Goal: Transaction & Acquisition: Purchase product/service

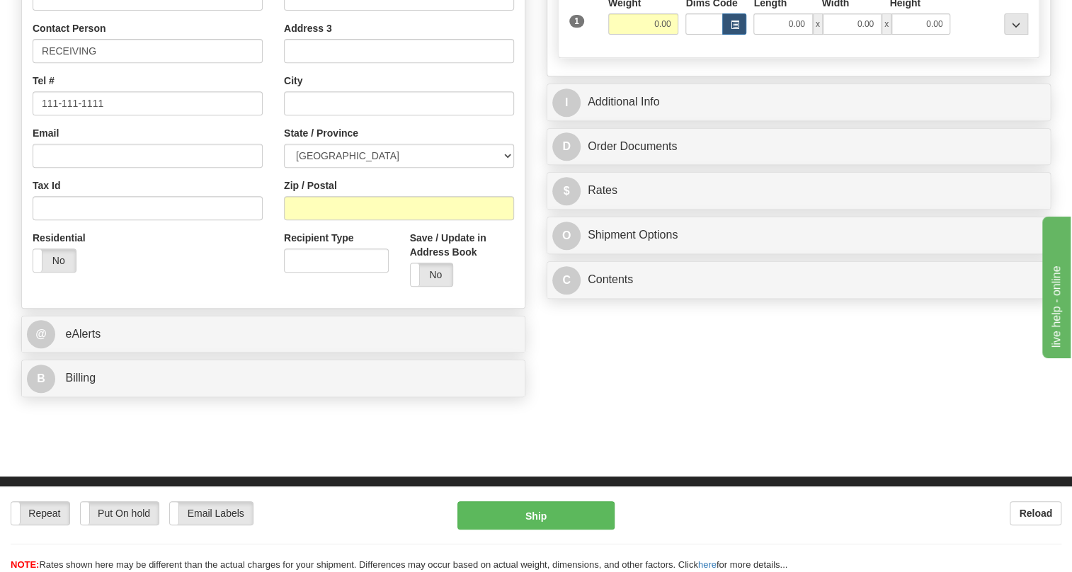
scroll to position [64, 0]
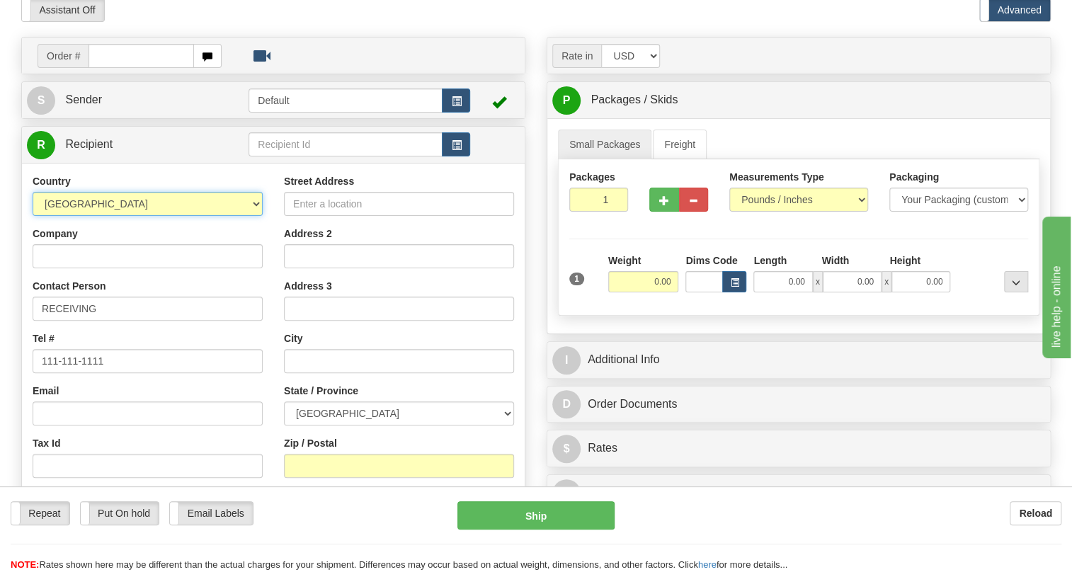
click at [254, 216] on select "[GEOGRAPHIC_DATA] [GEOGRAPHIC_DATA] [GEOGRAPHIC_DATA] [GEOGRAPHIC_DATA] [US_STA…" at bounding box center [148, 204] width 230 height 24
select select "US"
click at [33, 216] on select "[GEOGRAPHIC_DATA] [GEOGRAPHIC_DATA] [GEOGRAPHIC_DATA] [GEOGRAPHIC_DATA] [US_STA…" at bounding box center [148, 204] width 230 height 24
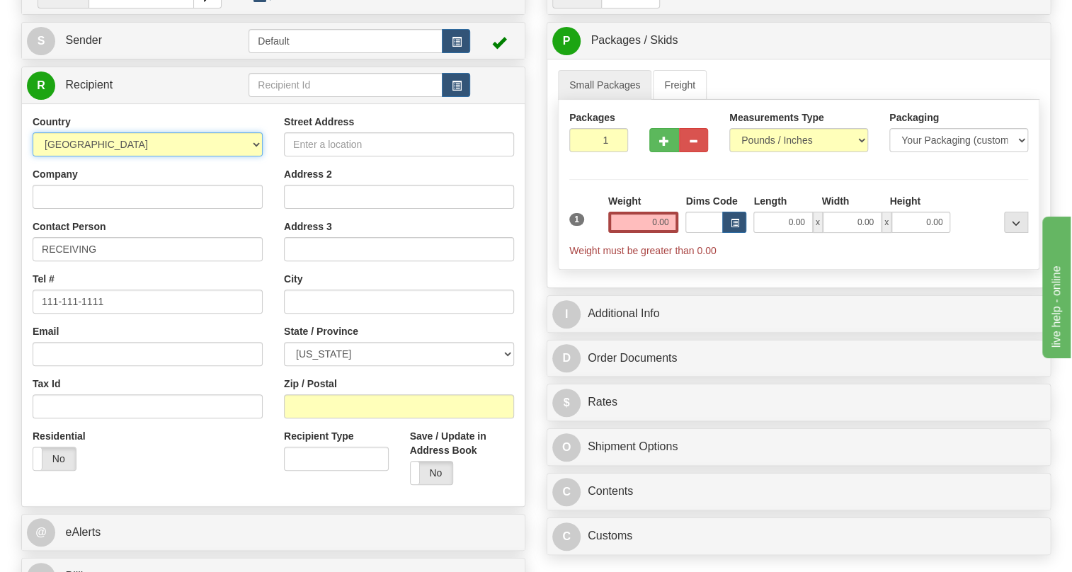
scroll to position [322, 0]
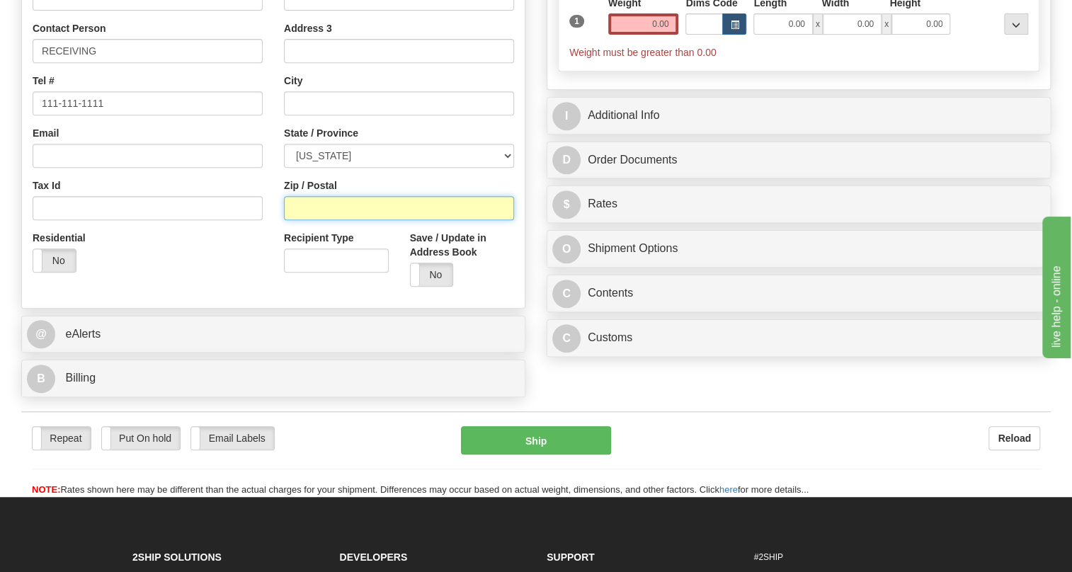
click at [291, 220] on input "Zip / Postal" at bounding box center [399, 208] width 230 height 24
type input "78247-4610"
click at [271, 204] on div "Country [GEOGRAPHIC_DATA] [GEOGRAPHIC_DATA] [GEOGRAPHIC_DATA] [GEOGRAPHIC_DATA]…" at bounding box center [147, 99] width 251 height 367
type input "SAN ANTONIO"
select select "[GEOGRAPHIC_DATA]"
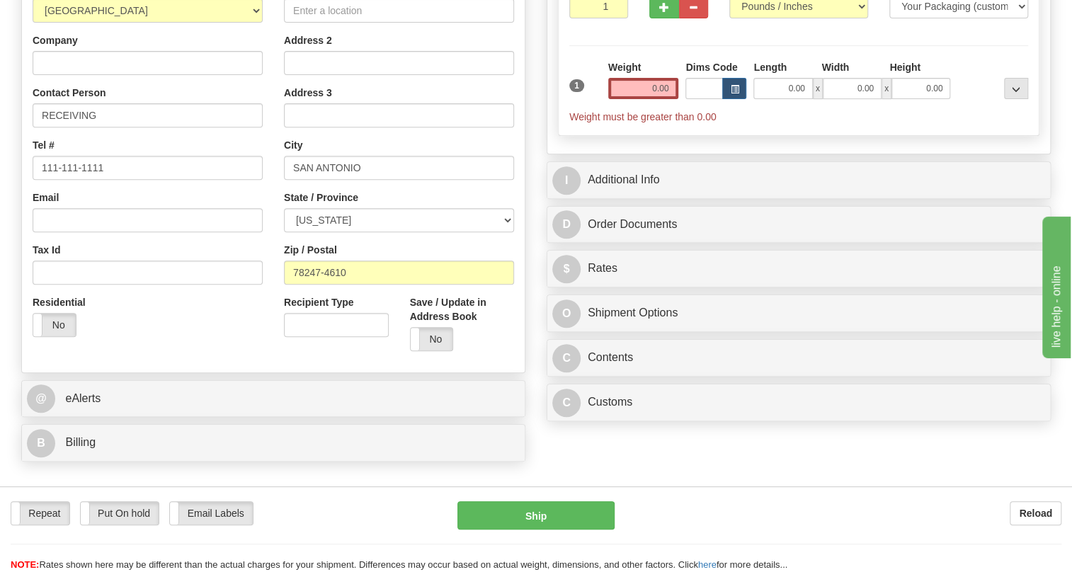
scroll to position [193, 0]
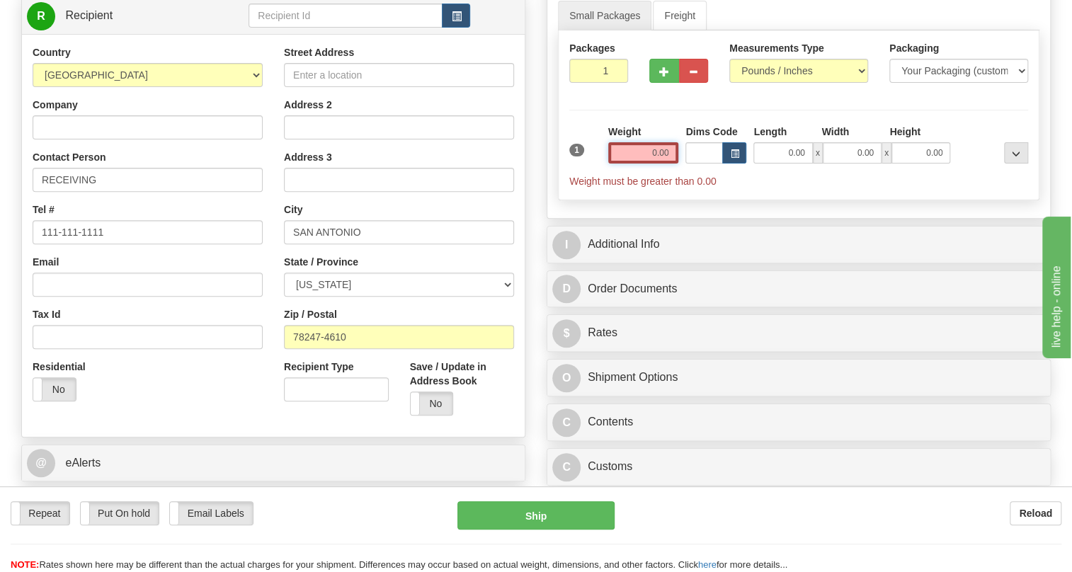
click at [636, 164] on input "0.00" at bounding box center [643, 152] width 71 height 21
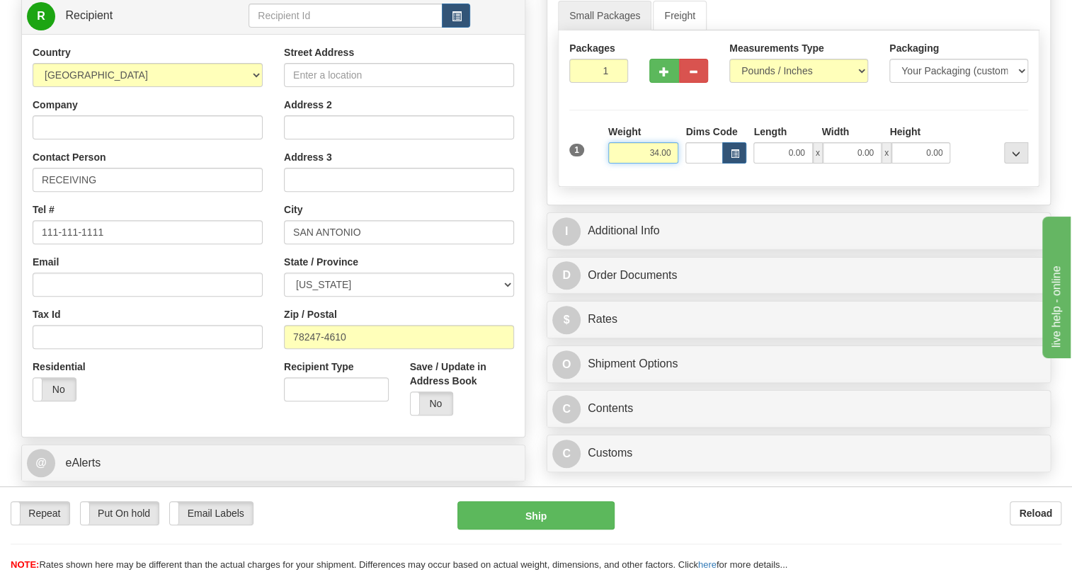
type input "34.00"
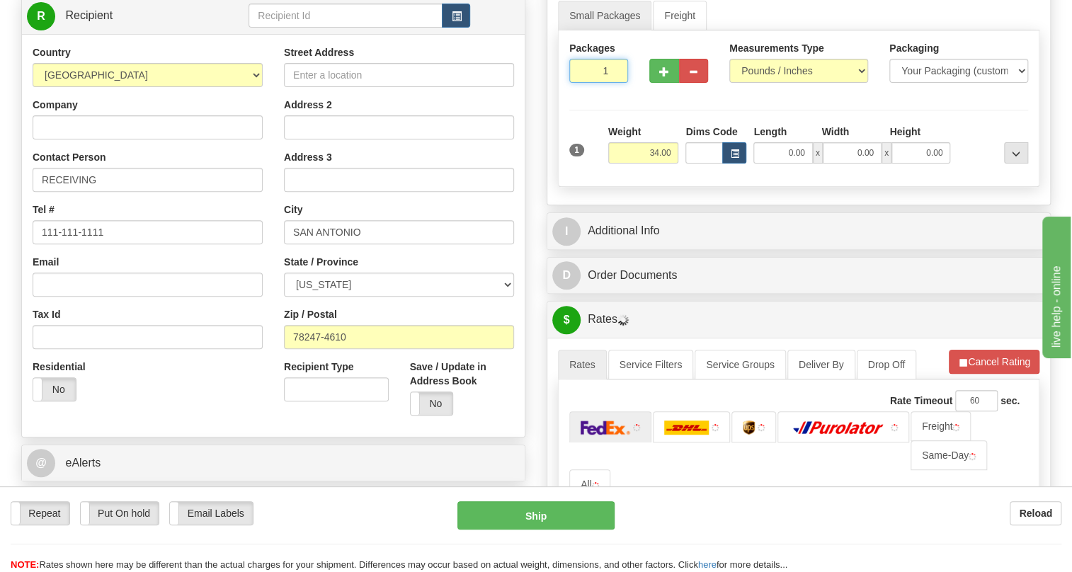
click at [590, 83] on input "1" at bounding box center [598, 71] width 59 height 24
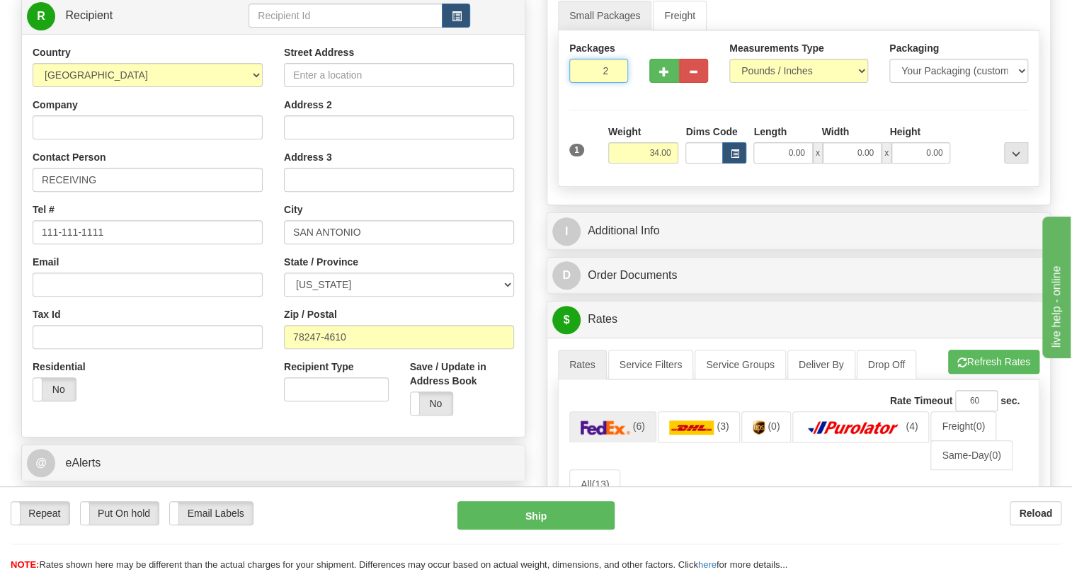
type input "2"
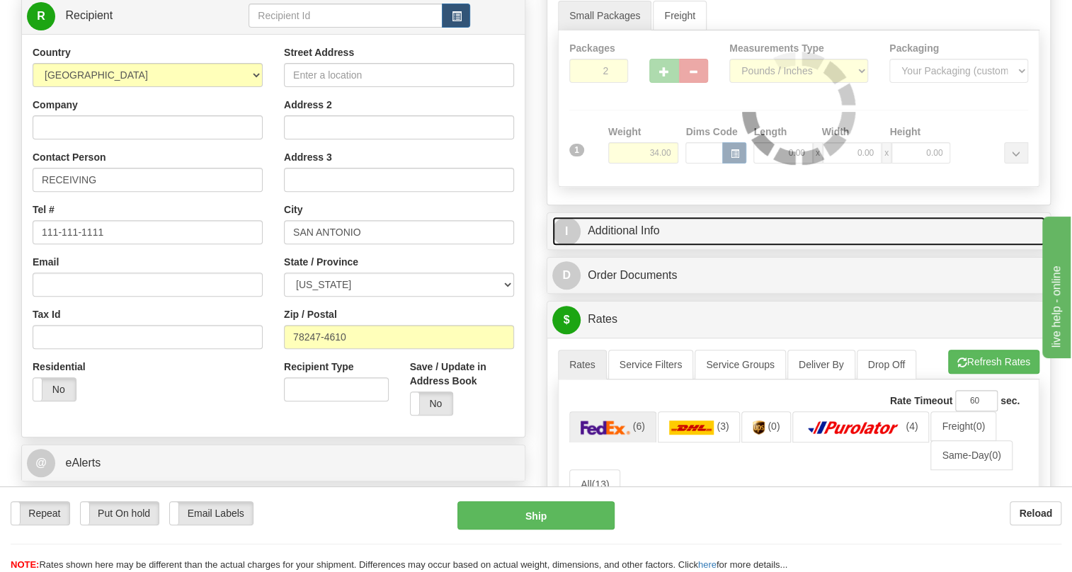
click at [634, 246] on link "I Additional Info" at bounding box center [798, 231] width 493 height 29
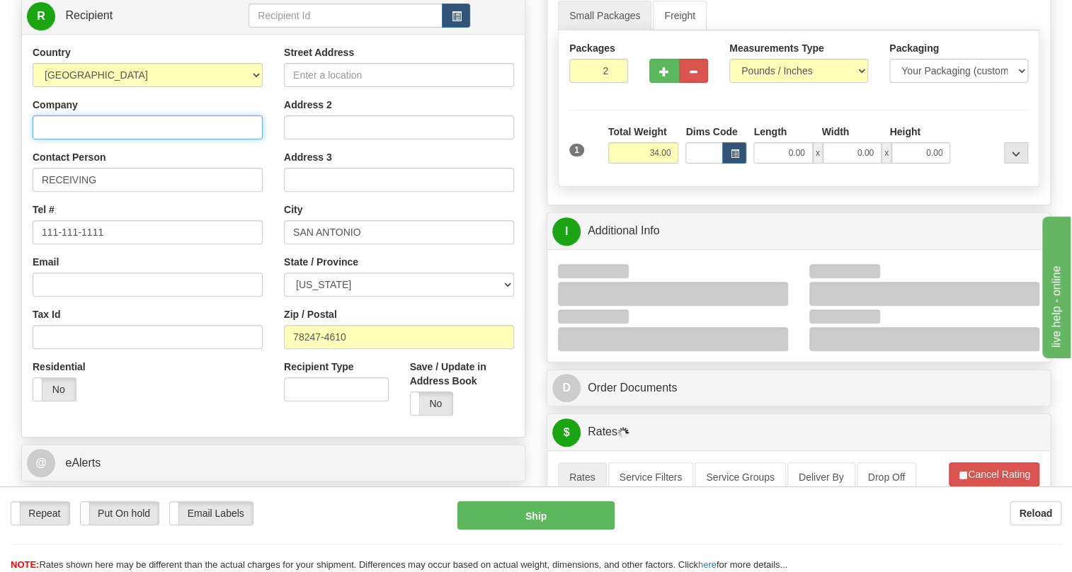
click at [81, 140] on input "Company" at bounding box center [148, 127] width 230 height 24
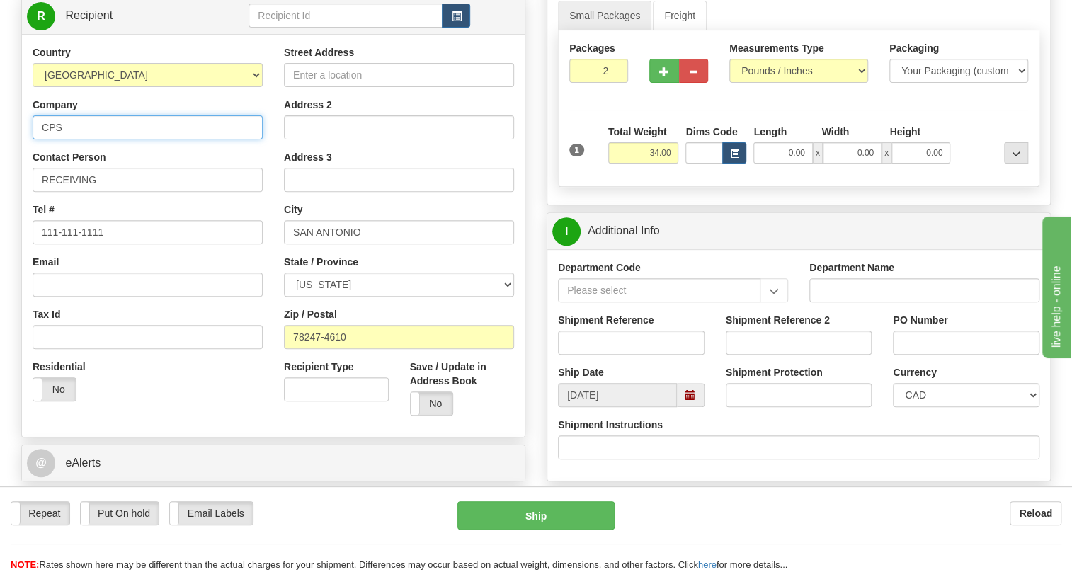
type input "CPS ENERGY"
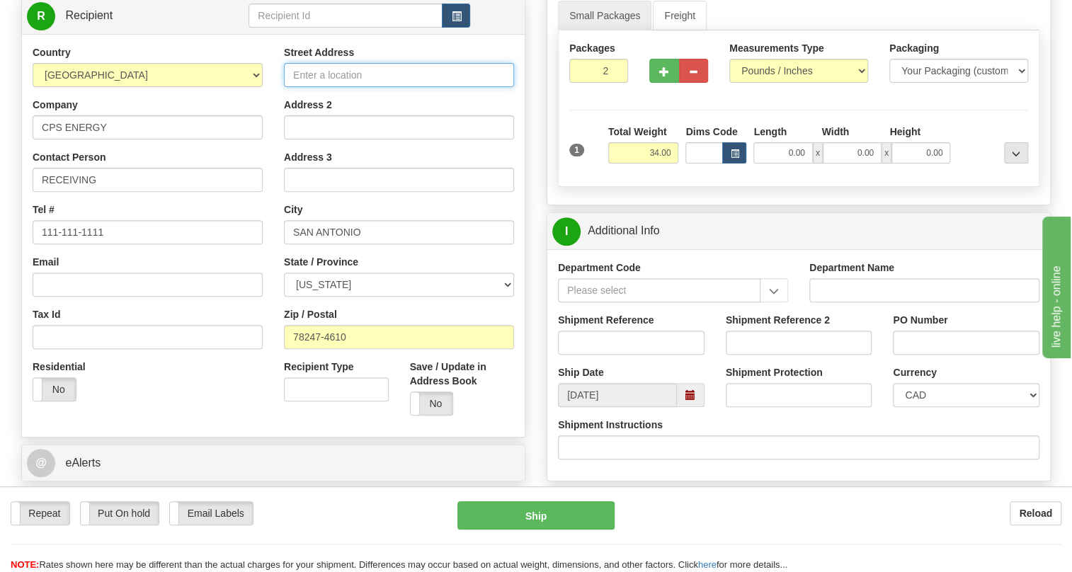
click at [340, 87] on input "Street Address" at bounding box center [399, 75] width 230 height 24
type input "[STREET_ADDRESS]"
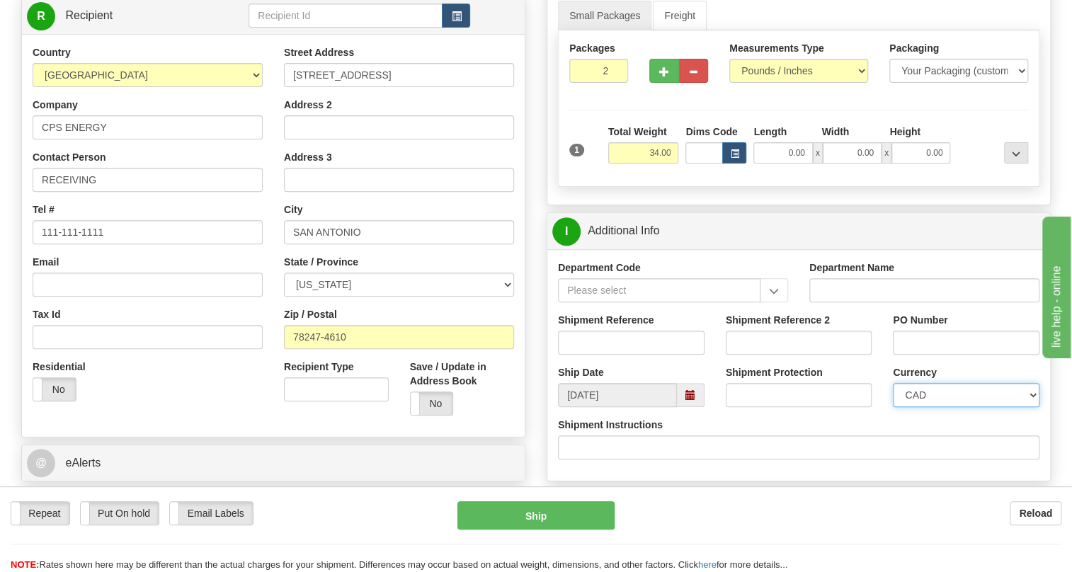
click at [942, 407] on select "CAD USD EUR ZAR [PERSON_NAME] ARN AUD AUS AWG BBD BFR BGN BHD BMD BND BRC BRL C…" at bounding box center [966, 395] width 147 height 24
select select "1"
click at [893, 407] on select "CAD USD EUR ZAR [PERSON_NAME] ARN AUD AUS AWG BBD BFR BGN BHD BMD BND BRC BRL C…" at bounding box center [966, 395] width 147 height 24
click at [586, 355] on input "Shipment Reference" at bounding box center [631, 343] width 147 height 24
type input "515227/5399003498"
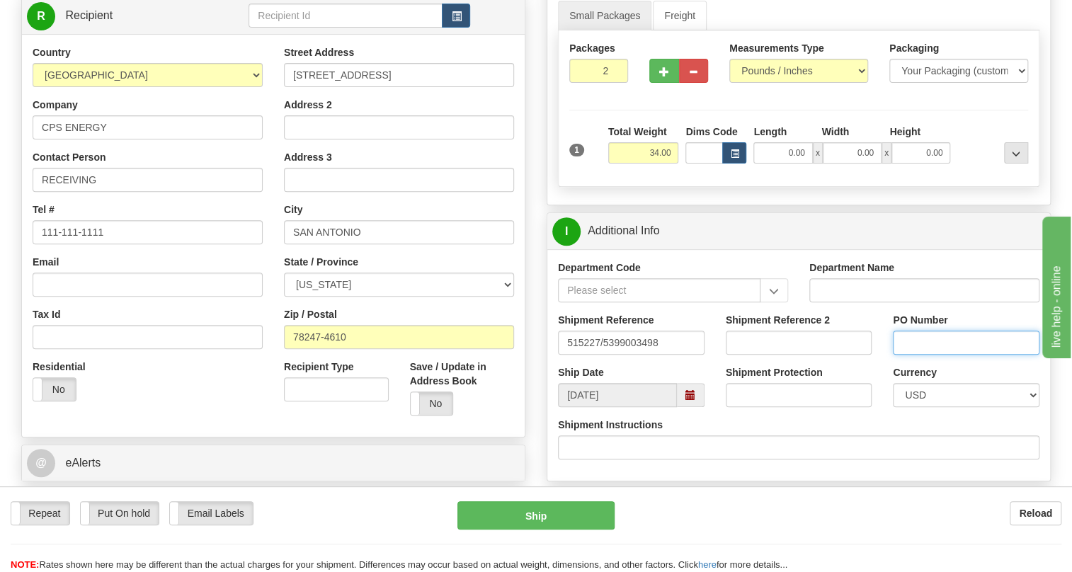
click at [902, 355] on input "PO Number" at bounding box center [966, 343] width 147 height 24
type input "2213399"
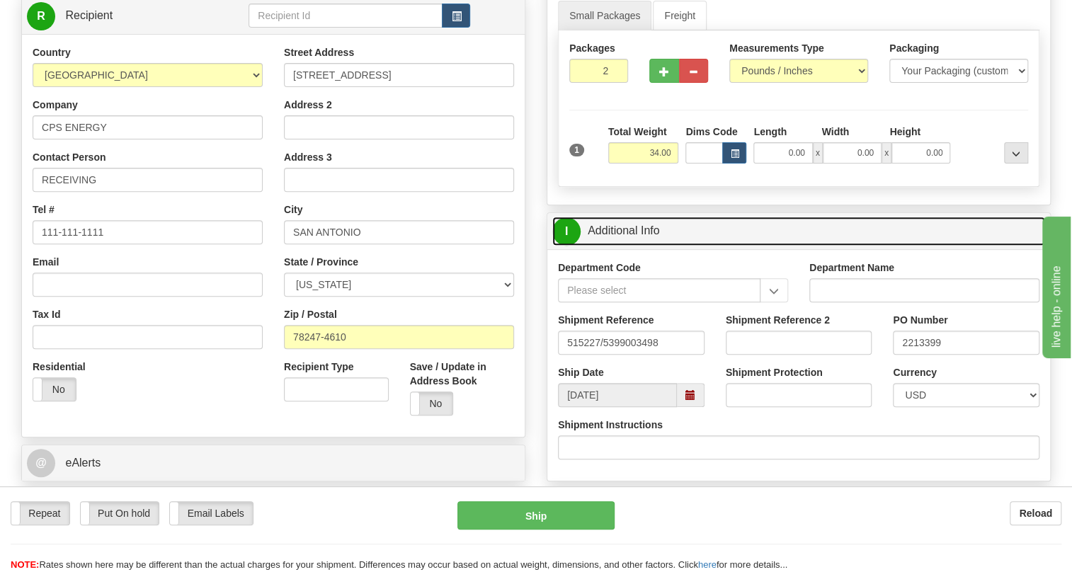
click at [640, 246] on link "I Additional Info" at bounding box center [798, 231] width 493 height 29
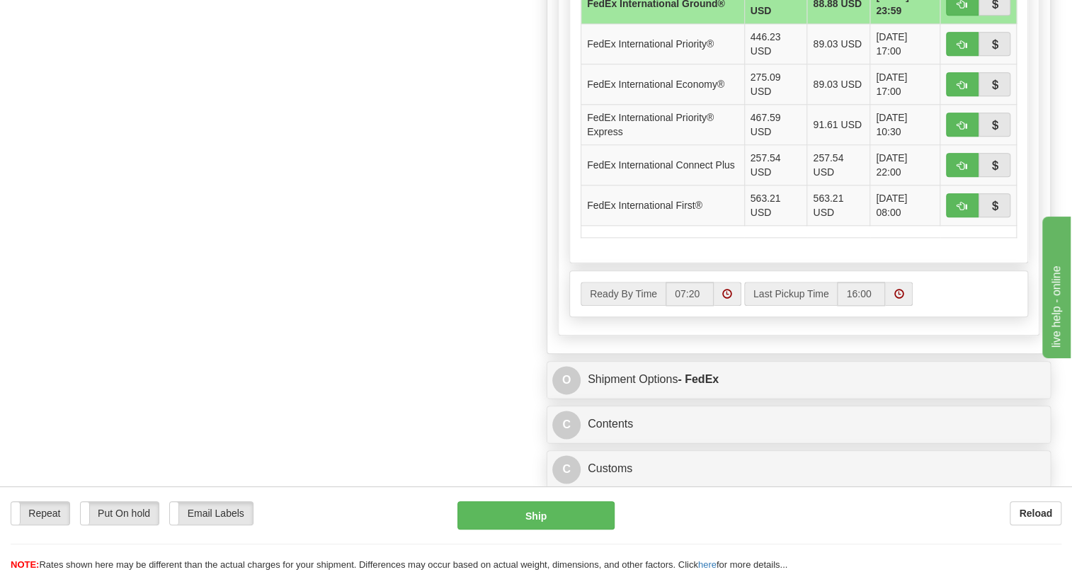
scroll to position [836, 0]
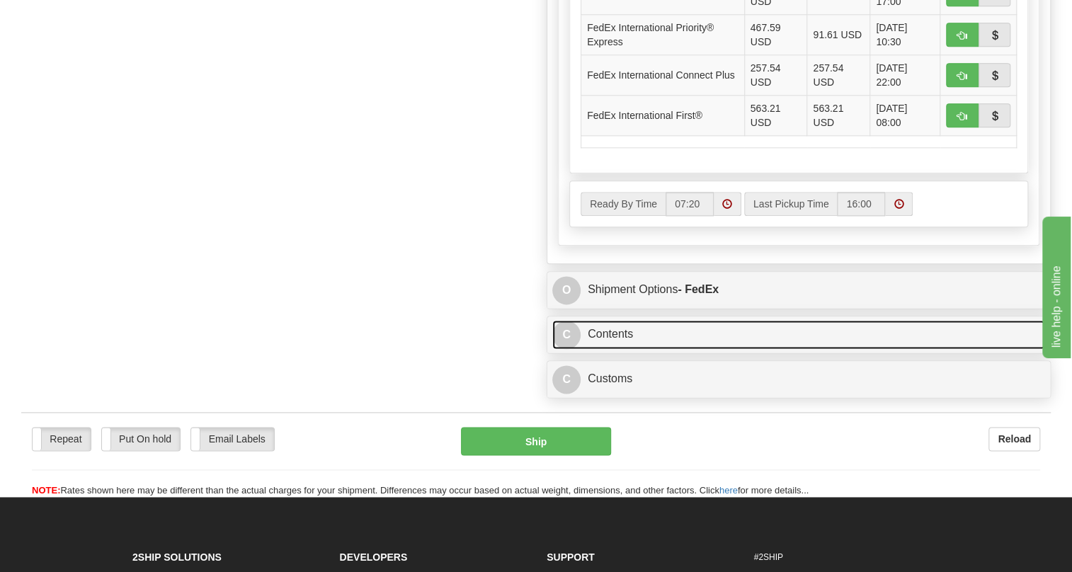
click at [616, 349] on link "C Contents" at bounding box center [798, 334] width 493 height 29
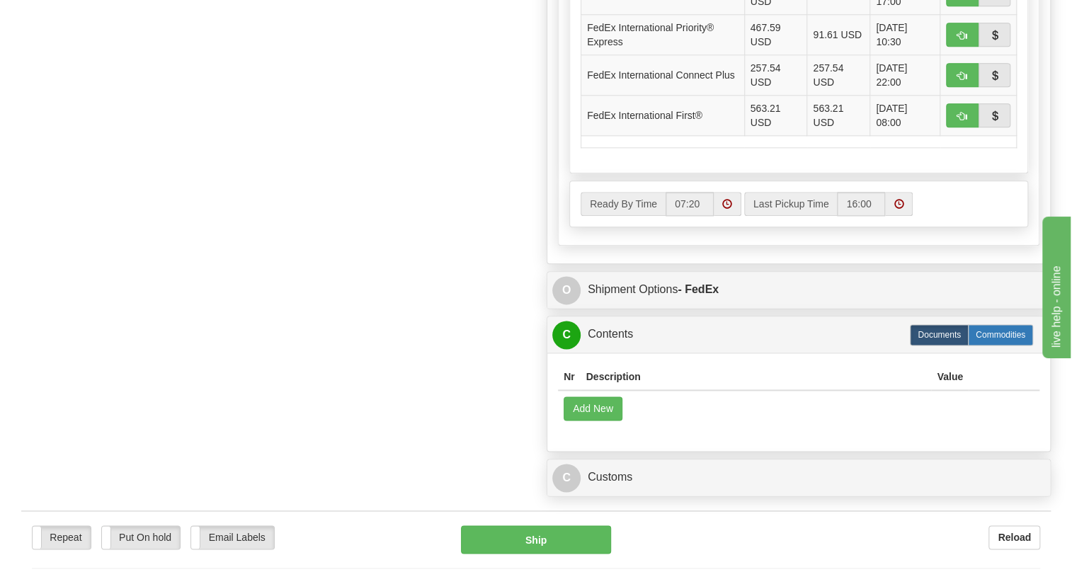
click at [1003, 346] on label "Commodities" at bounding box center [1000, 334] width 65 height 21
radio input "true"
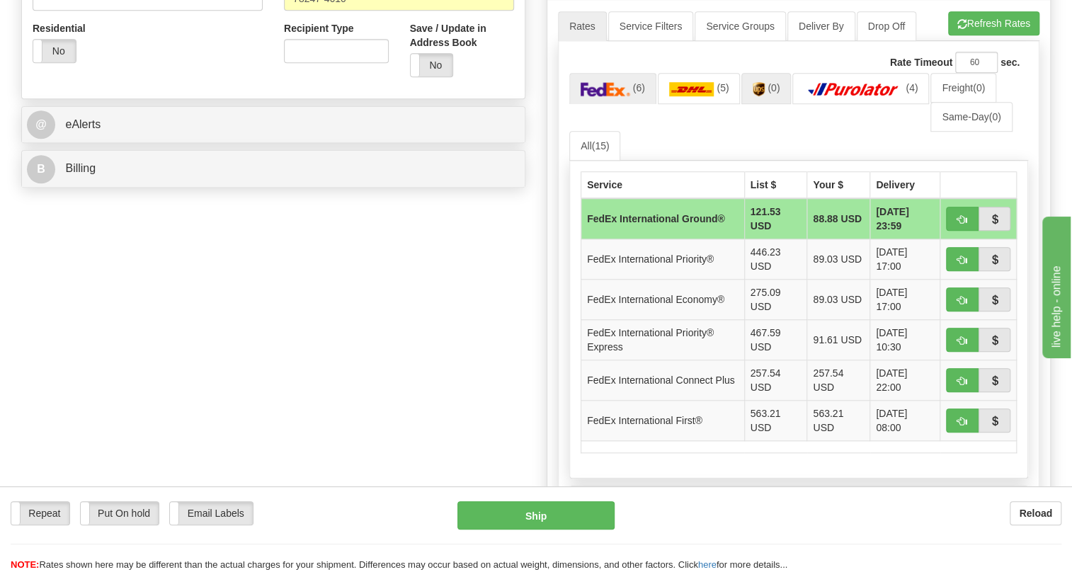
scroll to position [499, 0]
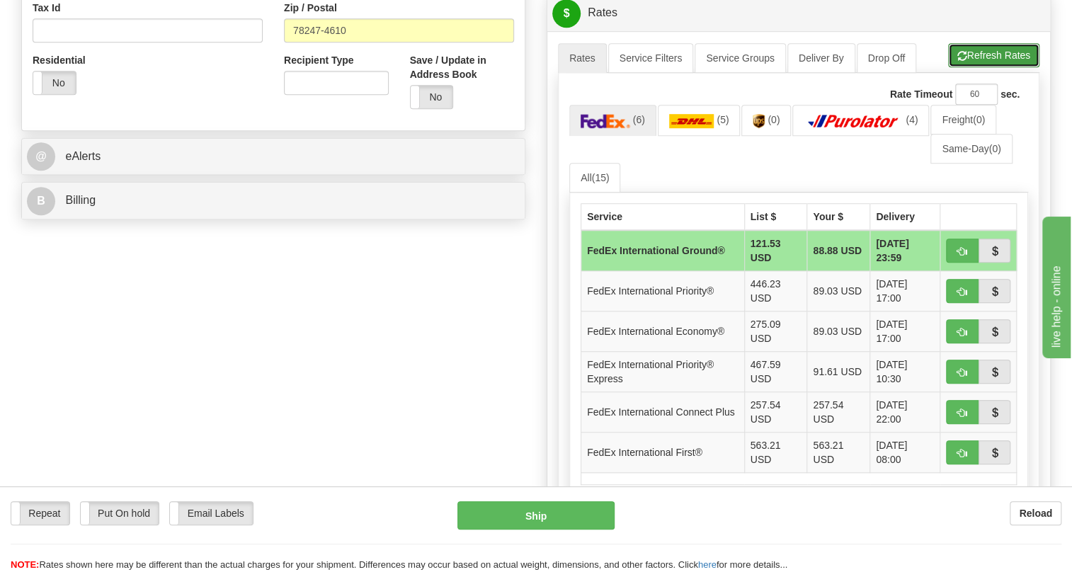
click at [984, 67] on button "Refresh Rates" at bounding box center [993, 55] width 91 height 24
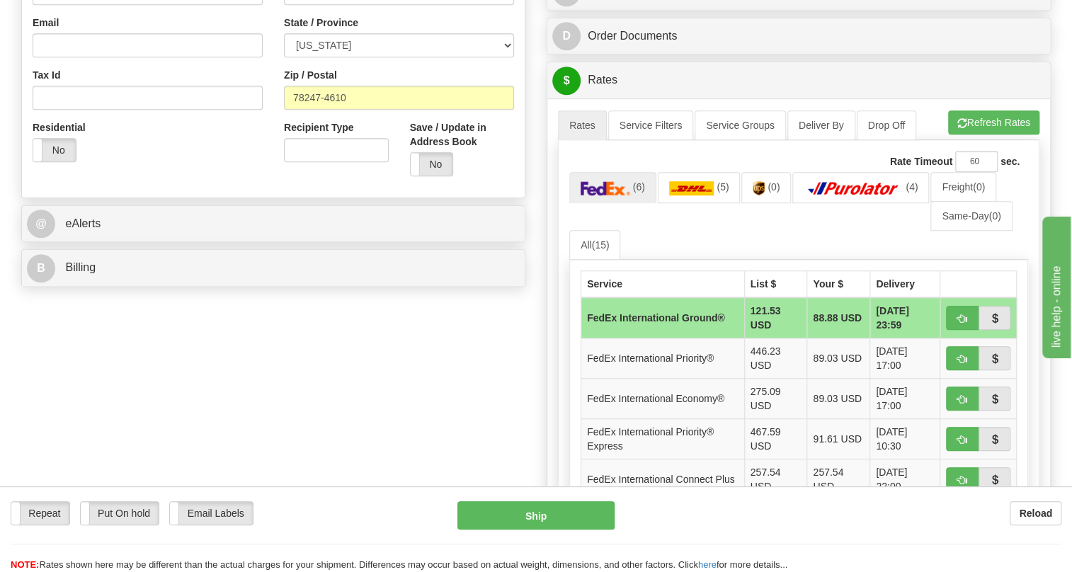
scroll to position [177, 0]
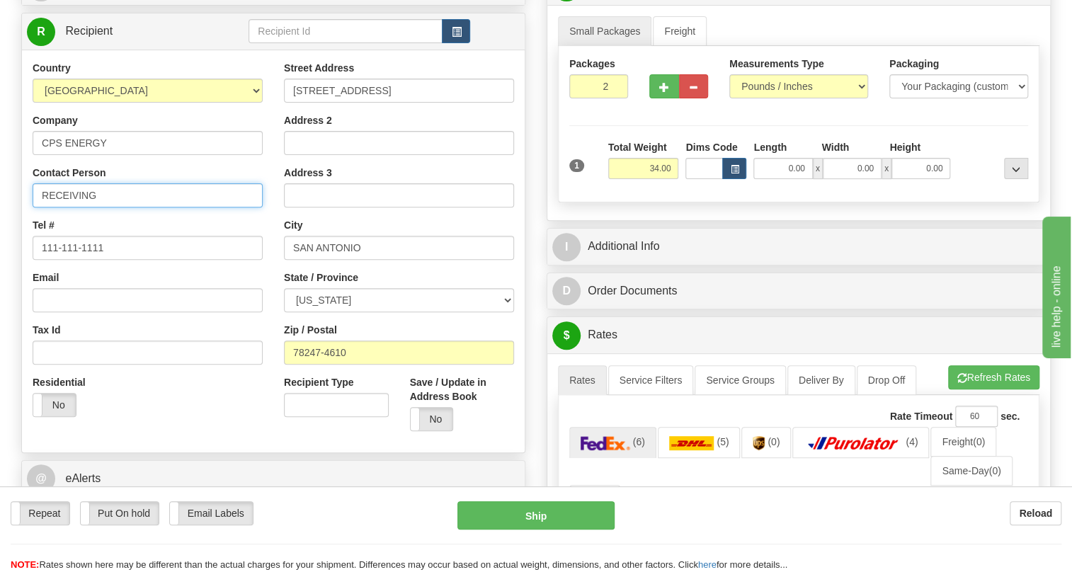
click at [85, 208] on input "RECEIVING" at bounding box center [148, 195] width 230 height 24
paste input "[PERSON_NAME] / [PERSON_NAME] - 210.353.2316"
drag, startPoint x: 194, startPoint y: 230, endPoint x: 258, endPoint y: 234, distance: 63.9
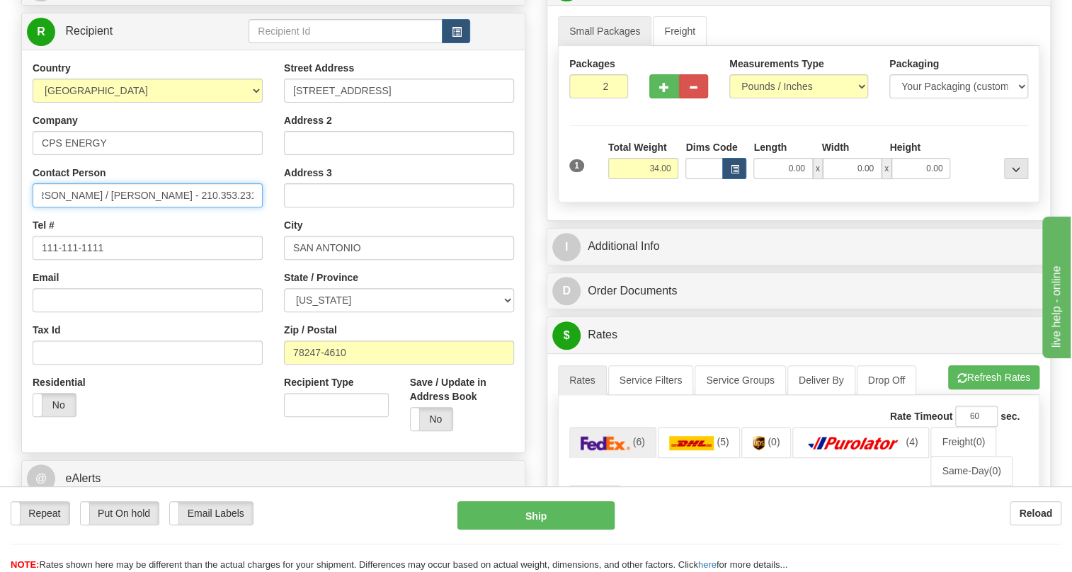
click at [258, 208] on input "[PERSON_NAME] / [PERSON_NAME] - 210.353.2316" at bounding box center [148, 195] width 230 height 24
type input "[PERSON_NAME] / [PERSON_NAME] -"
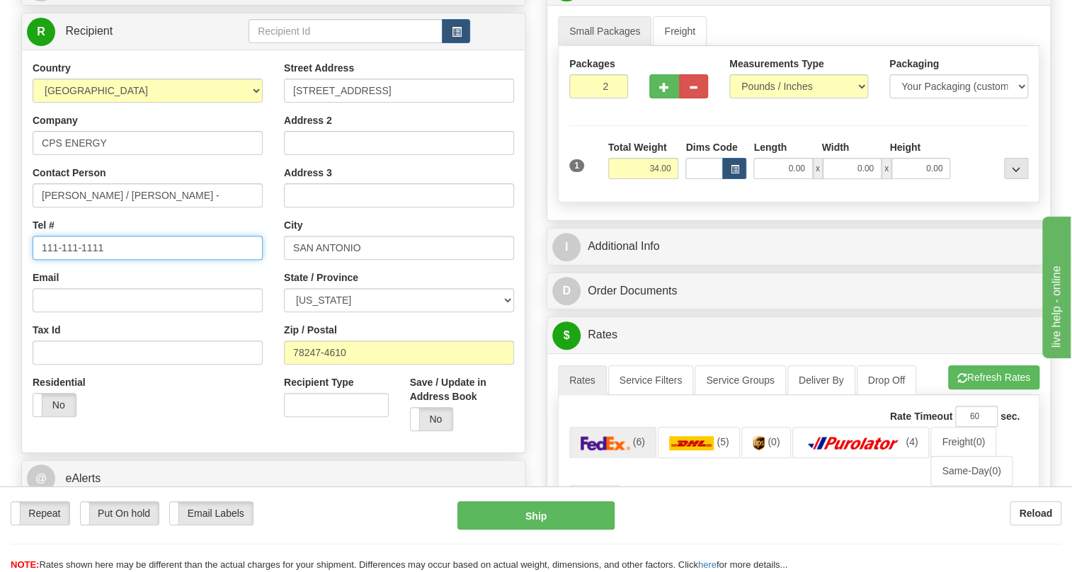
click at [83, 260] on input "111-111-1111" at bounding box center [148, 248] width 230 height 24
paste input "210.353.2316"
type input "210.353.2316"
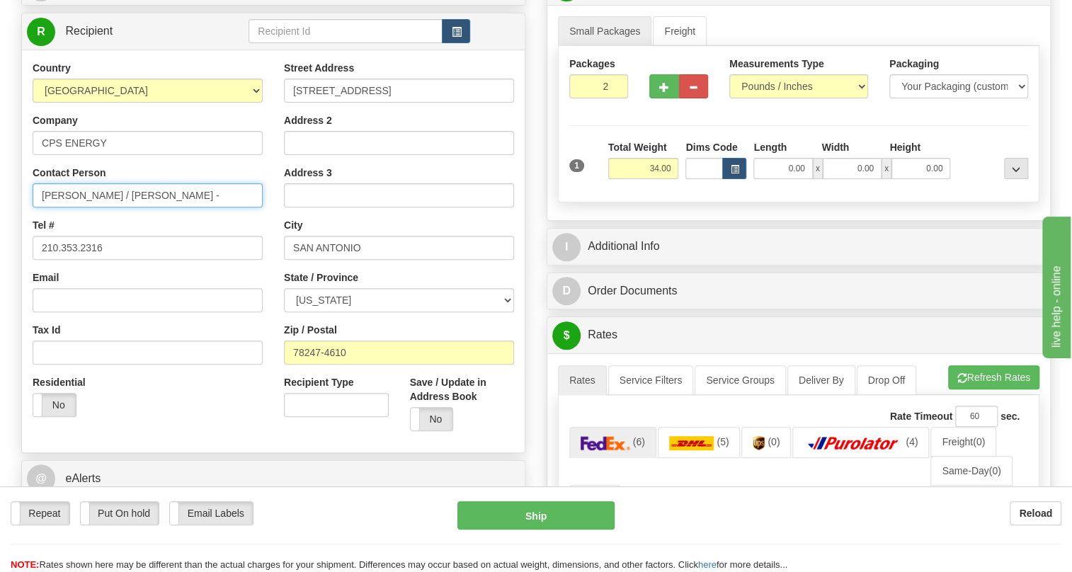
click at [217, 208] on input "[PERSON_NAME] / [PERSON_NAME] -" at bounding box center [148, 195] width 230 height 24
click at [42, 208] on input "[PERSON_NAME] / [PERSON_NAME]" at bounding box center [148, 195] width 230 height 24
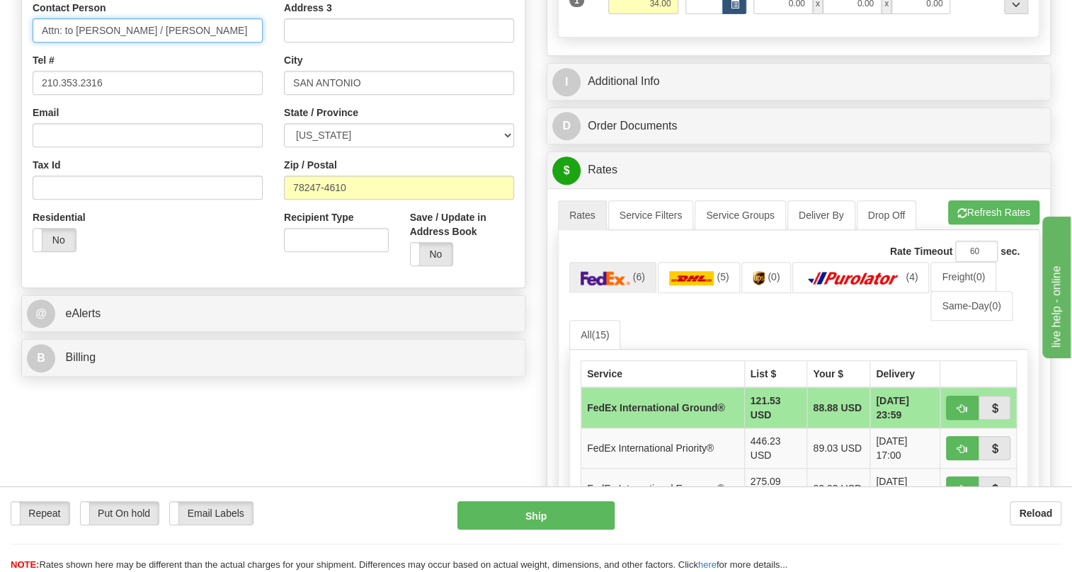
scroll to position [435, 0]
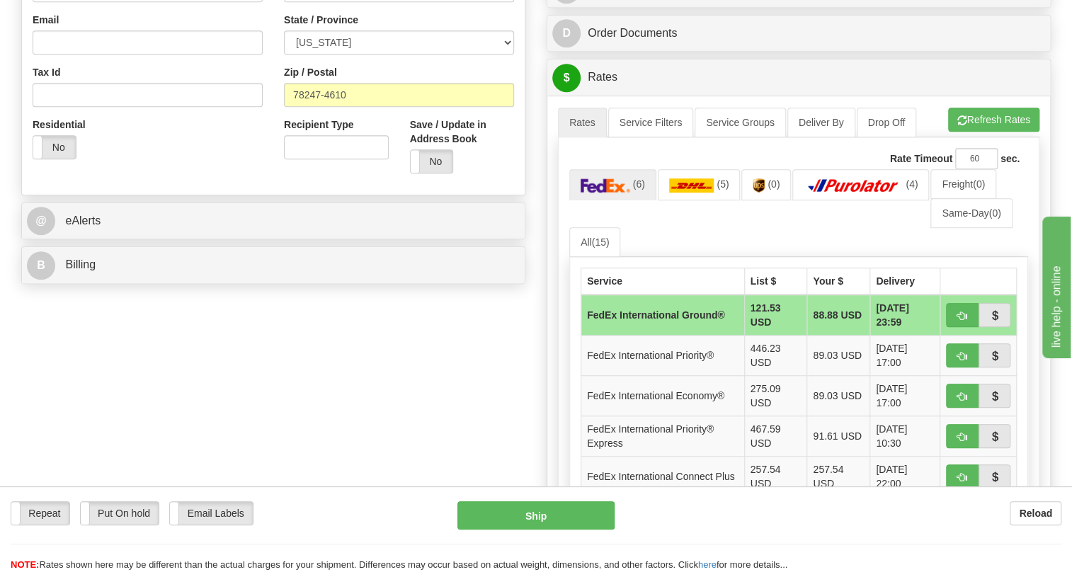
type input "Attn: to [PERSON_NAME] / [PERSON_NAME]"
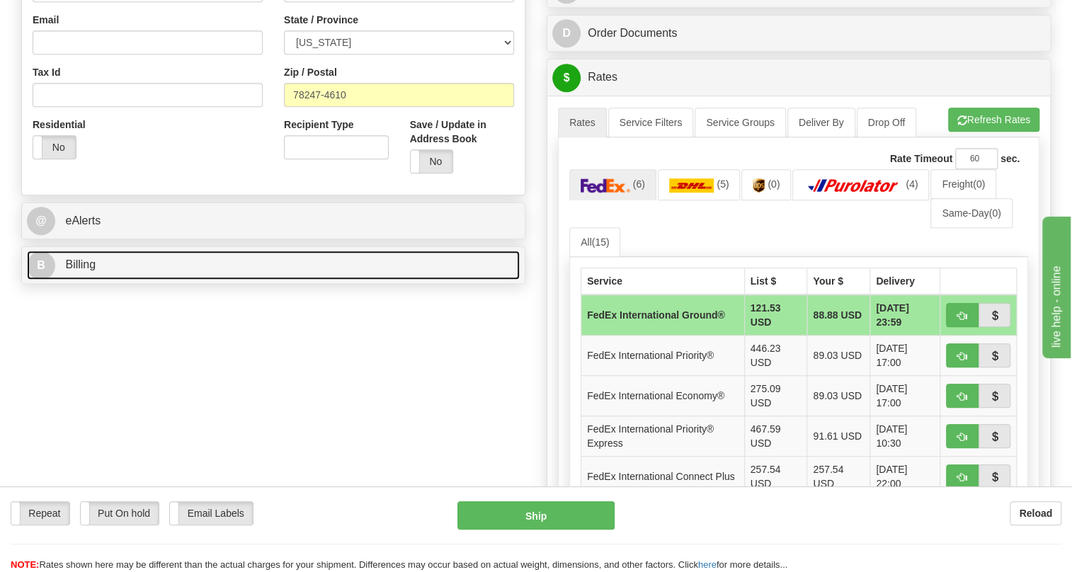
click at [86, 271] on span "Billing" at bounding box center [80, 265] width 30 height 12
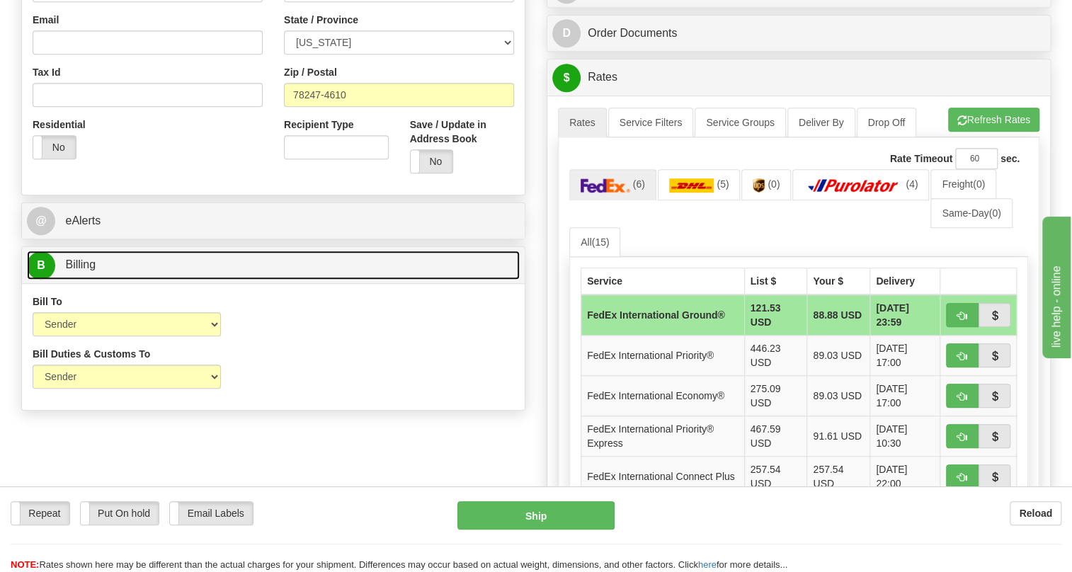
click at [86, 271] on span "Billing" at bounding box center [80, 265] width 30 height 12
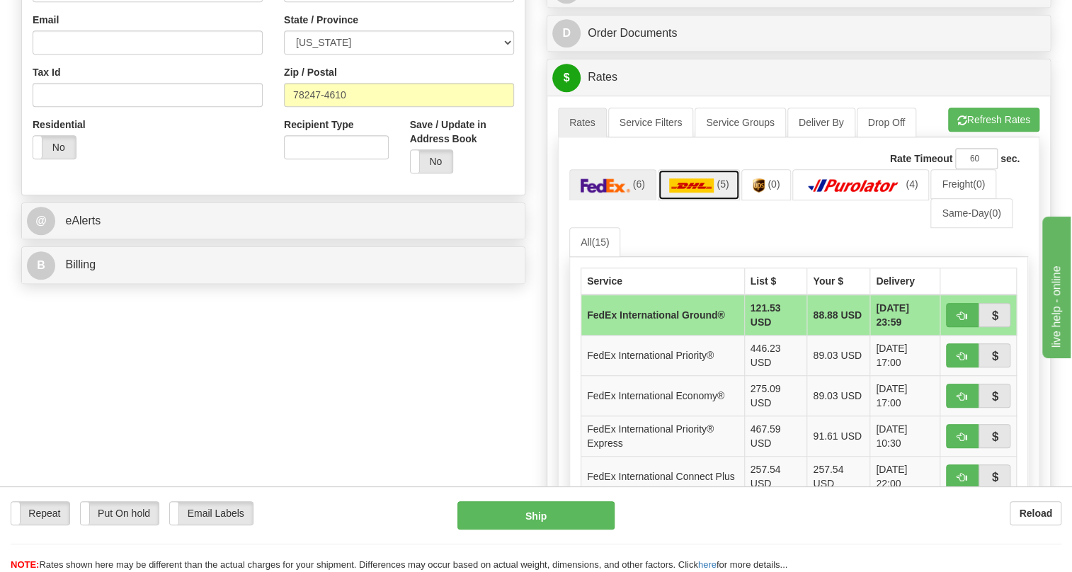
click at [705, 193] on img at bounding box center [691, 185] width 45 height 14
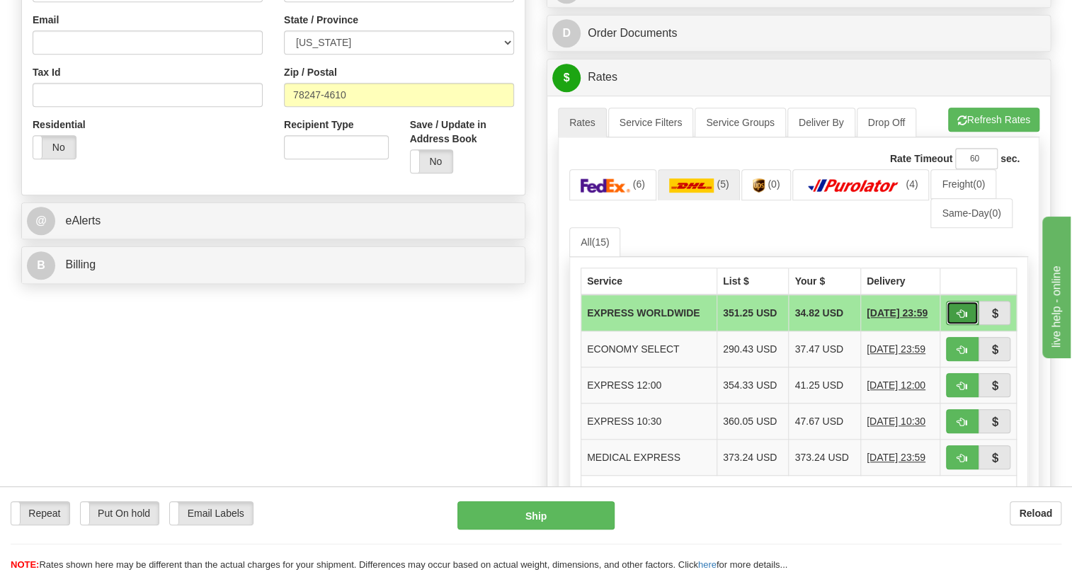
click at [958, 319] on span "button" at bounding box center [963, 314] width 10 height 9
type input "P"
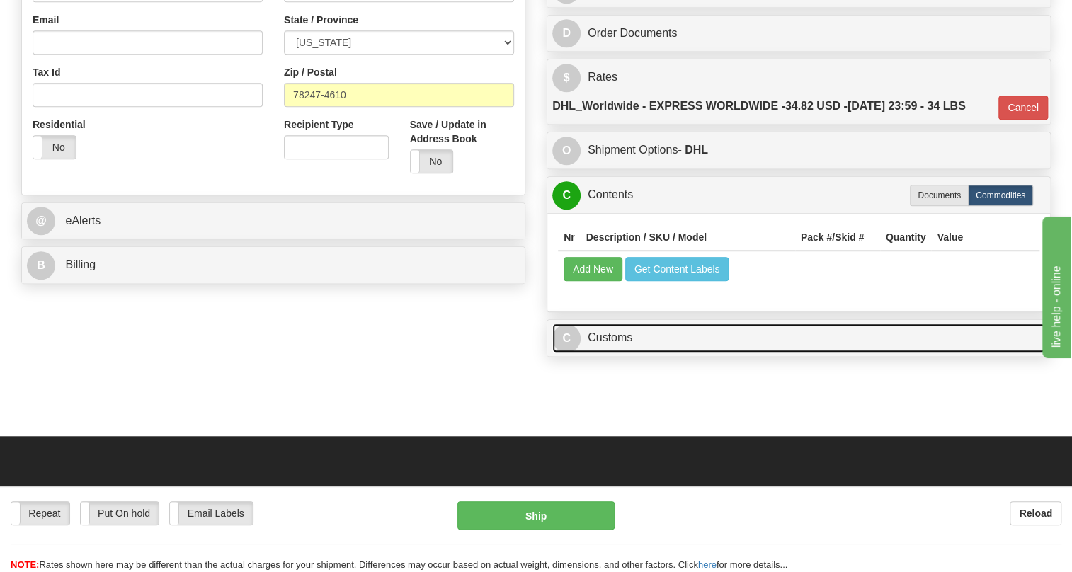
click at [615, 353] on link "C Customs" at bounding box center [798, 338] width 493 height 29
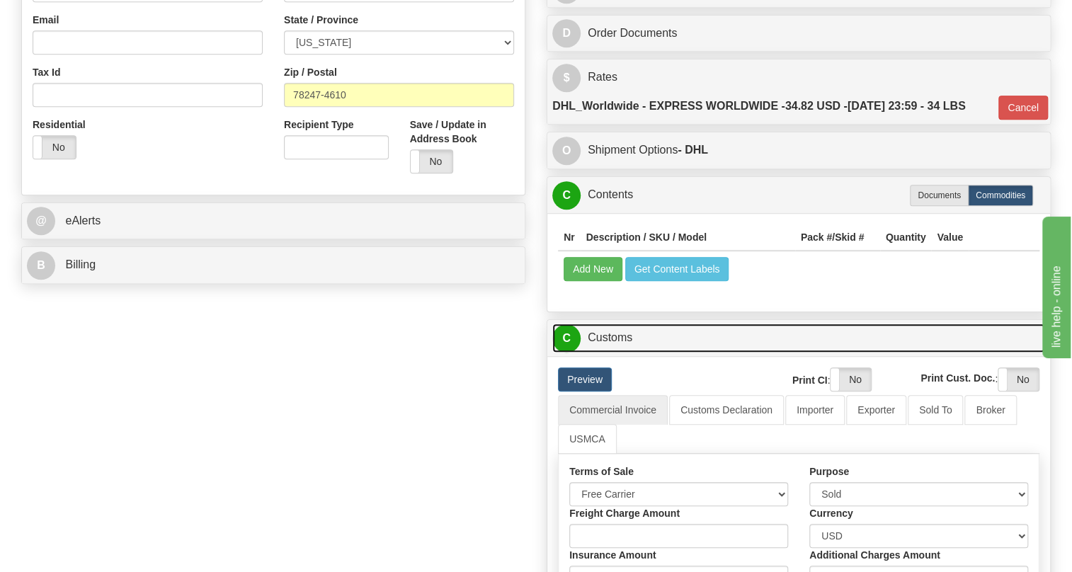
click at [615, 353] on link "C Customs" at bounding box center [798, 338] width 493 height 29
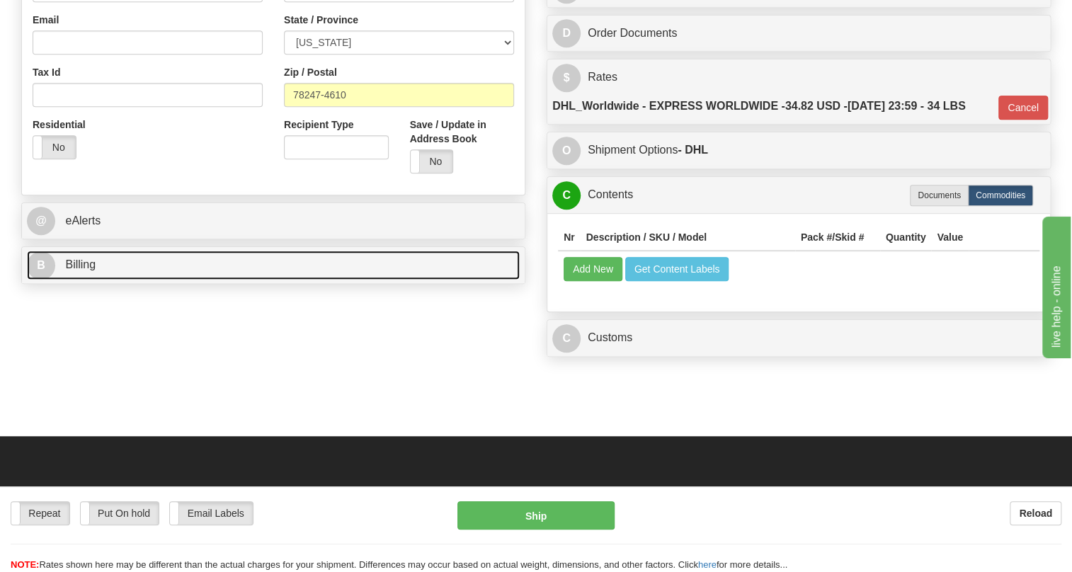
click at [84, 271] on span "Billing" at bounding box center [80, 265] width 30 height 12
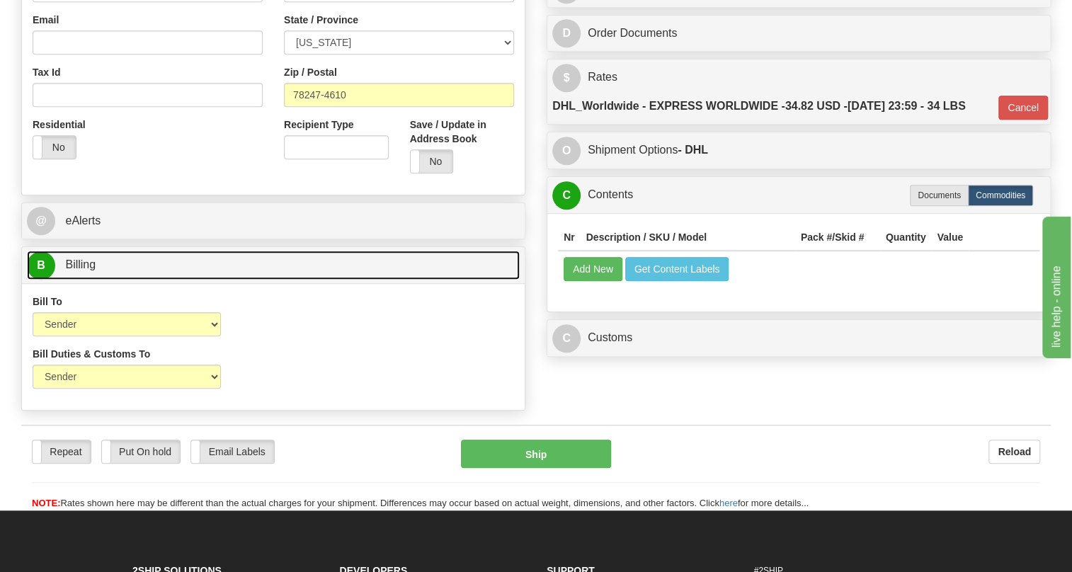
click at [84, 271] on span "Billing" at bounding box center [80, 265] width 30 height 12
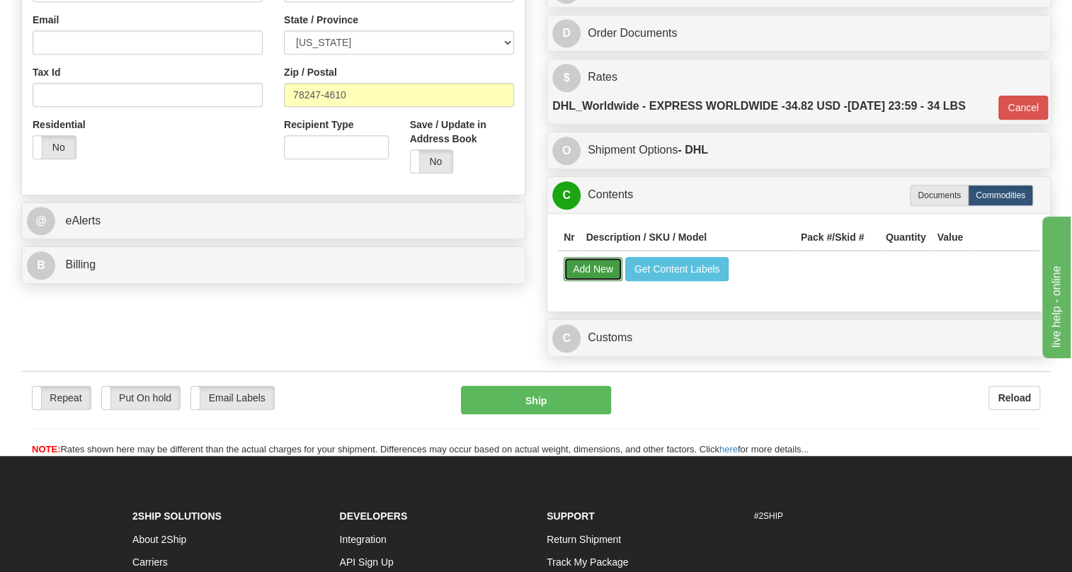
click at [590, 281] on button "Add New" at bounding box center [593, 269] width 59 height 24
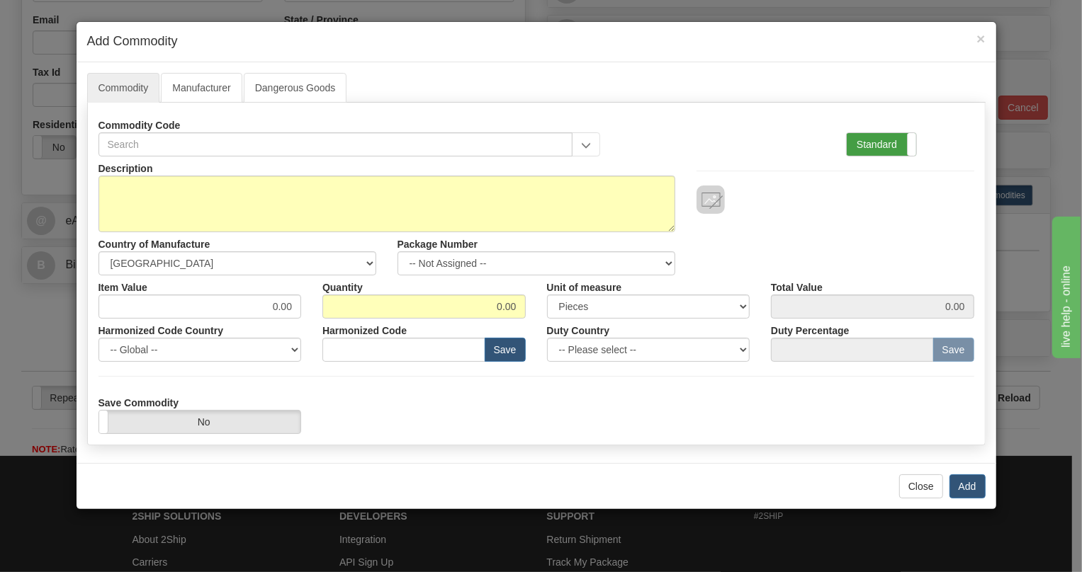
click at [877, 148] on label "Standard" at bounding box center [880, 144] width 69 height 23
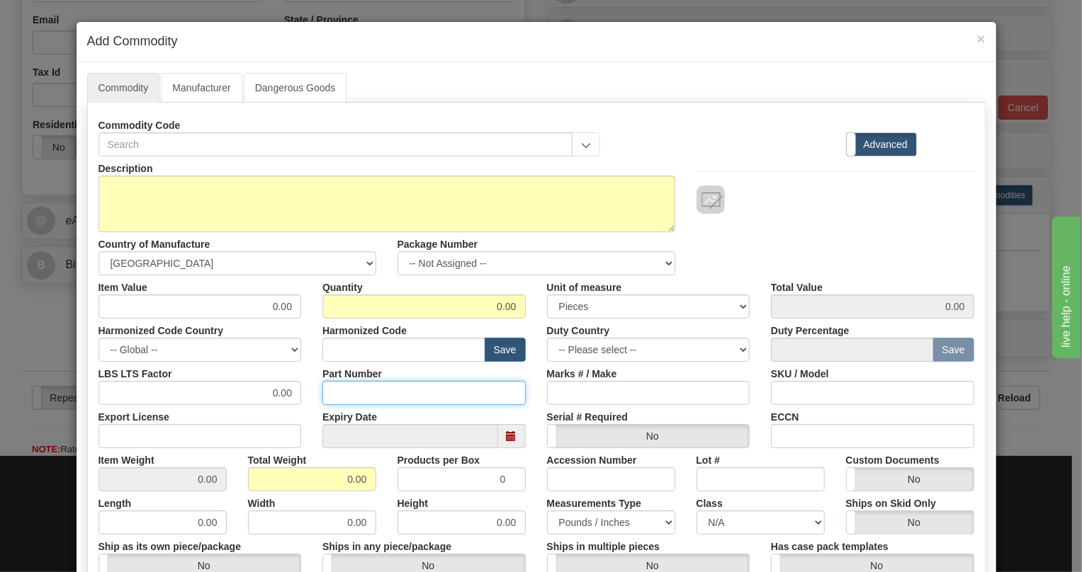
click at [339, 394] on input "Part Number" at bounding box center [423, 393] width 203 height 24
click at [976, 37] on span "×" at bounding box center [980, 38] width 8 height 16
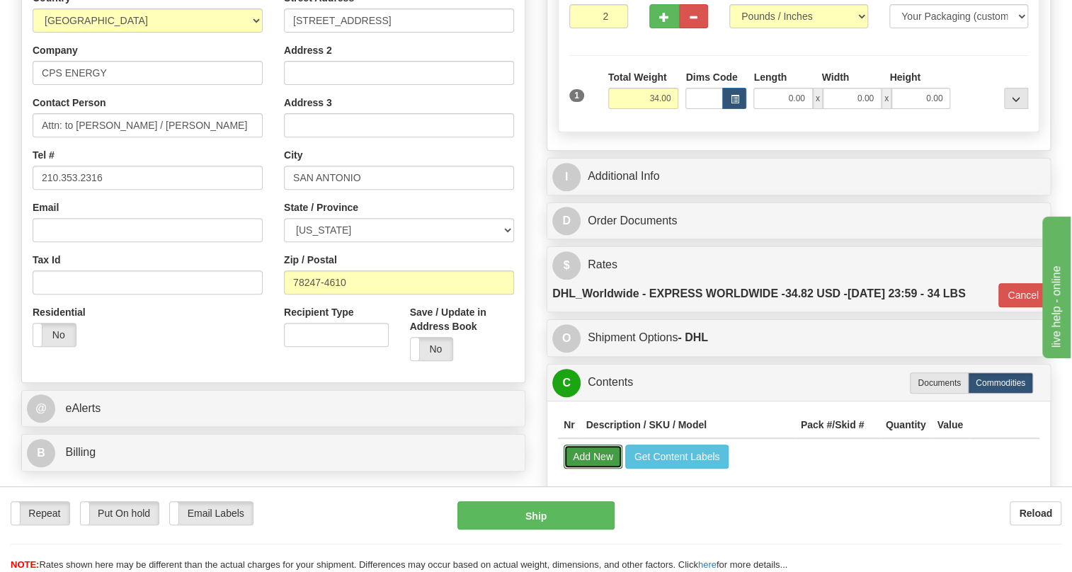
scroll to position [242, 0]
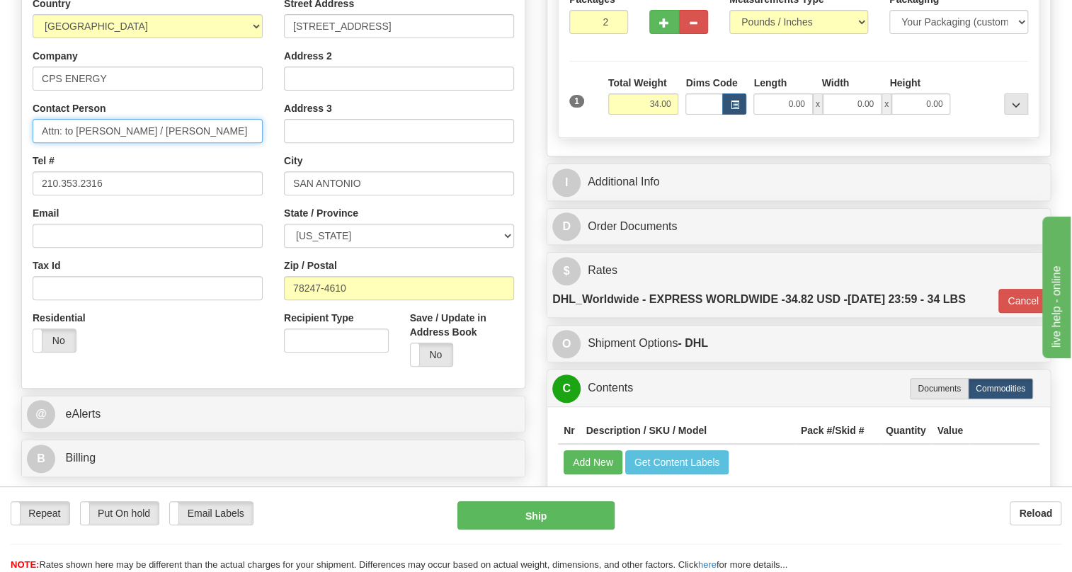
drag, startPoint x: 245, startPoint y: 163, endPoint x: 163, endPoint y: 164, distance: 82.2
click at [163, 143] on input "Attn: to [PERSON_NAME] / [PERSON_NAME]" at bounding box center [148, 131] width 230 height 24
click at [242, 143] on input "Attn: to [PERSON_NAME] / [PERSON_NAME]" at bounding box center [148, 131] width 230 height 24
drag, startPoint x: 244, startPoint y: 161, endPoint x: 162, endPoint y: 164, distance: 81.5
click at [162, 143] on input "Attn: to [PERSON_NAME] / [PERSON_NAME]" at bounding box center [148, 131] width 230 height 24
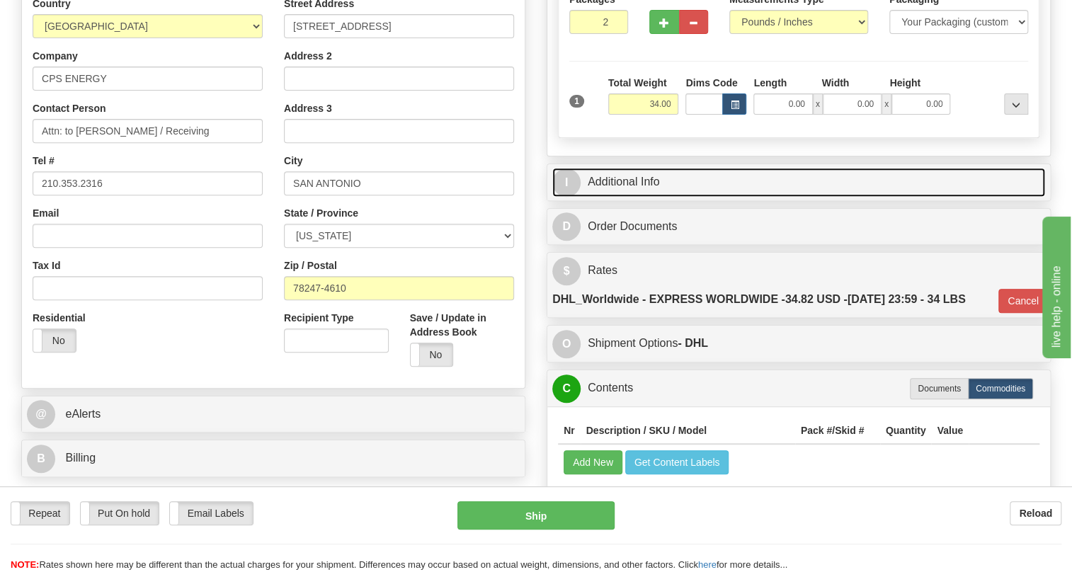
click at [625, 197] on link "I Additional Info" at bounding box center [798, 182] width 493 height 29
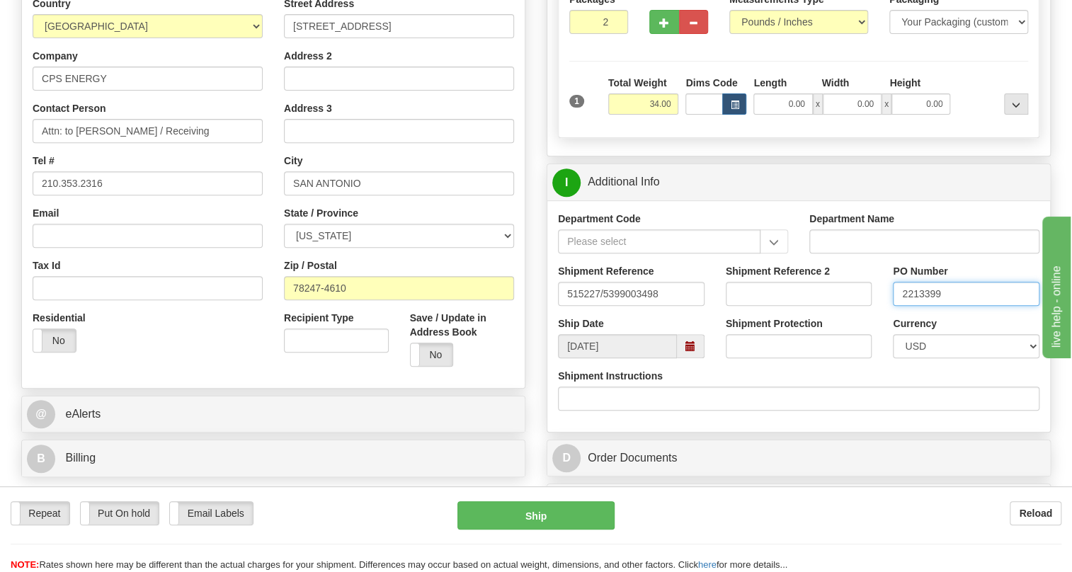
click at [919, 306] on input "2213399" at bounding box center [966, 294] width 147 height 24
drag, startPoint x: 198, startPoint y: 159, endPoint x: 156, endPoint y: 164, distance: 42.8
click at [156, 143] on input "Attn: to [PERSON_NAME] / Receiving" at bounding box center [148, 131] width 230 height 24
click at [205, 143] on input "Attn: to [PERSON_NAME] / Receiving" at bounding box center [148, 131] width 230 height 24
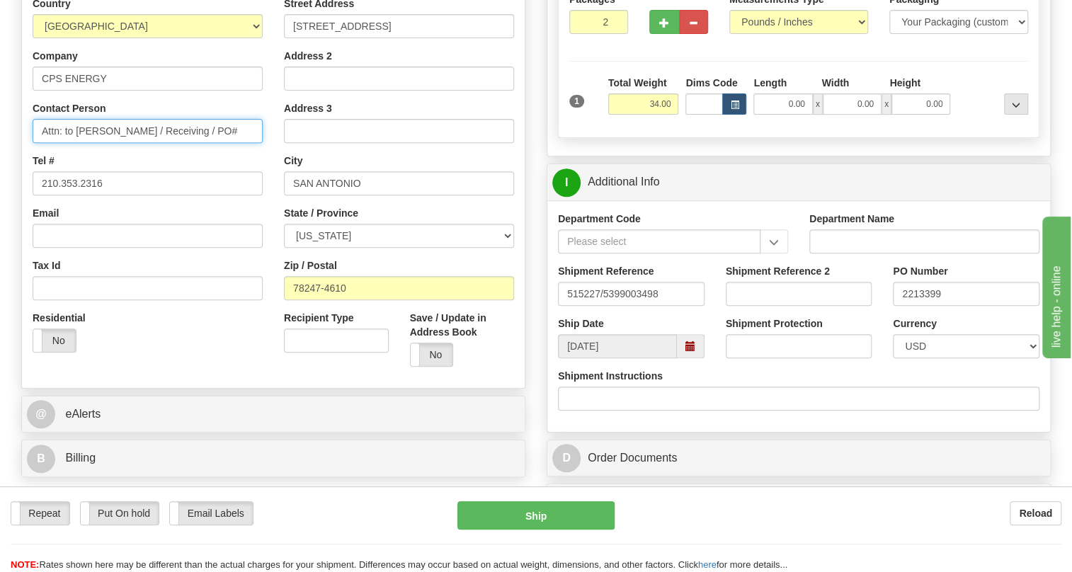
paste input "2213399"
type input "Attn: to [PERSON_NAME] / Receiving / PO#2213399"
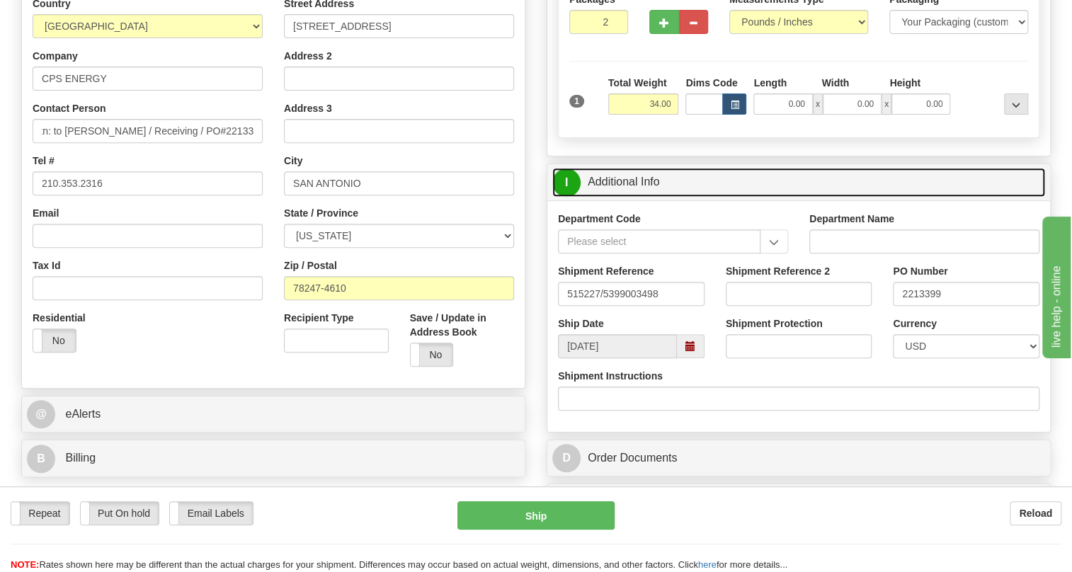
click at [634, 197] on link "I Additional Info" at bounding box center [798, 182] width 493 height 29
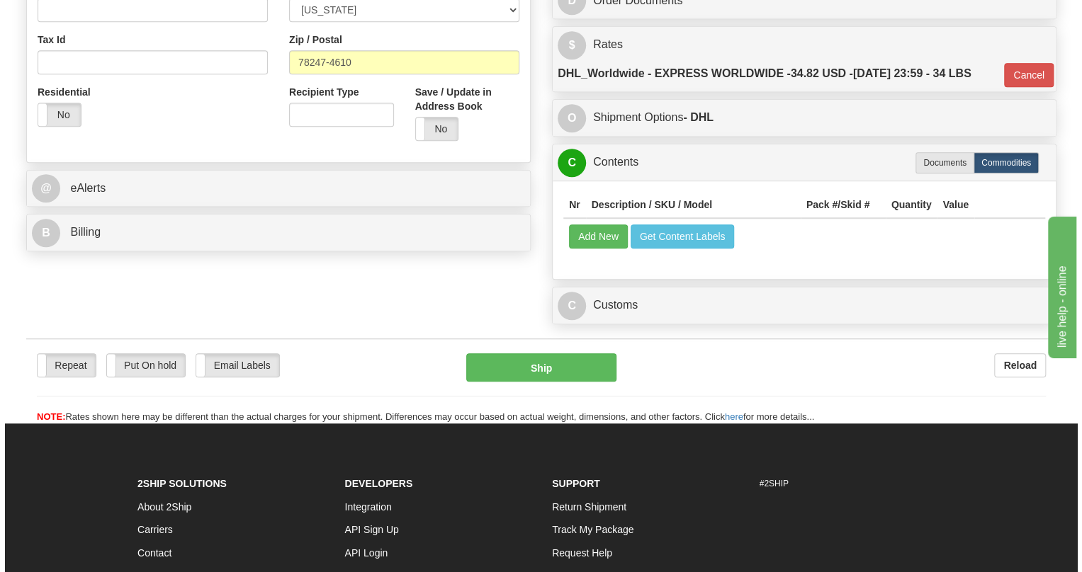
scroll to position [499, 0]
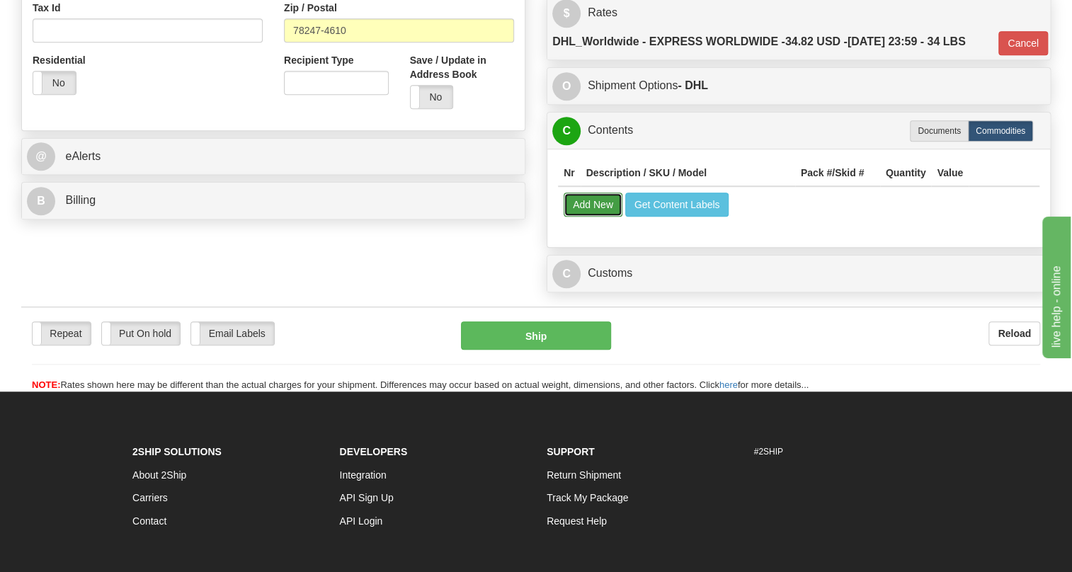
click at [591, 217] on button "Add New" at bounding box center [593, 205] width 59 height 24
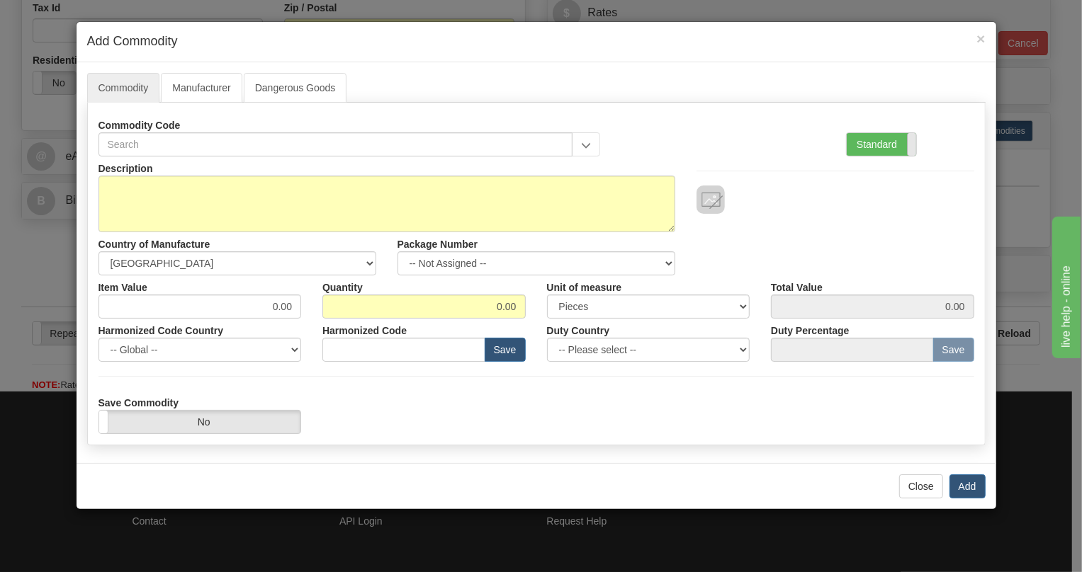
drag, startPoint x: 882, startPoint y: 149, endPoint x: 868, endPoint y: 150, distance: 14.2
click at [882, 149] on label "Standard" at bounding box center [880, 144] width 69 height 23
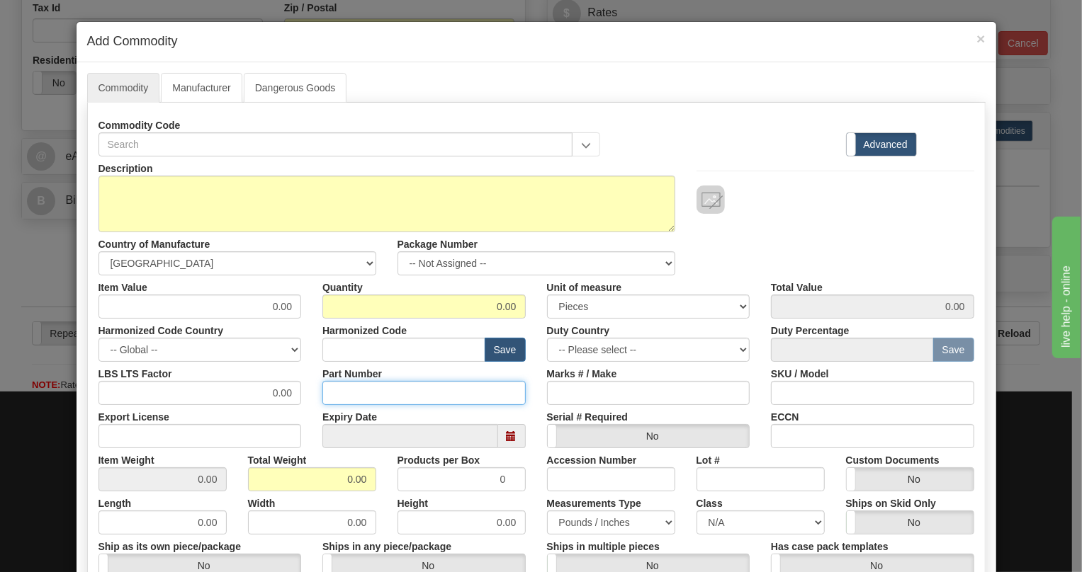
click at [330, 390] on input "Part Number" at bounding box center [423, 393] width 203 height 24
paste input "EB86430-01"
type input "EB86430-01"
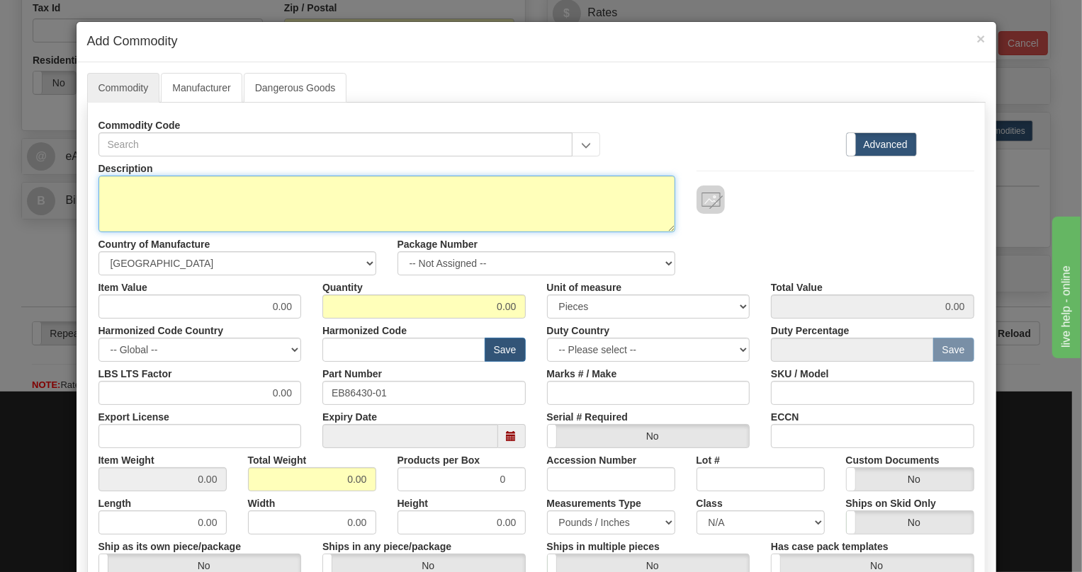
click at [148, 180] on textarea "Description" at bounding box center [386, 204] width 577 height 57
paste textarea "Equipment Shelf (4-RU)"
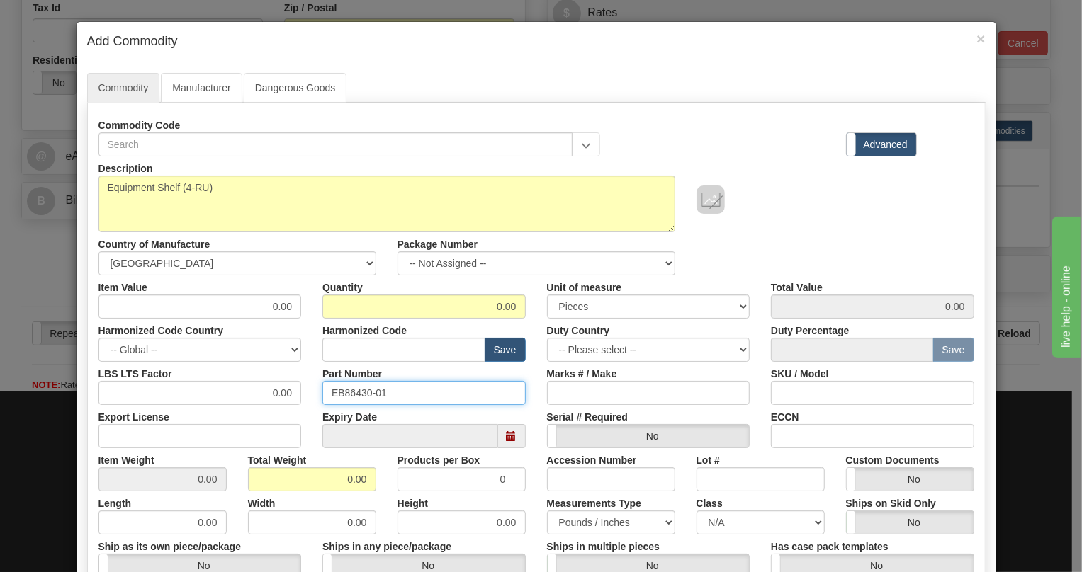
click at [358, 392] on input "EB86430-01" at bounding box center [423, 393] width 203 height 24
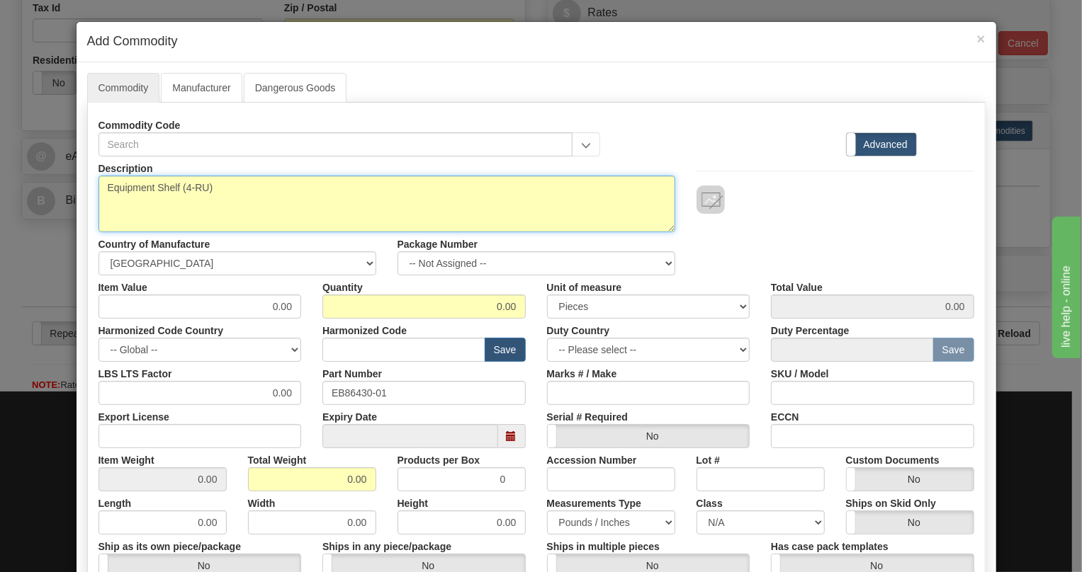
click at [179, 186] on textarea "Equipment Shelf (4-RU)" at bounding box center [386, 204] width 577 height 57
paste textarea "COMMON SHELF MECHaNICaL REVERSIBLE"
type textarea "COMMON SHELF MECHaNICaL REVERSIBLE"
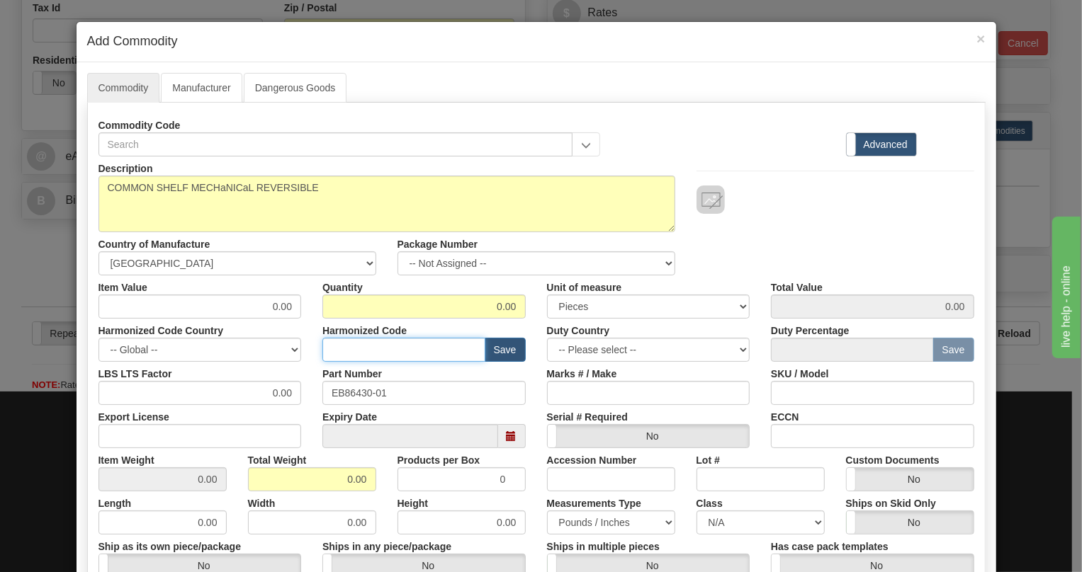
click at [344, 351] on input "text" at bounding box center [403, 350] width 163 height 24
paste input "8517.79.0000"
type input "8517.79.0000"
click at [259, 391] on input "0.00" at bounding box center [199, 393] width 203 height 24
type input "1.00"
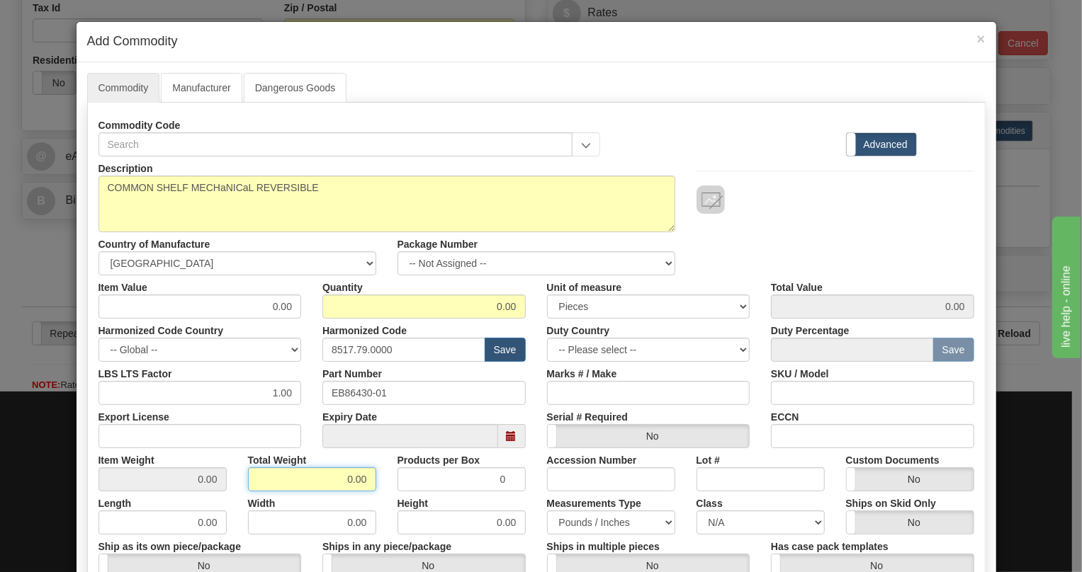
click at [318, 478] on input "0.00" at bounding box center [312, 479] width 128 height 24
type input "1.00"
type input "Infinity"
click at [288, 300] on input "0.00" at bounding box center [199, 307] width 203 height 24
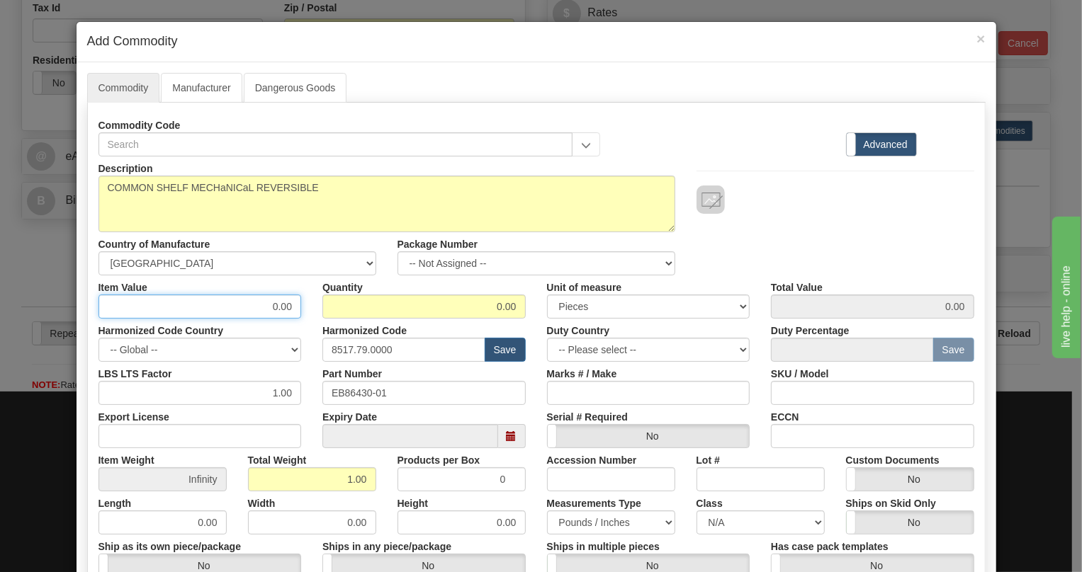
paste input "1.709,67"
click at [255, 307] on input "1.709,67" at bounding box center [199, 307] width 203 height 24
click at [278, 310] on input "1709,67" at bounding box center [199, 307] width 203 height 24
type input "1709.67"
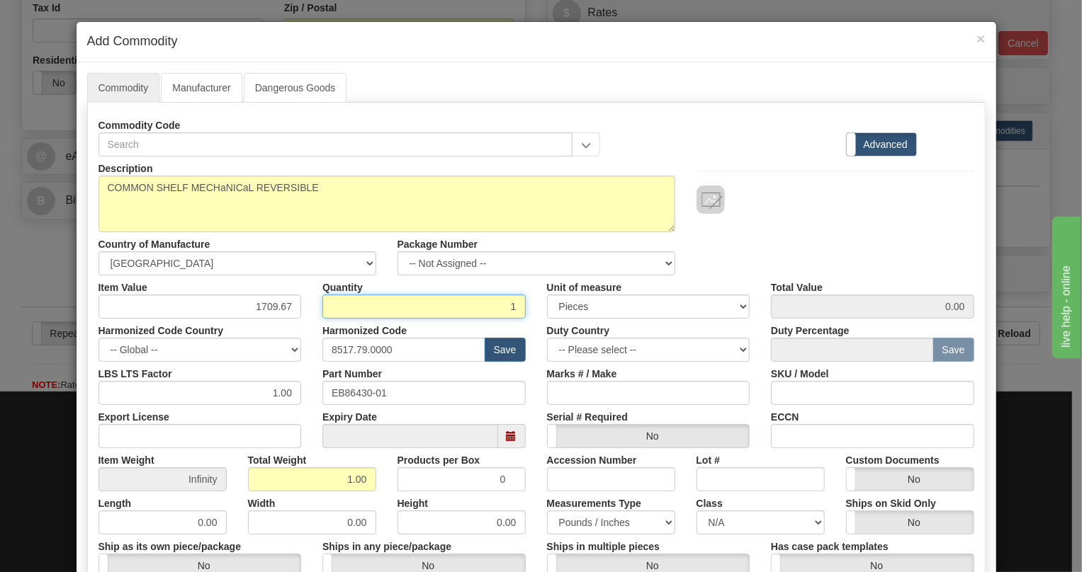
type input "1"
type input "1709.67"
click at [536, 419] on div "Serial # Required Yes No" at bounding box center [648, 426] width 225 height 43
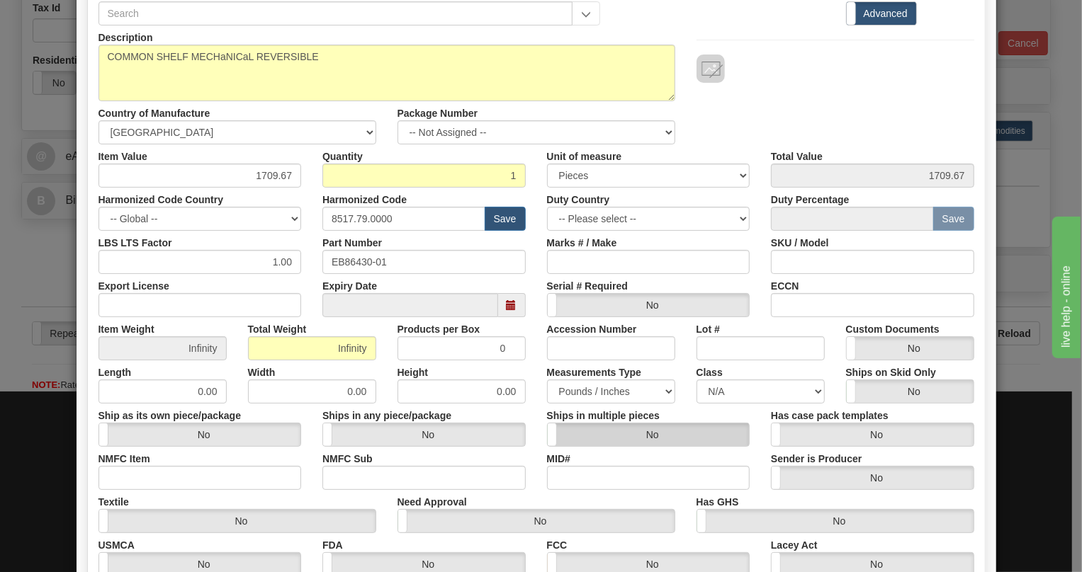
scroll to position [193, 0]
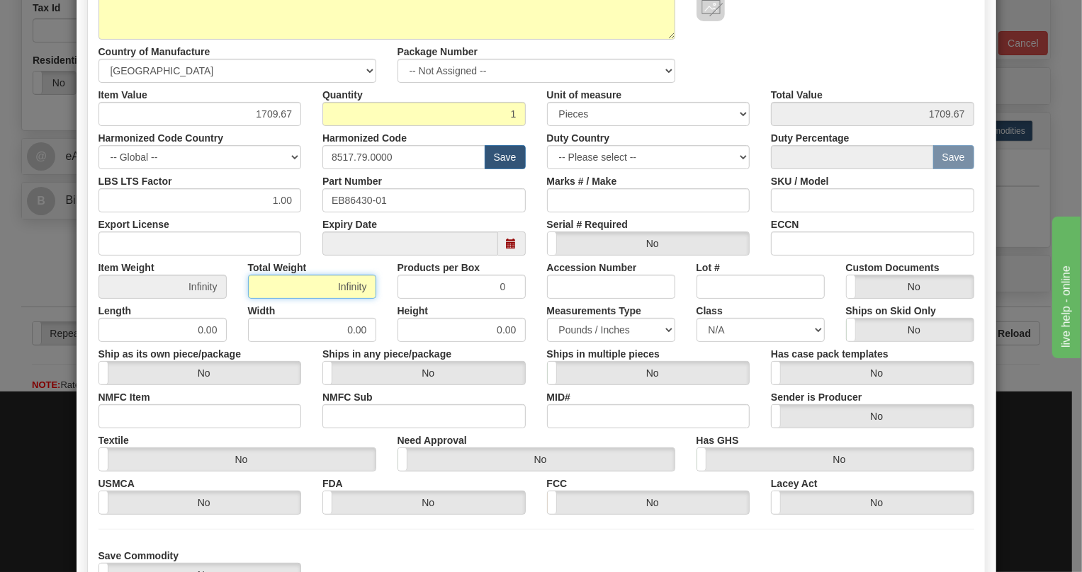
click at [333, 284] on input "Infinity" at bounding box center [312, 287] width 128 height 24
type input "1.00"
type input "1.0000"
click at [369, 304] on div "Width 0.00" at bounding box center [311, 320] width 149 height 43
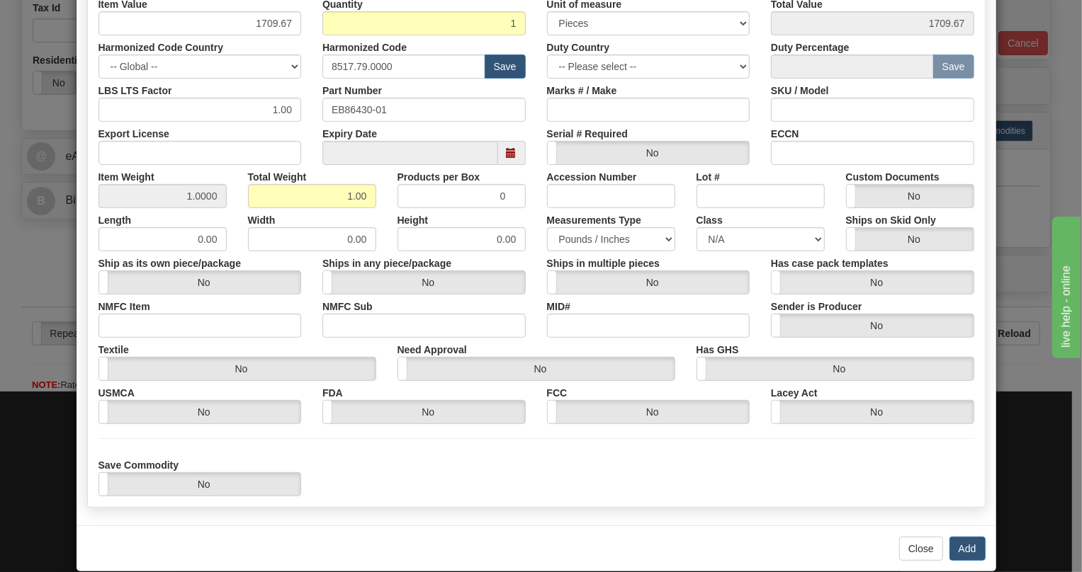
scroll to position [303, 0]
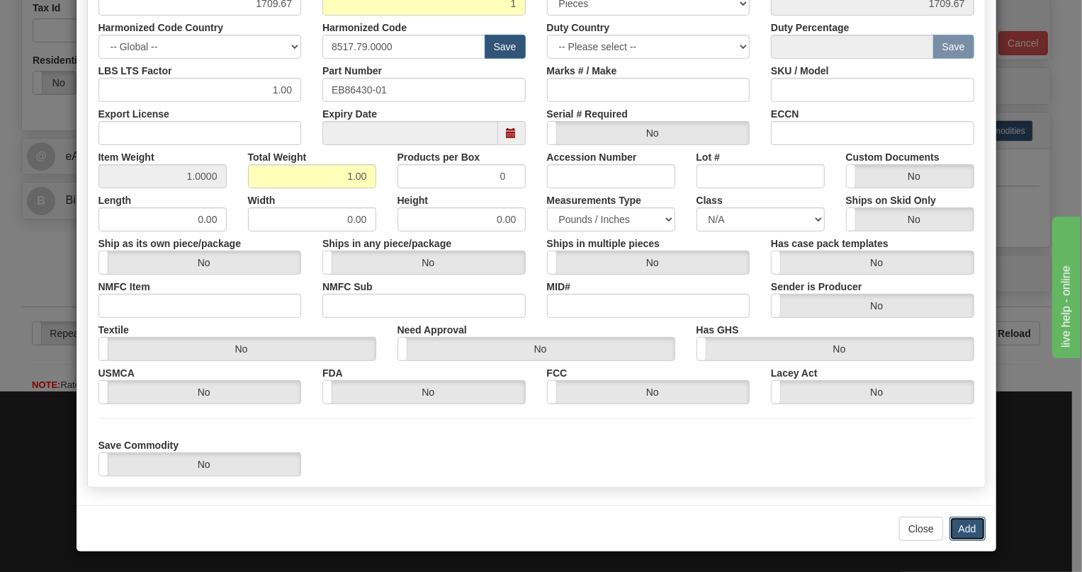
click at [961, 526] on button "Add" at bounding box center [967, 529] width 36 height 24
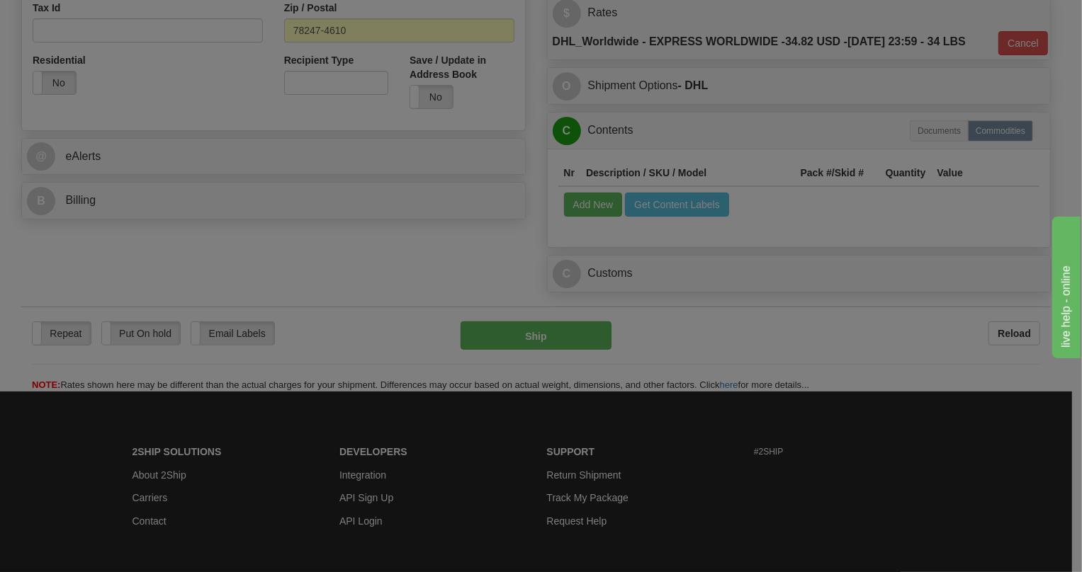
scroll to position [0, 0]
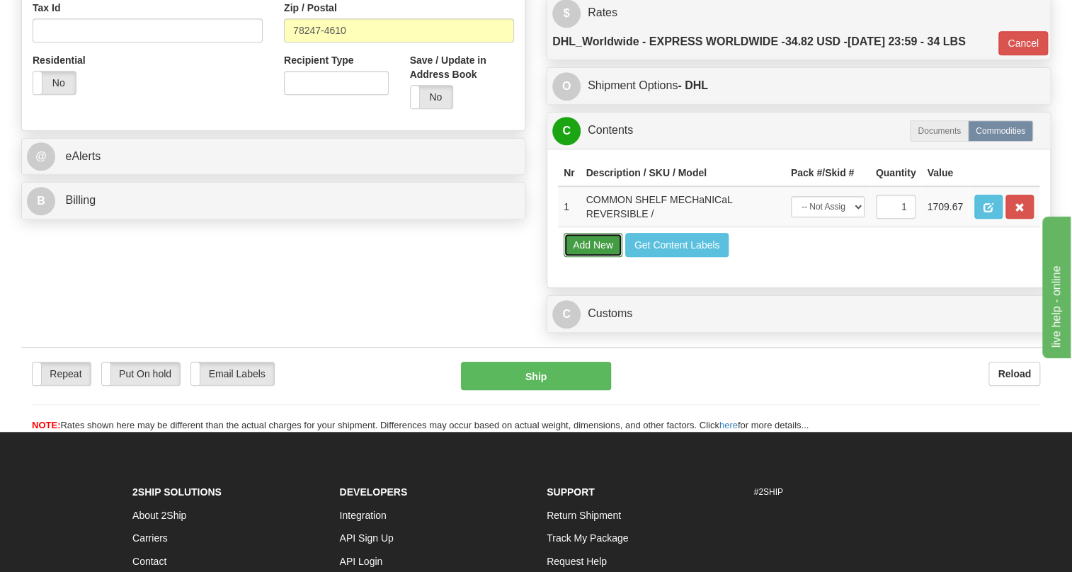
click at [589, 257] on button "Add New" at bounding box center [593, 245] width 59 height 24
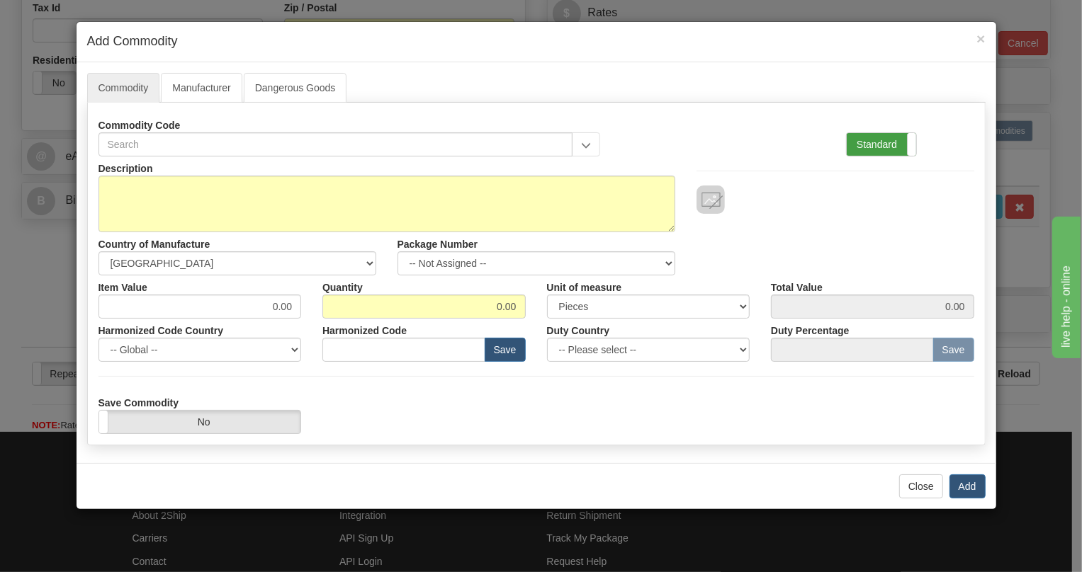
click at [872, 148] on label "Standard" at bounding box center [880, 144] width 69 height 23
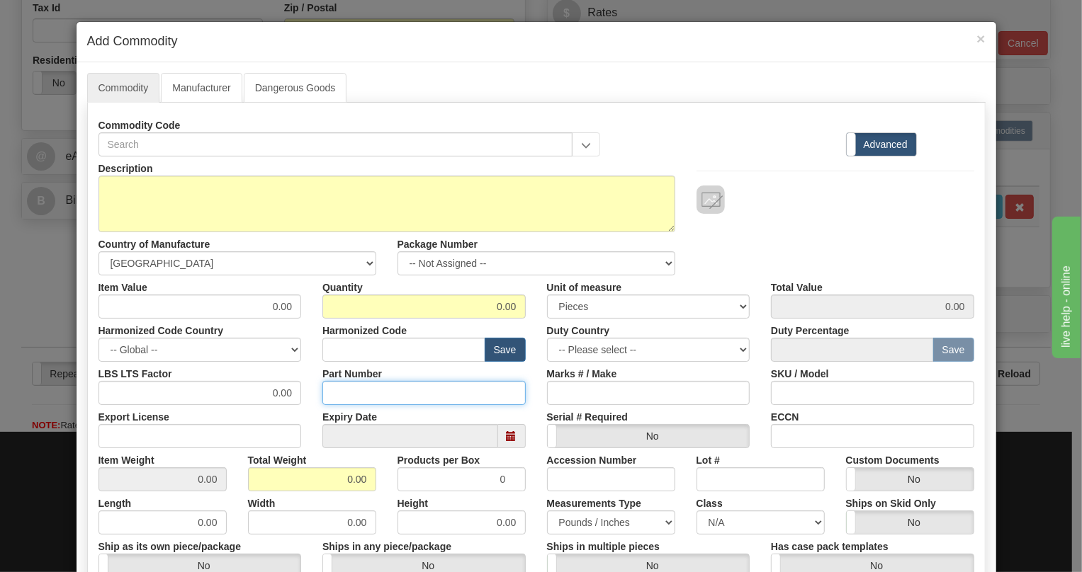
click at [339, 393] on input "Part Number" at bounding box center [423, 393] width 203 height 24
paste input "E86434-92"
type input "E86434-92"
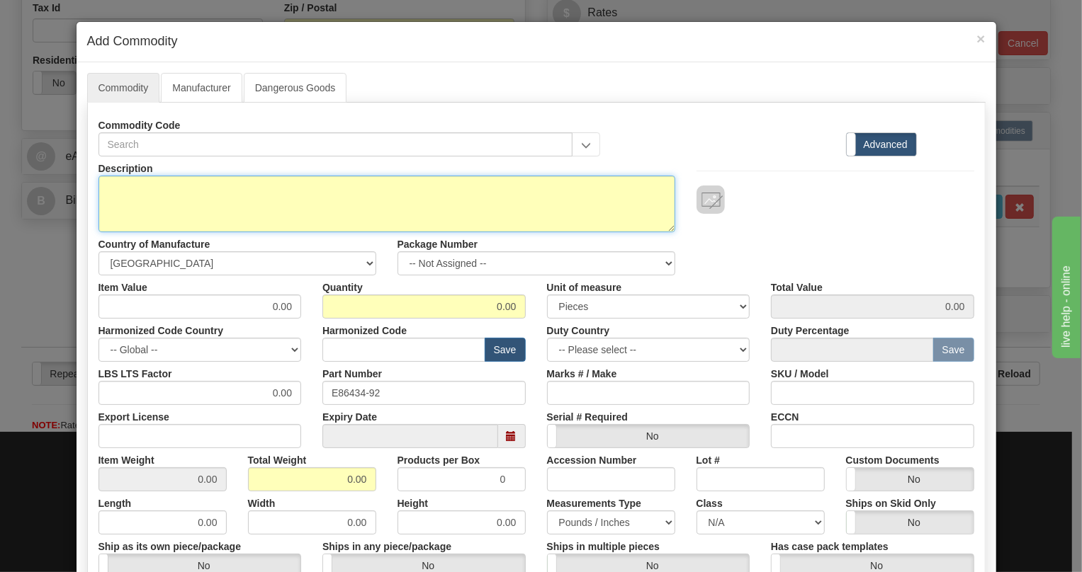
click at [158, 180] on textarea "Description" at bounding box center [386, 204] width 577 height 57
paste textarea "IP SERVICE PADDLEBOARD"
type textarea "IP SERVICE PADDLEBOARD"
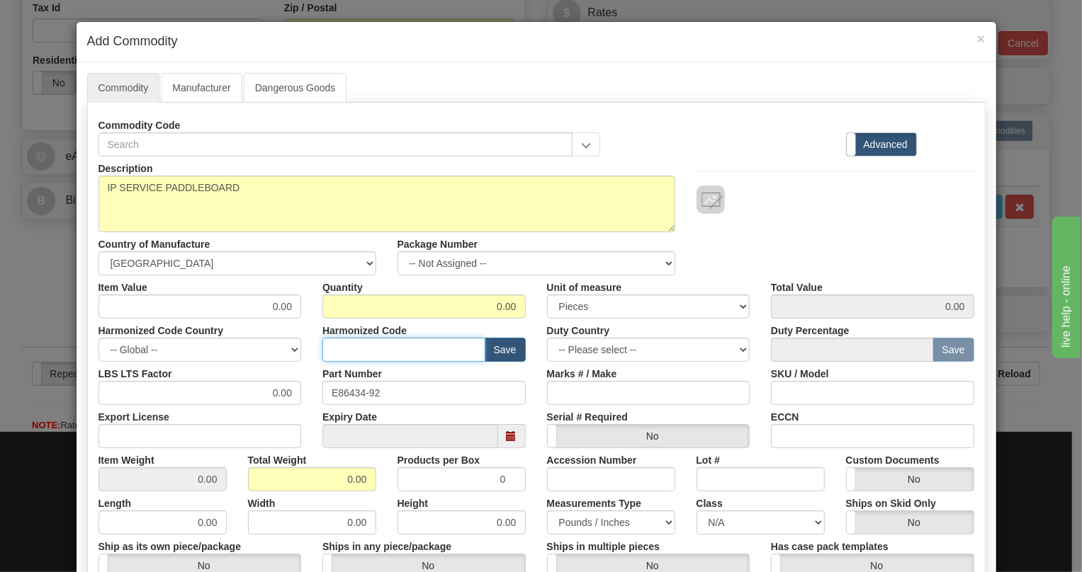
click at [332, 346] on input "text" at bounding box center [403, 350] width 163 height 24
paste input "8517.79.0000"
type input "8517.79.0000"
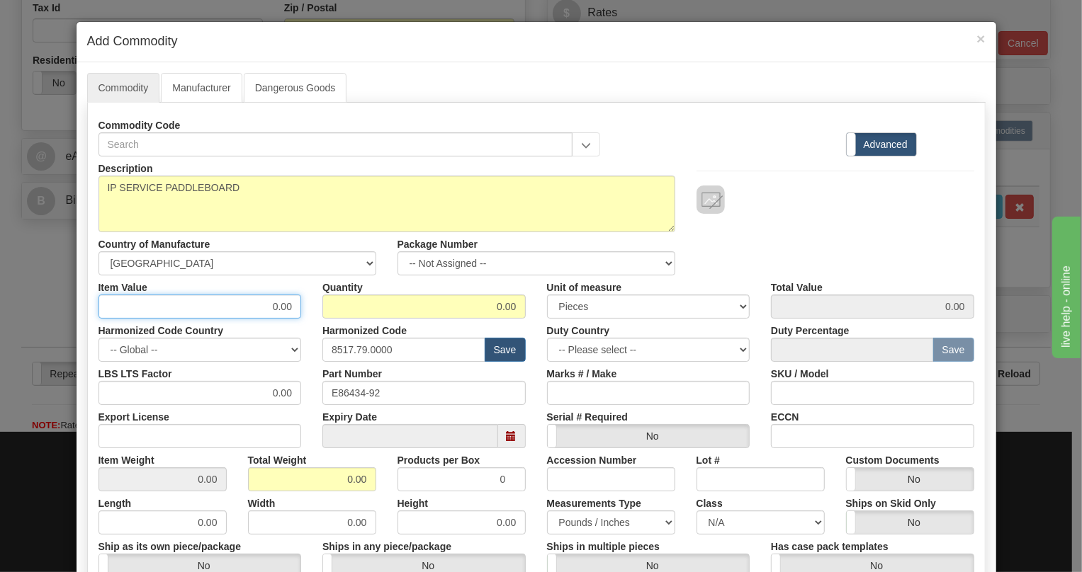
click at [281, 307] on input "0.00" at bounding box center [199, 307] width 203 height 24
paste input "74,66"
click at [275, 307] on input "74,66" at bounding box center [199, 307] width 203 height 24
type input "74.66"
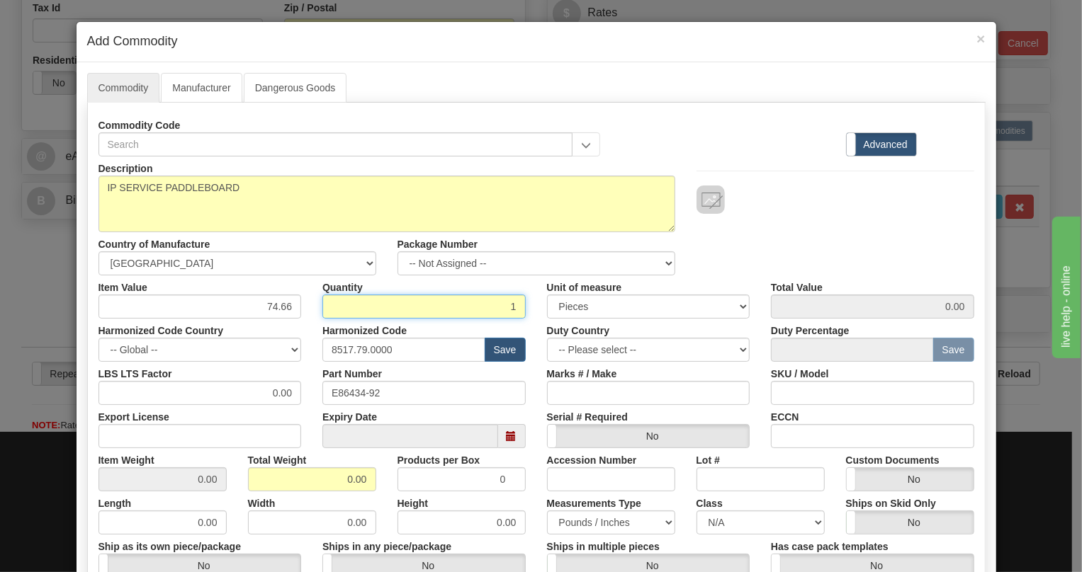
type input "1"
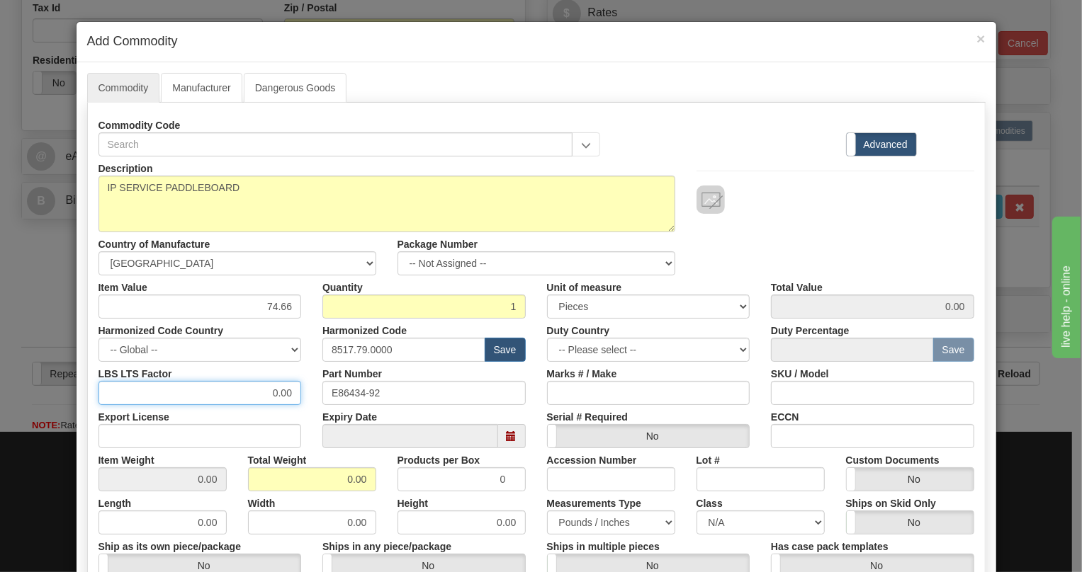
type input "74.66"
click at [263, 401] on input "0.00" at bounding box center [199, 393] width 203 height 24
type input "1.00"
click at [337, 480] on input "0.00" at bounding box center [312, 479] width 128 height 24
type input "0.001"
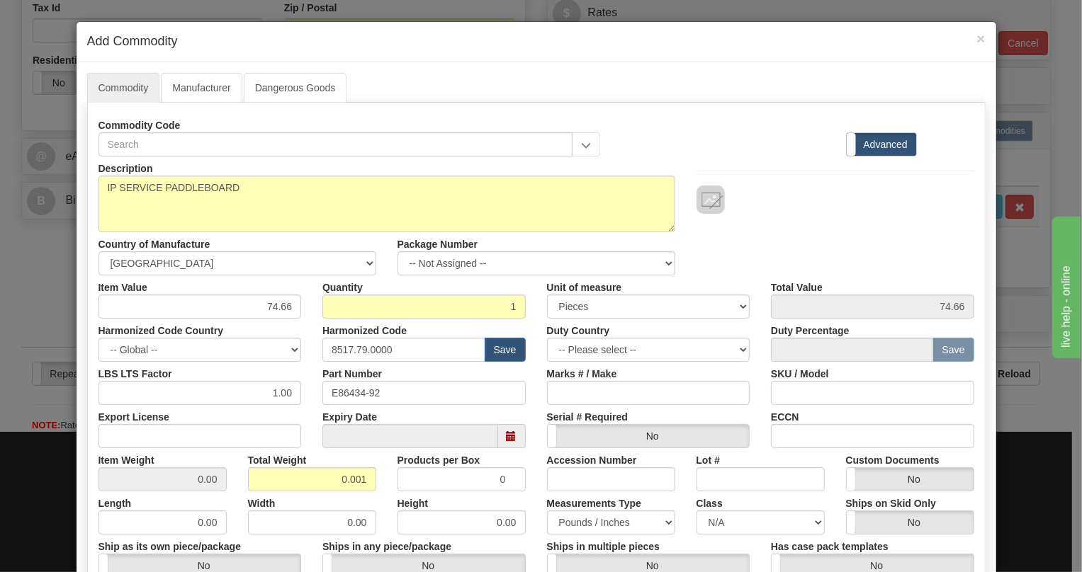
type input "0.0010"
click at [375, 455] on div "Total Weight 0.001" at bounding box center [311, 469] width 149 height 43
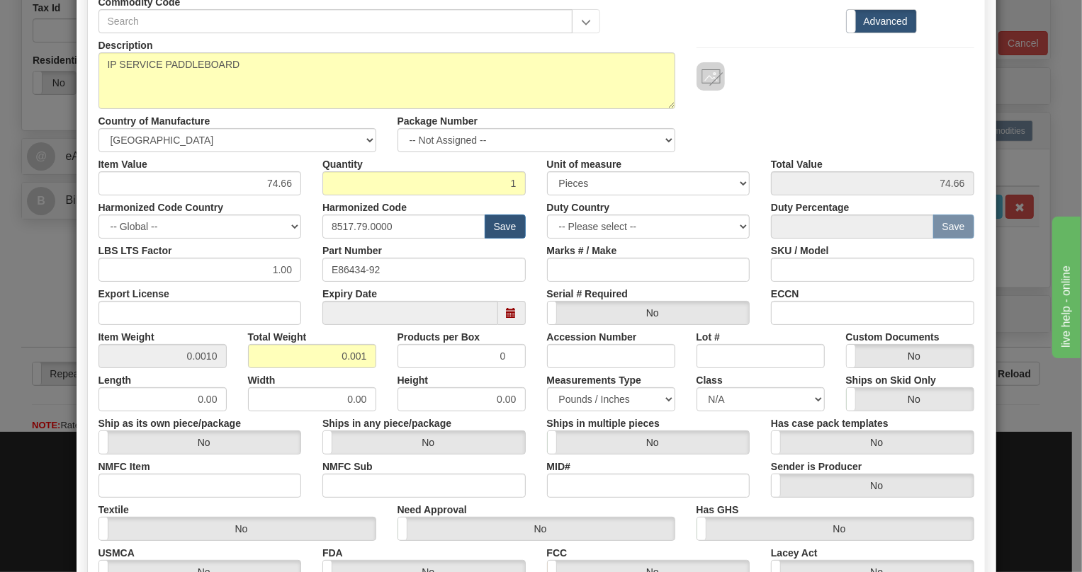
scroll to position [128, 0]
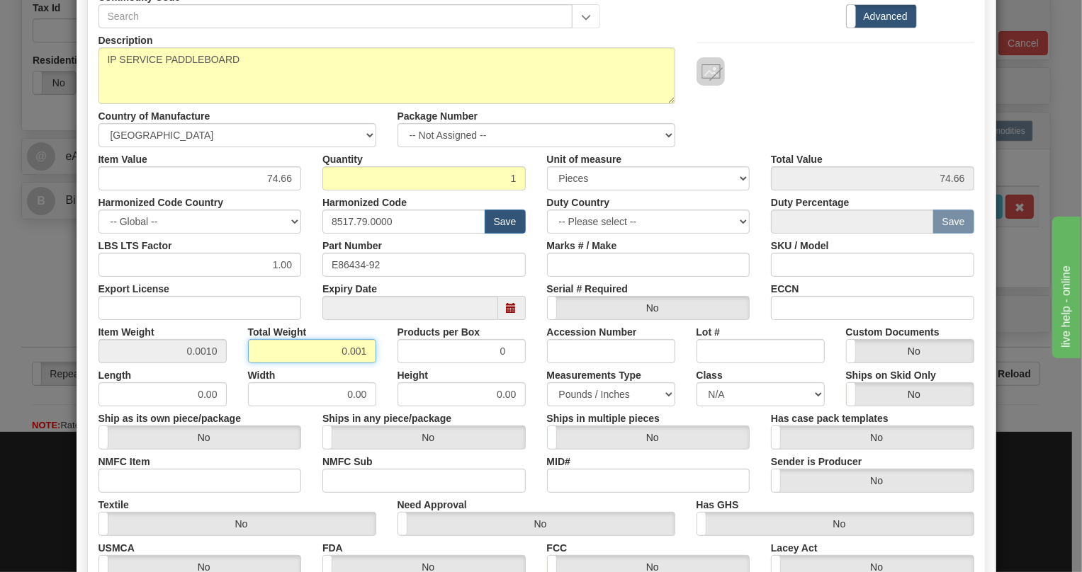
click at [362, 348] on input "0.001" at bounding box center [312, 351] width 128 height 24
click at [329, 349] on input "0.00" at bounding box center [312, 351] width 128 height 24
type input "1.00"
type input "1.0000"
click at [377, 369] on div "Width 0.00" at bounding box center [311, 384] width 149 height 43
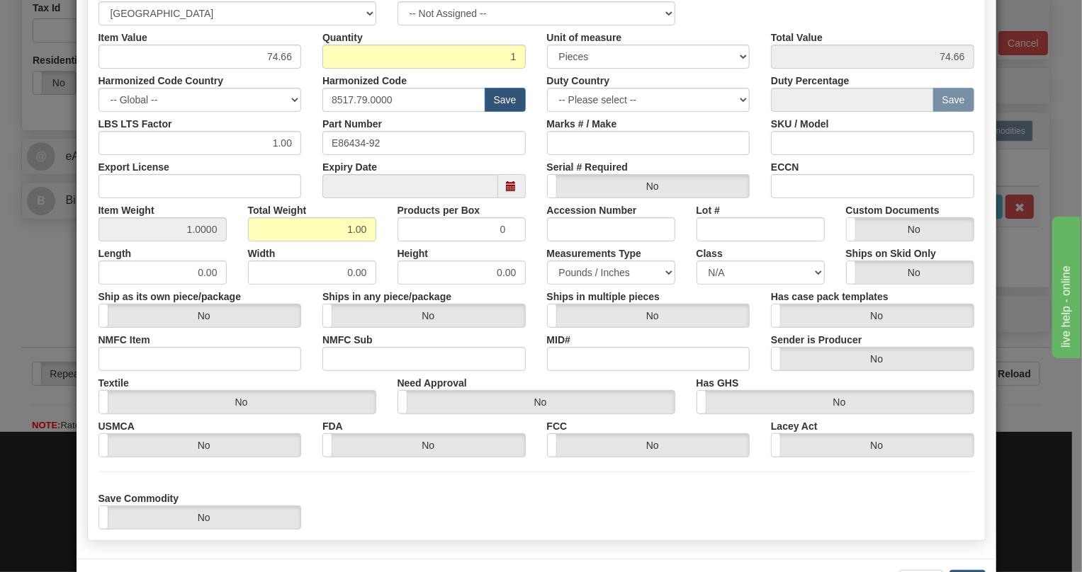
scroll to position [303, 0]
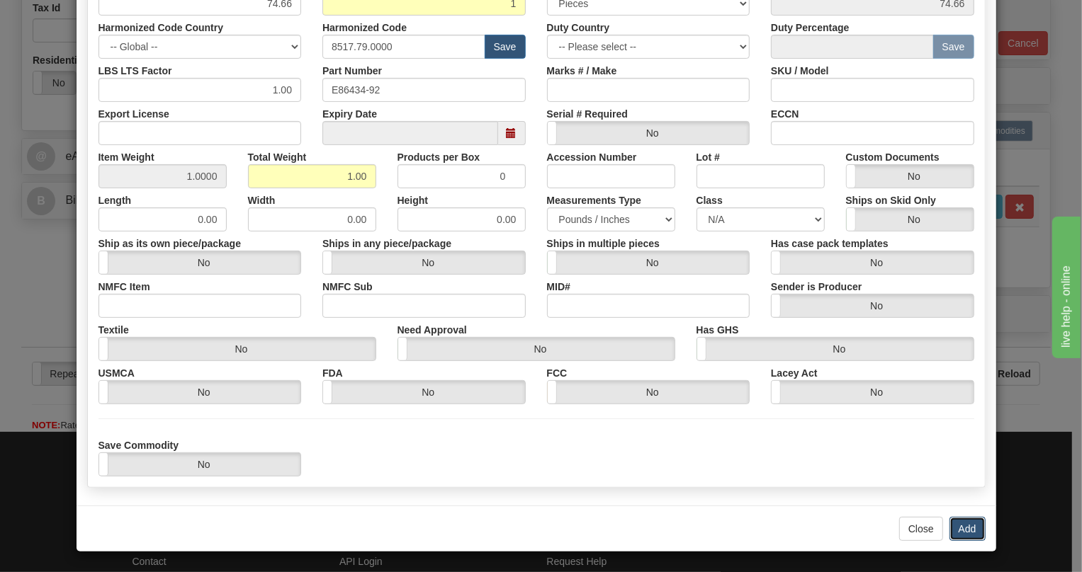
click at [963, 528] on button "Add" at bounding box center [967, 529] width 36 height 24
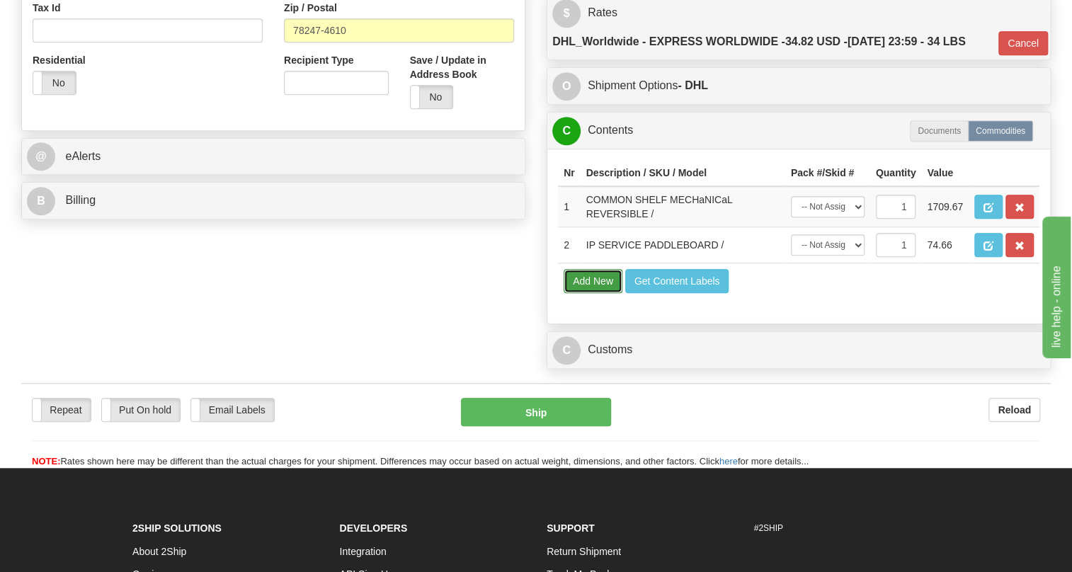
click at [593, 293] on button "Add New" at bounding box center [593, 281] width 59 height 24
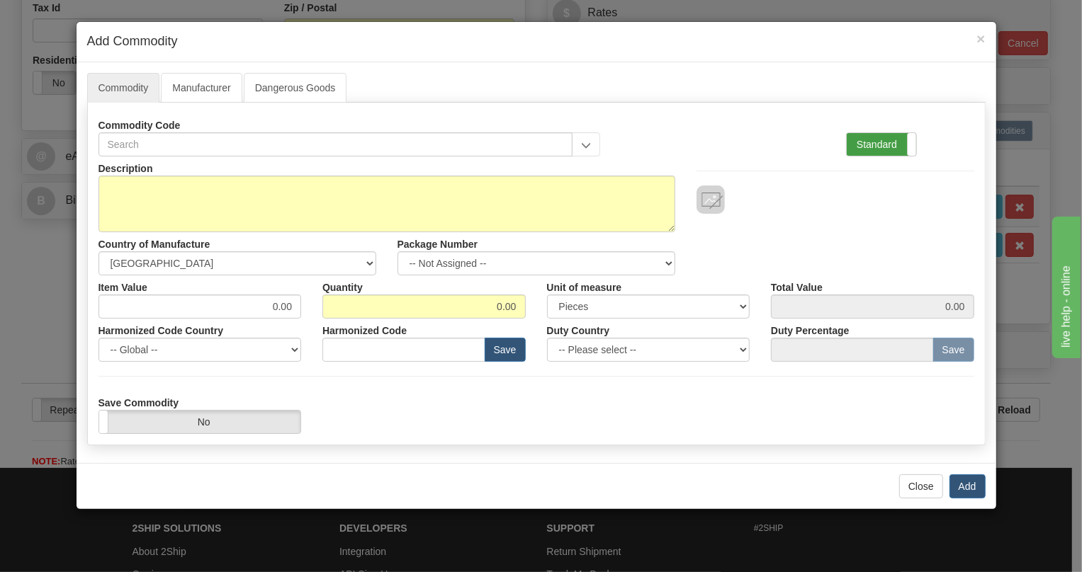
drag, startPoint x: 875, startPoint y: 147, endPoint x: 858, endPoint y: 154, distance: 18.7
click at [875, 147] on label "Standard" at bounding box center [880, 144] width 69 height 23
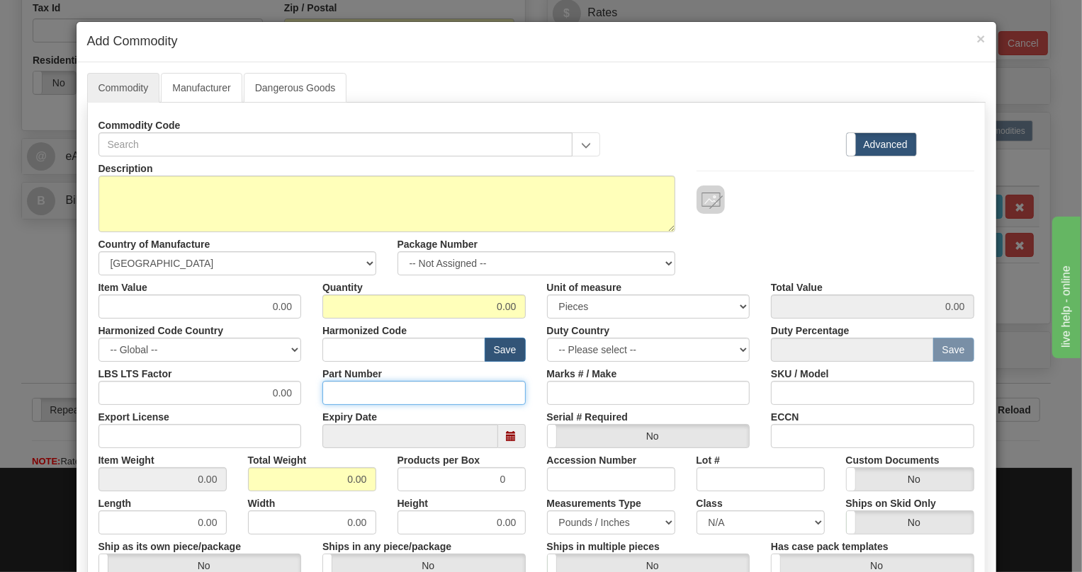
click at [347, 388] on input "Part Number" at bounding box center [423, 393] width 203 height 24
paste input "EB86427-01"
type input "EB86427-01"
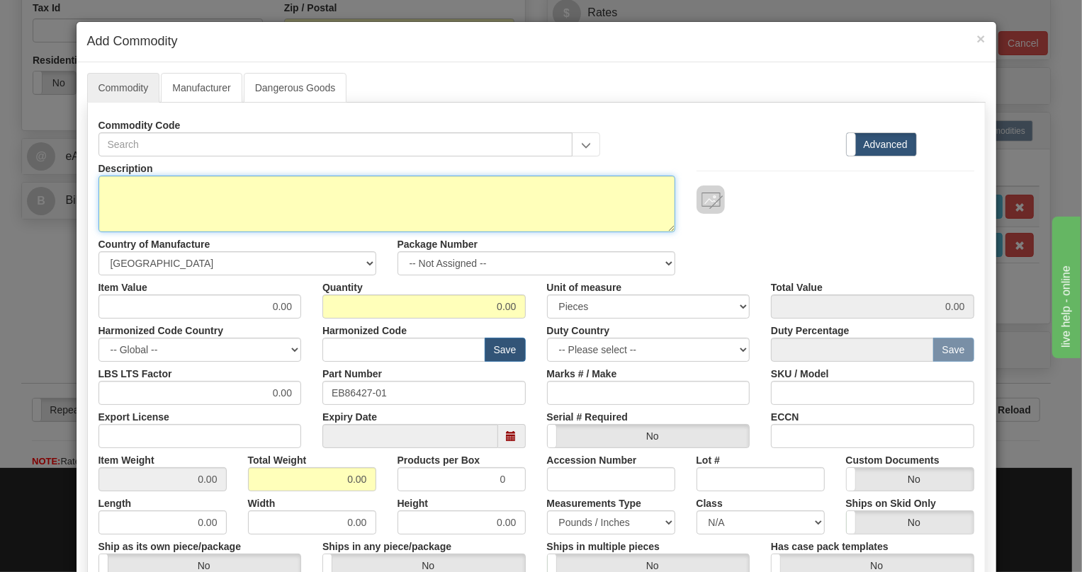
click at [147, 184] on textarea "Description" at bounding box center [386, 204] width 577 height 57
paste textarea "BLANK PANEL"
type textarea "BLANK PANEL"
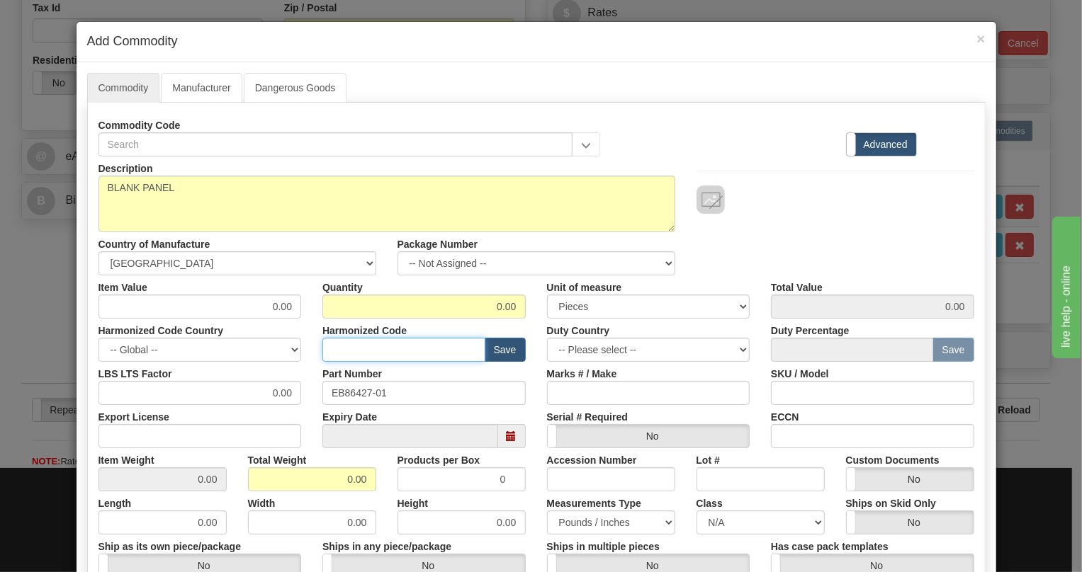
click at [344, 353] on input "text" at bounding box center [403, 350] width 163 height 24
paste input "8517.79.0000"
type input "8517.79.0000"
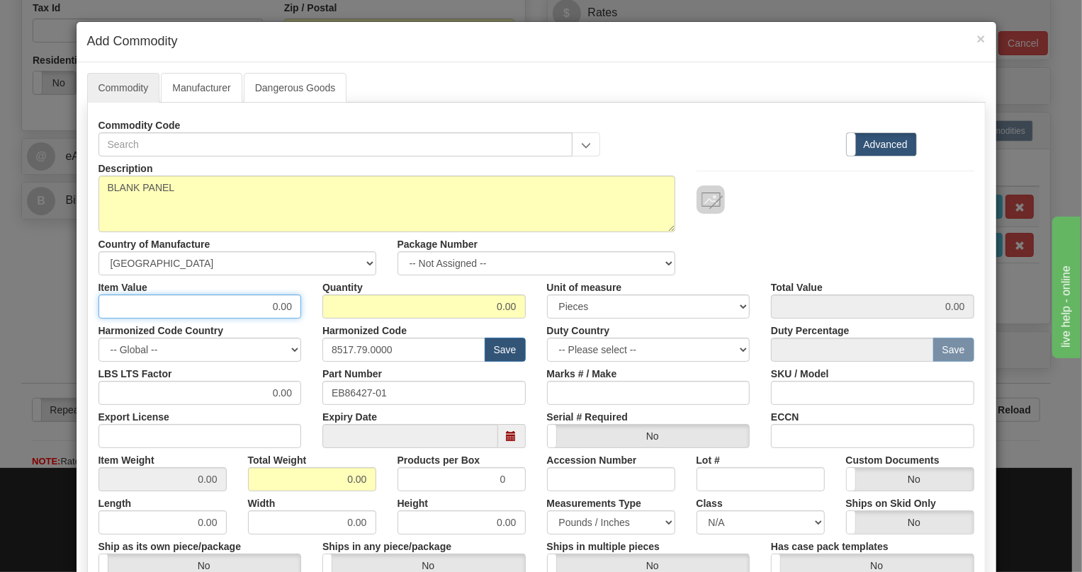
click at [283, 300] on input "0.00" at bounding box center [199, 307] width 203 height 24
type input "4.69"
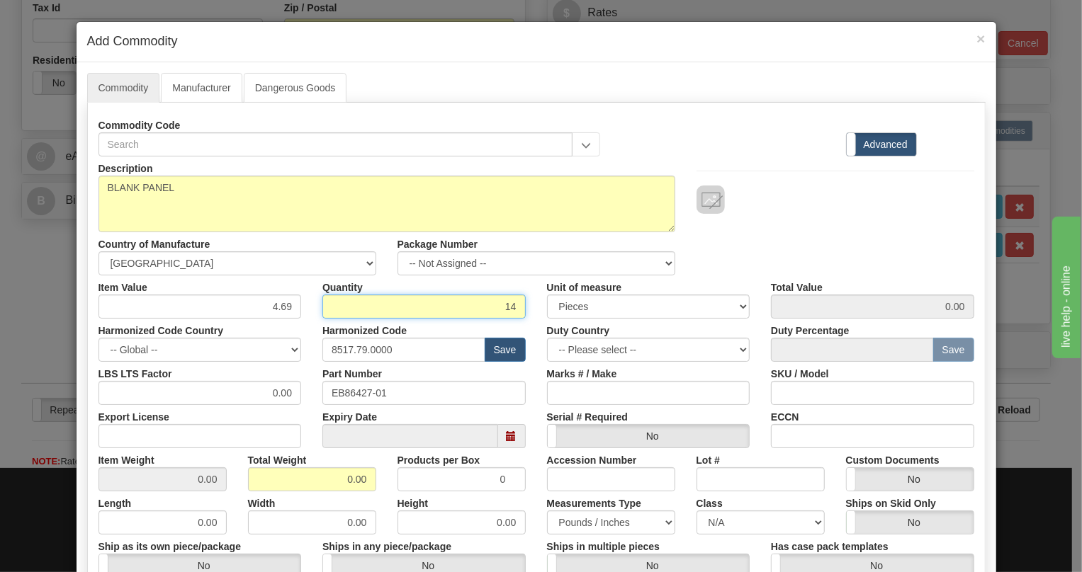
type input "14"
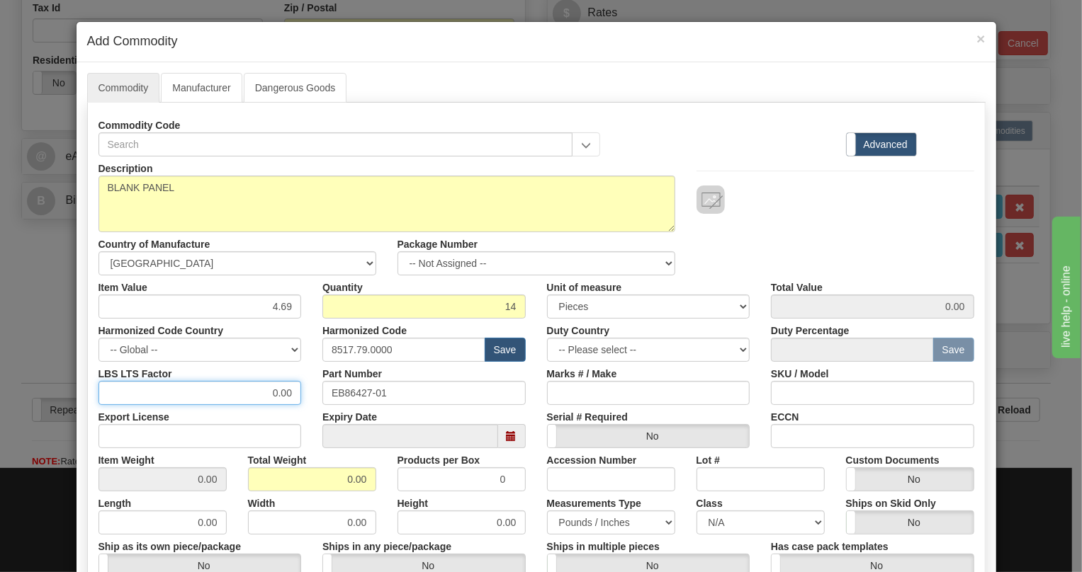
type input "65.66"
click at [262, 393] on input "0.00" at bounding box center [199, 393] width 203 height 24
type input "1.00"
click at [336, 477] on input "0.00" at bounding box center [312, 479] width 128 height 24
type input "1.00"
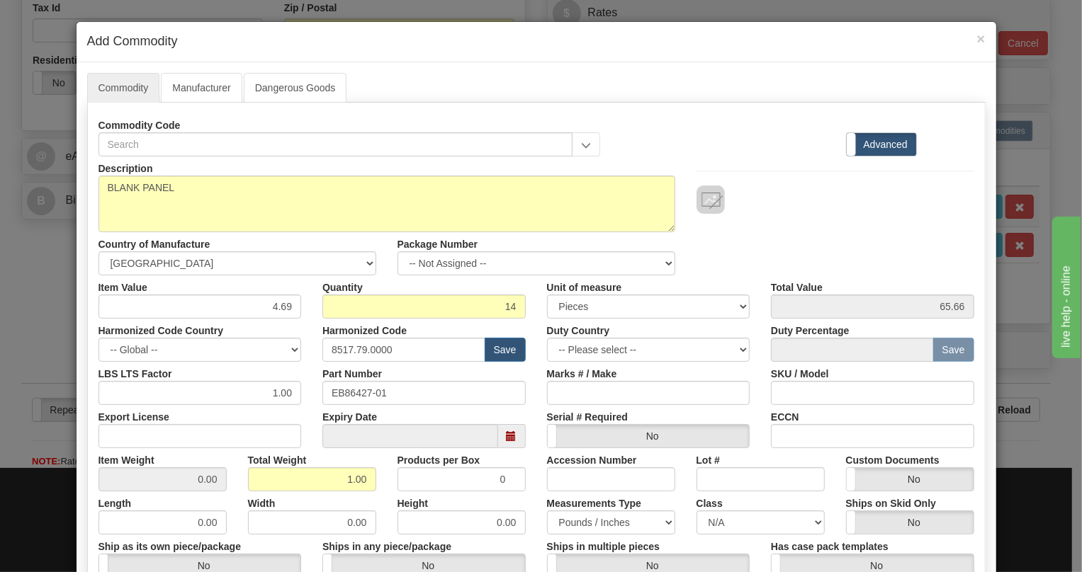
type input "0.0714"
click at [387, 467] on div "Products per Box 0" at bounding box center [461, 469] width 149 height 43
drag, startPoint x: 216, startPoint y: 475, endPoint x: 207, endPoint y: 485, distance: 14.1
click at [207, 485] on input "0.0714" at bounding box center [162, 479] width 128 height 24
click at [228, 498] on div "Length 0.00" at bounding box center [162, 513] width 149 height 43
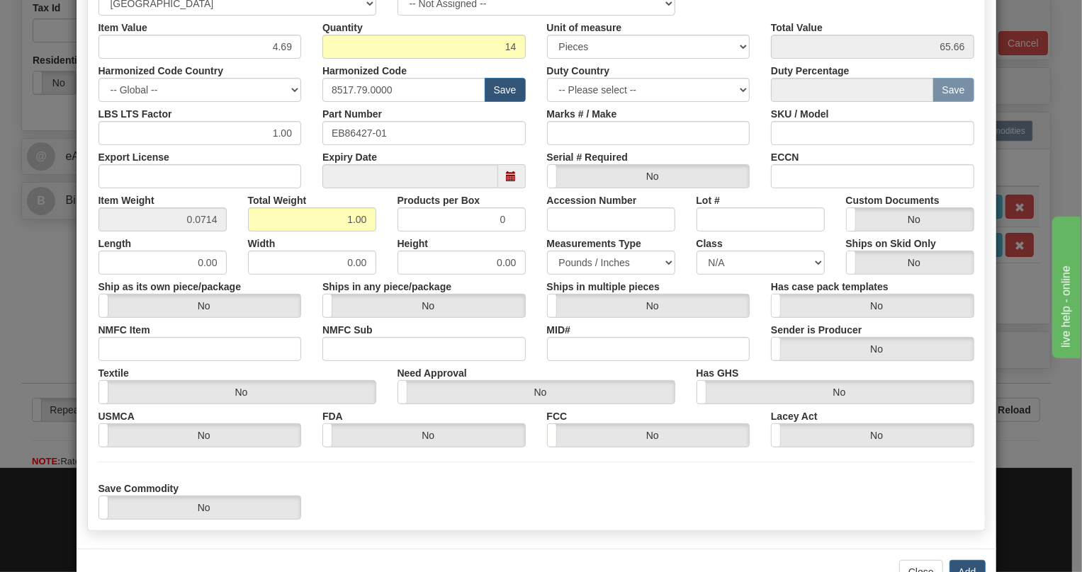
scroll to position [303, 0]
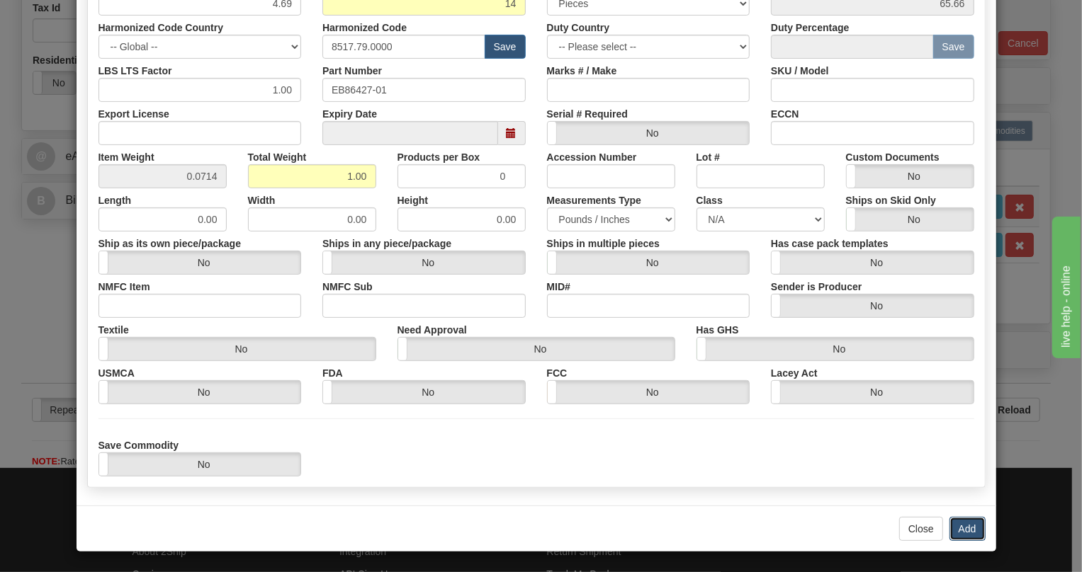
click at [963, 527] on button "Add" at bounding box center [967, 529] width 36 height 24
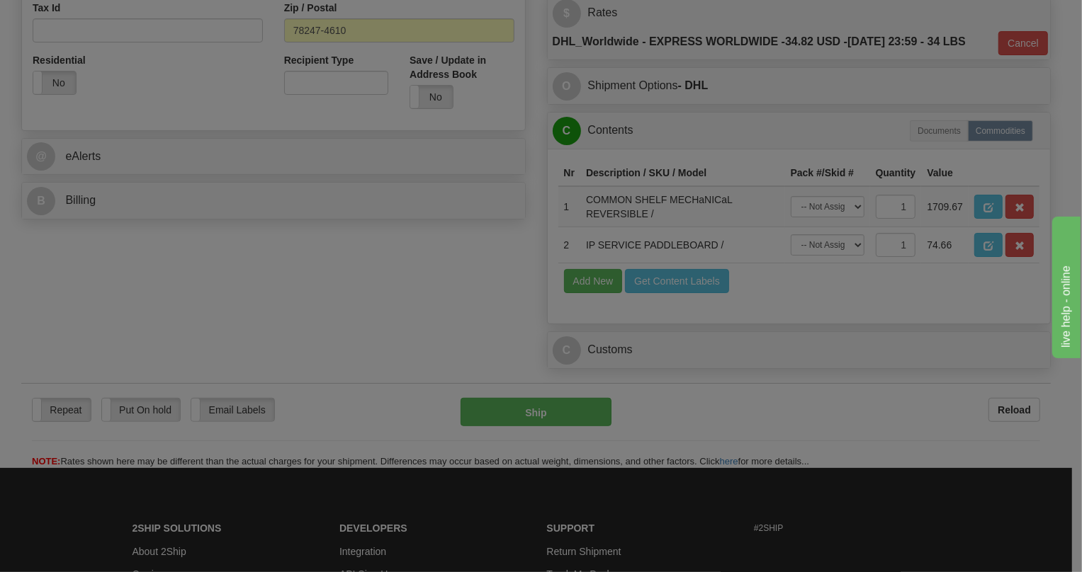
scroll to position [0, 0]
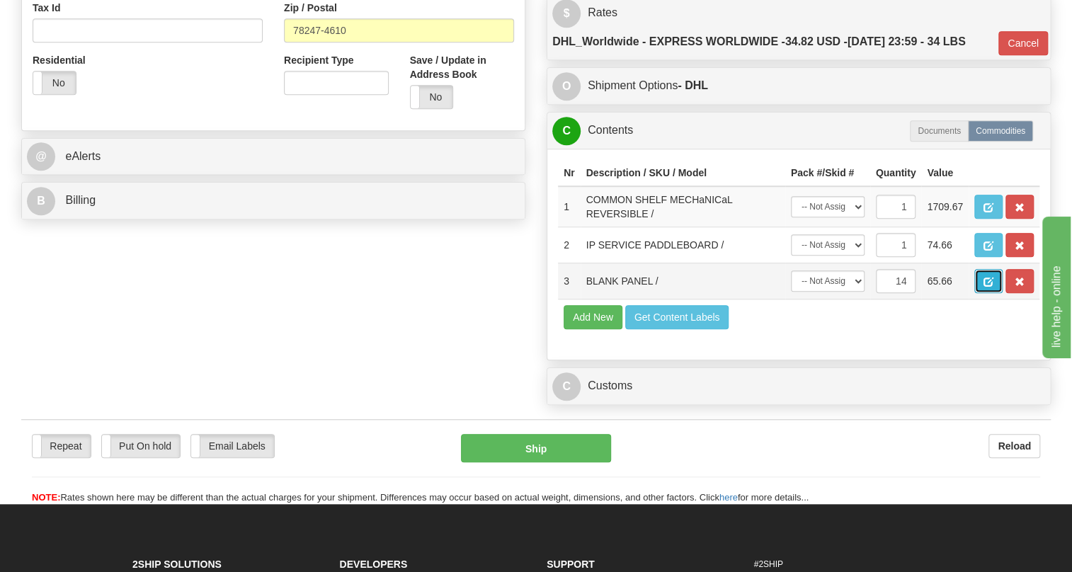
click at [992, 287] on span "button" at bounding box center [989, 282] width 10 height 9
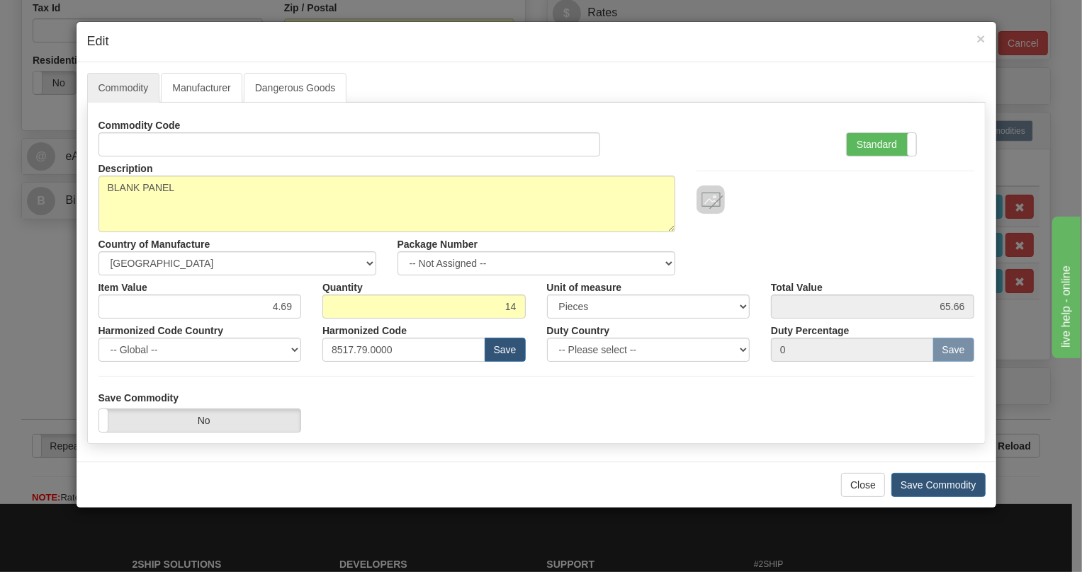
drag, startPoint x: 886, startPoint y: 144, endPoint x: 662, endPoint y: 202, distance: 231.0
click at [886, 143] on label "Standard" at bounding box center [880, 144] width 69 height 23
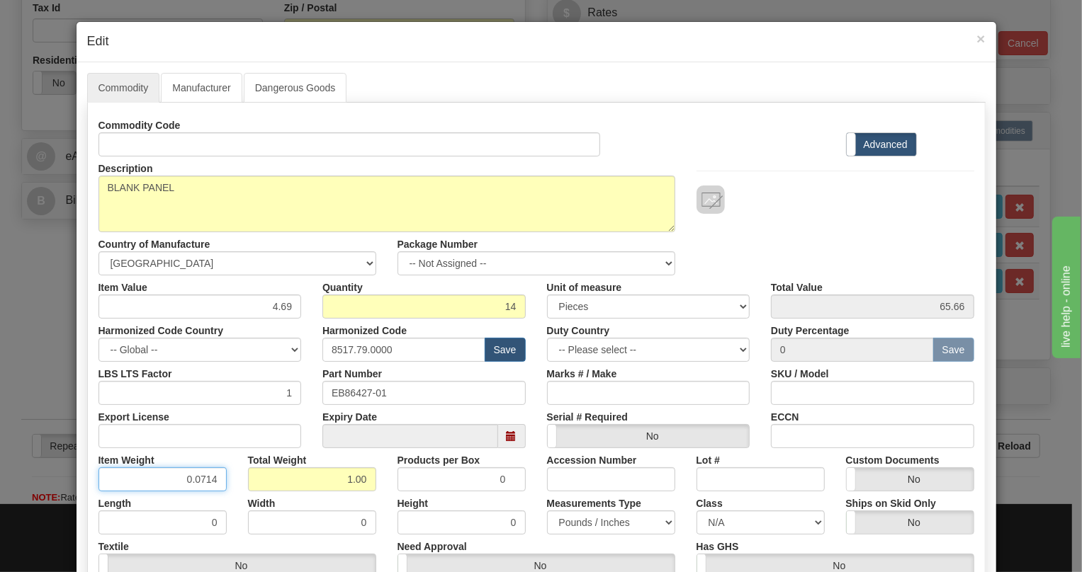
drag, startPoint x: 207, startPoint y: 478, endPoint x: 212, endPoint y: 489, distance: 12.7
click at [212, 489] on input "0.0714" at bounding box center [162, 479] width 128 height 24
type input "0.0715"
click at [227, 476] on div "Item Weight 0.0715" at bounding box center [162, 469] width 149 height 43
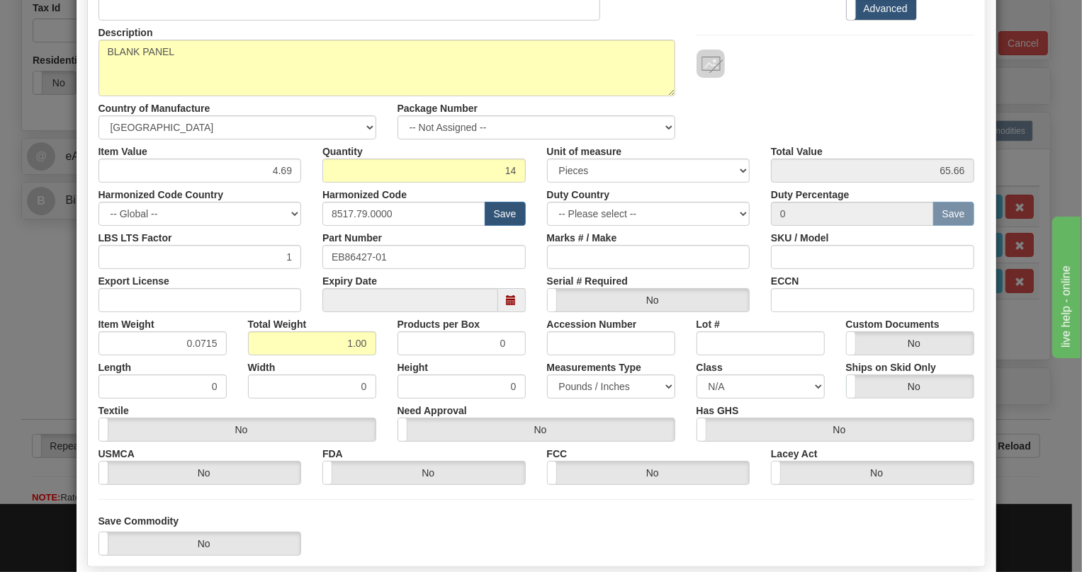
scroll to position [215, 0]
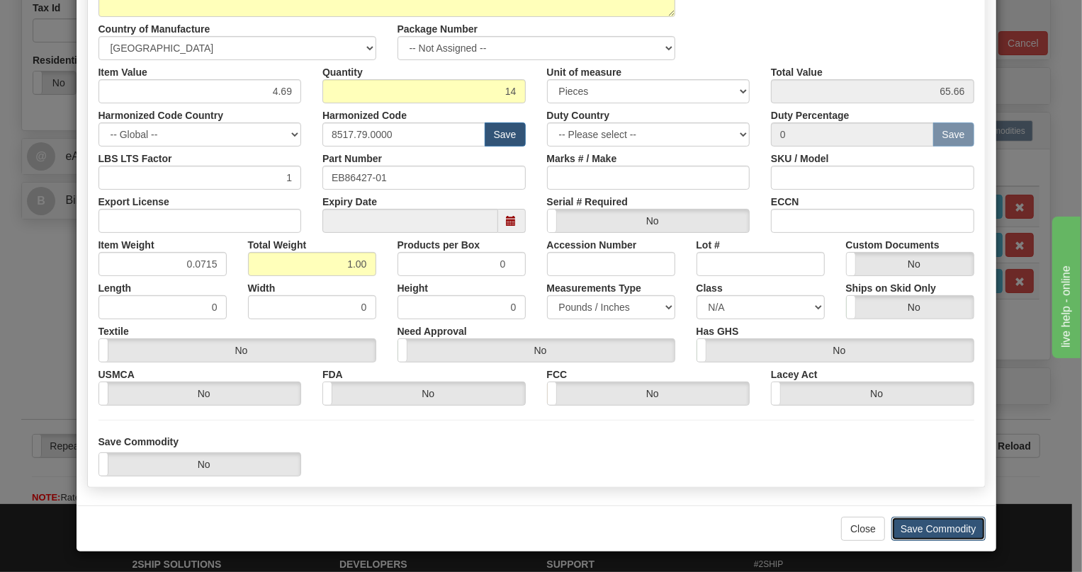
click at [933, 531] on button "Save Commodity" at bounding box center [938, 529] width 94 height 24
click at [919, 528] on button "Save Commodity" at bounding box center [938, 529] width 94 height 24
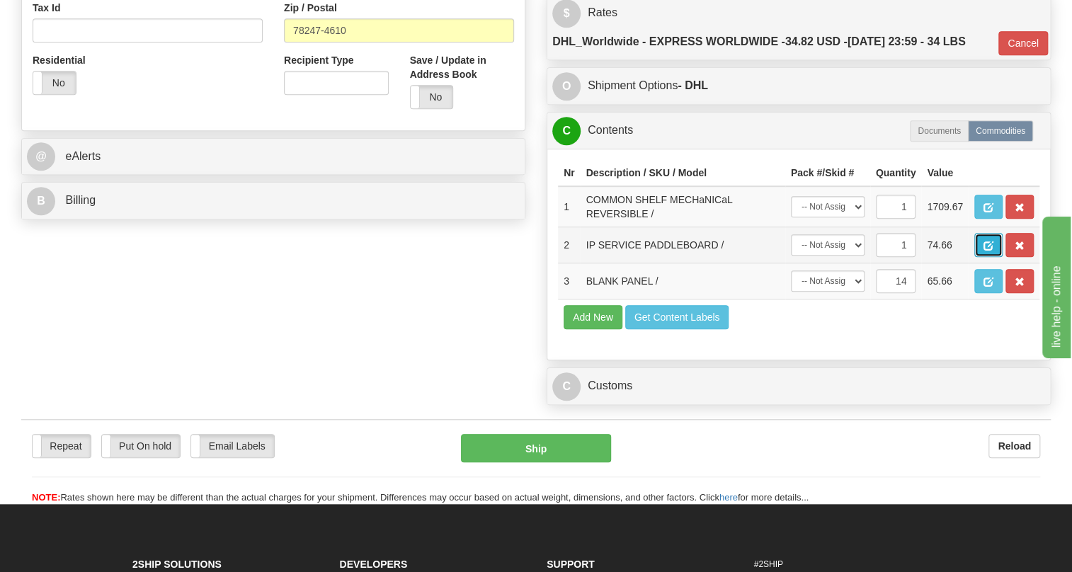
click at [985, 251] on span "button" at bounding box center [989, 246] width 10 height 9
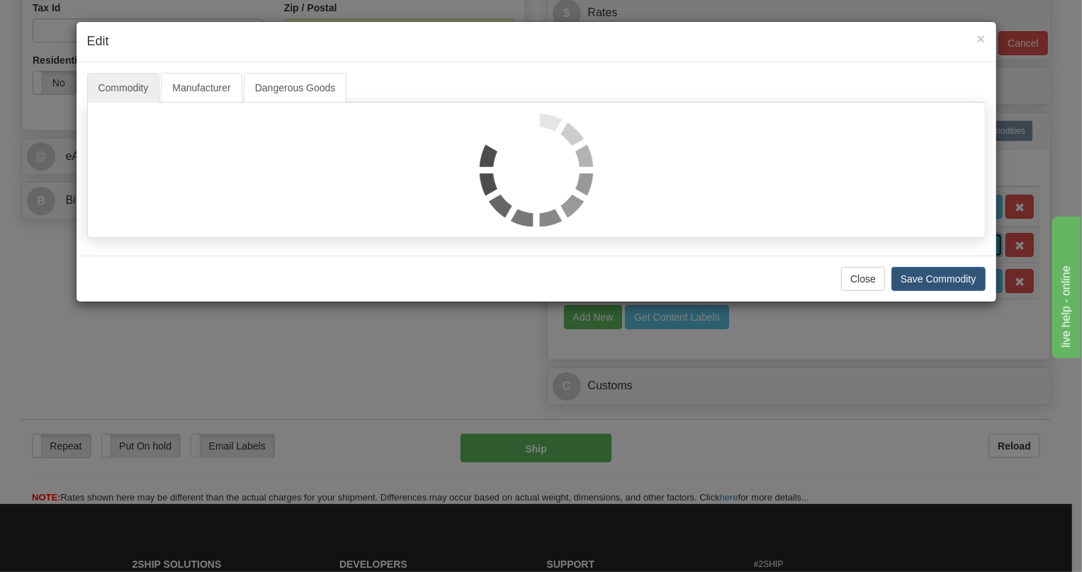
scroll to position [0, 0]
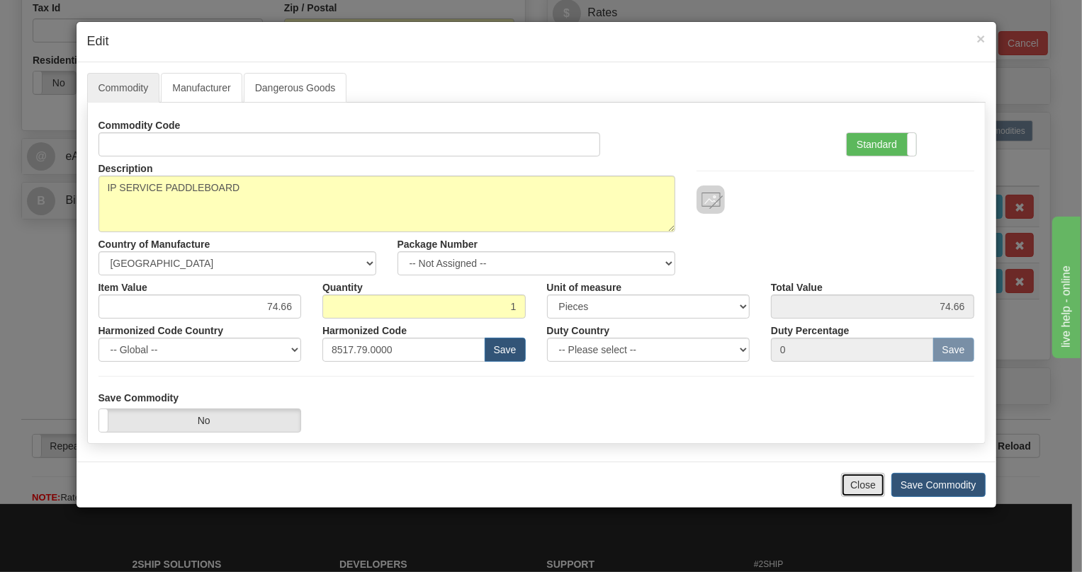
click at [867, 492] on button "Close" at bounding box center [863, 485] width 44 height 24
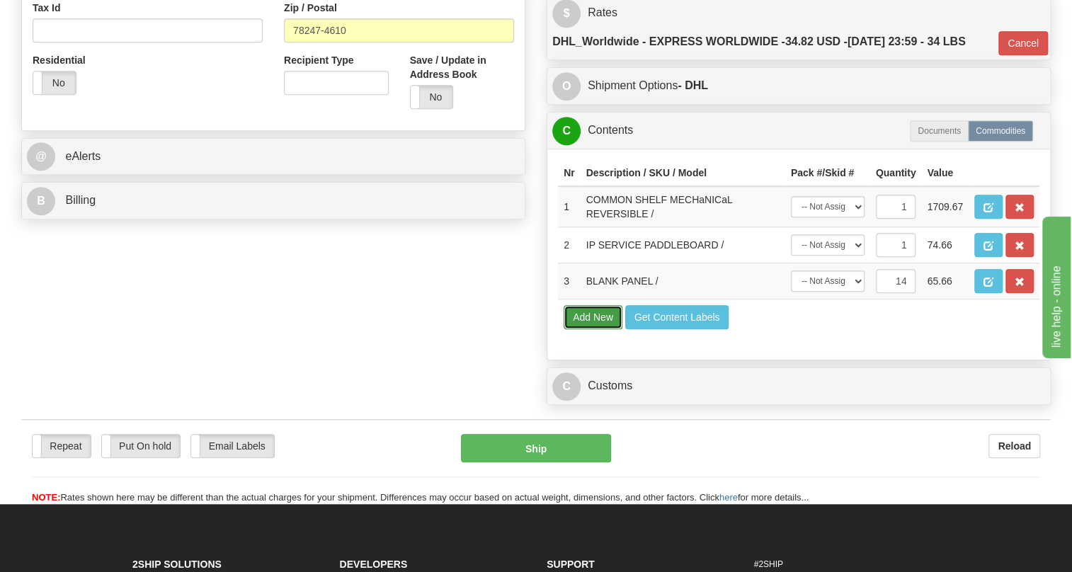
click at [581, 329] on button "Add New" at bounding box center [593, 317] width 59 height 24
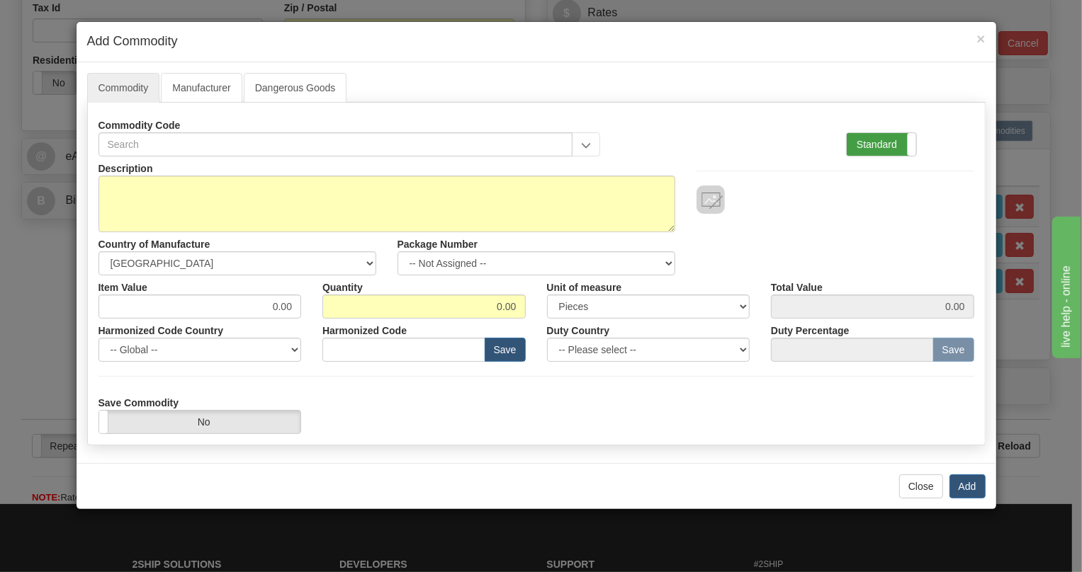
click at [868, 140] on label "Standard" at bounding box center [880, 144] width 69 height 23
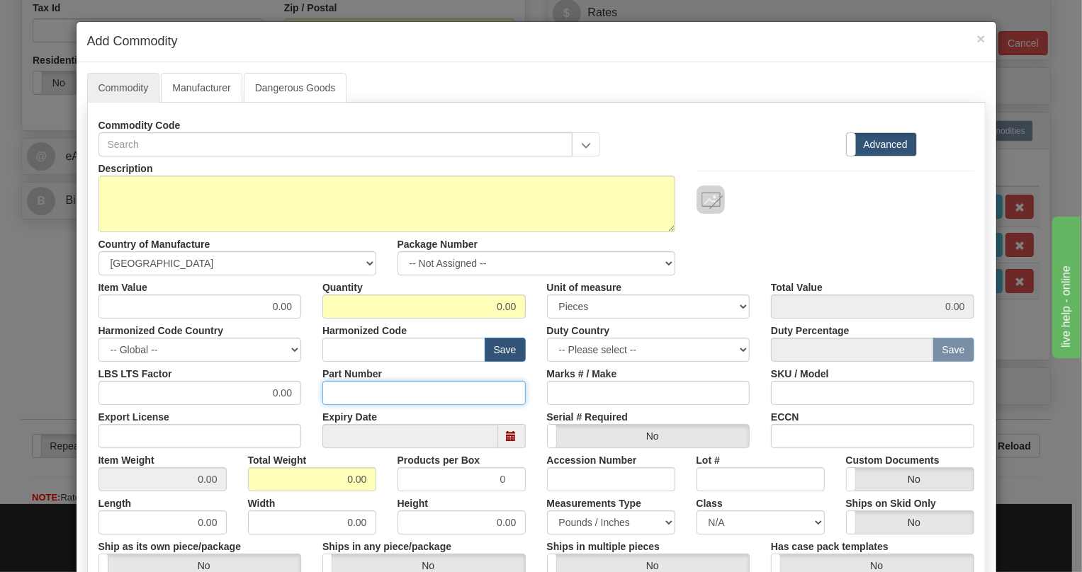
click at [353, 389] on input "Part Number" at bounding box center [423, 393] width 203 height 24
paste input "E135-86419-90"
type input "E135-86419-90"
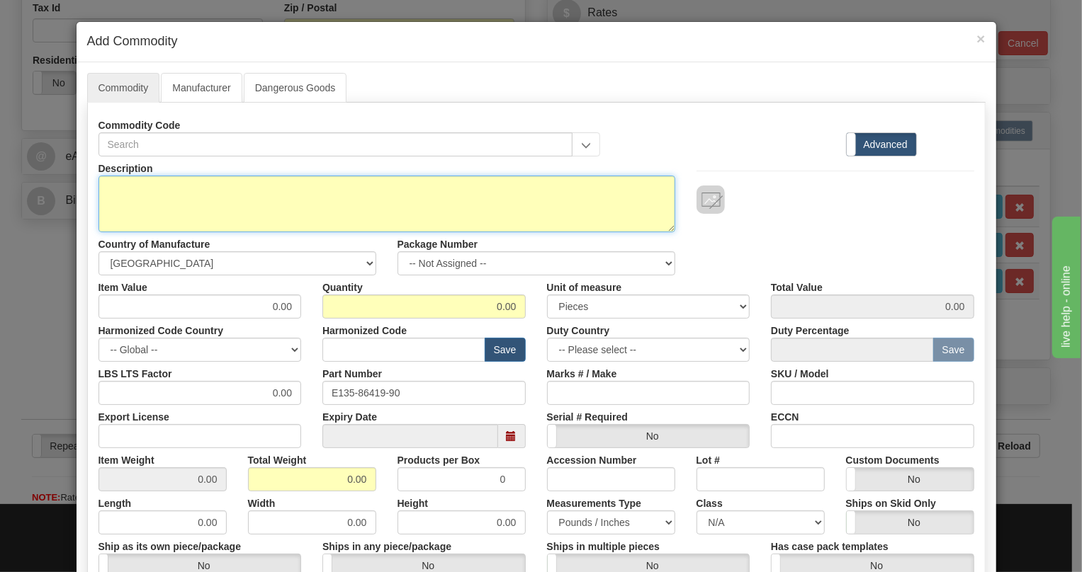
click at [178, 183] on textarea "Description" at bounding box center [386, 204] width 577 height 57
paste textarea "90deg OC48 by-pass cable"
type textarea "90deg OC48 by-pass cable"
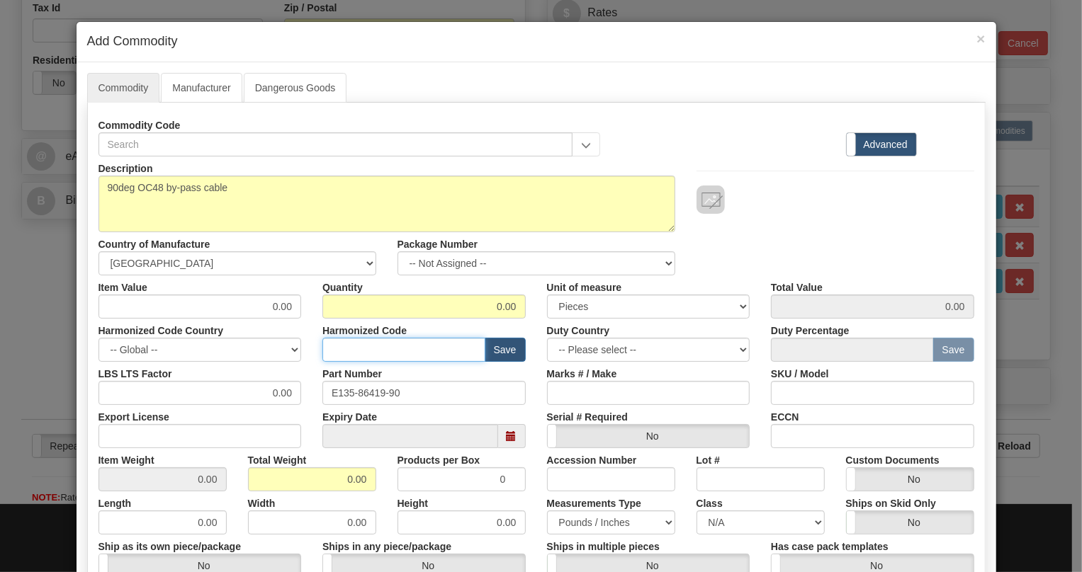
click at [346, 346] on input "text" at bounding box center [403, 350] width 163 height 24
paste input "7413.00.9000"
type input "7413.00.9000"
click at [287, 304] on input "0.00" at bounding box center [199, 307] width 203 height 24
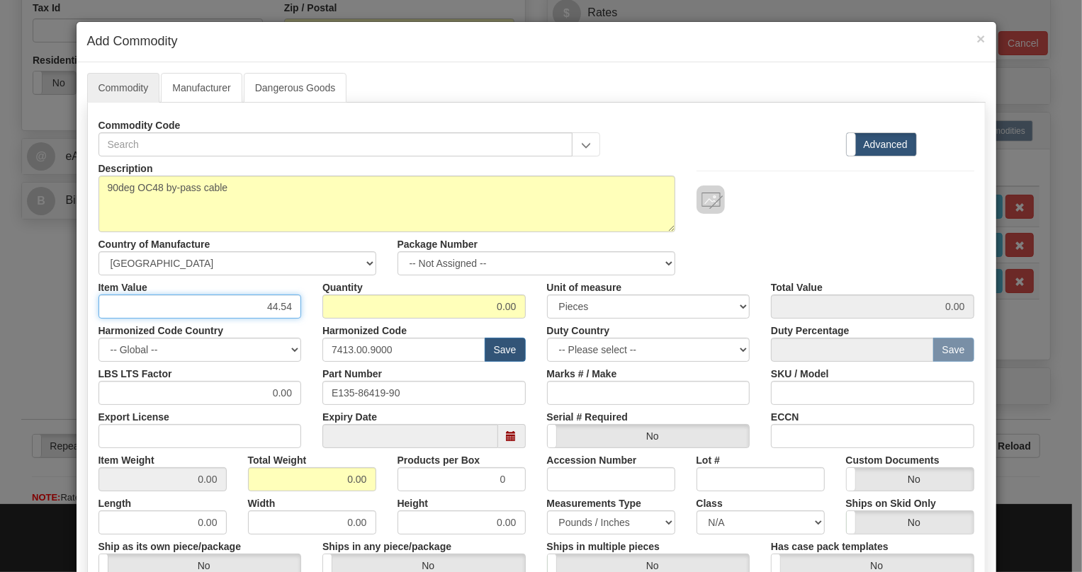
type input "44.54"
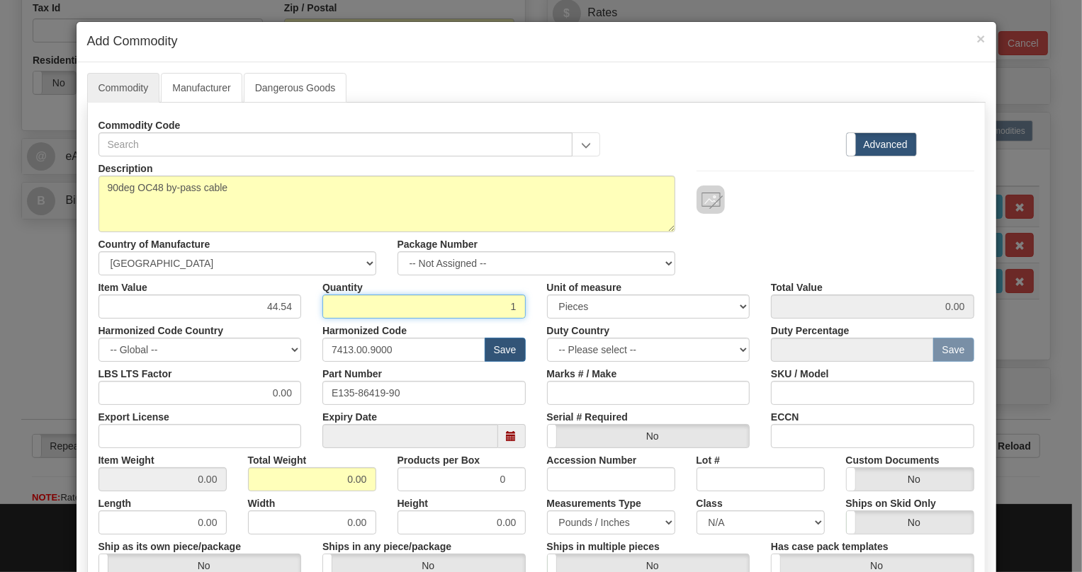
type input "1"
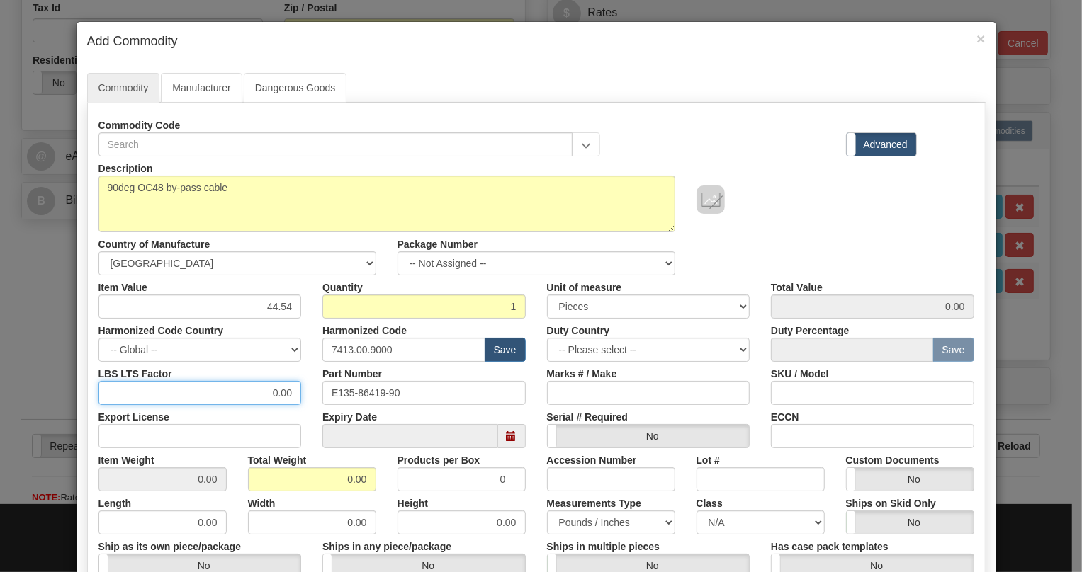
type input "44.54"
click at [266, 392] on input "0.00" at bounding box center [199, 393] width 203 height 24
type input "1.00"
click at [338, 479] on input "0.00" at bounding box center [312, 479] width 128 height 24
type input "1.00"
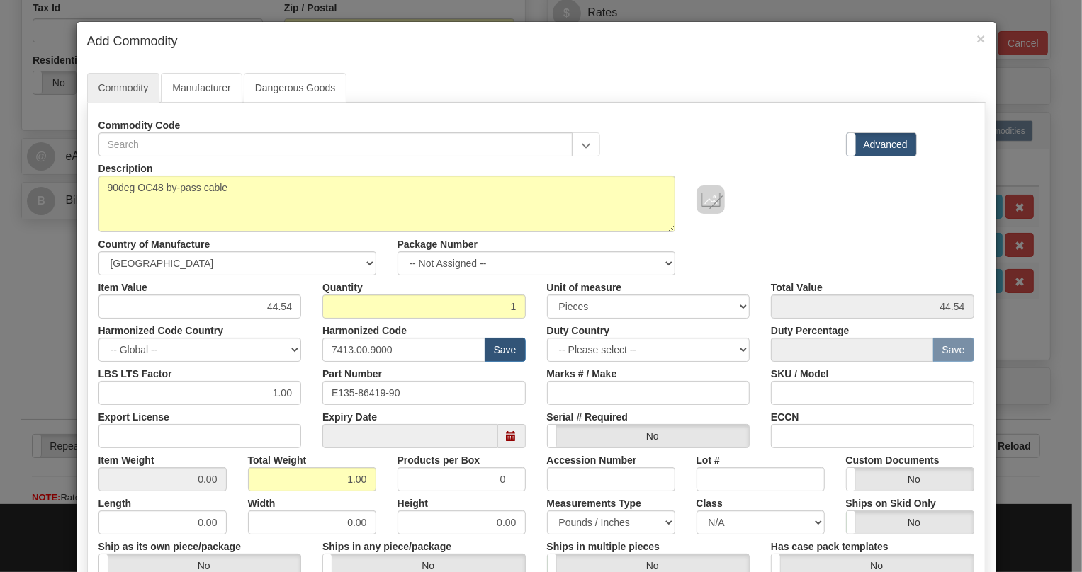
type input "1.0000"
click at [377, 482] on div "Total Weight 1.00" at bounding box center [311, 469] width 149 height 43
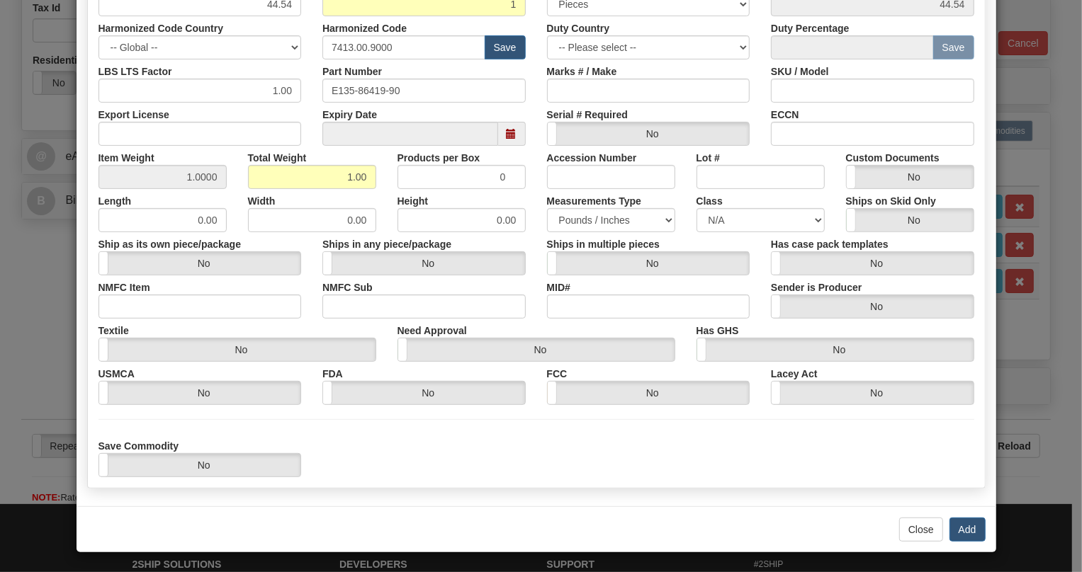
scroll to position [303, 0]
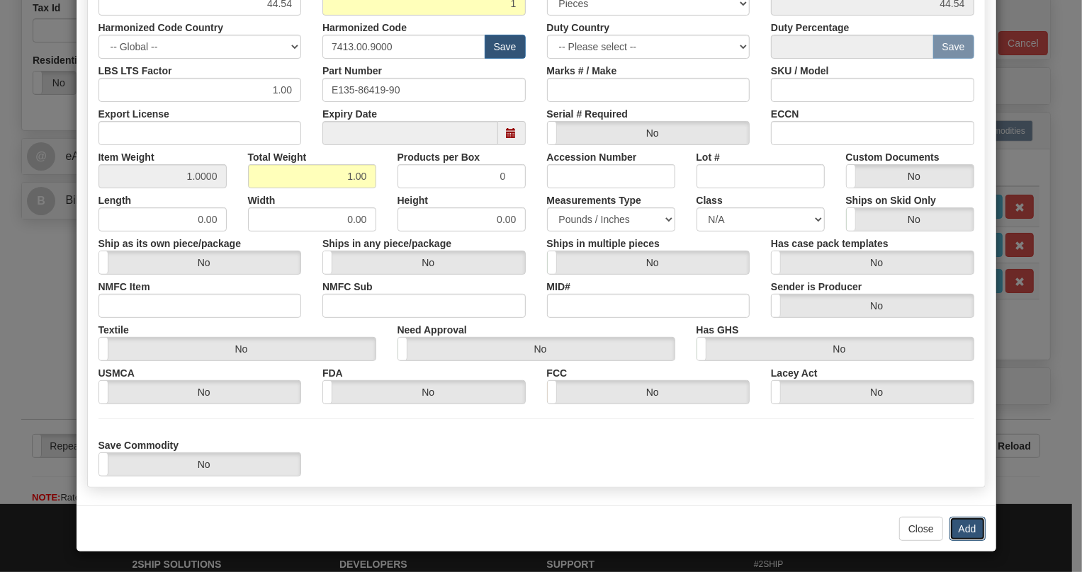
click at [966, 530] on button "Add" at bounding box center [967, 529] width 36 height 24
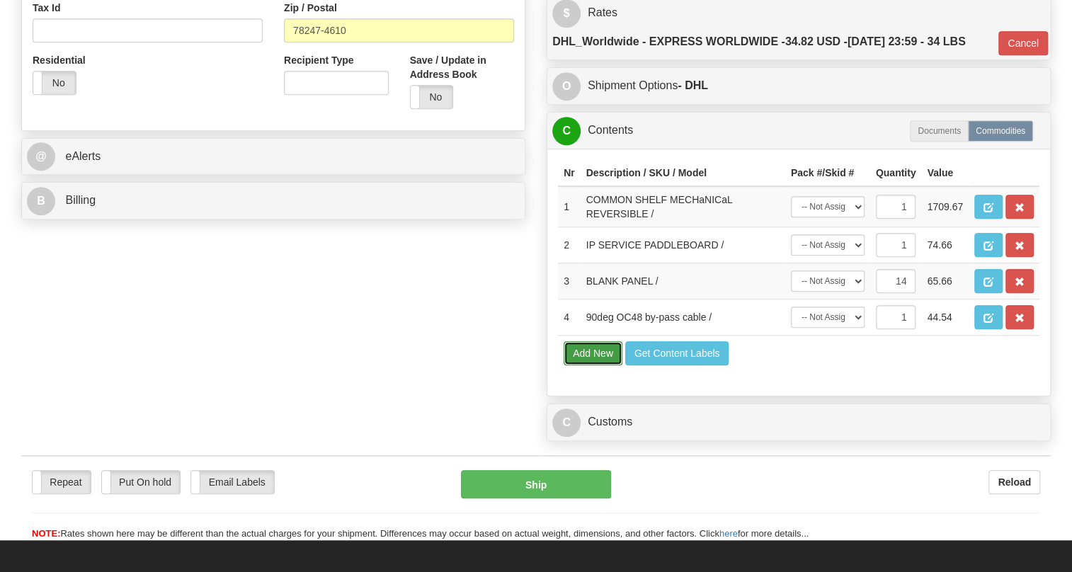
click at [592, 365] on button "Add New" at bounding box center [593, 353] width 59 height 24
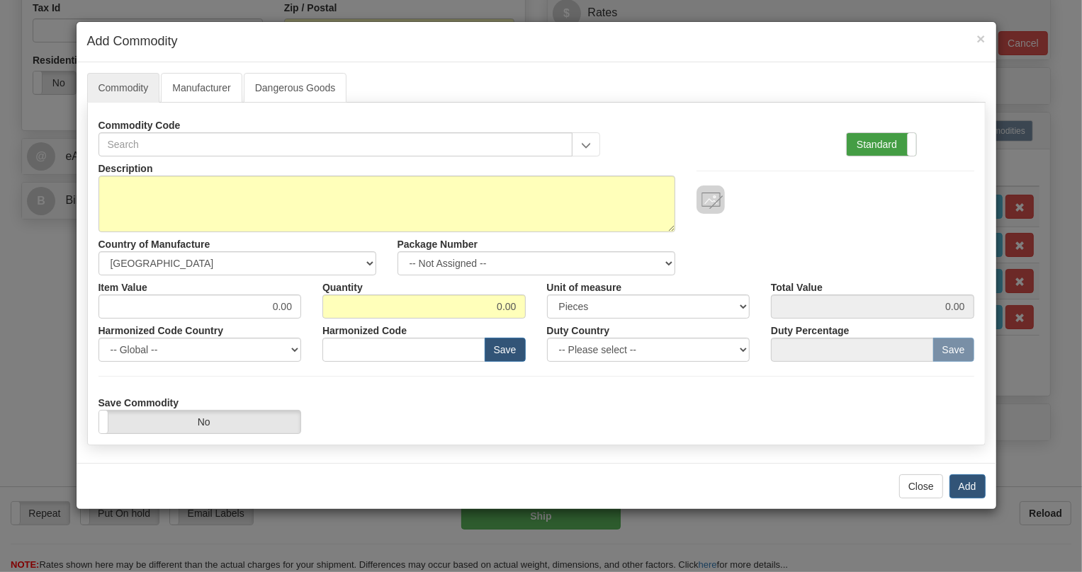
click at [875, 140] on label "Standard" at bounding box center [880, 144] width 69 height 23
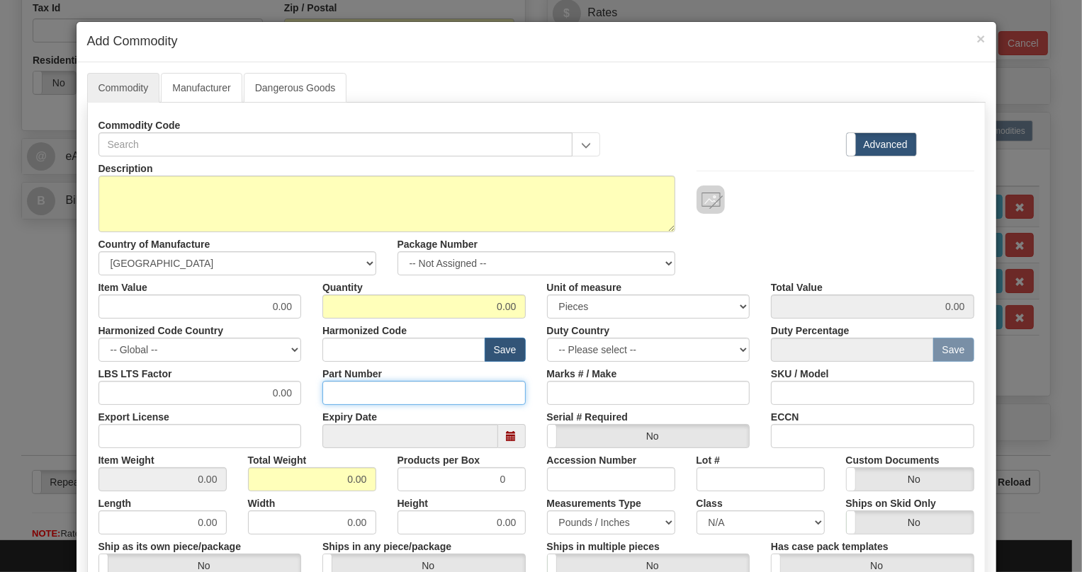
click at [357, 392] on input "Part Number" at bounding box center [423, 393] width 203 height 24
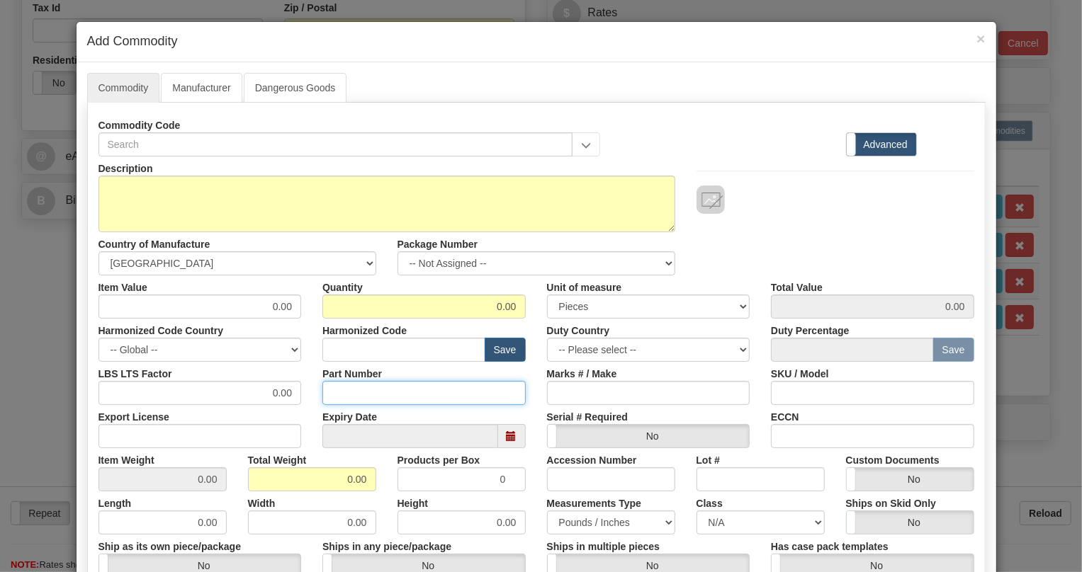
paste input "E35-86430-65"
type input "E35-86430-65"
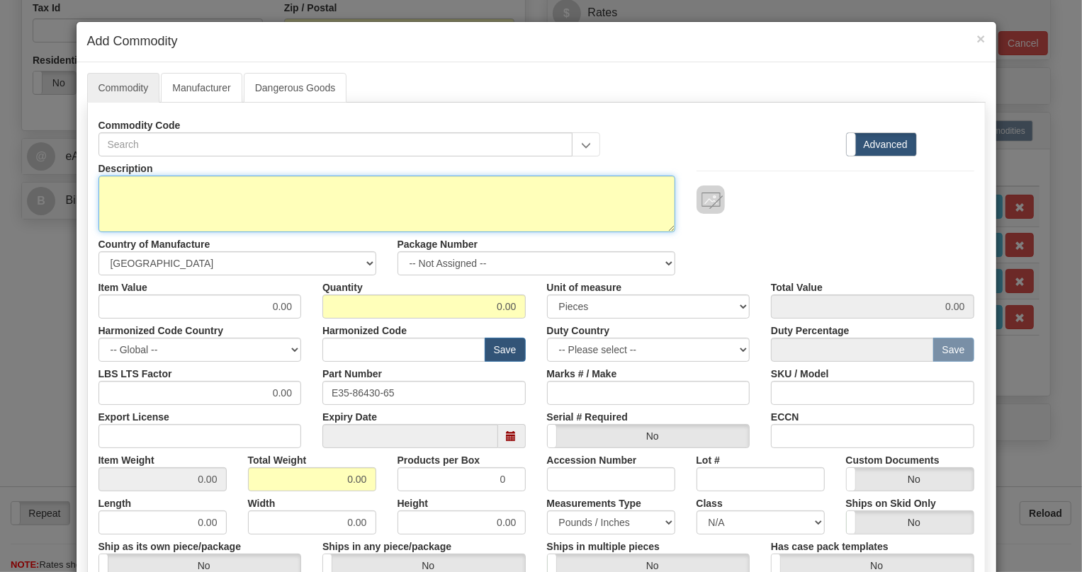
click at [159, 191] on textarea "Description" at bounding box center [386, 204] width 577 height 57
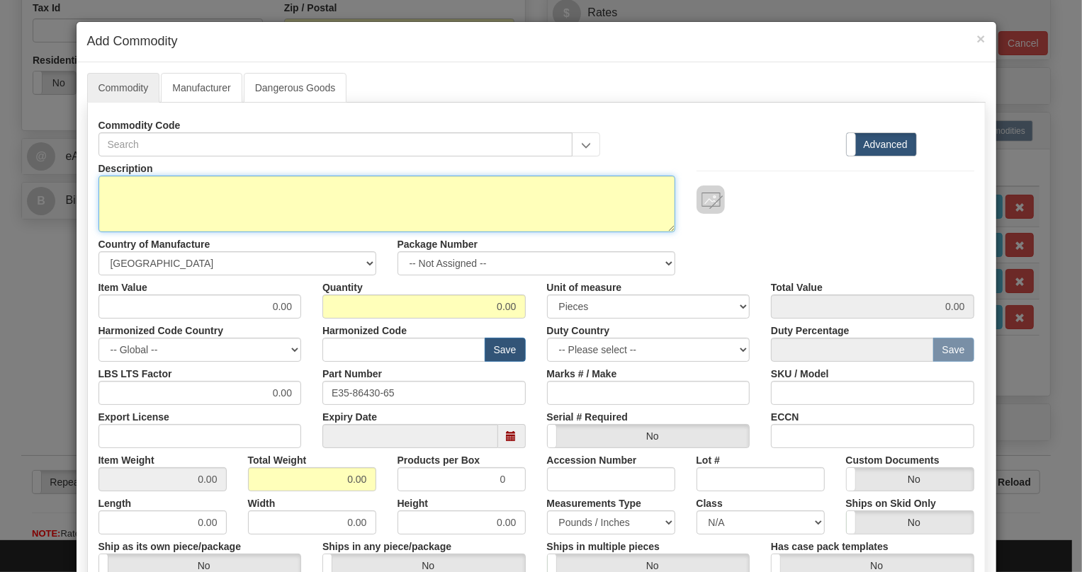
paste textarea "CABLE,JMUX/JIF,4X8C,28VT,LH"
type textarea "CABLE,JMUX/JIF,4X8C,28VT,LH"
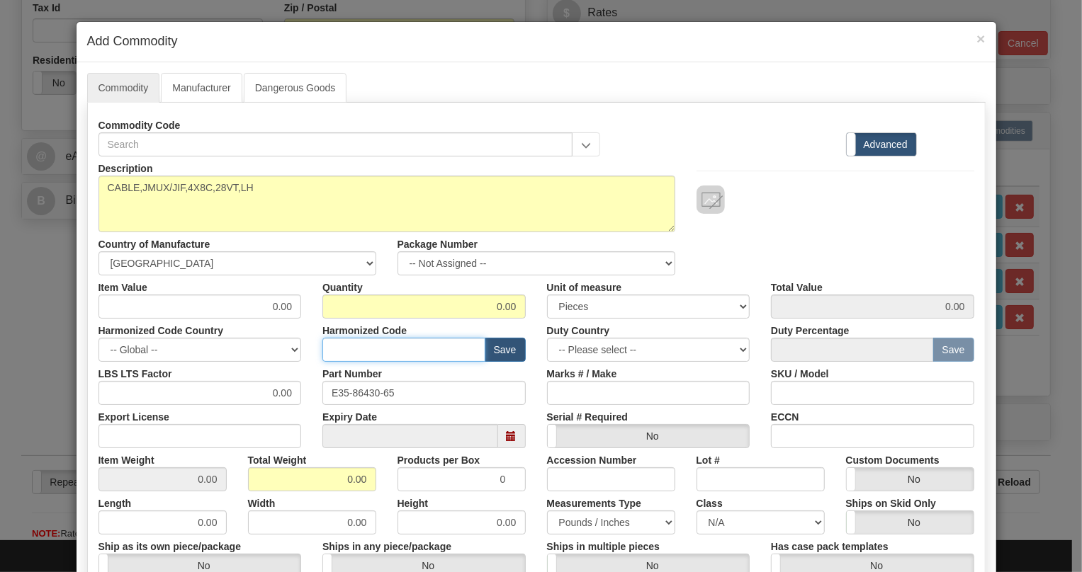
click at [351, 349] on input "text" at bounding box center [403, 350] width 163 height 24
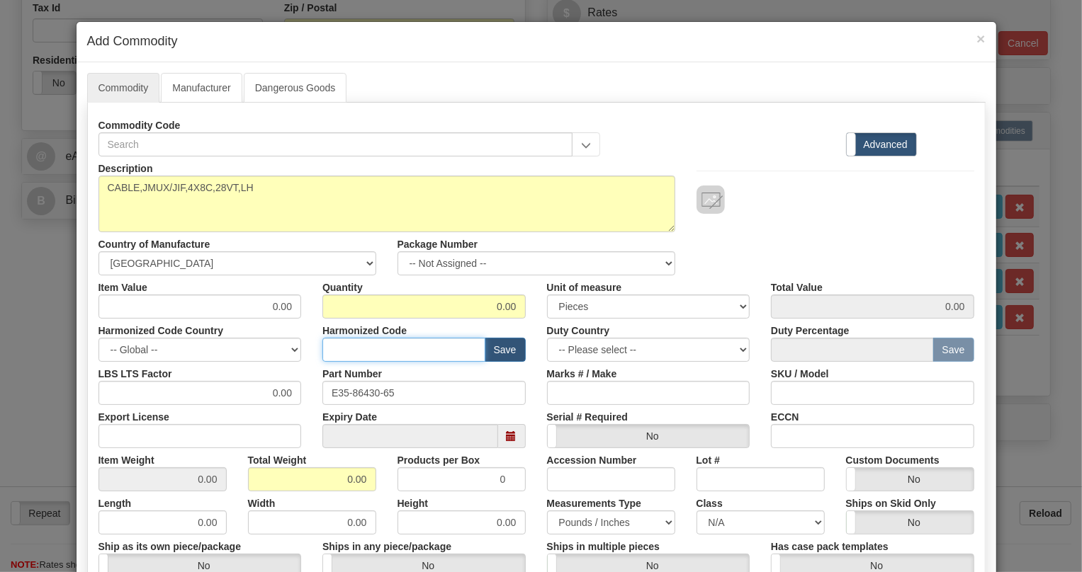
paste input "8544.42.2000"
type input "8544.42.2000"
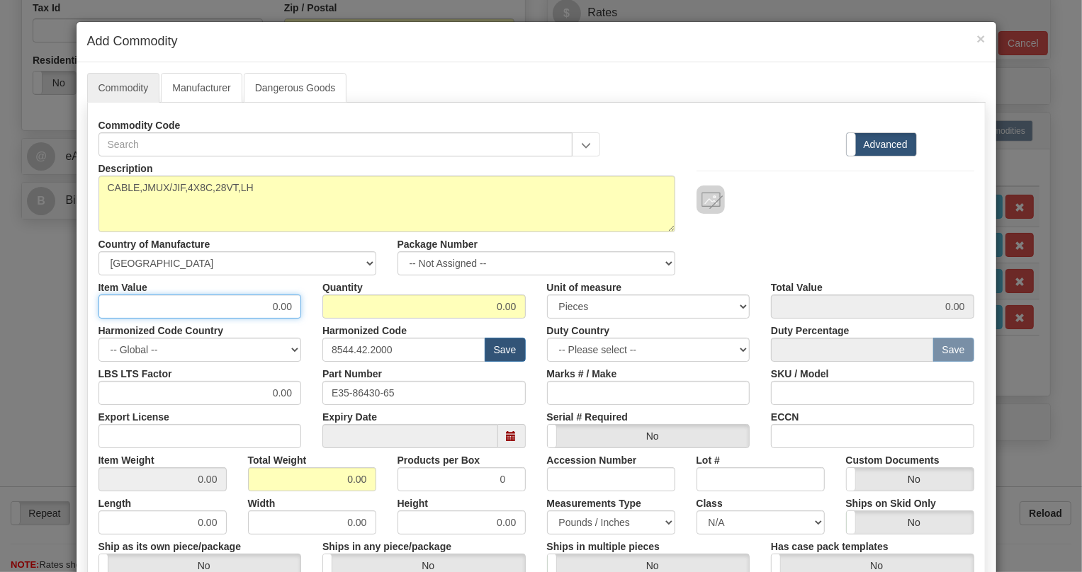
click at [269, 304] on input "0.00" at bounding box center [199, 307] width 203 height 24
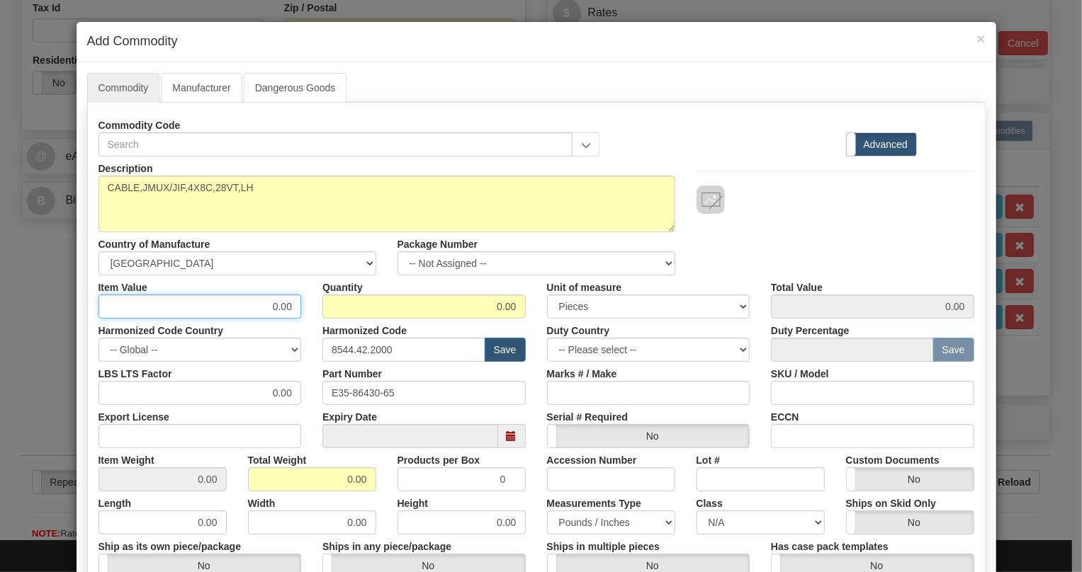
click at [269, 304] on input "0.00" at bounding box center [199, 307] width 203 height 24
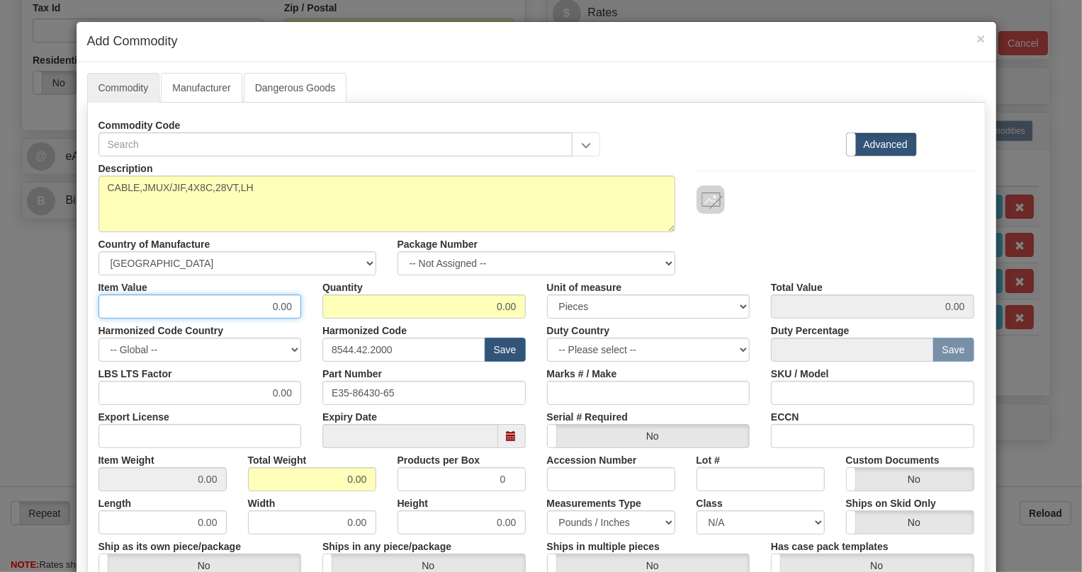
paste input "232,13"
click at [278, 307] on input "232,13" at bounding box center [199, 307] width 203 height 24
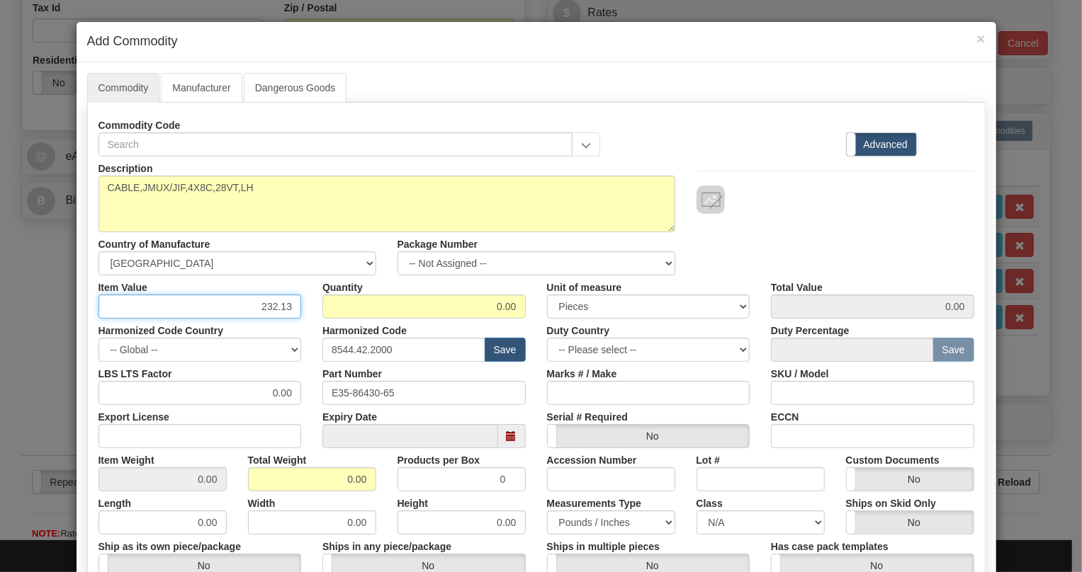
type input "232.13"
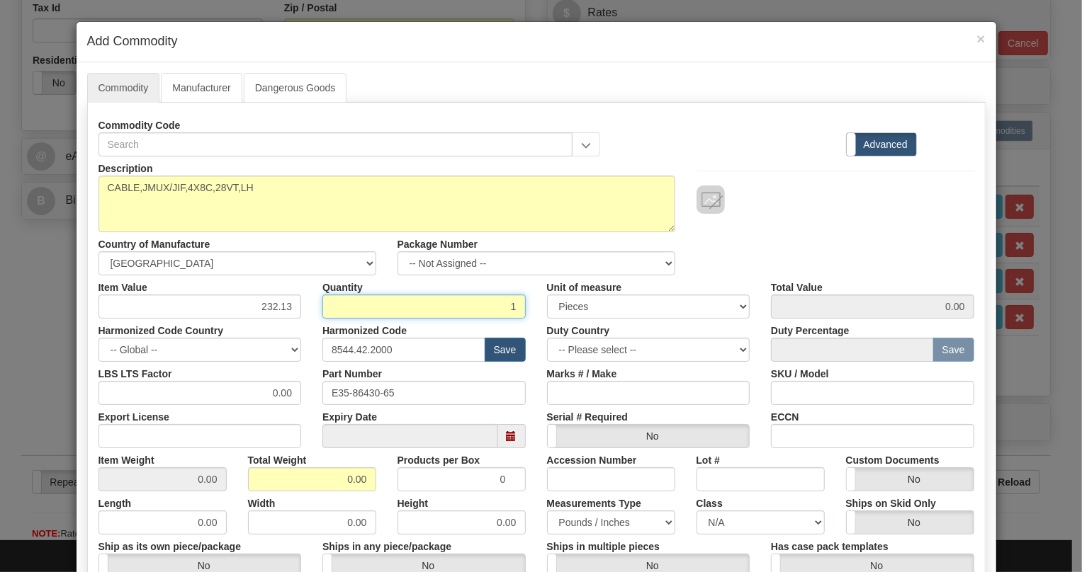
type input "1"
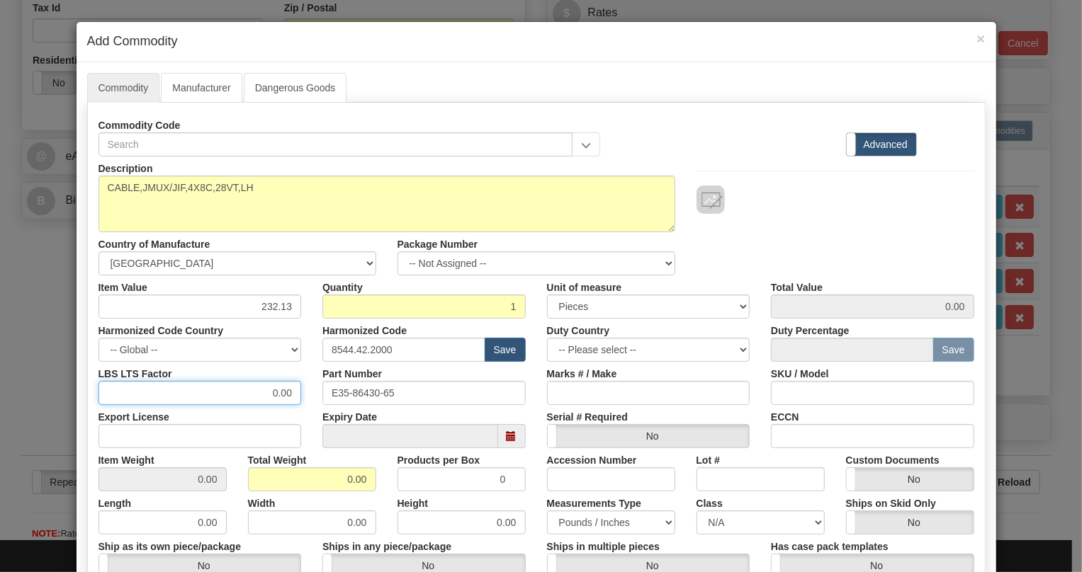
type input "232.13"
click at [262, 396] on input "0.00" at bounding box center [199, 393] width 203 height 24
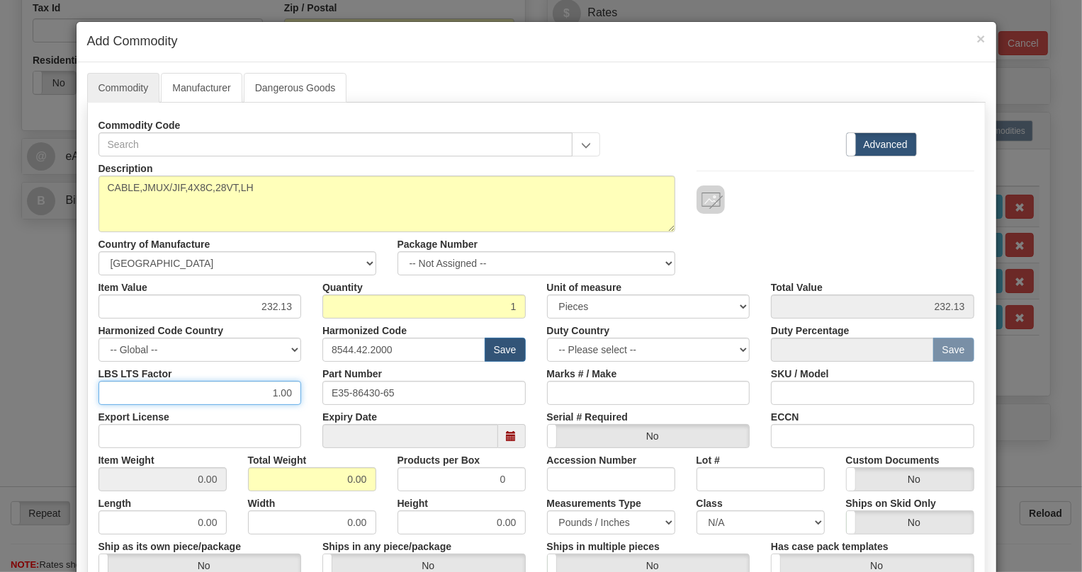
type input "1.00"
click at [328, 484] on input "0.00" at bounding box center [312, 479] width 128 height 24
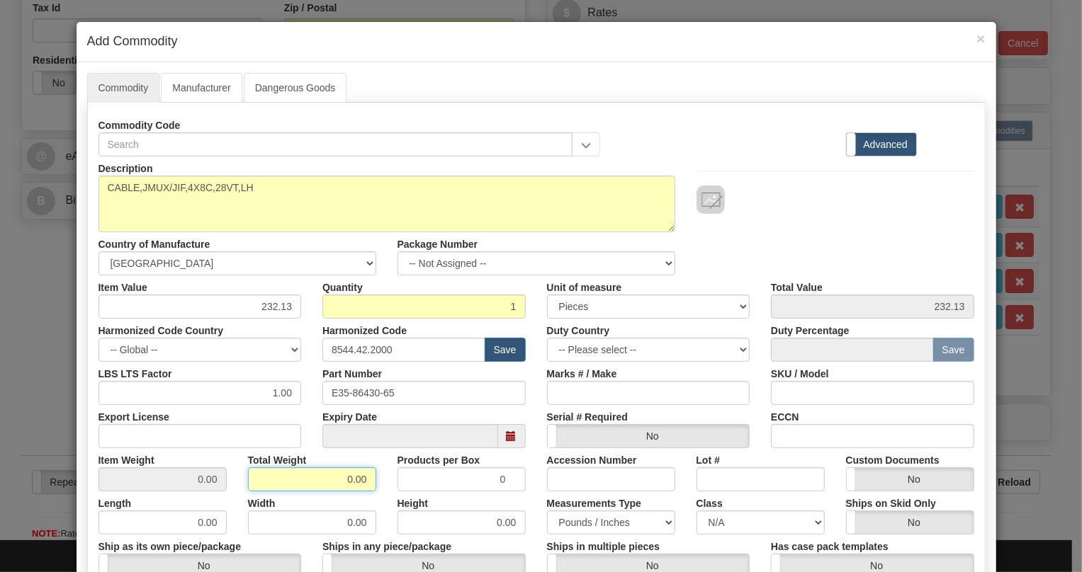
click at [336, 475] on input "0.00" at bounding box center [312, 479] width 128 height 24
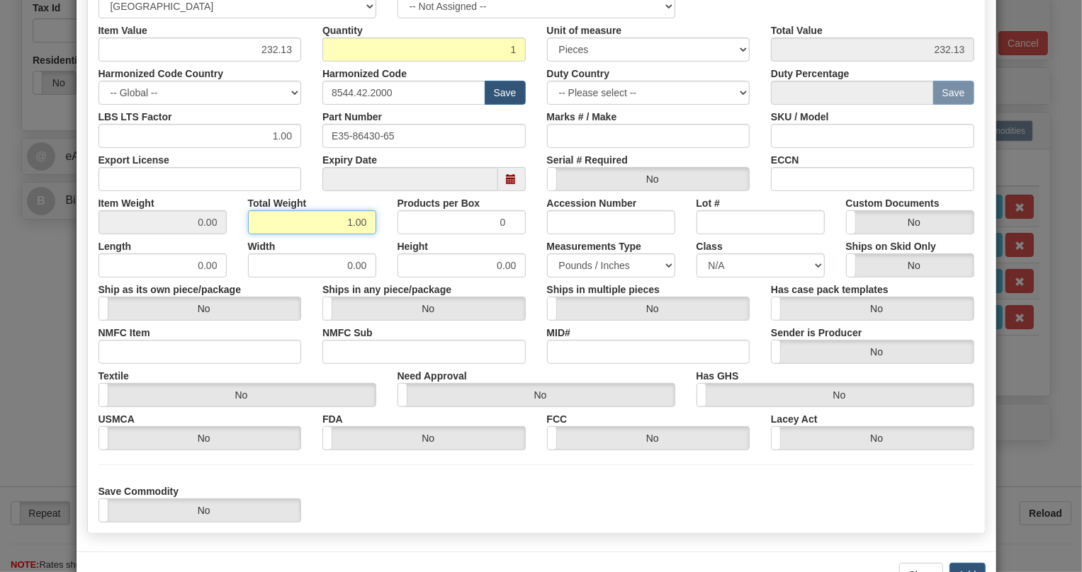
type input "1.00"
type input "1.0000"
click at [819, 513] on div "Save Commodity Yes No" at bounding box center [536, 500] width 897 height 43
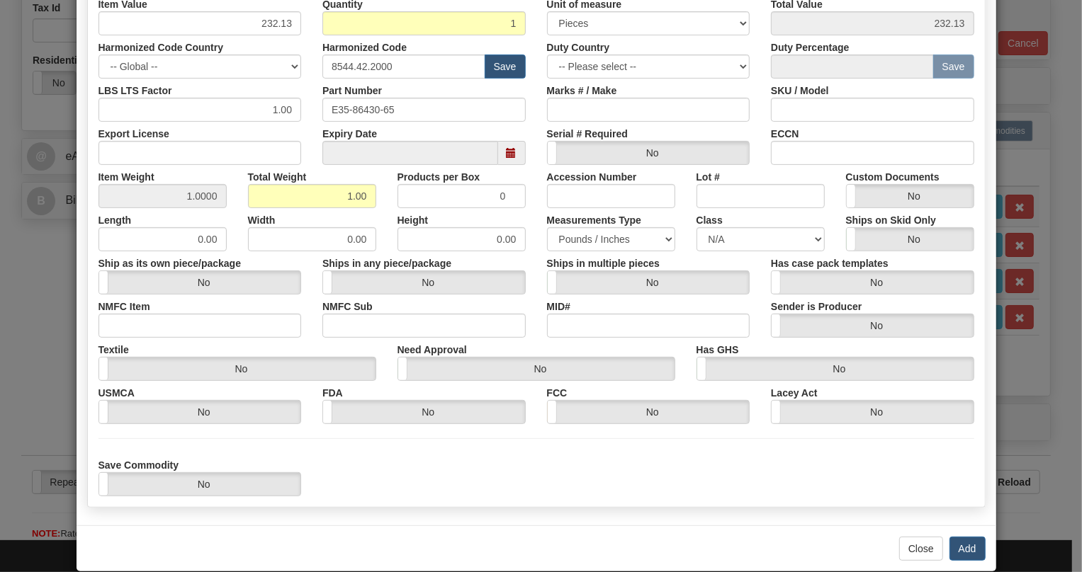
scroll to position [303, 0]
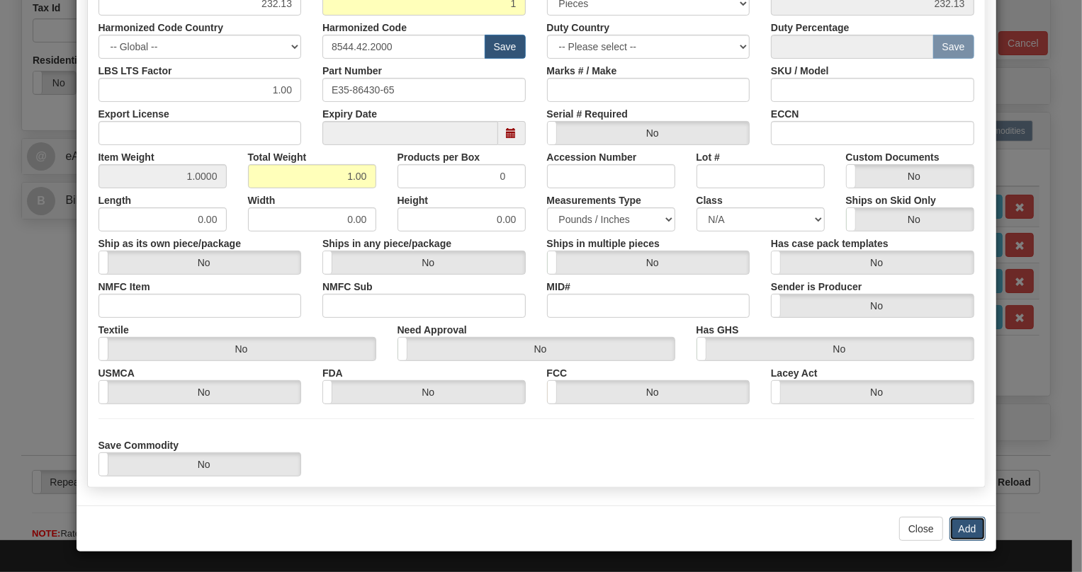
click at [961, 530] on button "Add" at bounding box center [967, 529] width 36 height 24
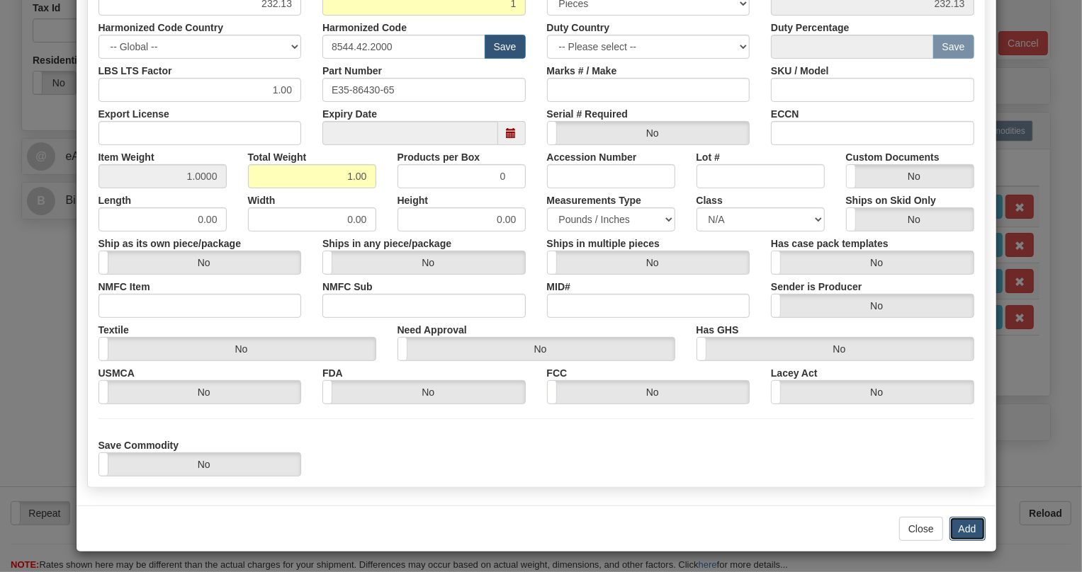
click at [957, 523] on button "Add" at bounding box center [967, 529] width 36 height 24
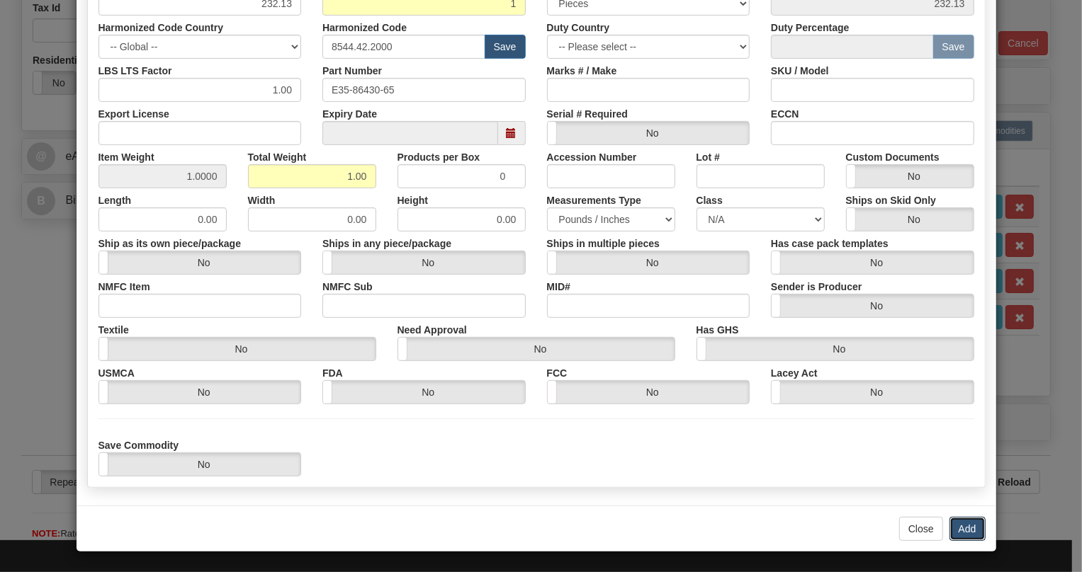
scroll to position [0, 0]
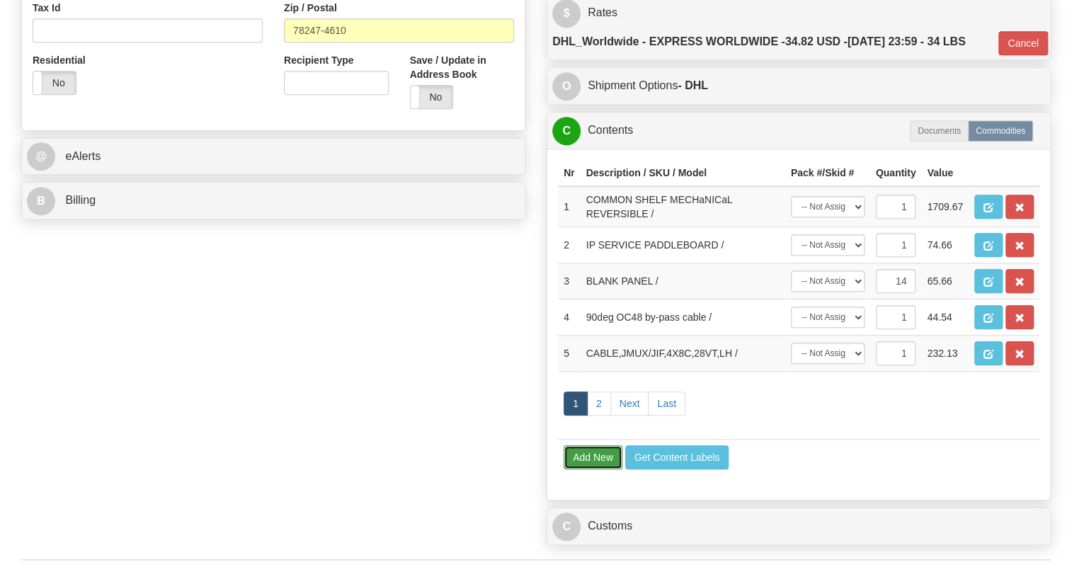
click at [592, 470] on button "Add New" at bounding box center [593, 457] width 59 height 24
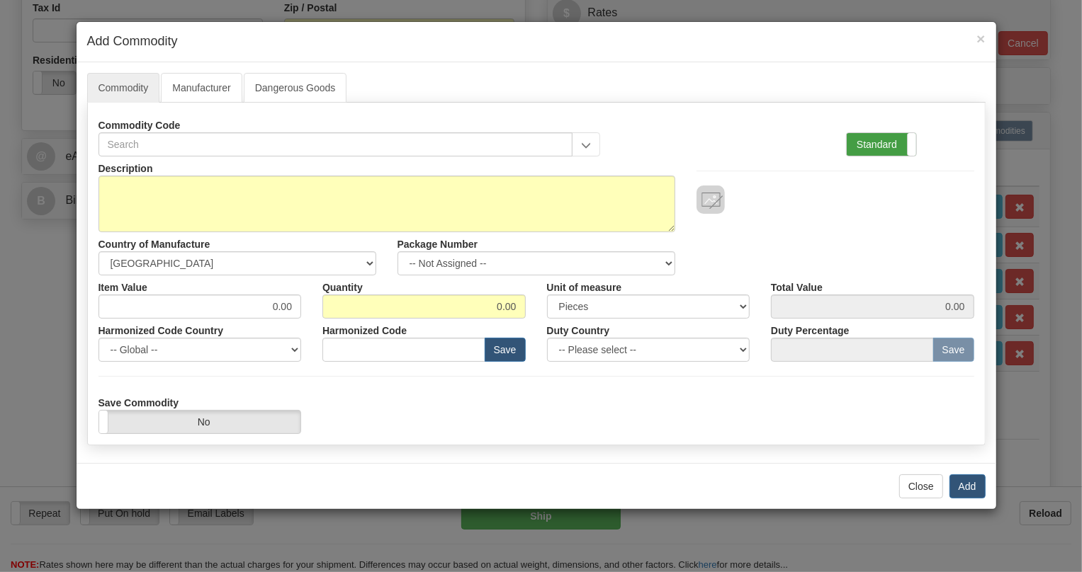
click at [884, 146] on label "Standard" at bounding box center [880, 144] width 69 height 23
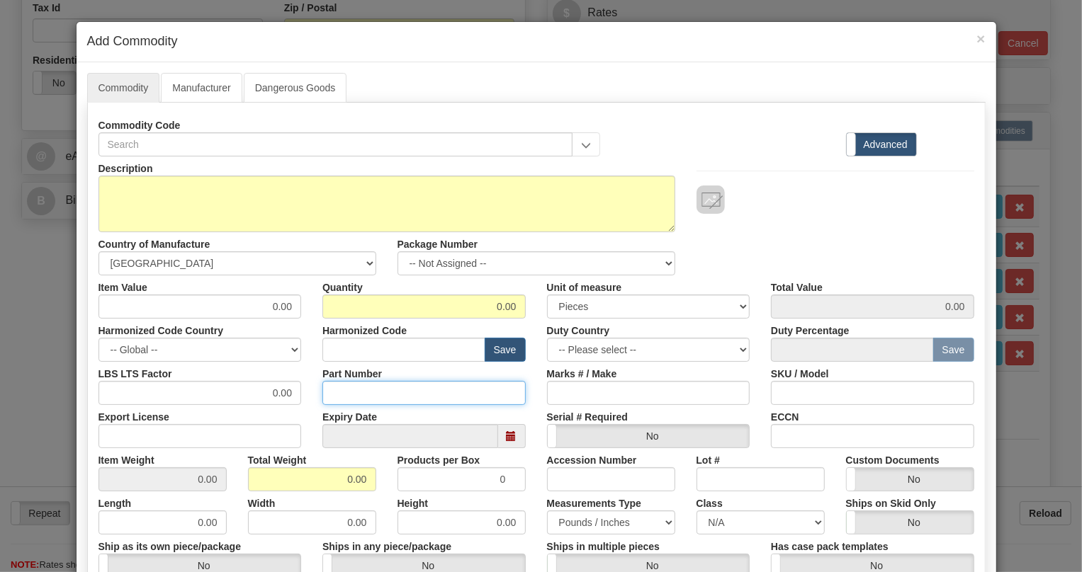
click at [347, 388] on input "Part Number" at bounding box center [423, 393] width 203 height 24
paste input "E35-86430-66"
type input "E35-86430-66"
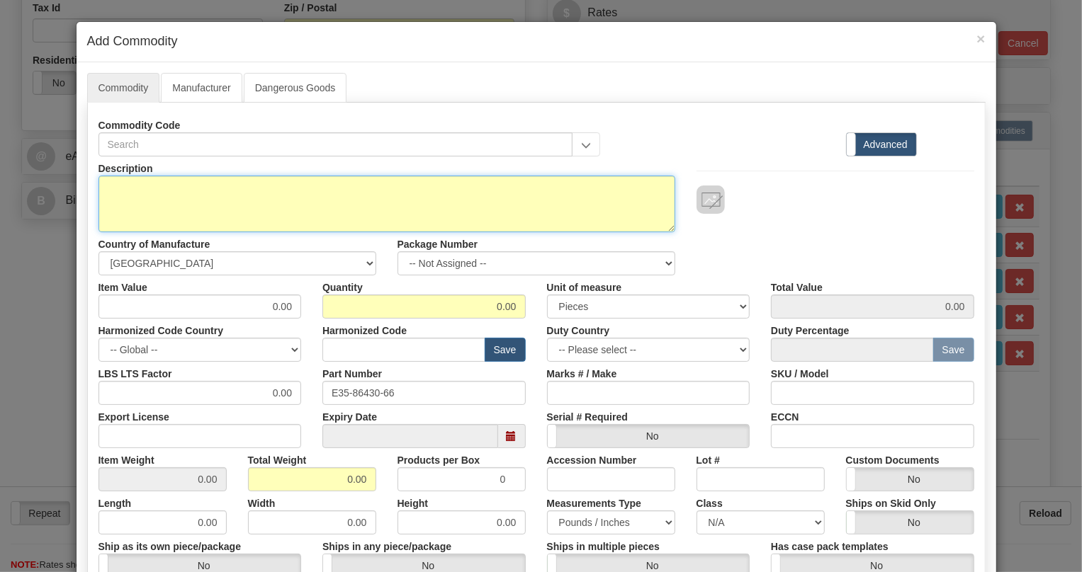
click at [142, 185] on textarea "Description" at bounding box center [386, 204] width 577 height 57
paste textarea "CABLE,JMUX/JIF,4x8C,28VT,RH"
type textarea "CABLE,JMUX/JIF,4x8C,28VT,RH"
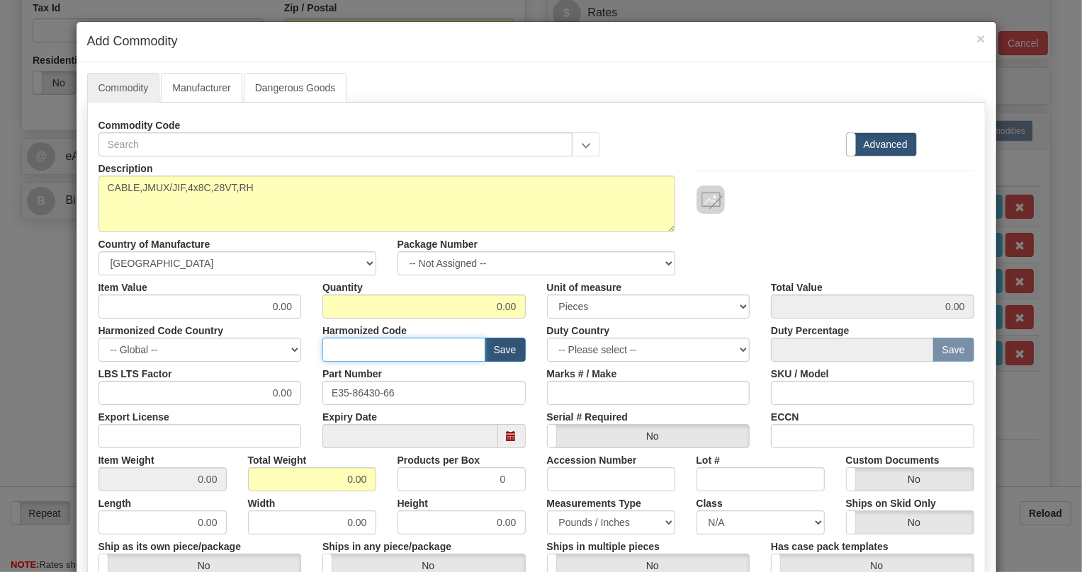
click at [331, 346] on input "text" at bounding box center [403, 350] width 163 height 24
paste input "8544.42.2000"
type input "8544.42.2000"
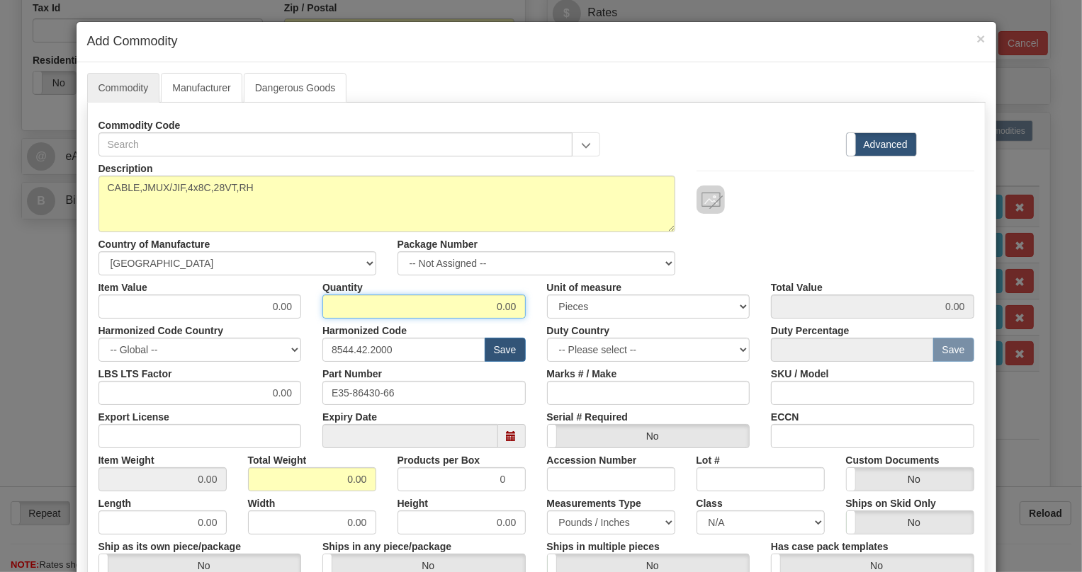
click at [496, 304] on input "0.00" at bounding box center [423, 307] width 203 height 24
type input "1"
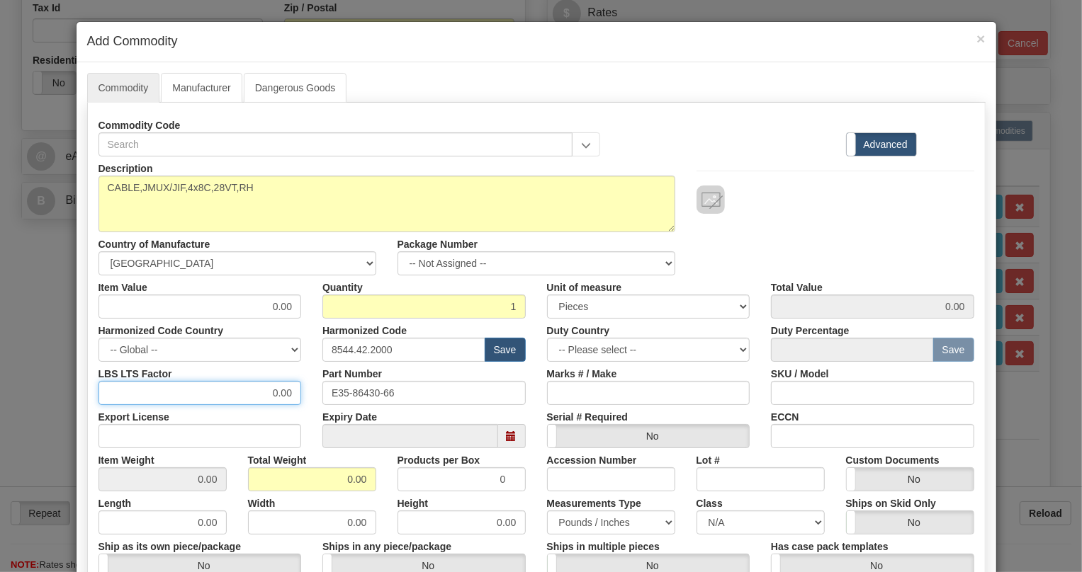
click at [265, 393] on input "0.00" at bounding box center [199, 393] width 203 height 24
type input "1.00"
click at [332, 482] on input "0.00" at bounding box center [312, 479] width 128 height 24
type input "1.00"
type input "1.0000"
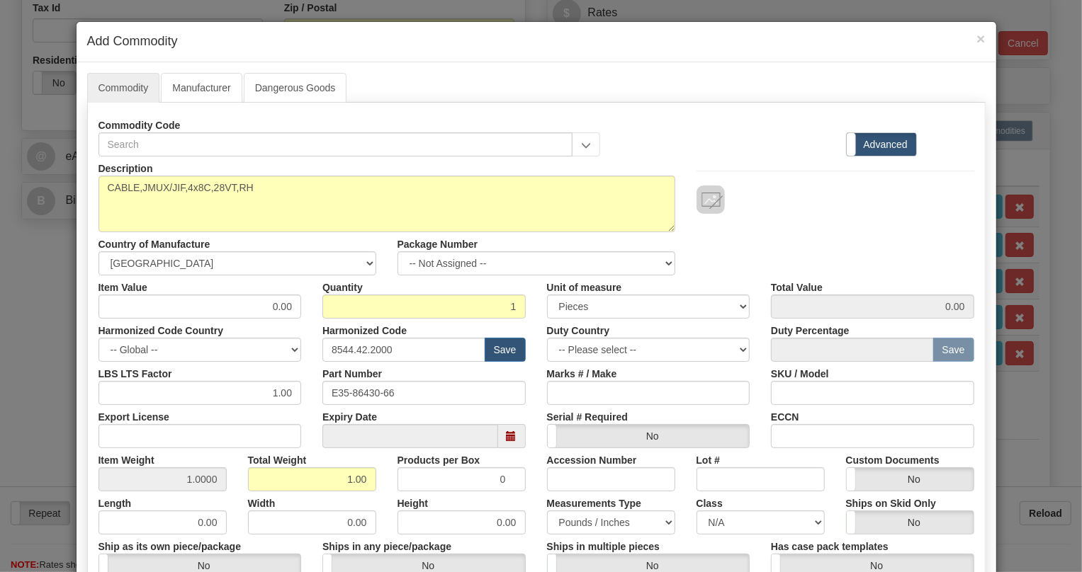
click at [375, 489] on div "Total Weight 1.00" at bounding box center [311, 469] width 149 height 43
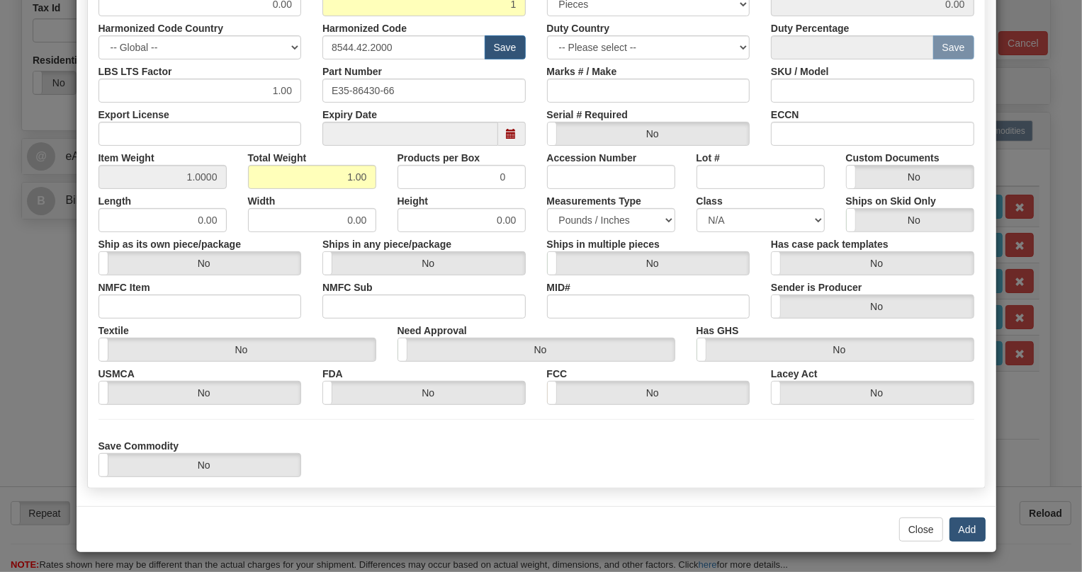
scroll to position [303, 0]
click at [963, 529] on button "Add" at bounding box center [967, 529] width 36 height 24
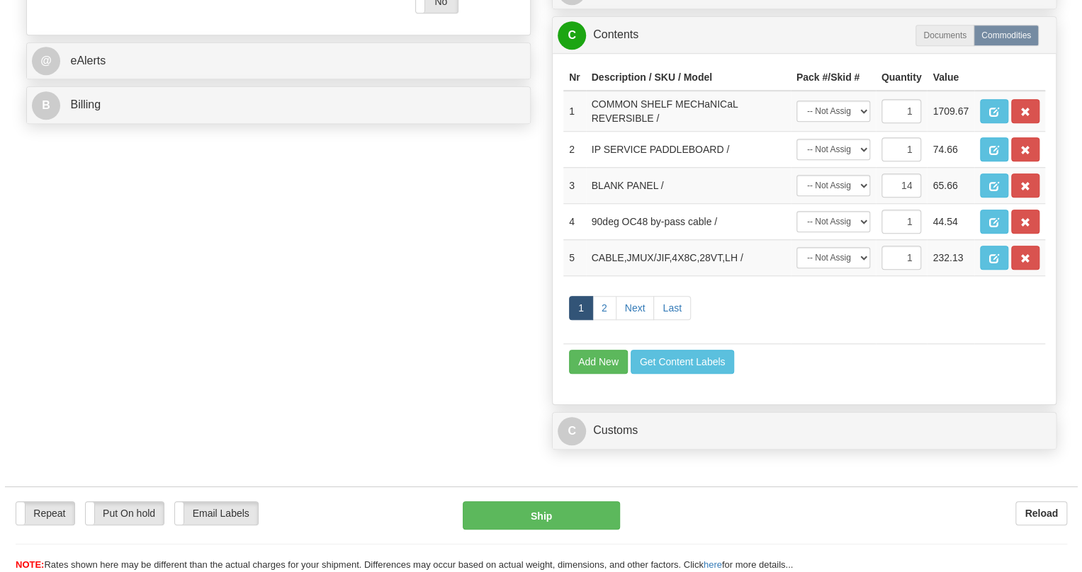
scroll to position [628, 0]
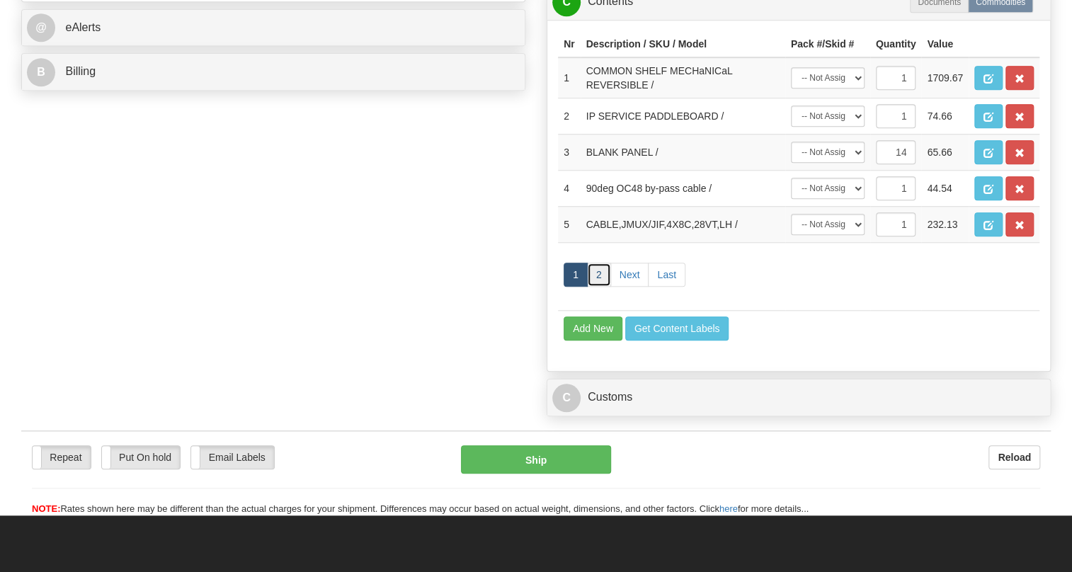
click at [601, 287] on link "2" at bounding box center [599, 275] width 24 height 24
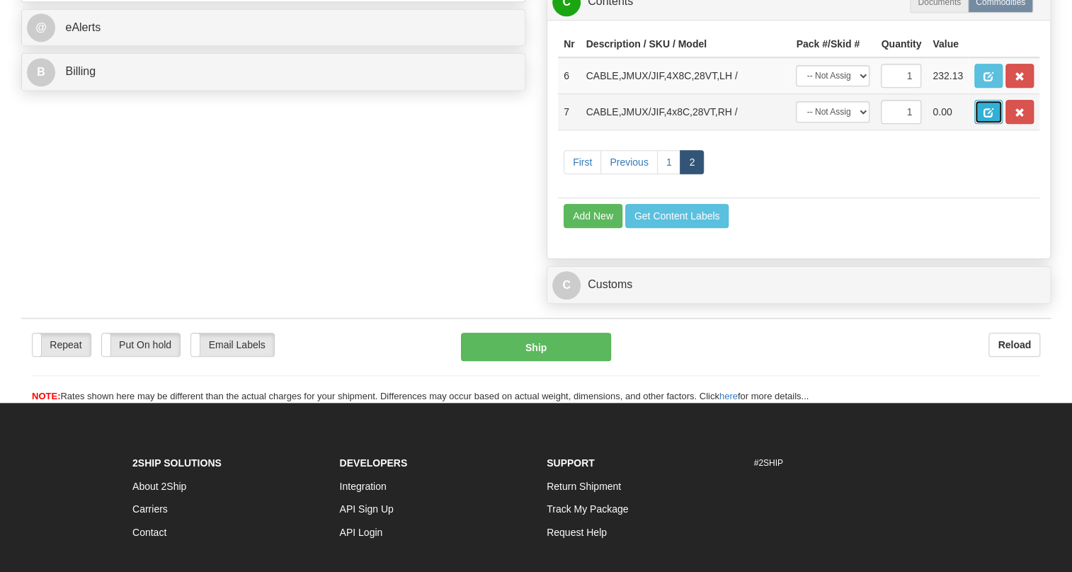
click at [984, 118] on span "button" at bounding box center [989, 112] width 10 height 9
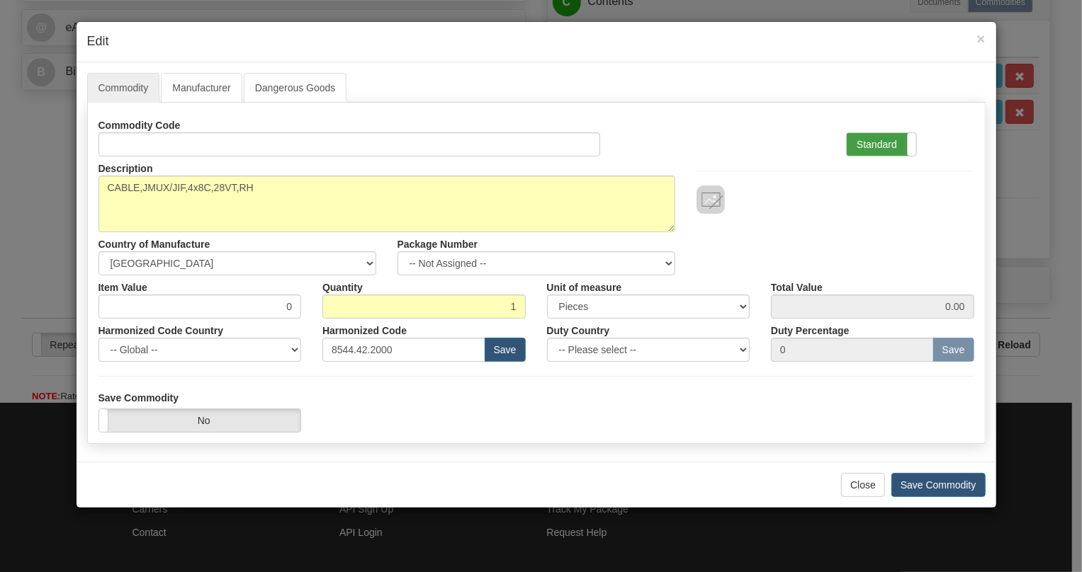
click at [871, 145] on label "Standard" at bounding box center [880, 144] width 69 height 23
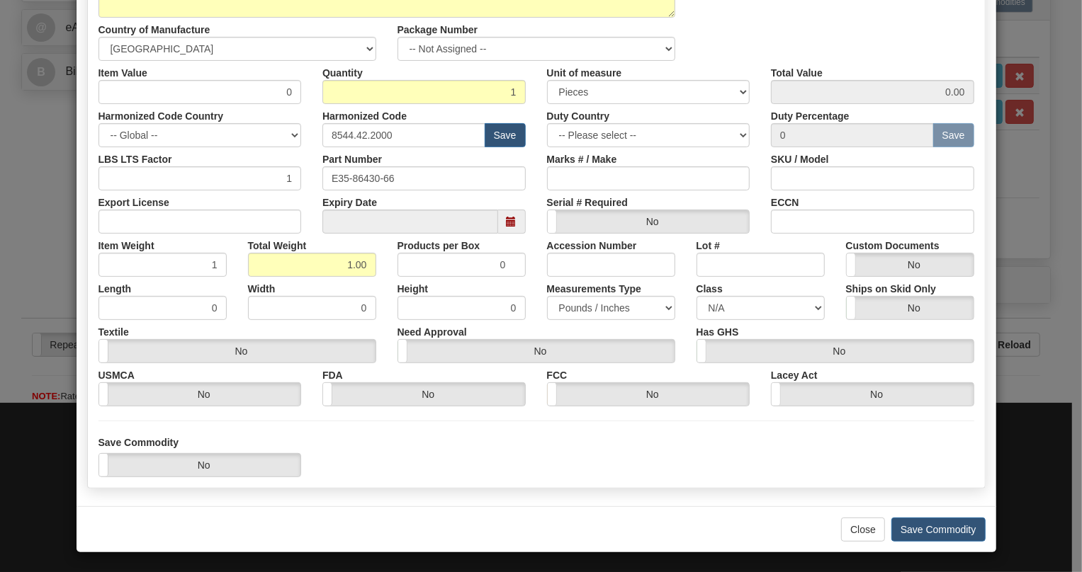
scroll to position [215, 0]
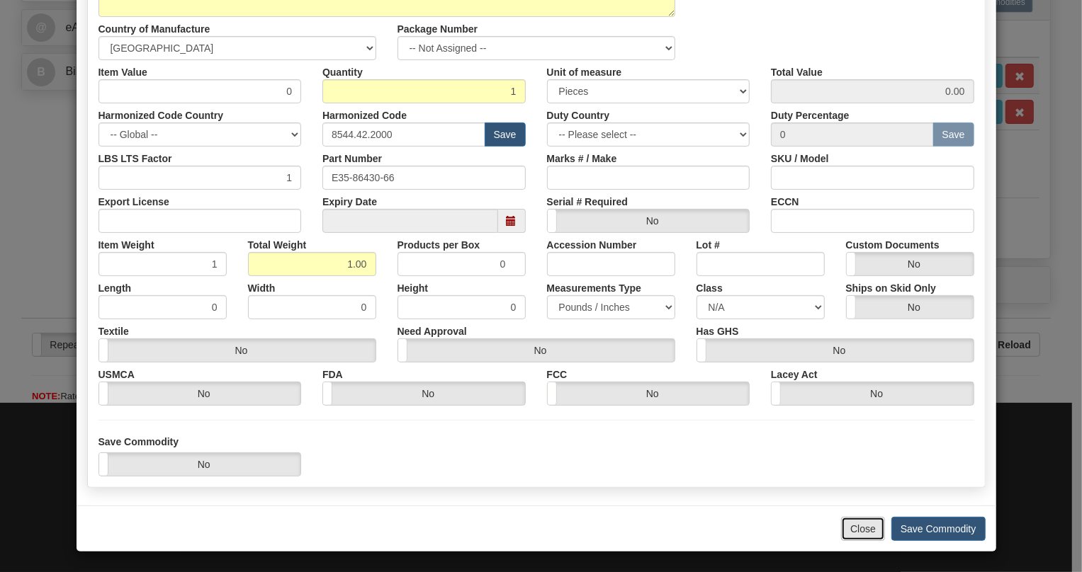
click at [858, 528] on button "Close" at bounding box center [863, 529] width 44 height 24
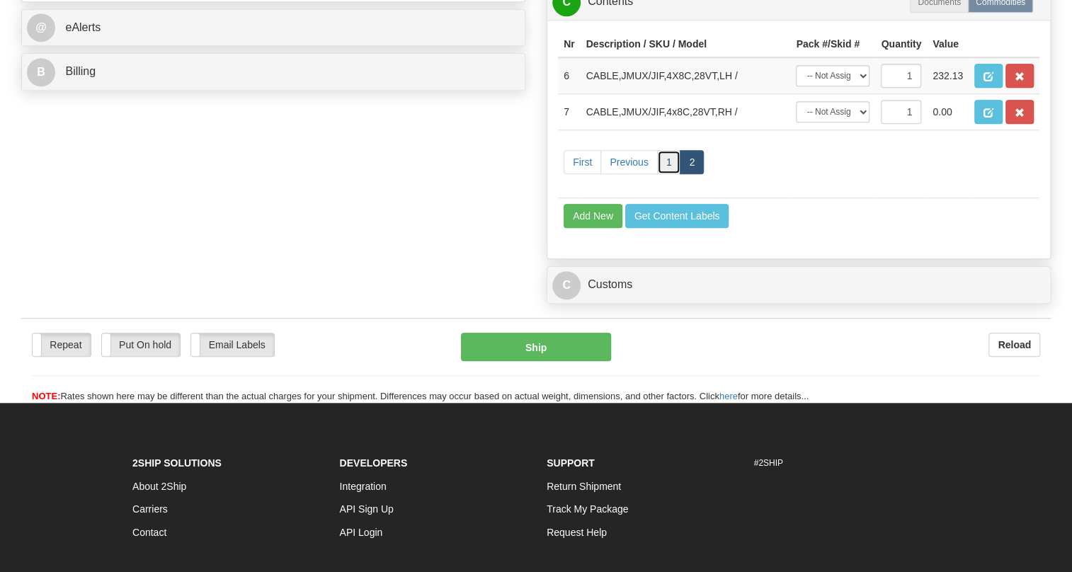
click at [671, 174] on link "1" at bounding box center [669, 162] width 24 height 24
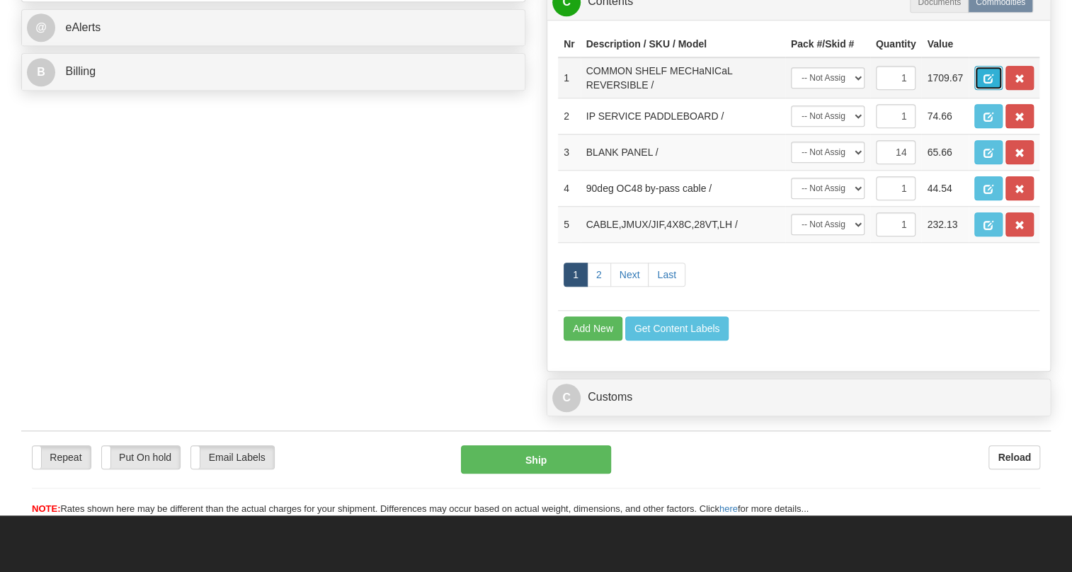
click at [984, 84] on span "button" at bounding box center [989, 78] width 10 height 9
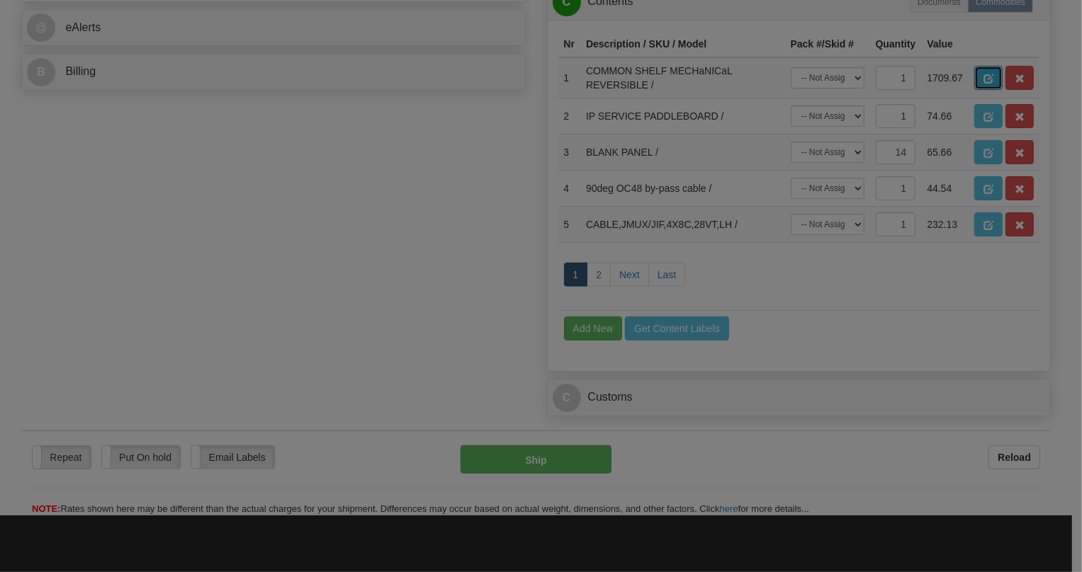
scroll to position [0, 0]
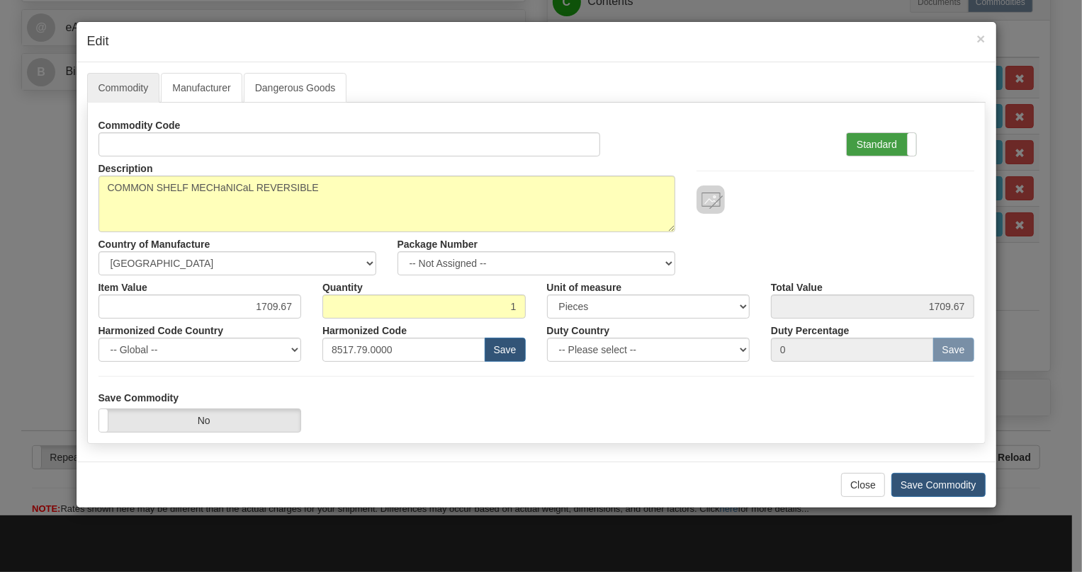
click at [868, 141] on label "Standard" at bounding box center [880, 144] width 69 height 23
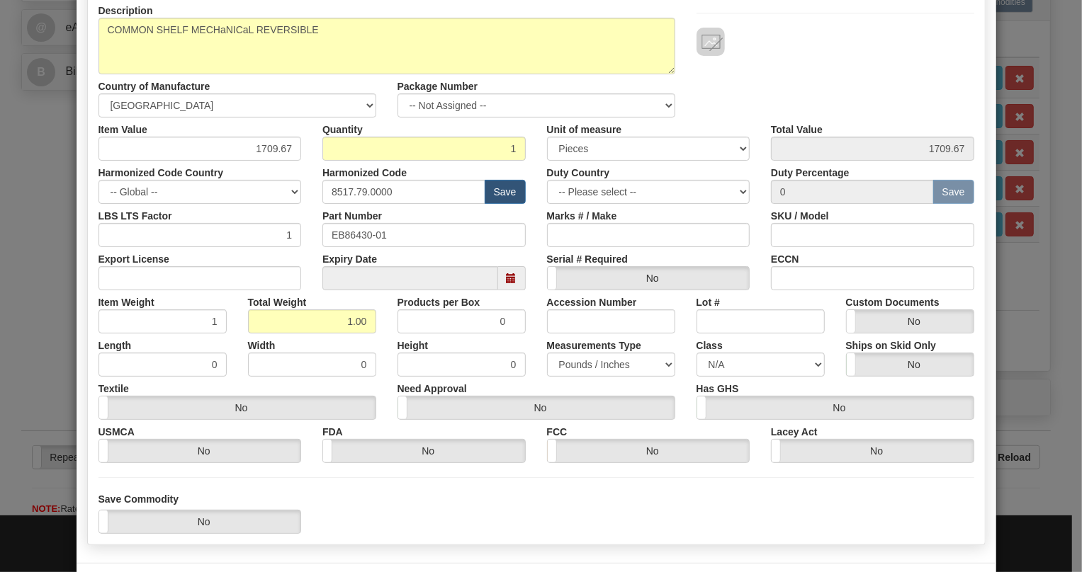
scroll to position [215, 0]
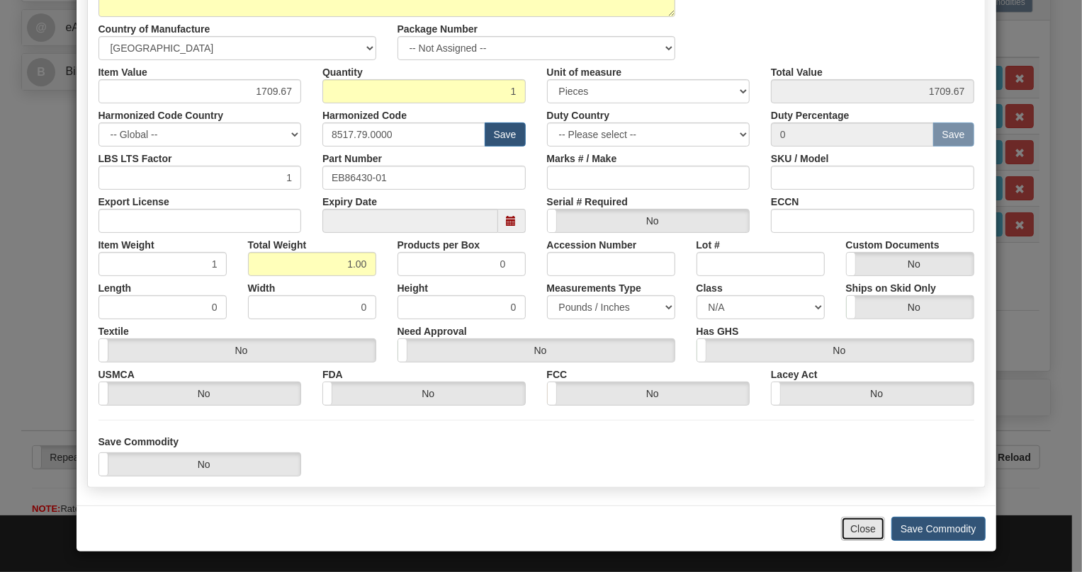
click at [860, 530] on button "Close" at bounding box center [863, 529] width 44 height 24
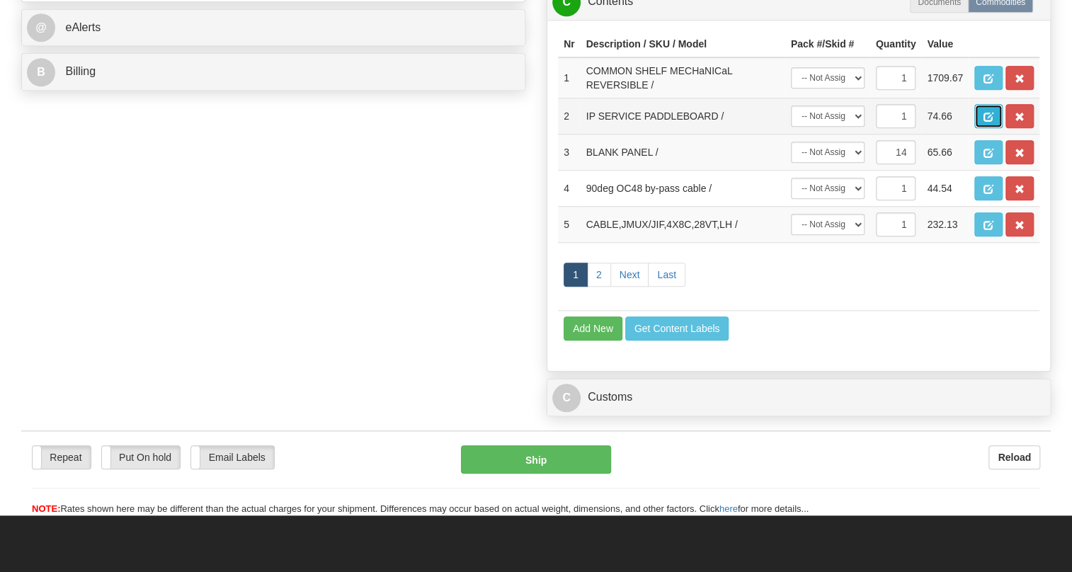
click at [990, 122] on span "button" at bounding box center [989, 117] width 10 height 9
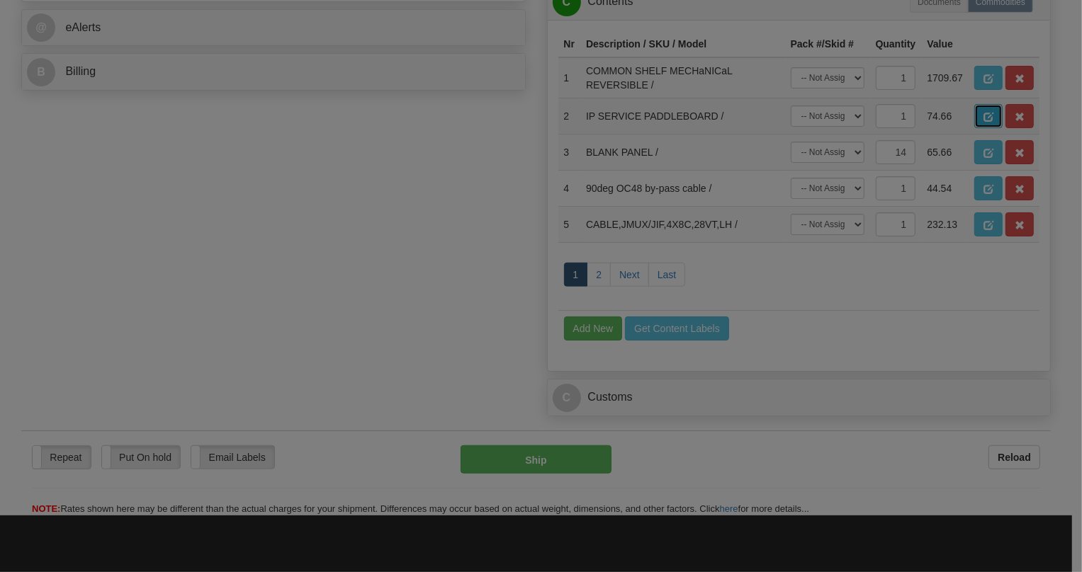
scroll to position [0, 0]
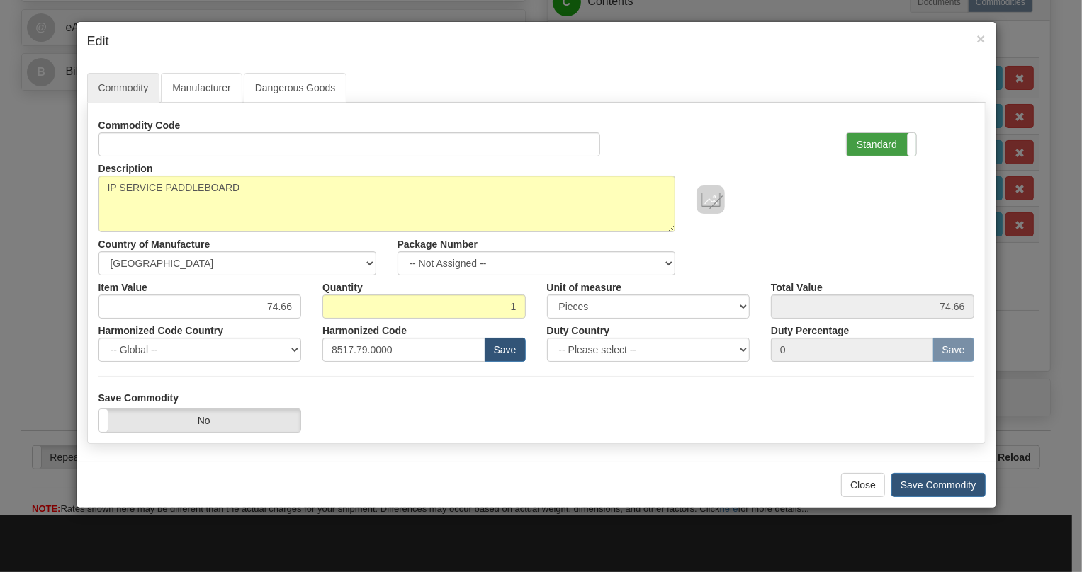
click at [870, 142] on label "Standard" at bounding box center [880, 144] width 69 height 23
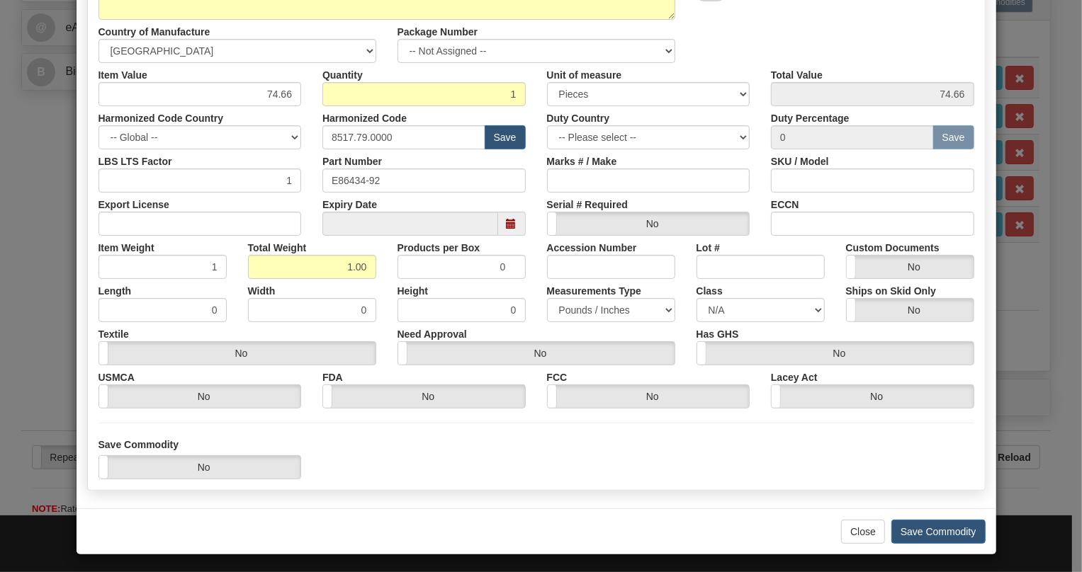
scroll to position [215, 0]
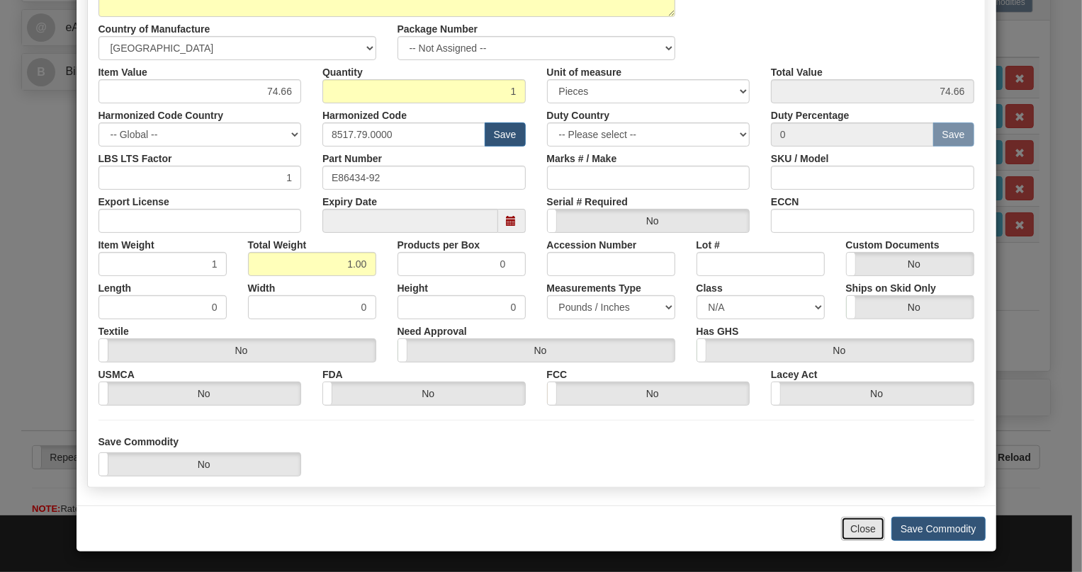
click at [854, 528] on button "Close" at bounding box center [863, 529] width 44 height 24
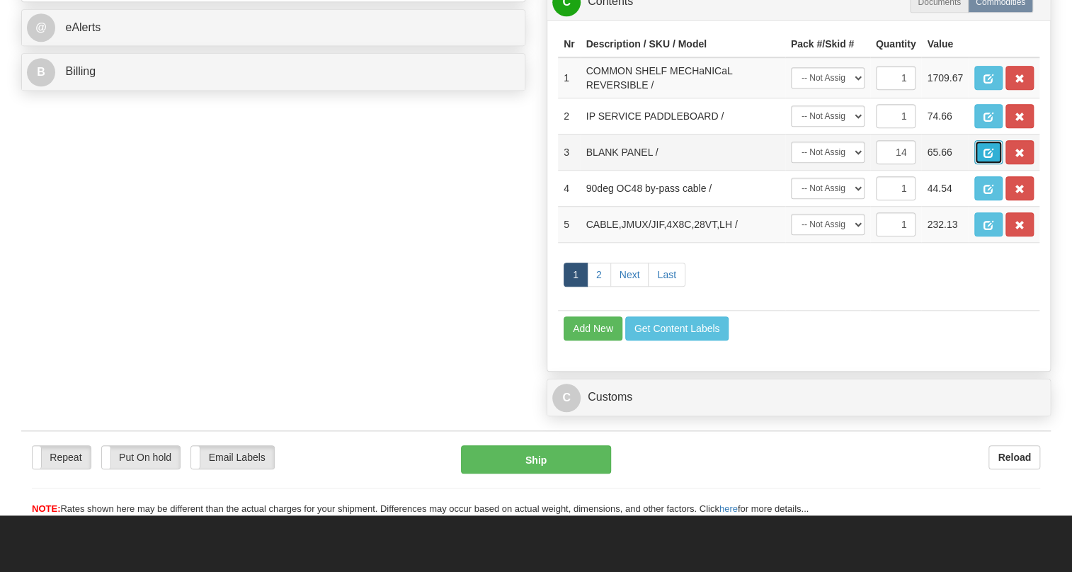
click at [987, 158] on span "button" at bounding box center [989, 153] width 10 height 9
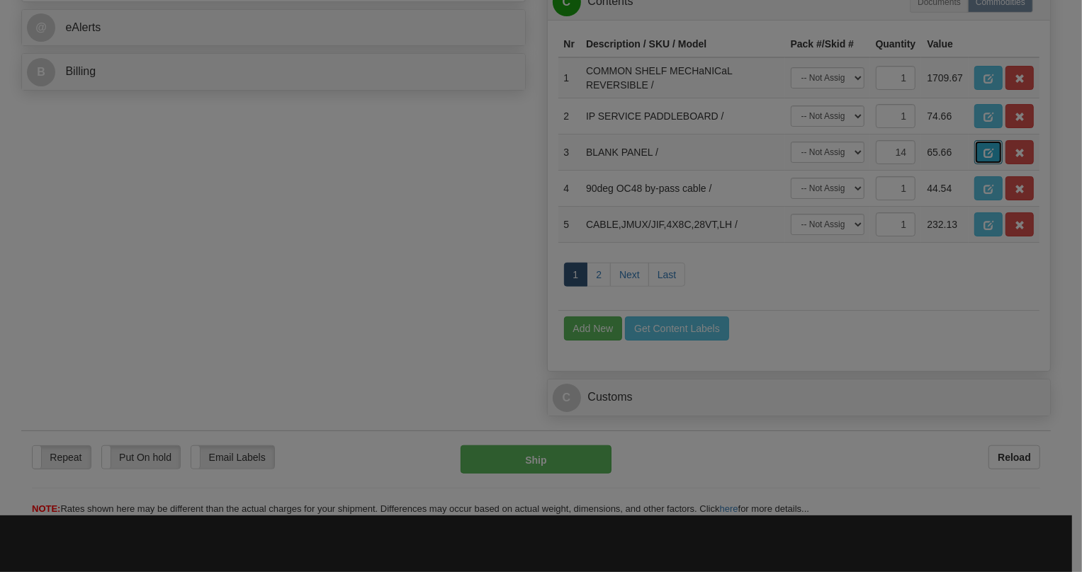
scroll to position [0, 0]
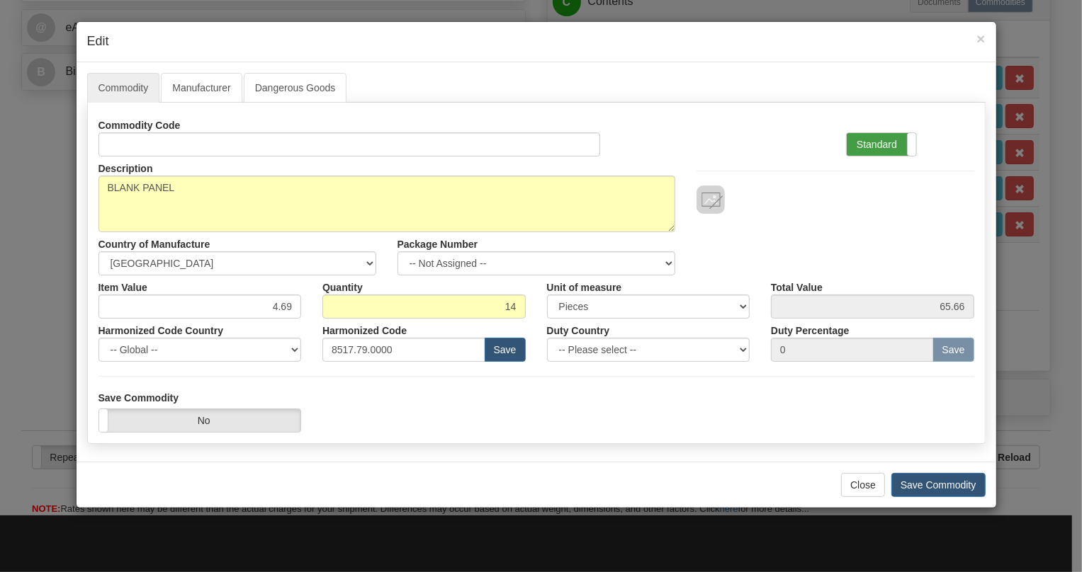
click at [871, 142] on label "Standard" at bounding box center [880, 144] width 69 height 23
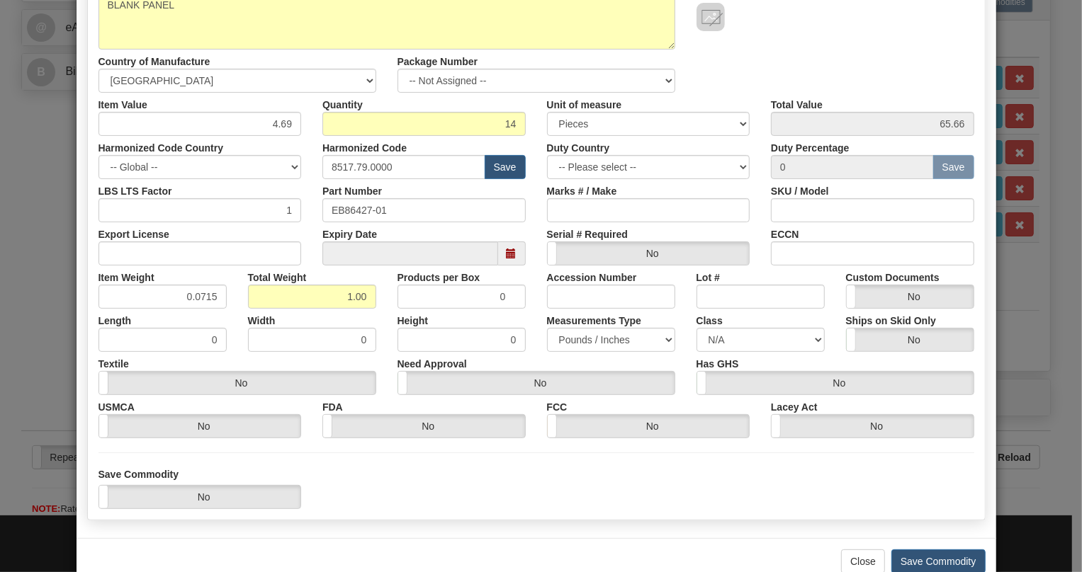
scroll to position [215, 0]
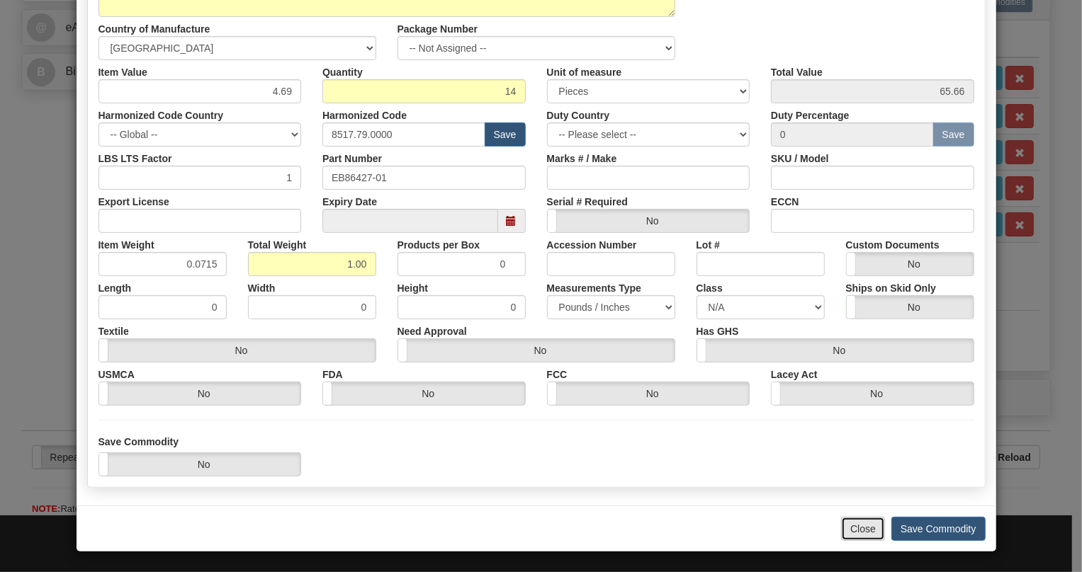
click at [855, 531] on button "Close" at bounding box center [863, 529] width 44 height 24
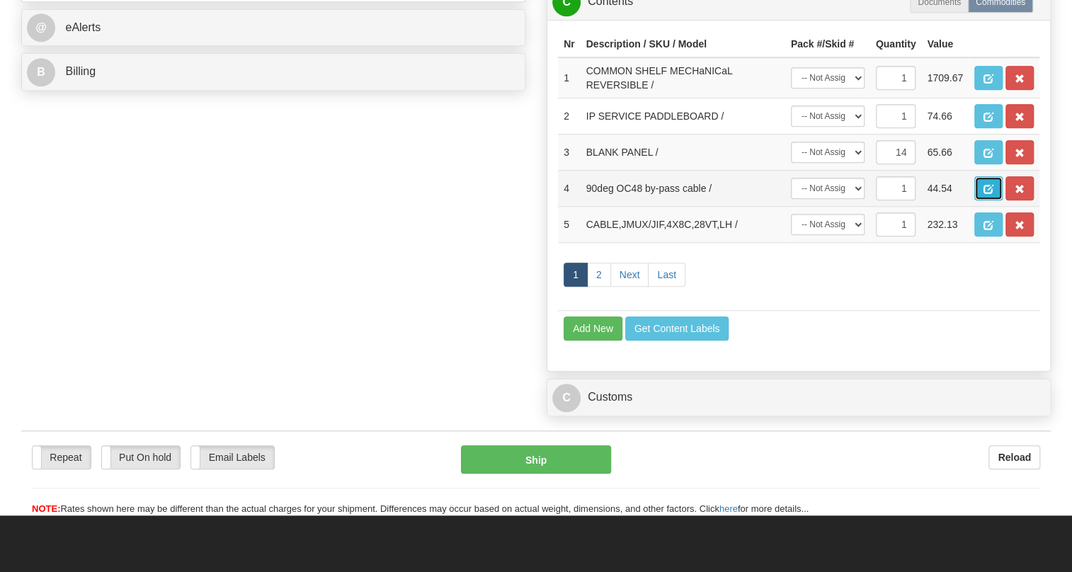
click at [986, 194] on span "button" at bounding box center [989, 189] width 10 height 9
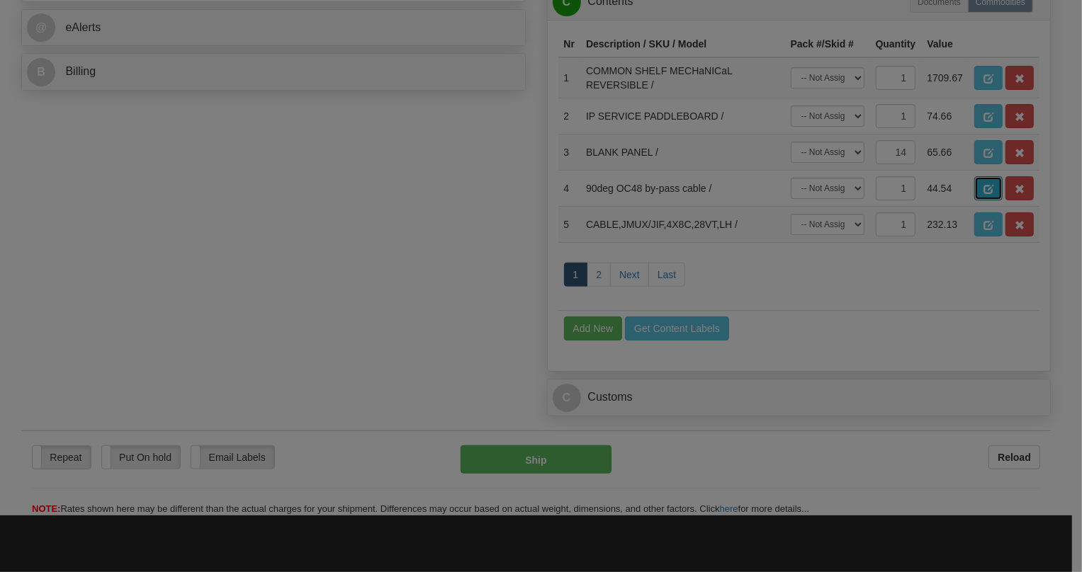
scroll to position [0, 0]
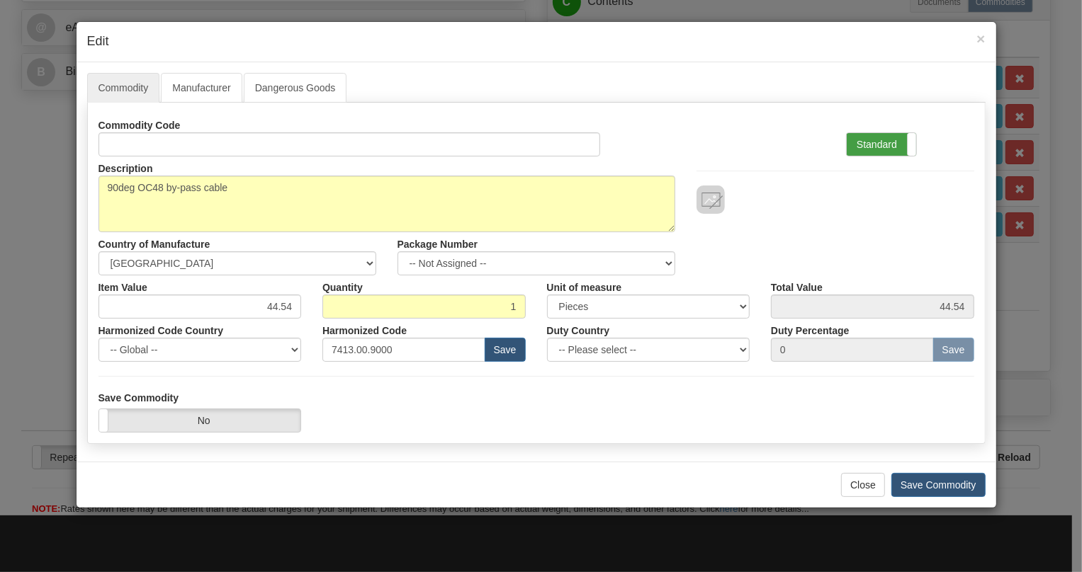
click at [878, 151] on label "Standard" at bounding box center [880, 144] width 69 height 23
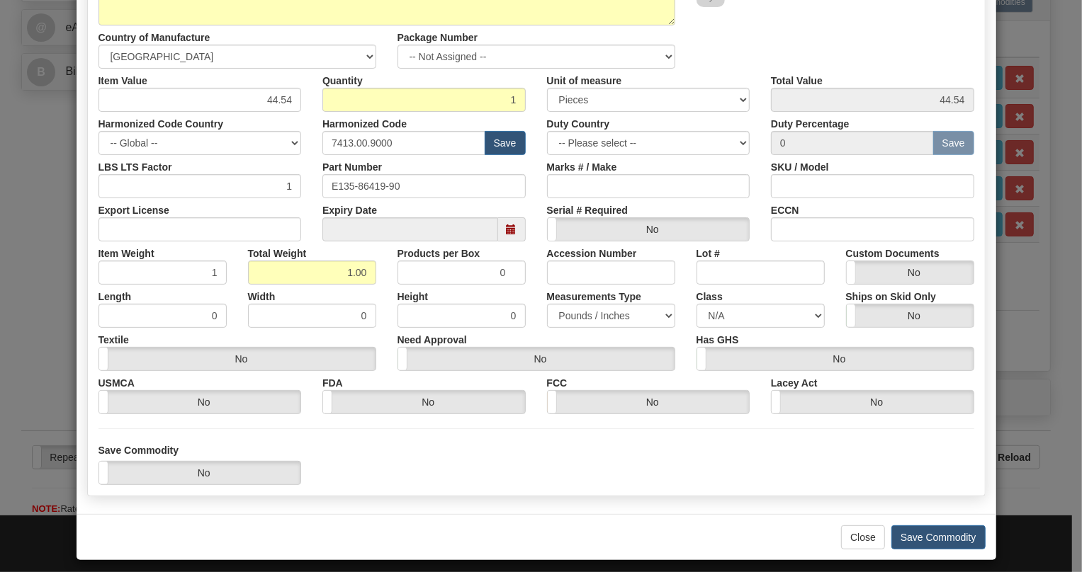
scroll to position [215, 0]
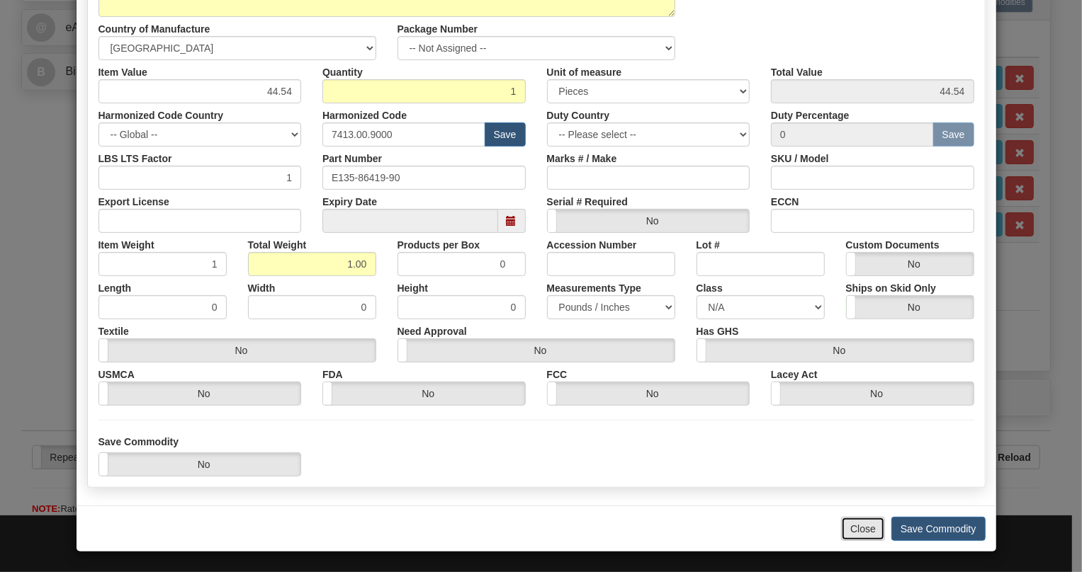
click at [850, 530] on button "Close" at bounding box center [863, 529] width 44 height 24
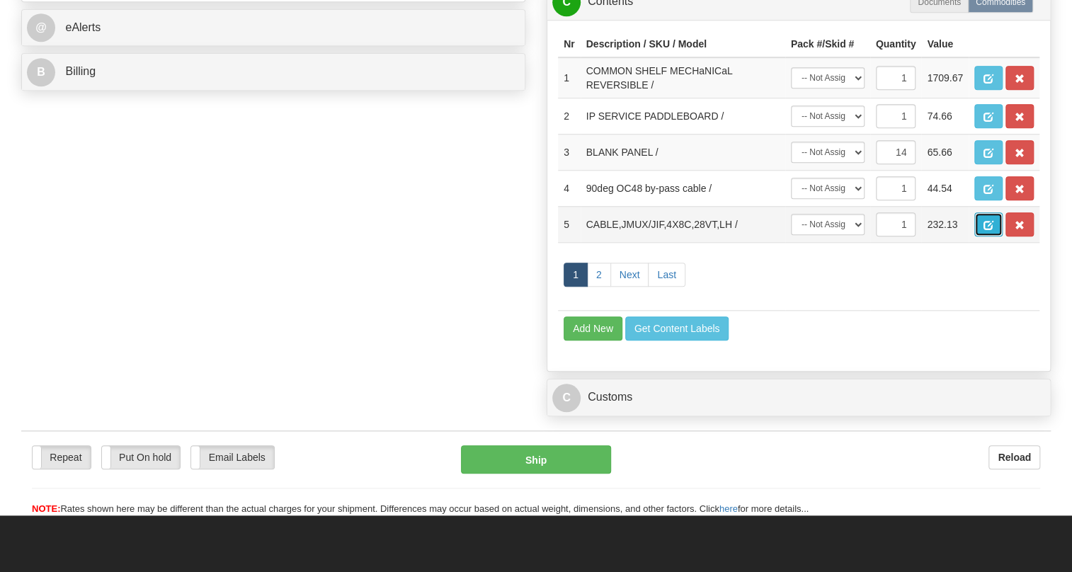
click at [986, 230] on span "button" at bounding box center [989, 225] width 10 height 9
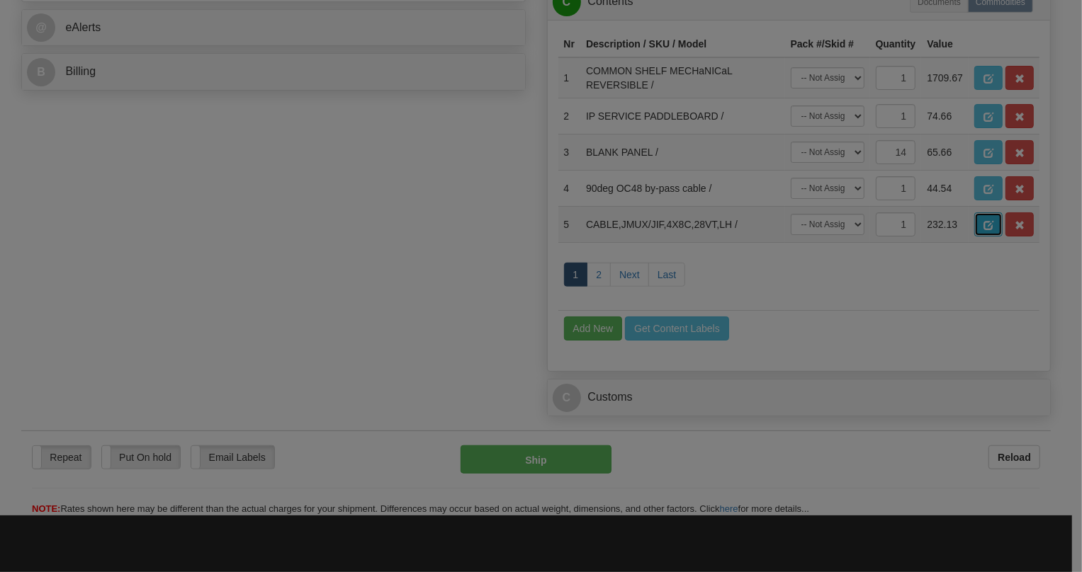
scroll to position [0, 0]
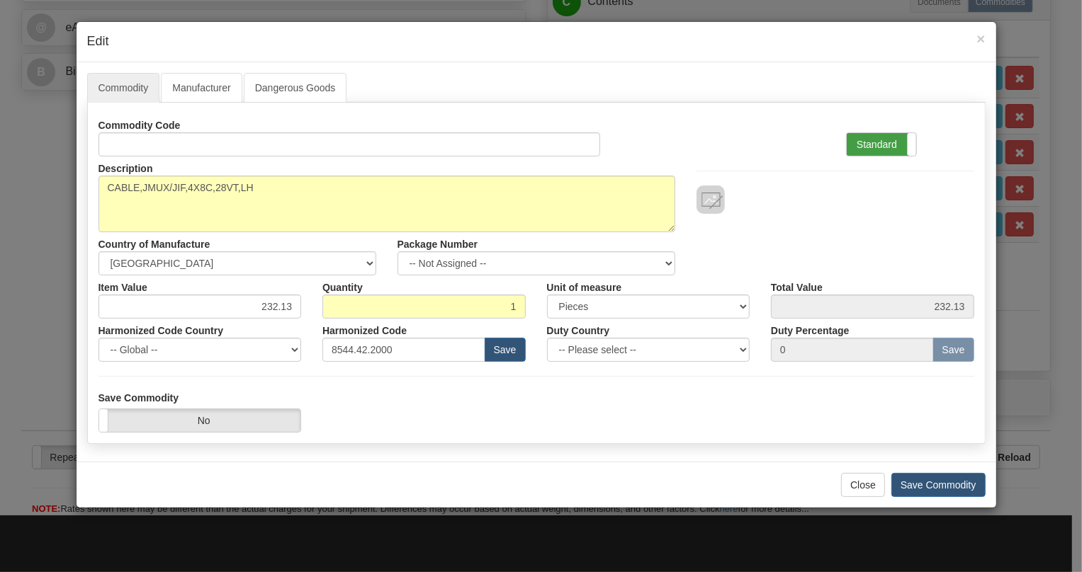
click at [877, 144] on label "Standard" at bounding box center [880, 144] width 69 height 23
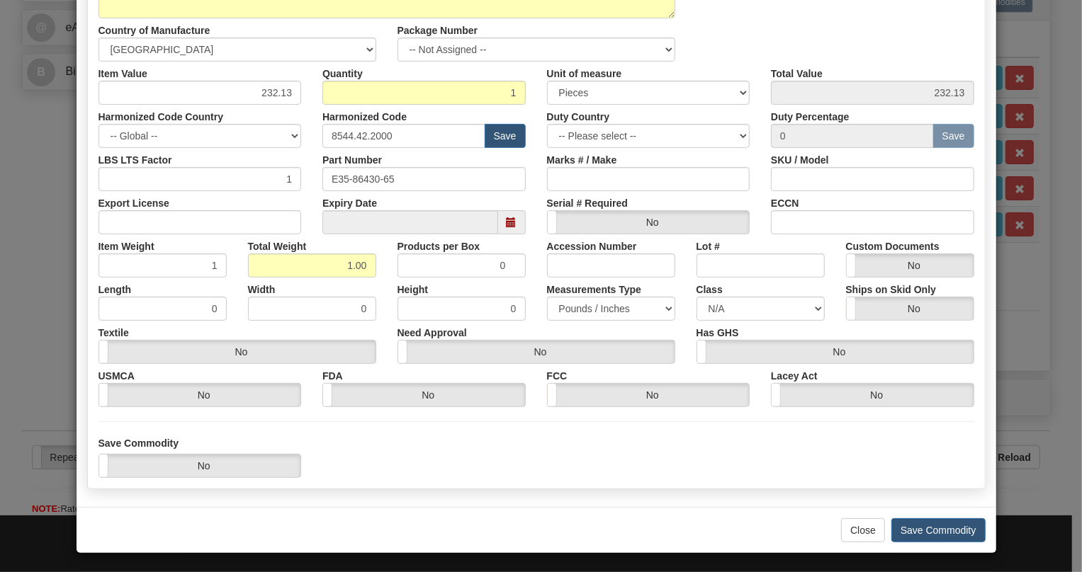
scroll to position [215, 0]
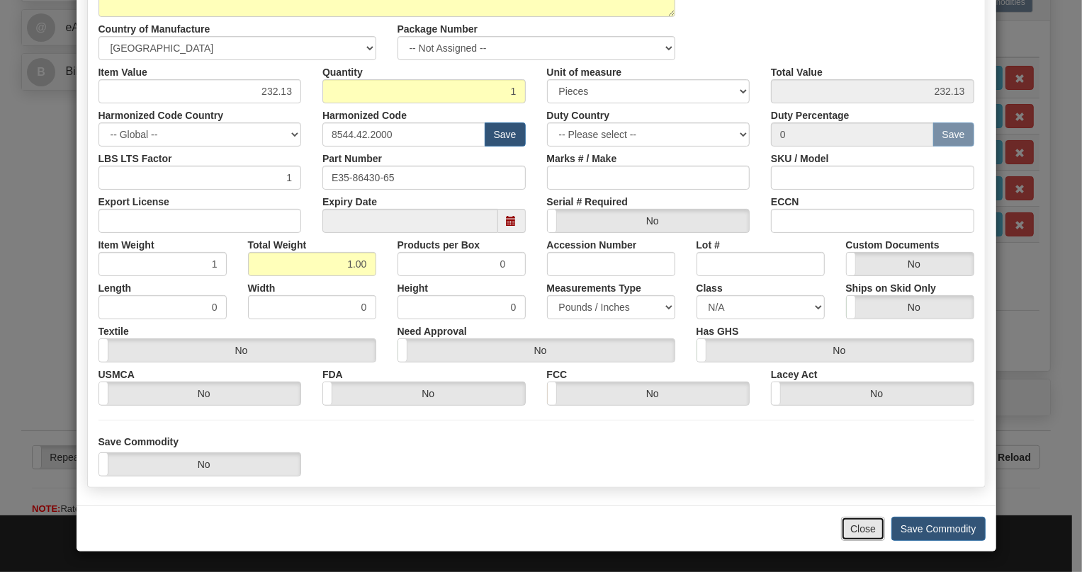
click at [864, 526] on button "Close" at bounding box center [863, 529] width 44 height 24
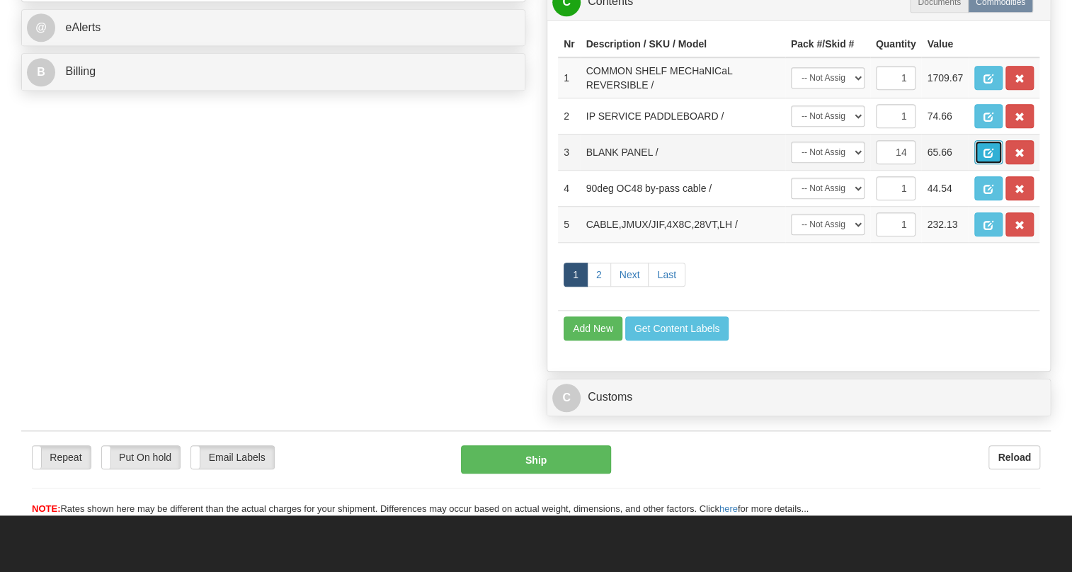
click at [986, 158] on span "button" at bounding box center [989, 153] width 10 height 9
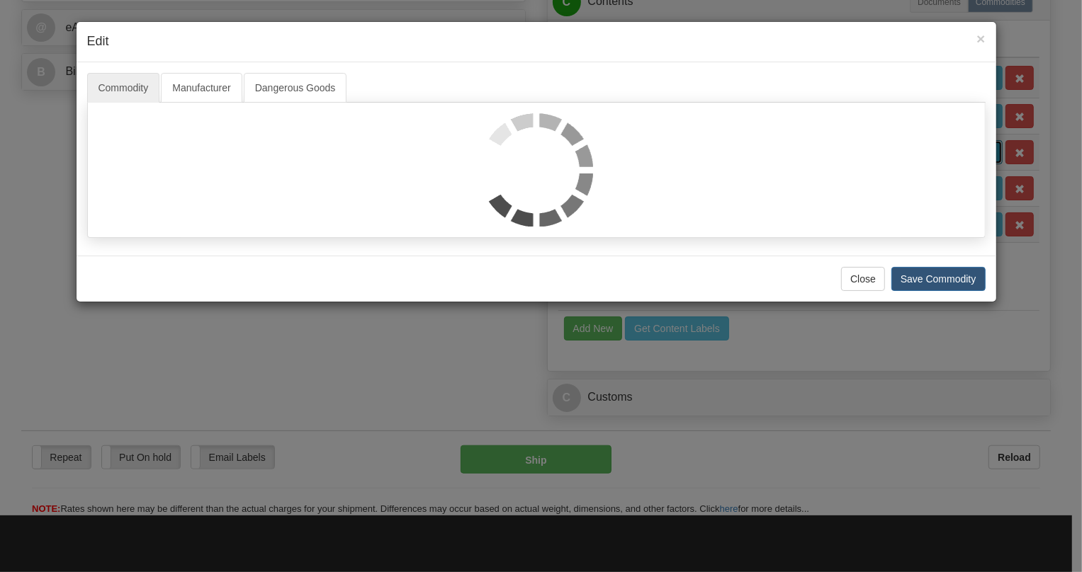
scroll to position [0, 0]
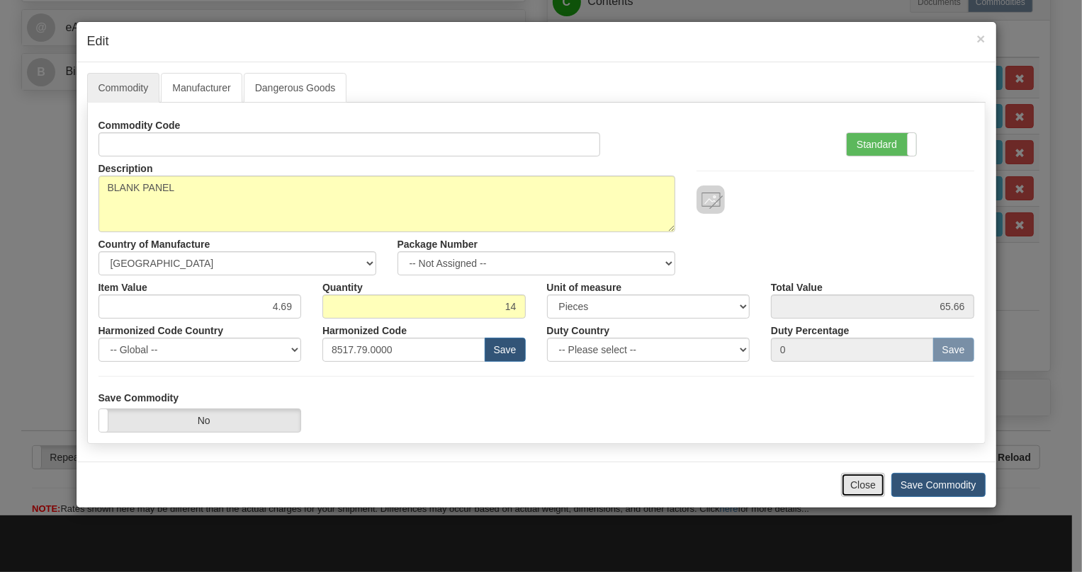
click at [856, 484] on button "Close" at bounding box center [863, 485] width 44 height 24
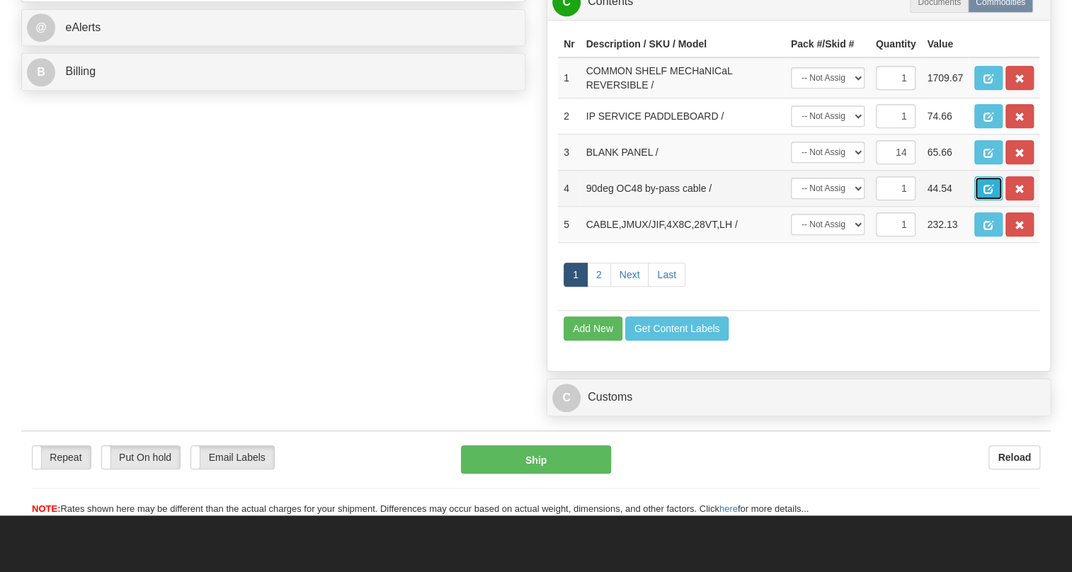
click at [993, 194] on span "button" at bounding box center [989, 189] width 10 height 9
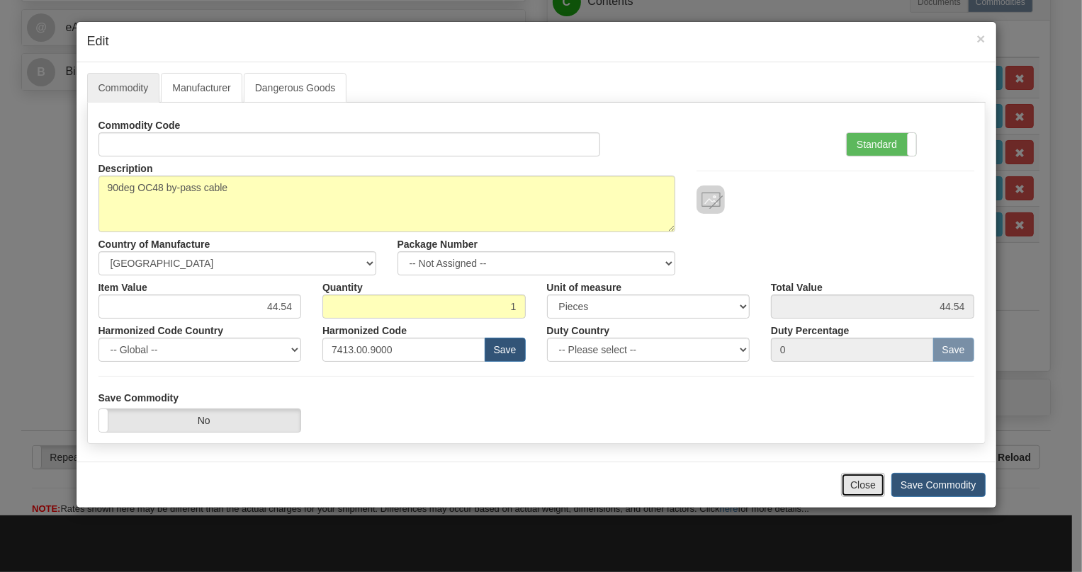
drag, startPoint x: 866, startPoint y: 486, endPoint x: 884, endPoint y: 434, distance: 54.7
click at [865, 485] on button "Close" at bounding box center [863, 485] width 44 height 24
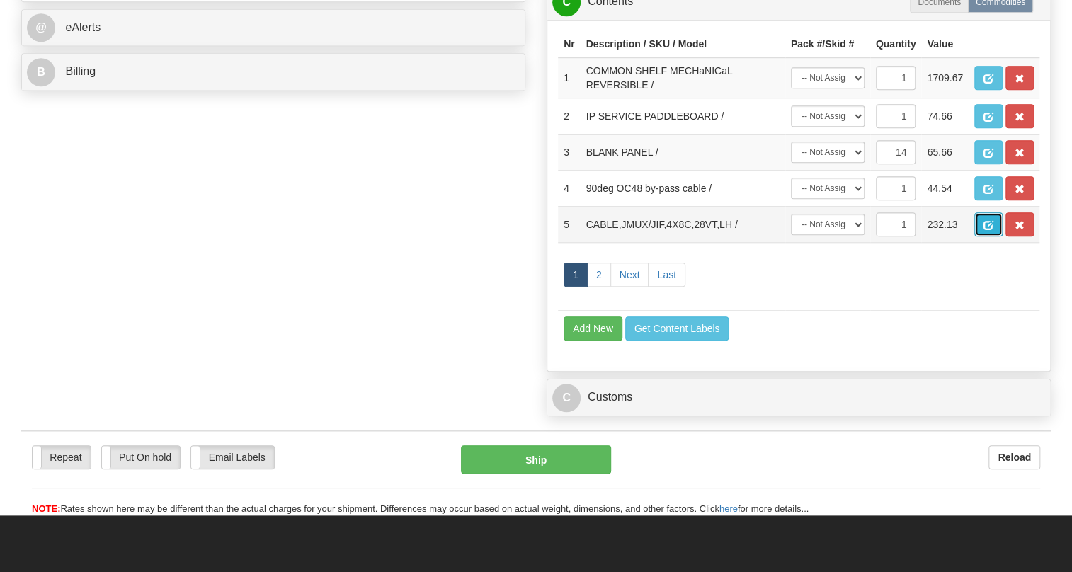
click at [982, 237] on button "button" at bounding box center [989, 224] width 28 height 24
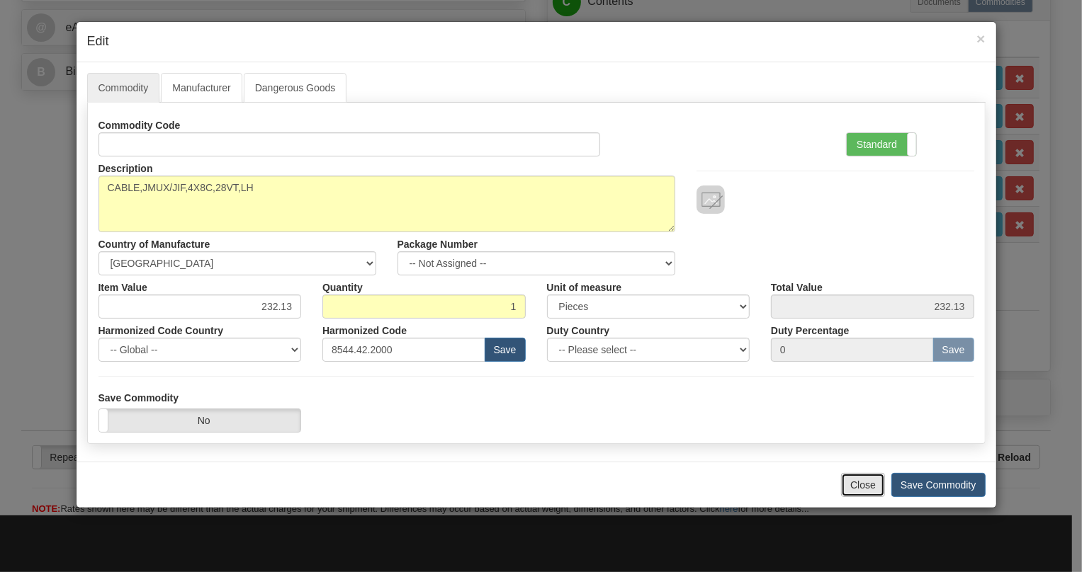
click at [873, 479] on button "Close" at bounding box center [863, 485] width 44 height 24
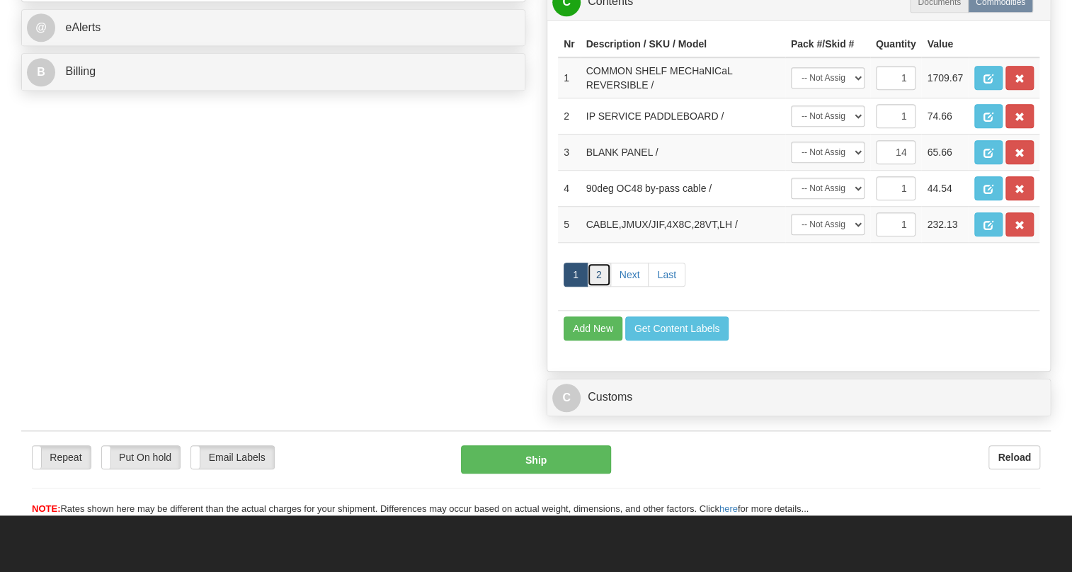
click at [603, 287] on link "2" at bounding box center [599, 275] width 24 height 24
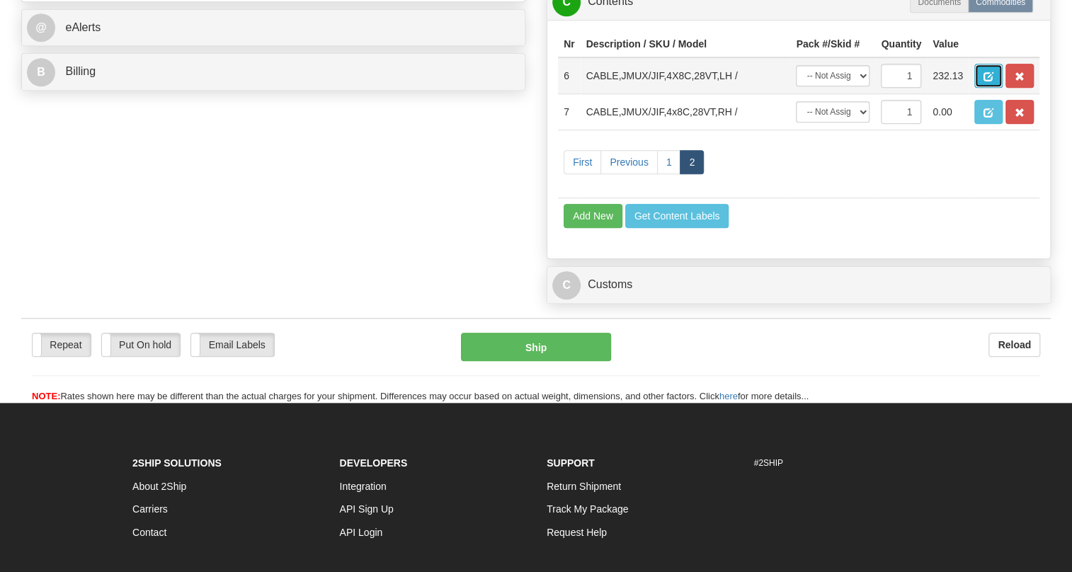
click at [987, 81] on span "button" at bounding box center [989, 76] width 10 height 9
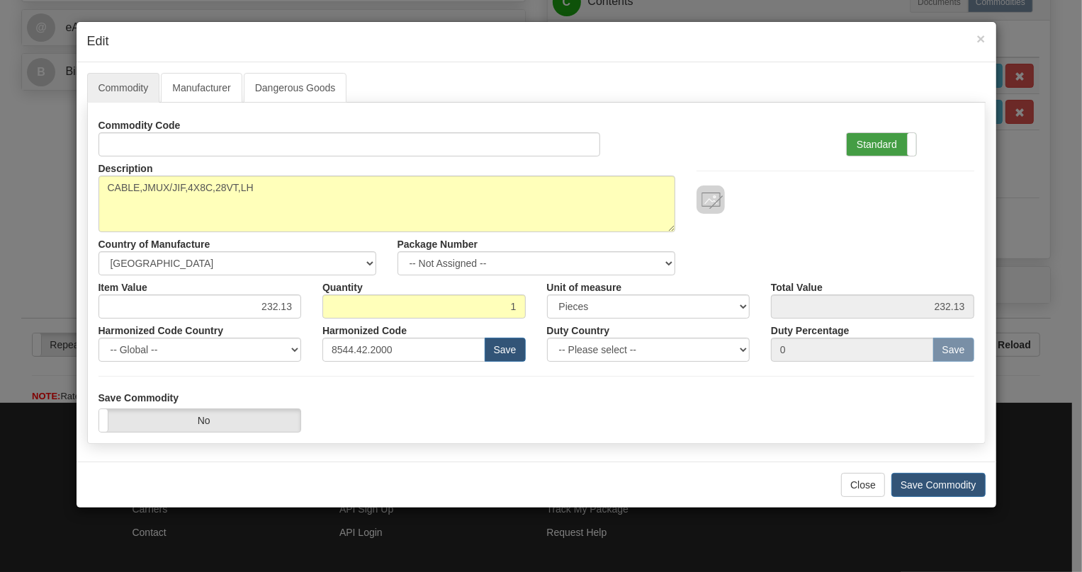
click at [873, 144] on label "Standard" at bounding box center [880, 144] width 69 height 23
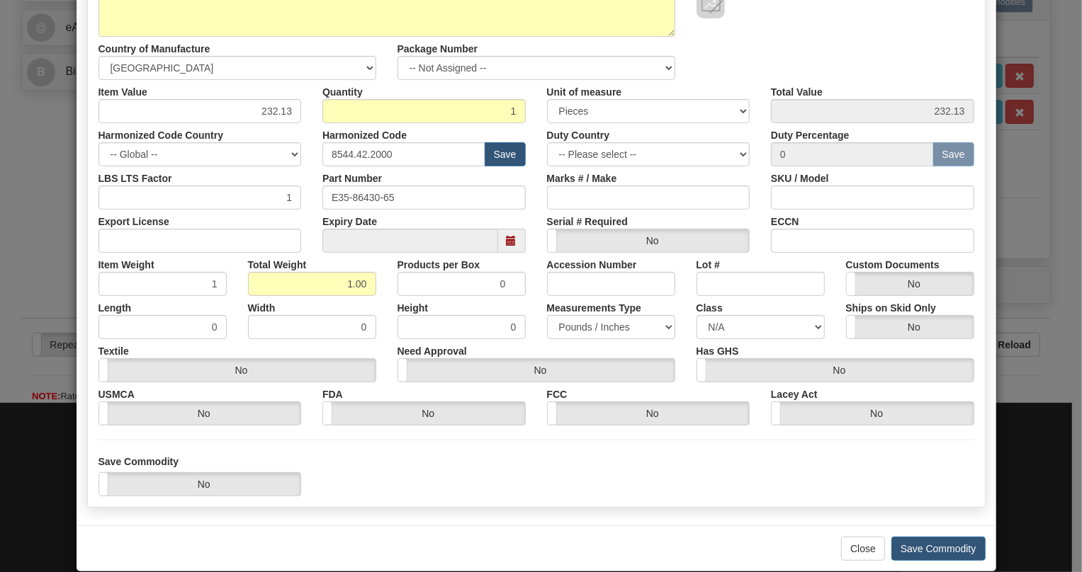
scroll to position [215, 0]
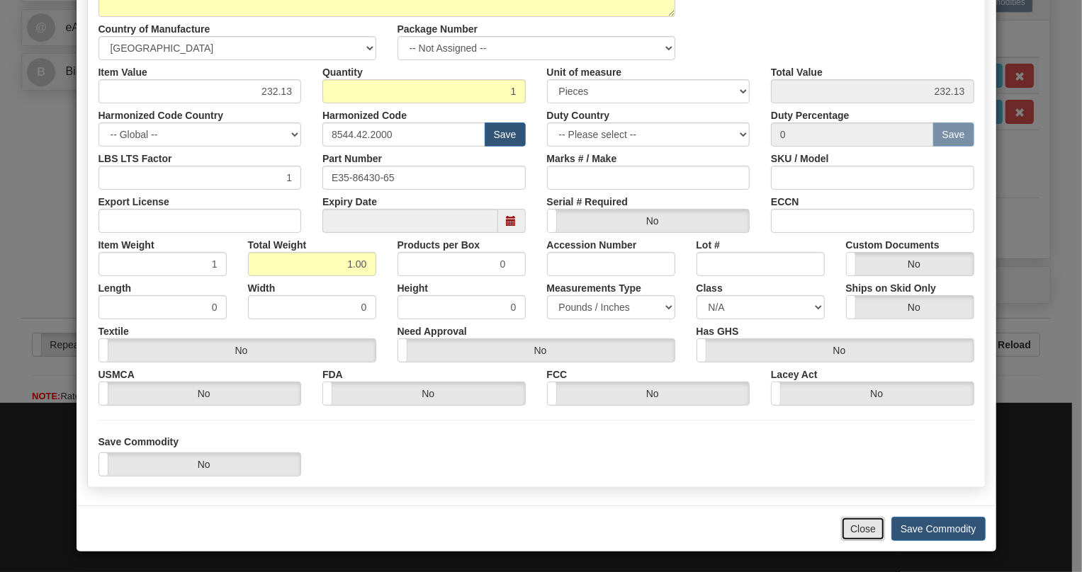
click at [850, 531] on button "Close" at bounding box center [863, 529] width 44 height 24
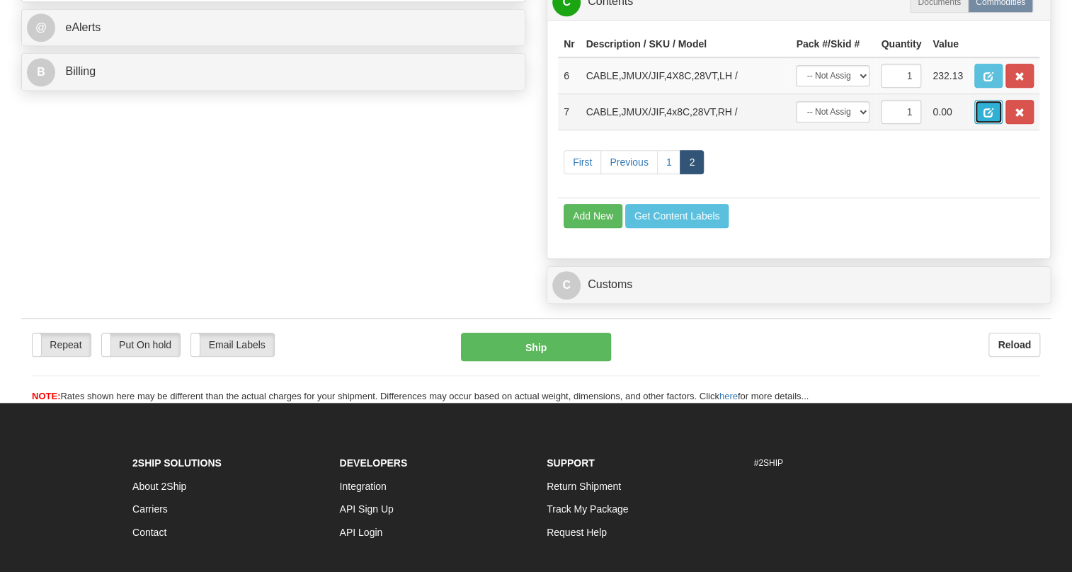
click at [989, 118] on span "button" at bounding box center [989, 112] width 10 height 9
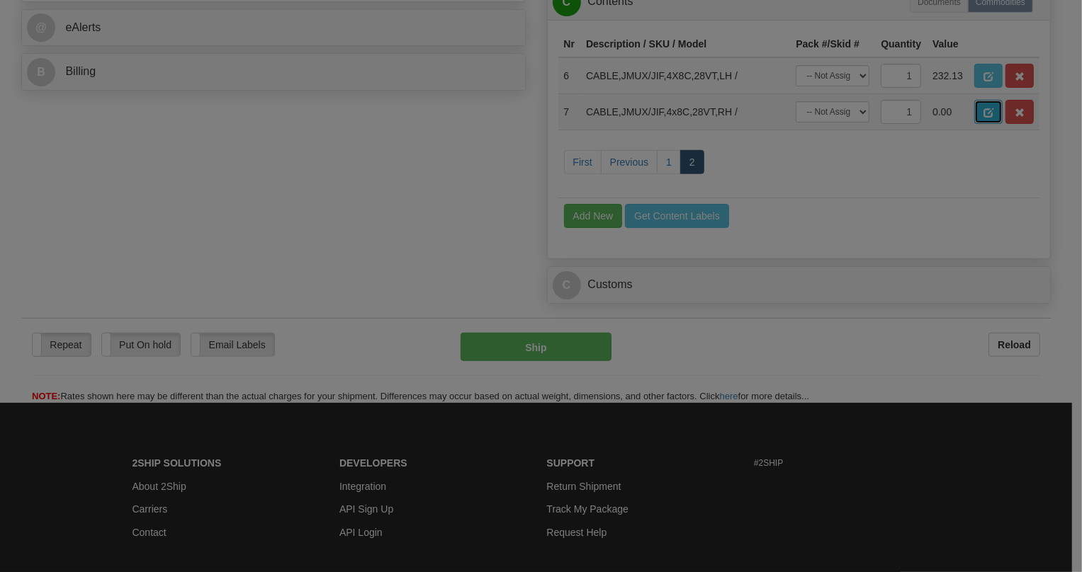
scroll to position [0, 0]
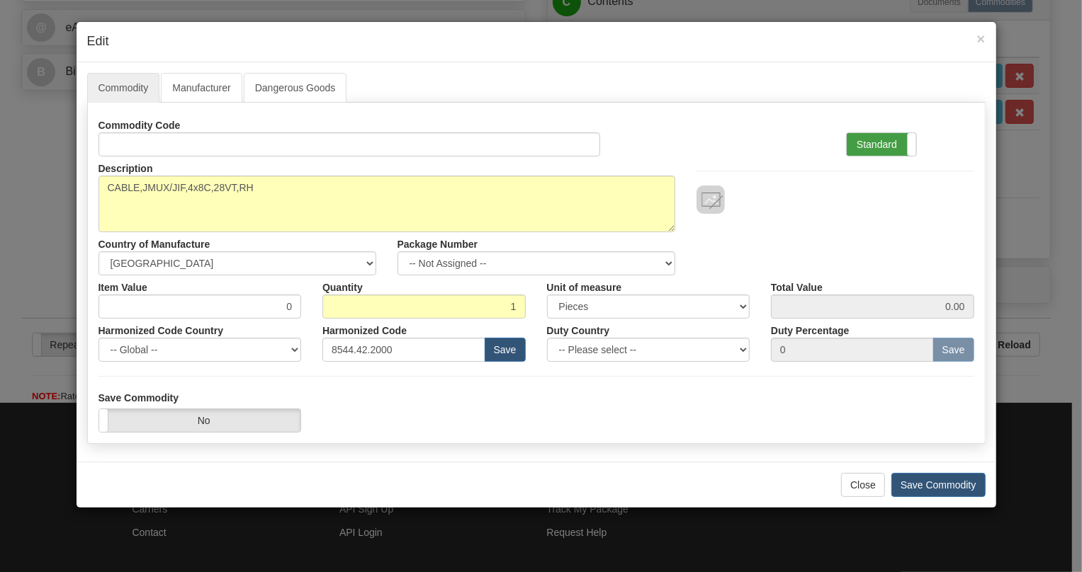
click at [875, 141] on label "Standard" at bounding box center [880, 144] width 69 height 23
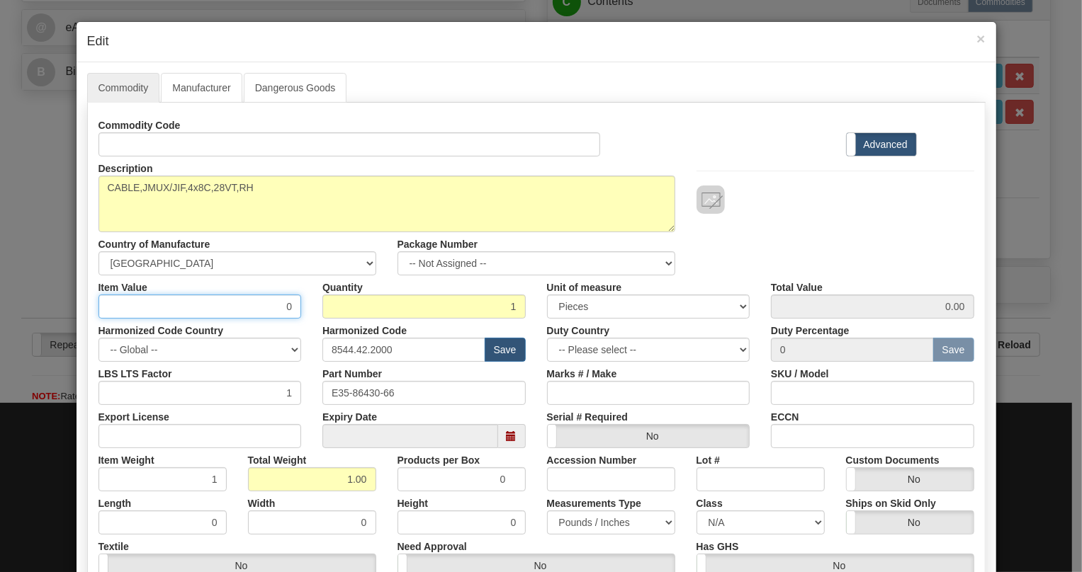
click at [285, 306] on input "0" at bounding box center [199, 307] width 203 height 24
paste input "304,61"
click at [275, 312] on input "304,61" at bounding box center [199, 307] width 203 height 24
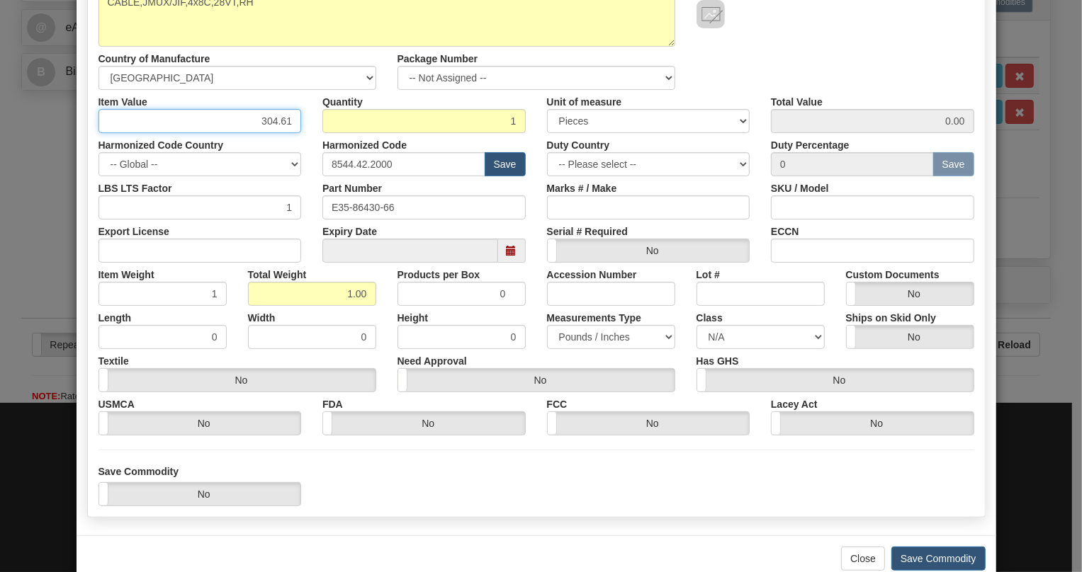
scroll to position [215, 0]
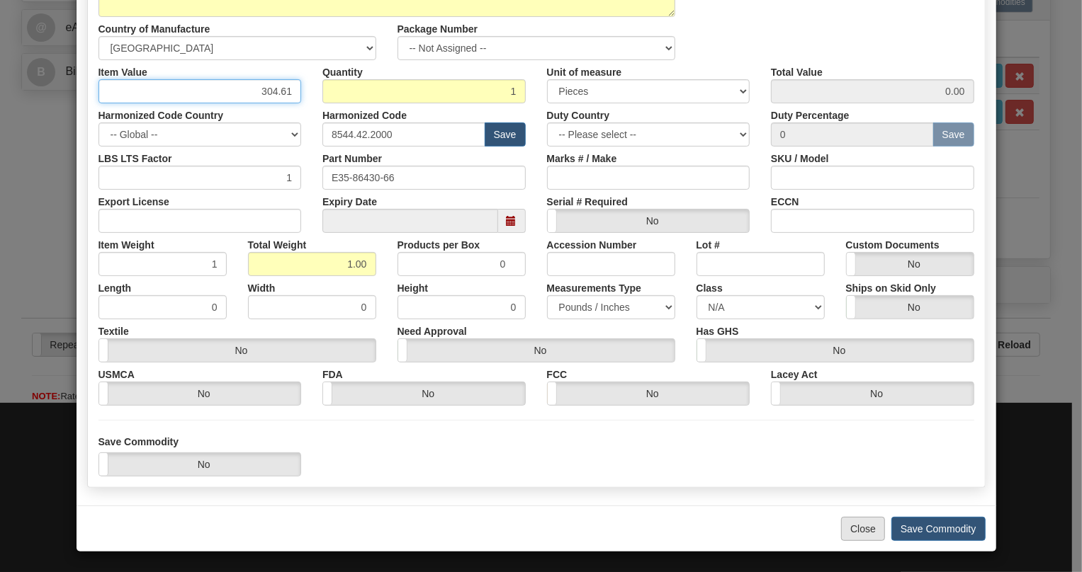
type input "304.61"
click at [855, 525] on button "Close" at bounding box center [863, 529] width 44 height 24
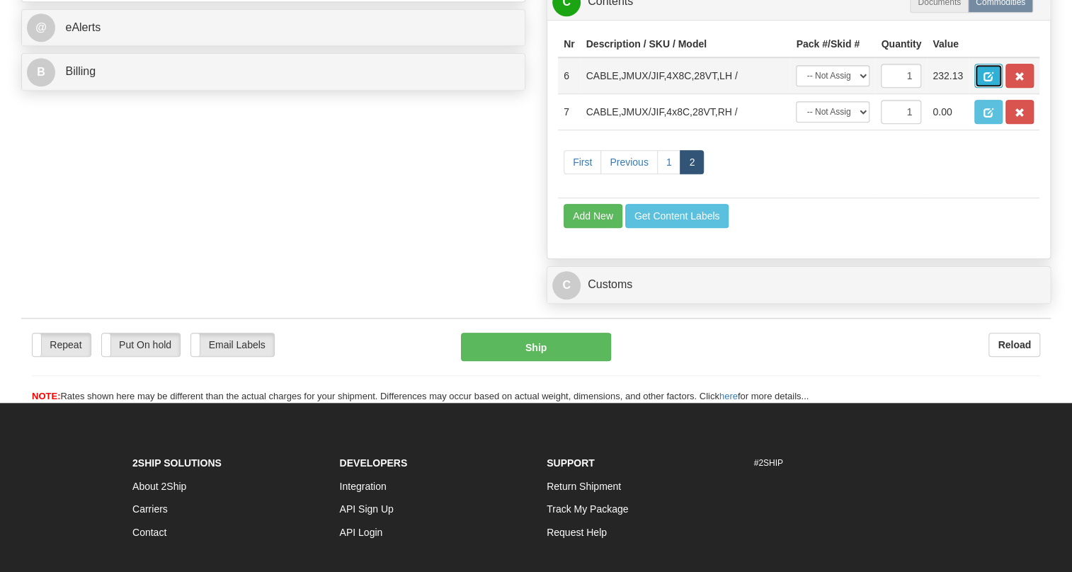
click at [982, 88] on button "button" at bounding box center [989, 76] width 28 height 24
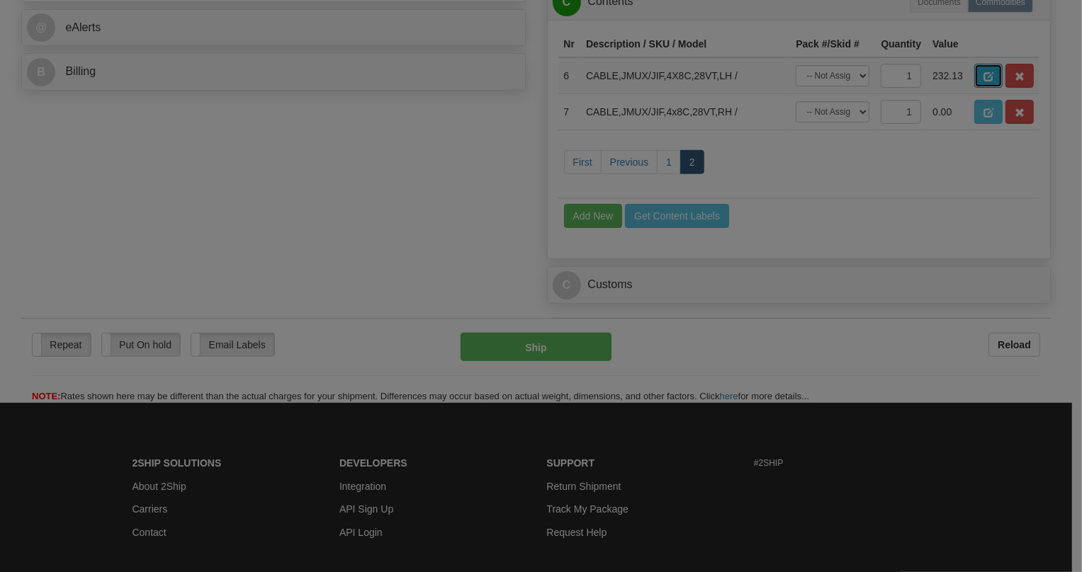
scroll to position [0, 0]
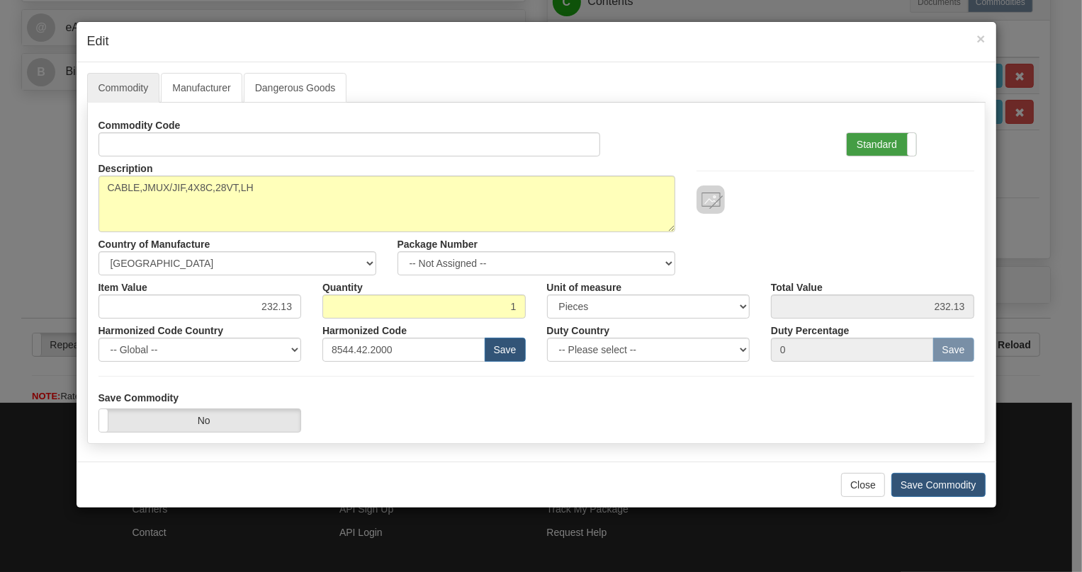
click at [873, 143] on label "Standard" at bounding box center [880, 144] width 69 height 23
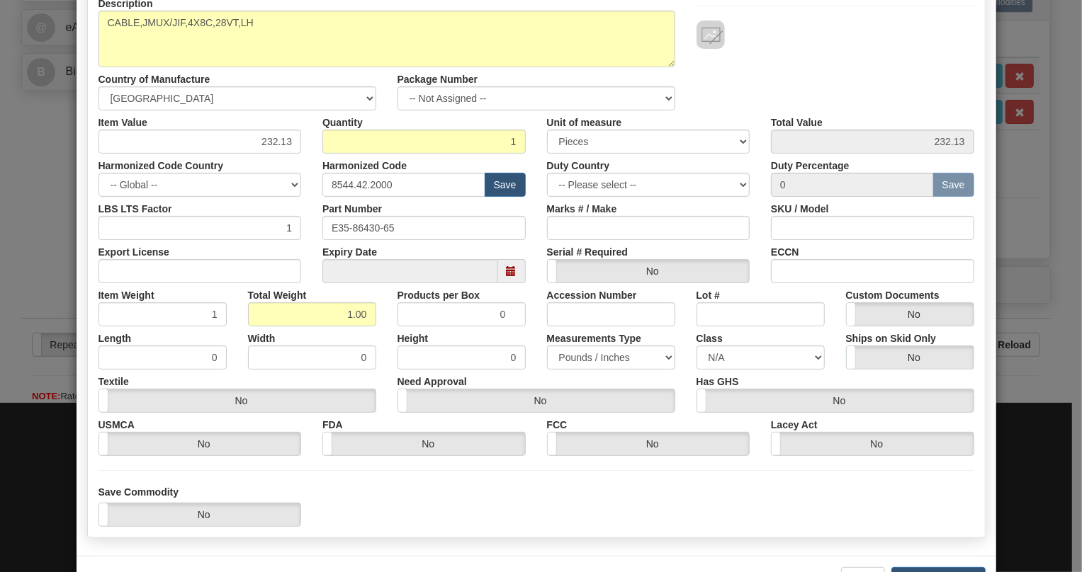
scroll to position [215, 0]
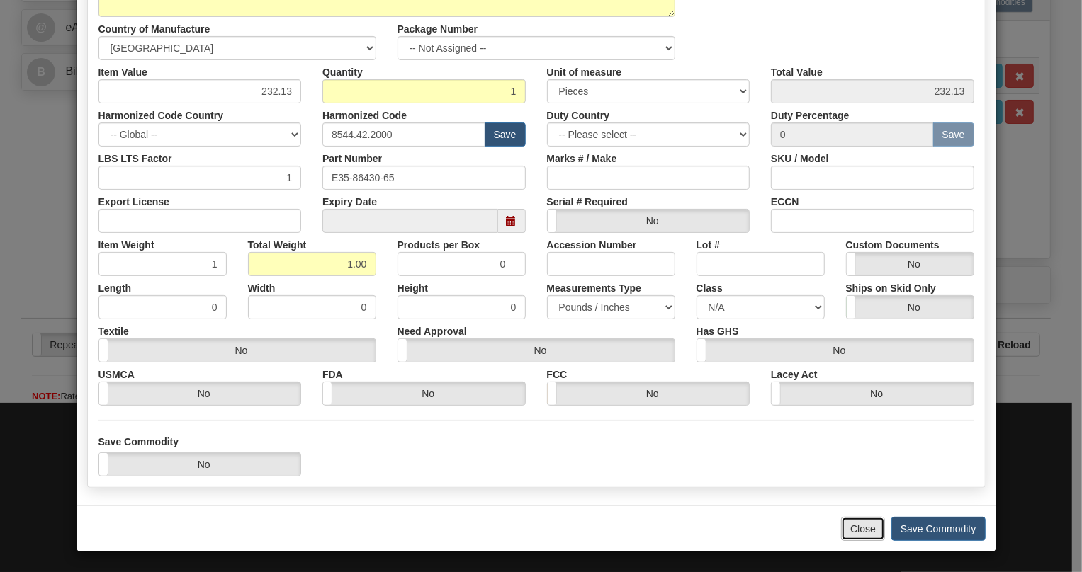
click at [852, 521] on button "Close" at bounding box center [863, 529] width 44 height 24
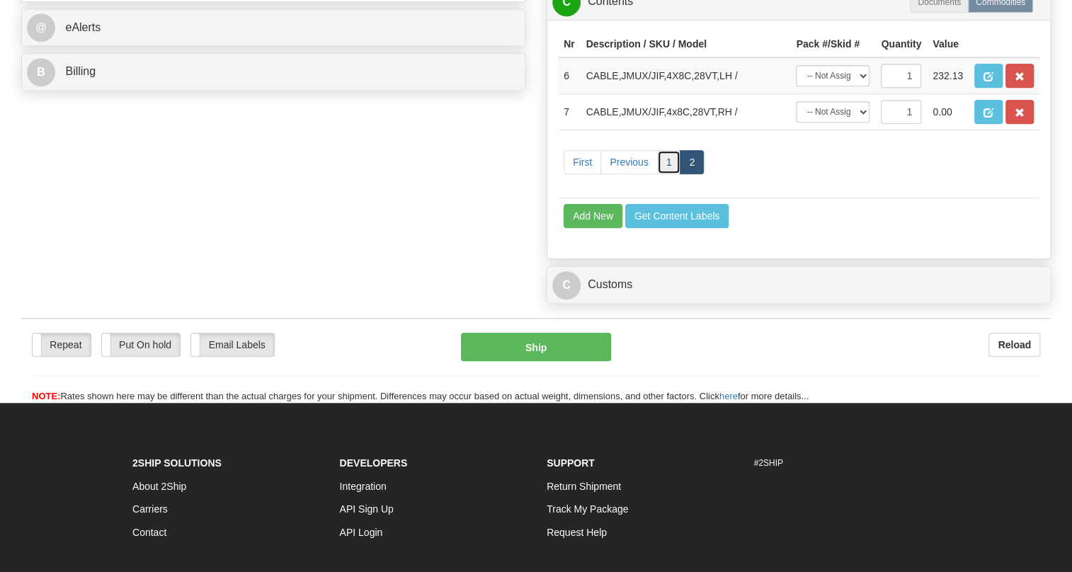
click at [662, 174] on link "1" at bounding box center [669, 162] width 24 height 24
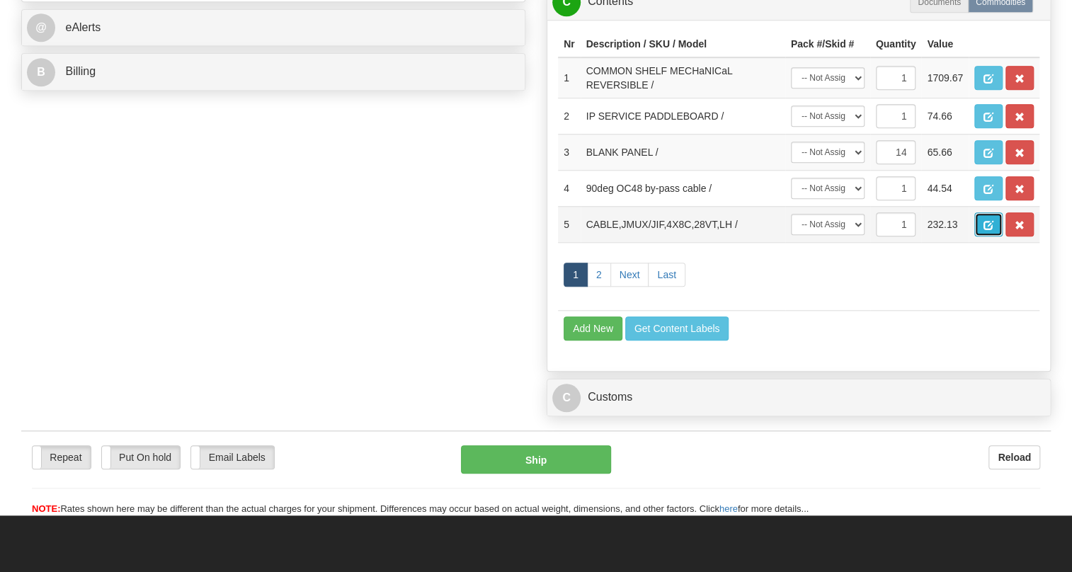
click at [988, 230] on span "button" at bounding box center [989, 225] width 10 height 9
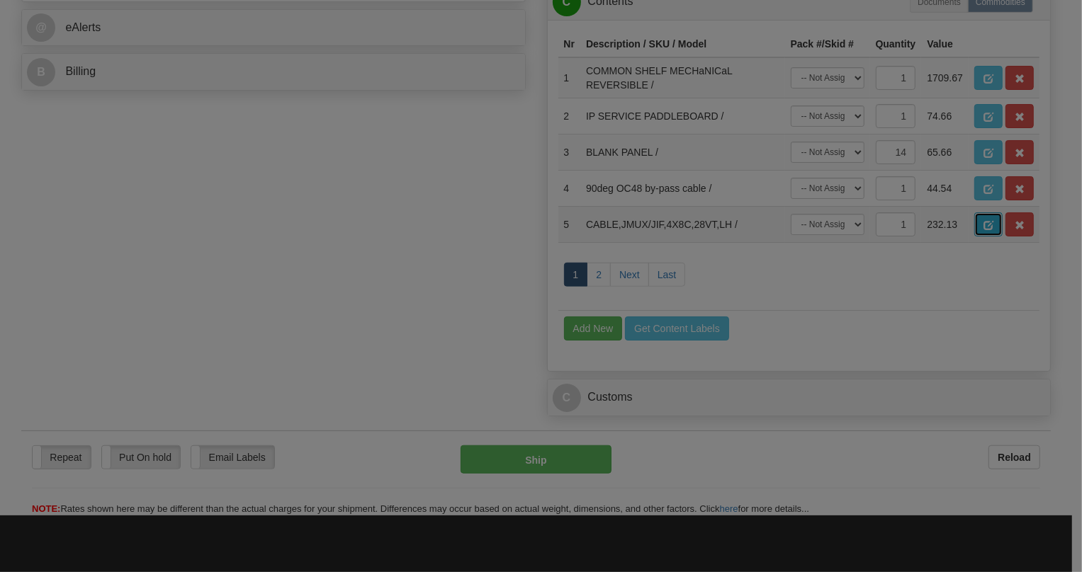
scroll to position [0, 0]
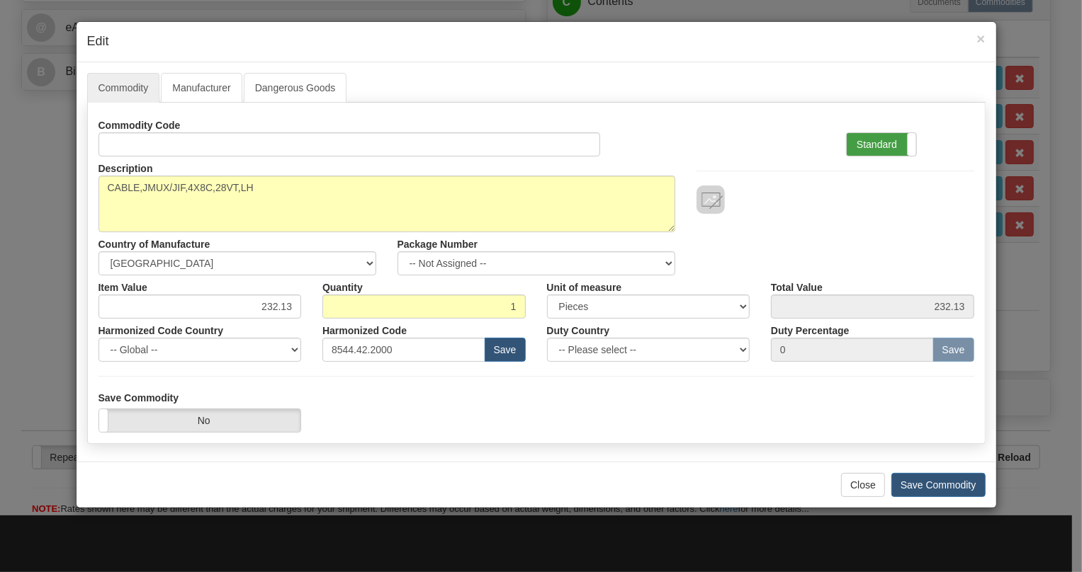
click at [868, 143] on label "Standard" at bounding box center [880, 144] width 69 height 23
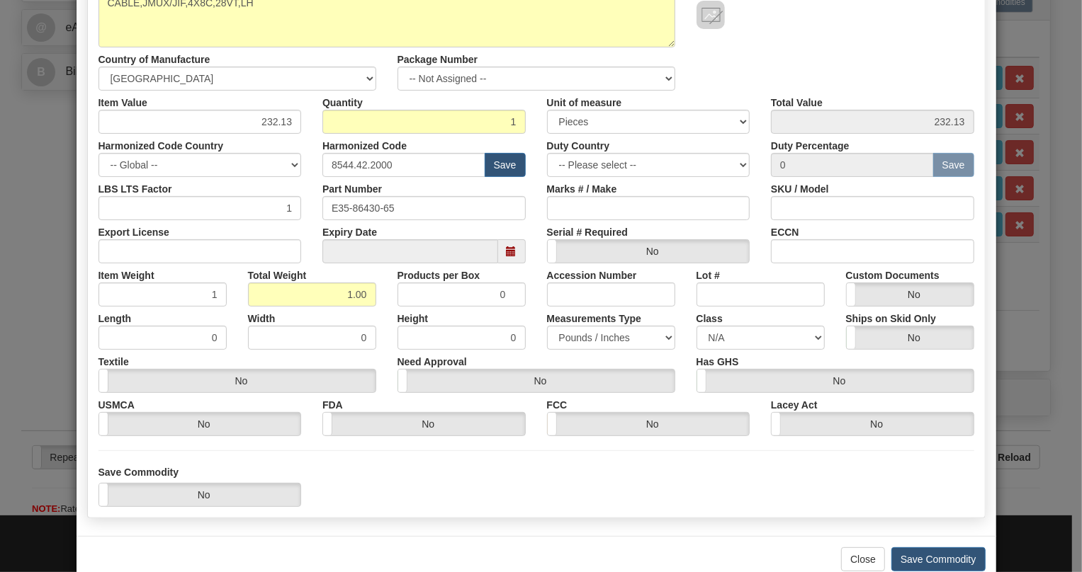
scroll to position [193, 0]
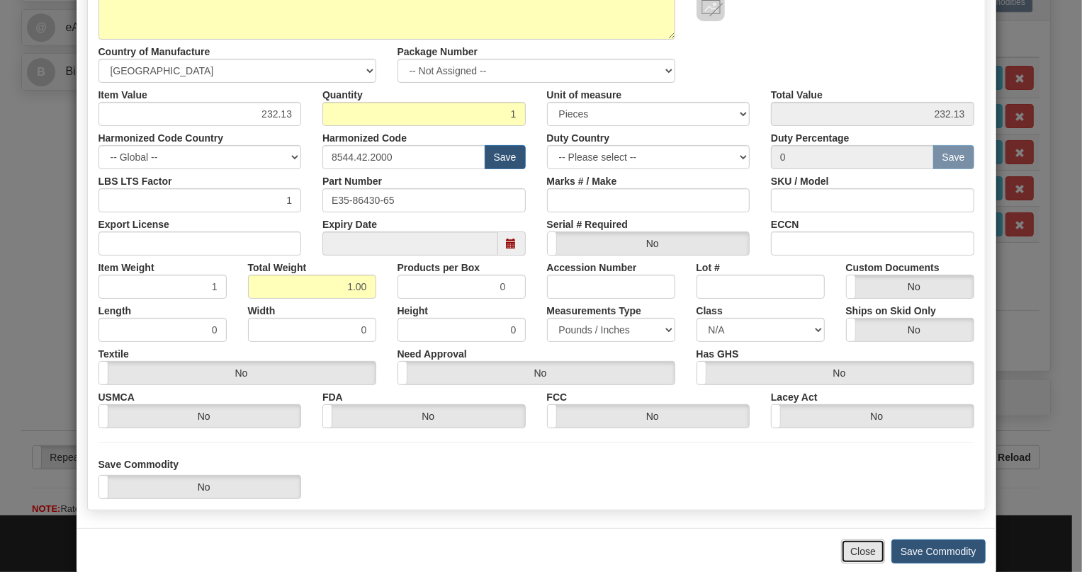
click at [856, 555] on button "Close" at bounding box center [863, 552] width 44 height 24
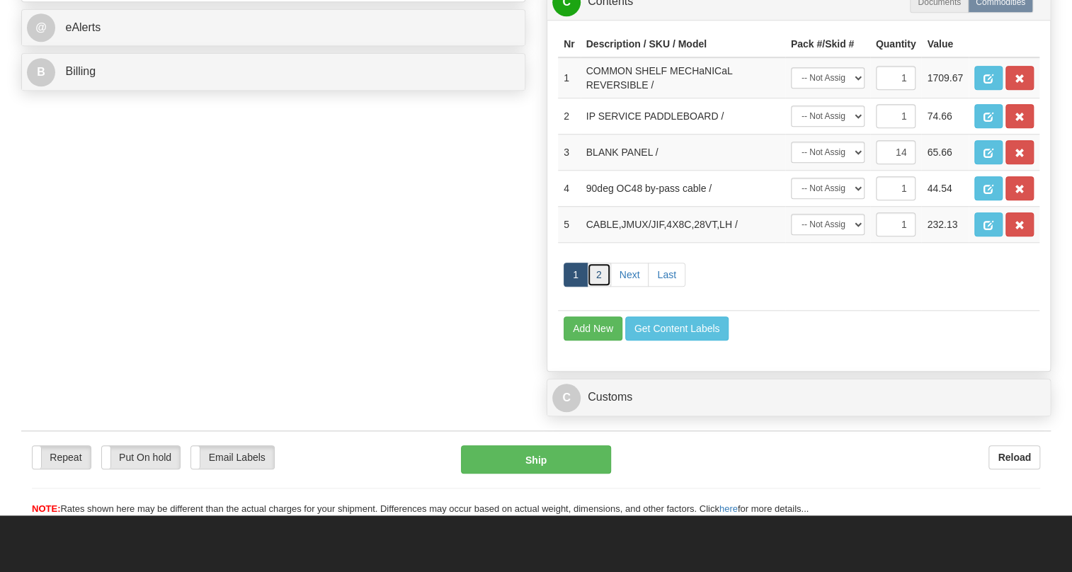
click at [598, 287] on link "2" at bounding box center [599, 275] width 24 height 24
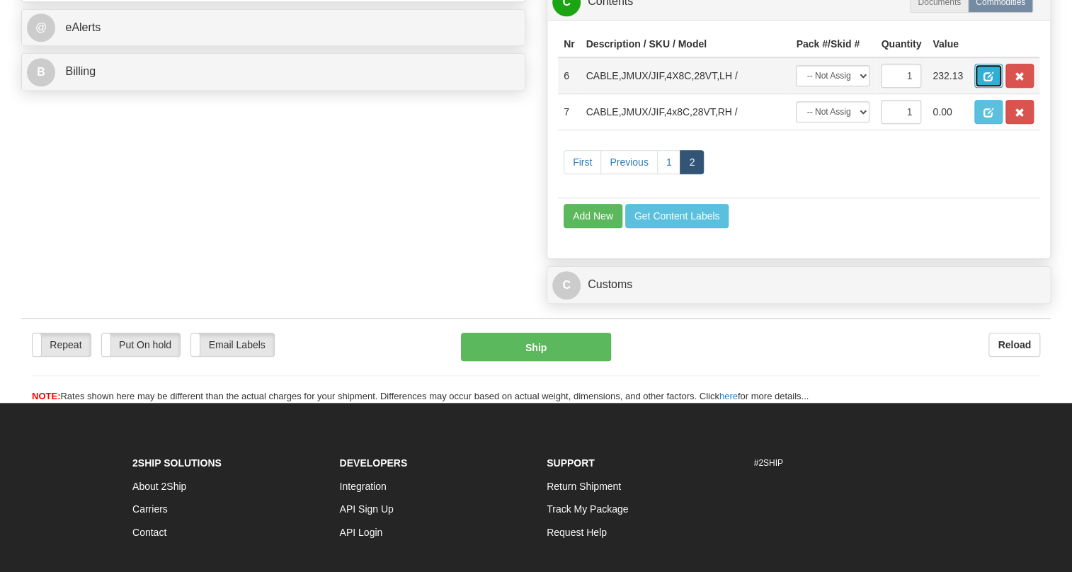
click at [987, 81] on span "button" at bounding box center [989, 76] width 10 height 9
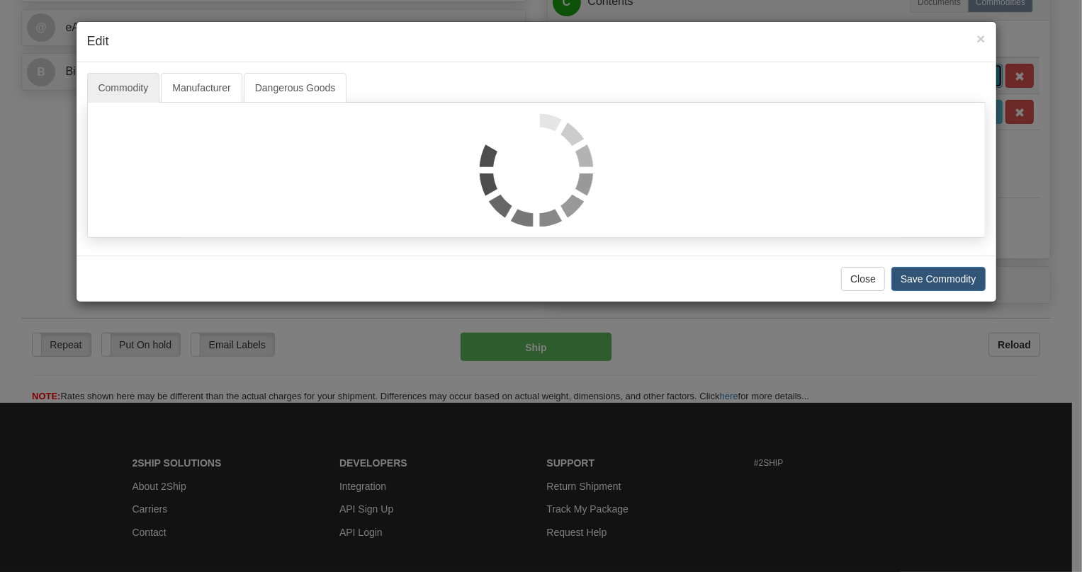
scroll to position [0, 0]
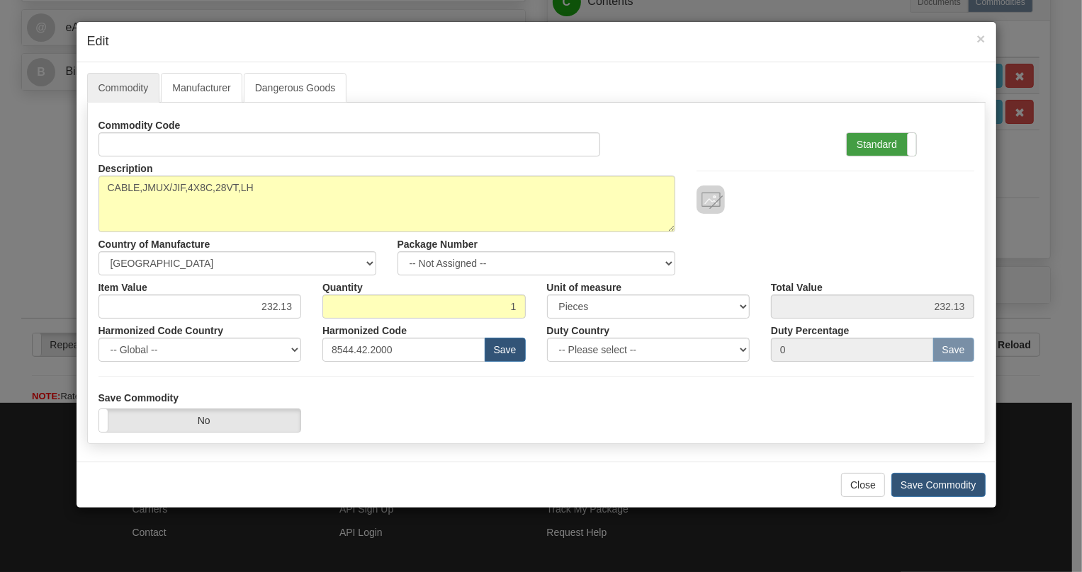
click at [887, 145] on label "Standard" at bounding box center [880, 144] width 69 height 23
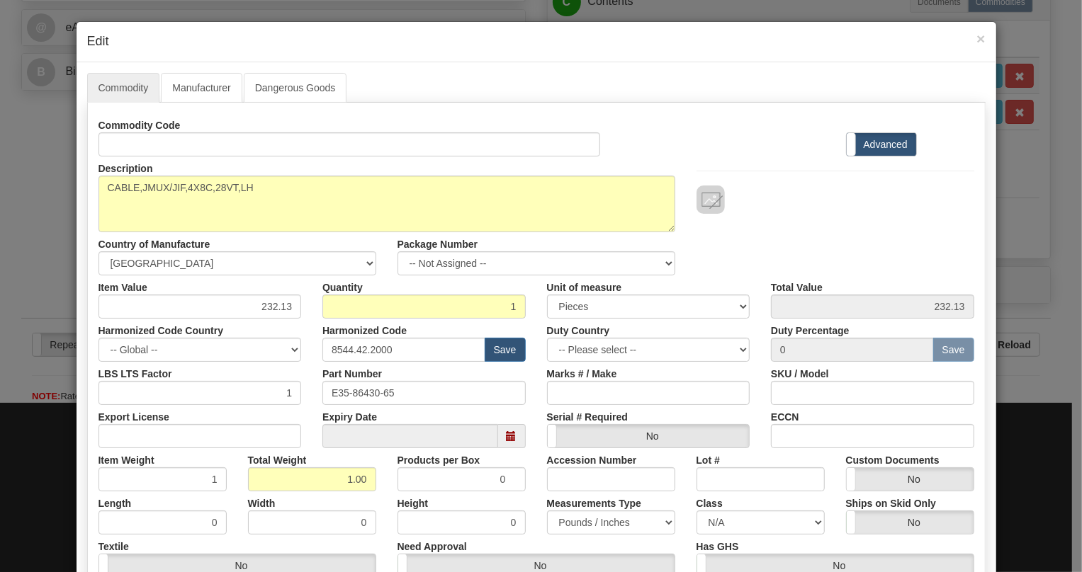
click at [981, 38] on div "× Edit" at bounding box center [535, 42] width 919 height 40
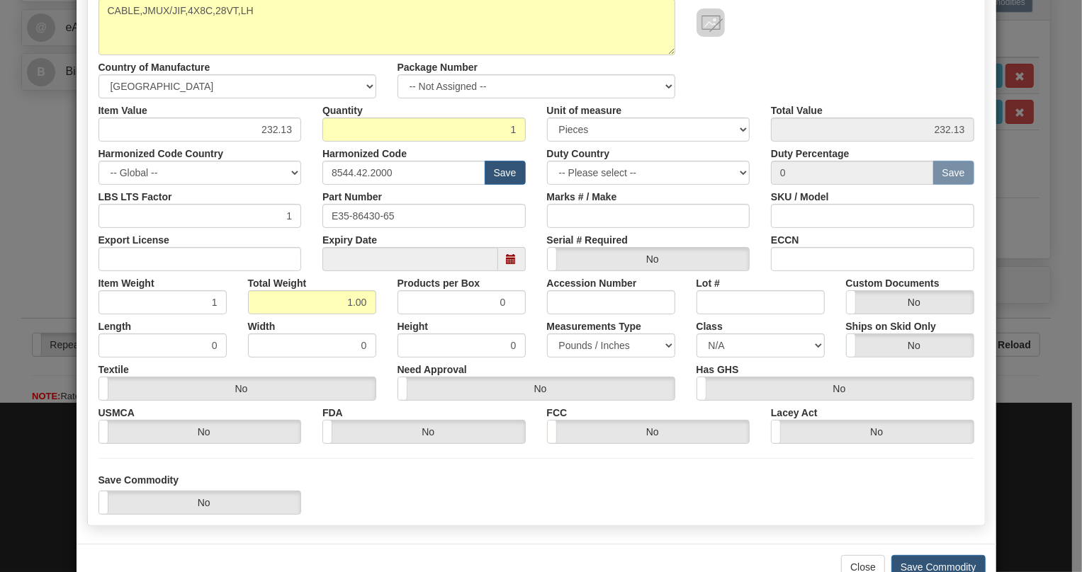
scroll to position [215, 0]
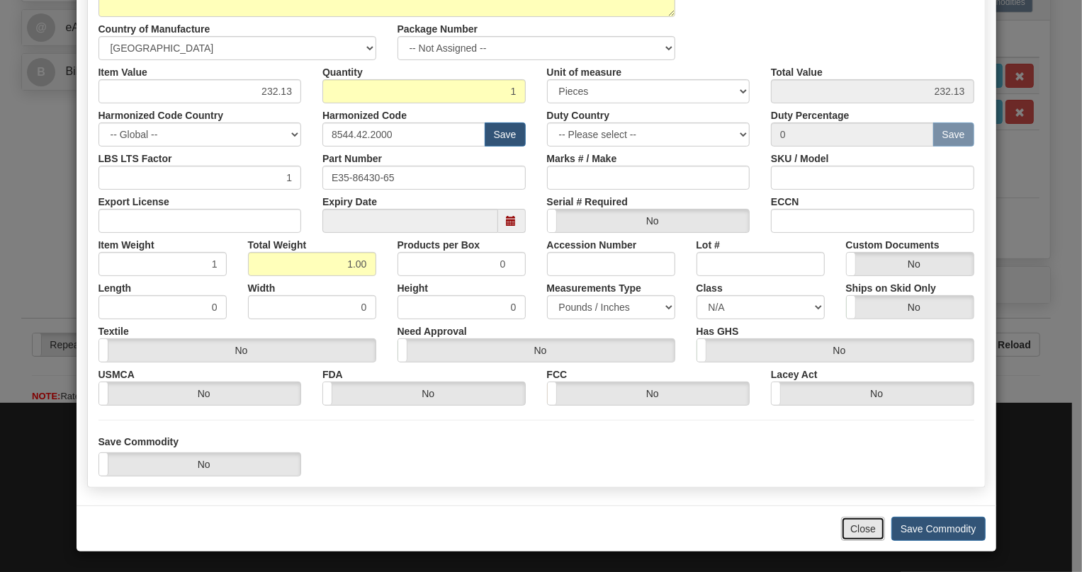
click at [851, 532] on button "Close" at bounding box center [863, 529] width 44 height 24
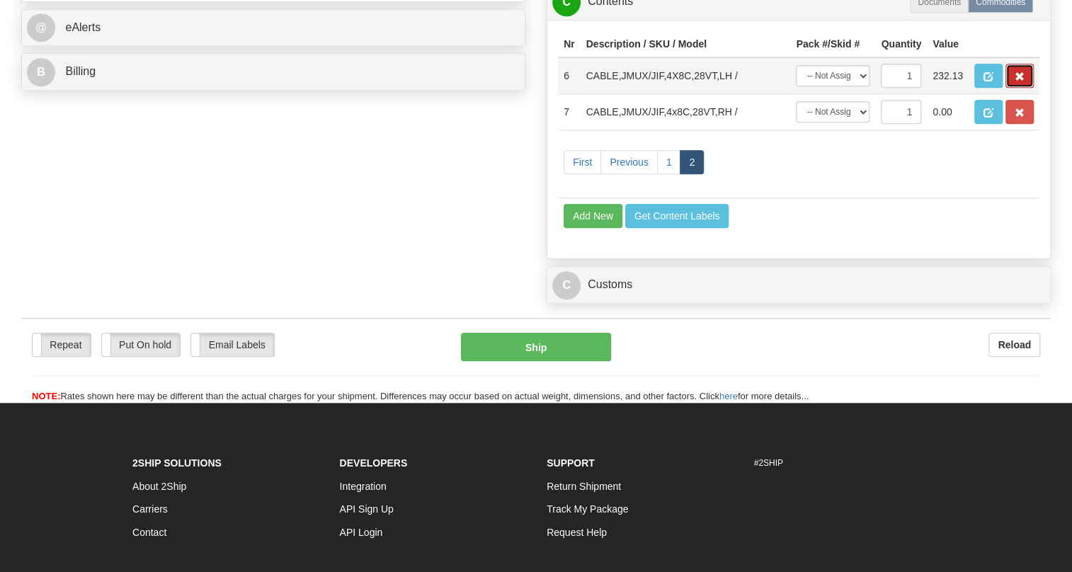
click at [1021, 81] on span "button" at bounding box center [1020, 76] width 10 height 9
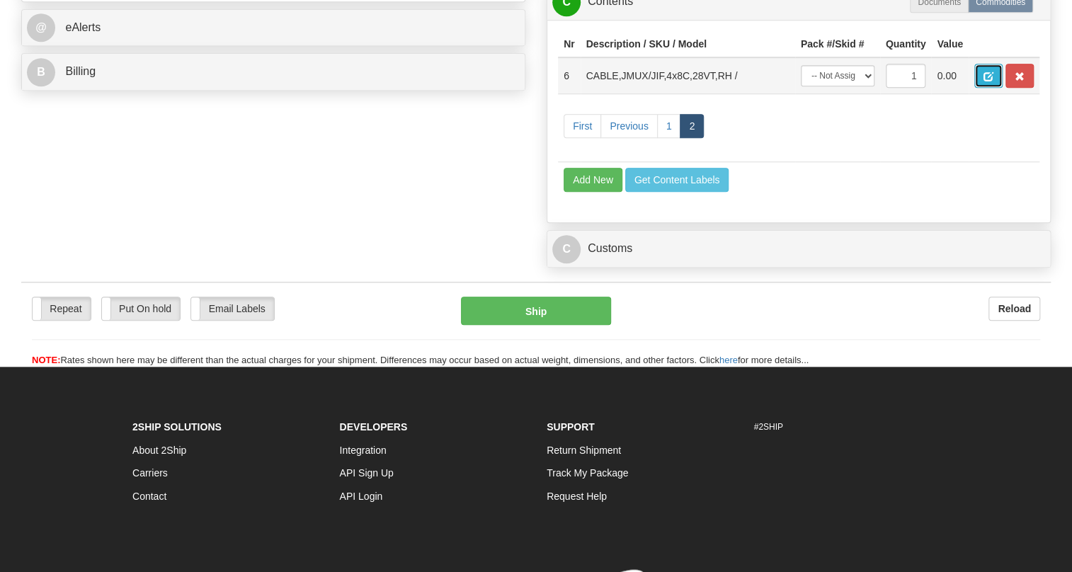
click at [988, 81] on span "button" at bounding box center [989, 76] width 10 height 9
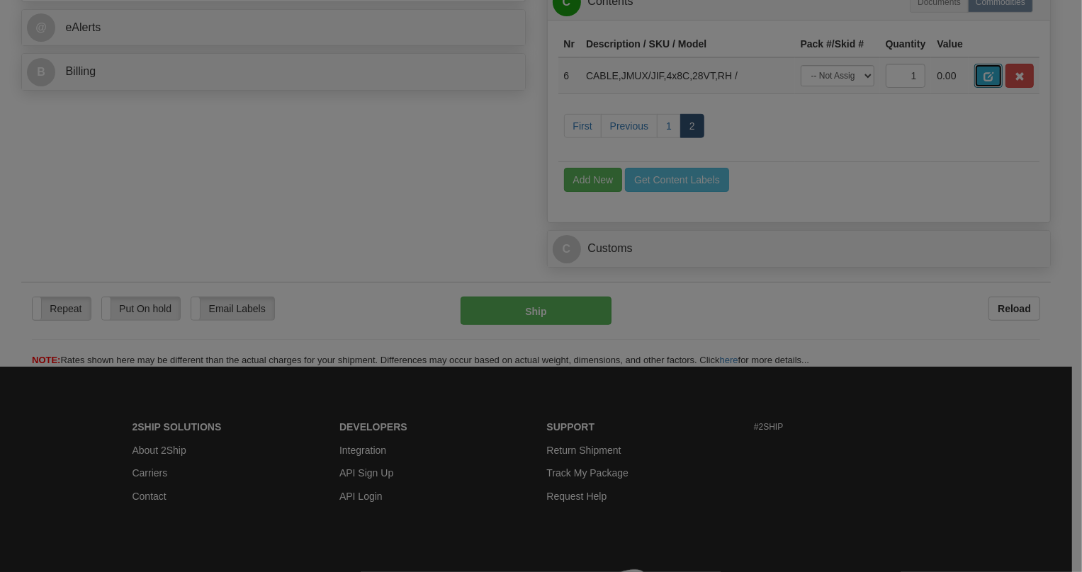
scroll to position [0, 0]
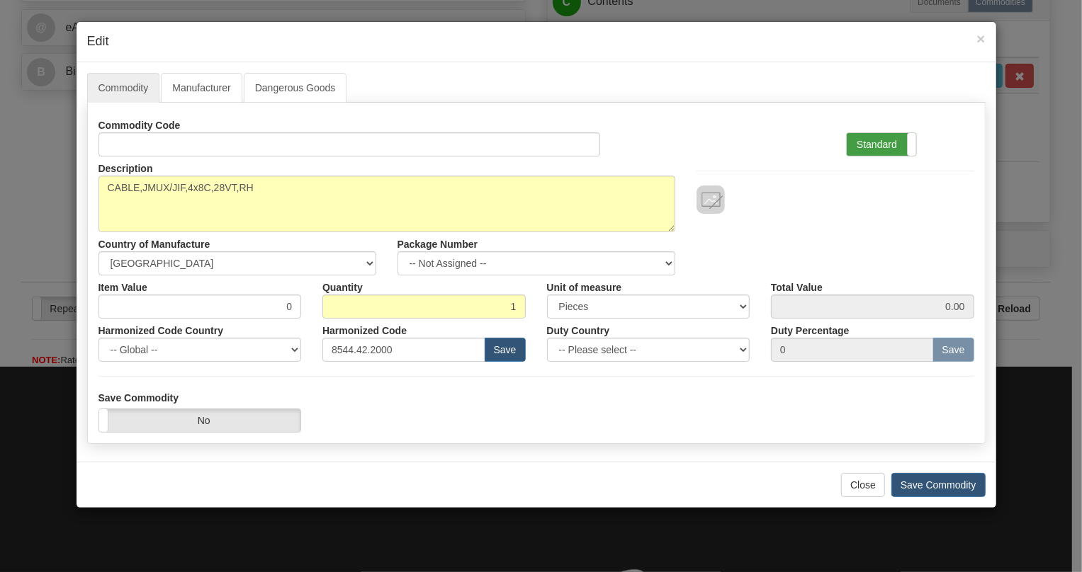
click at [878, 142] on label "Standard" at bounding box center [880, 144] width 69 height 23
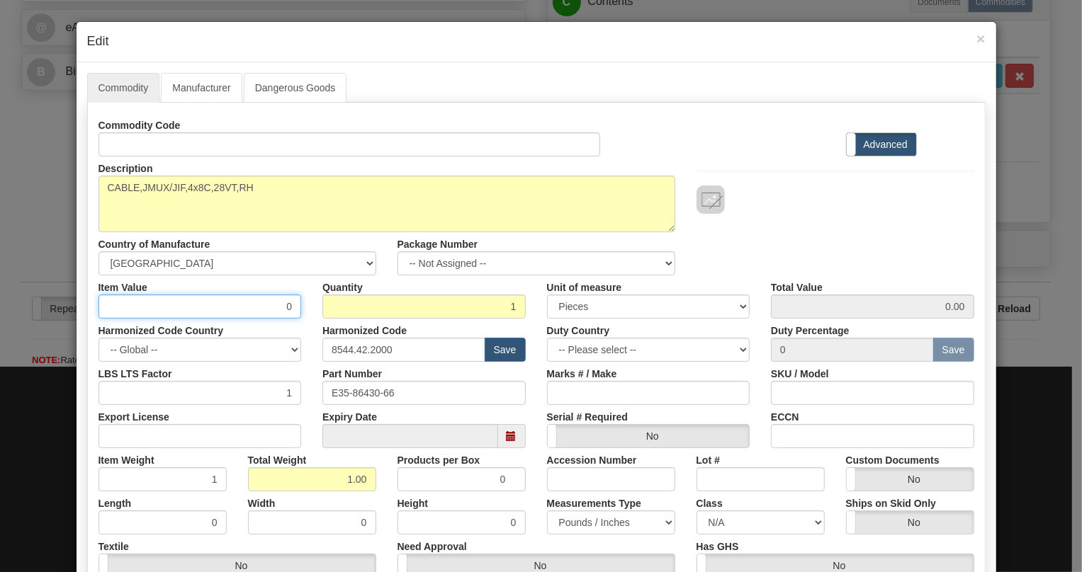
click at [284, 309] on input "0" at bounding box center [199, 307] width 203 height 24
paste input "304,61"
click at [276, 304] on input "304,61" at bounding box center [199, 307] width 203 height 24
type input "304.61"
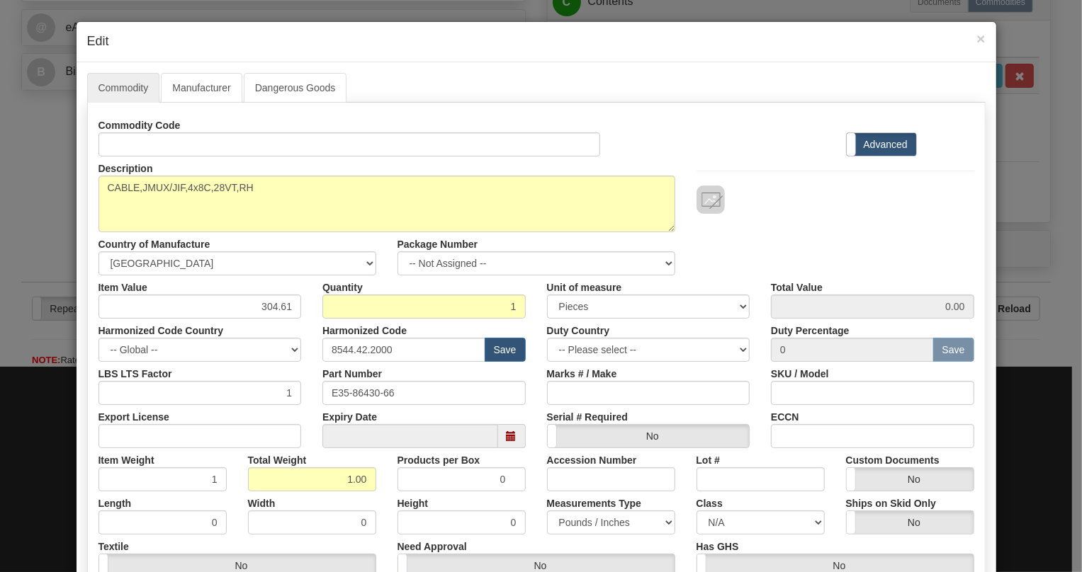
type input "304.61"
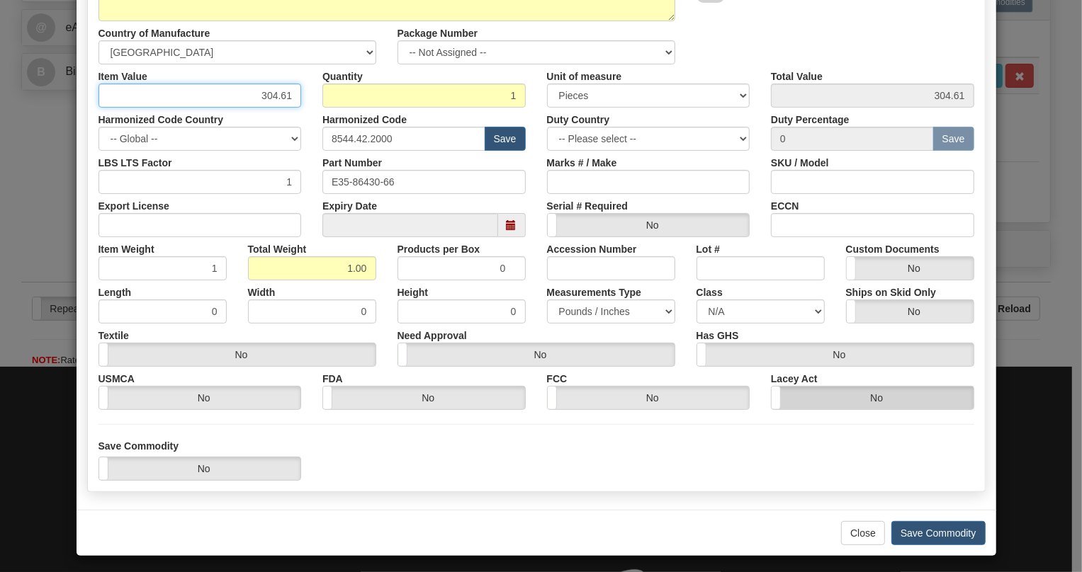
scroll to position [215, 0]
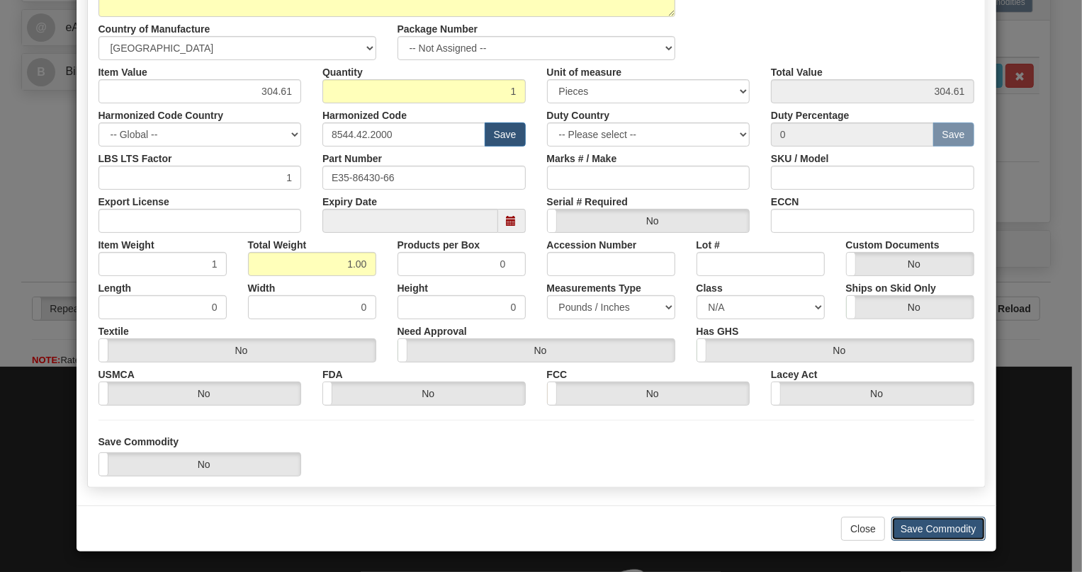
click at [922, 527] on button "Save Commodity" at bounding box center [938, 529] width 94 height 24
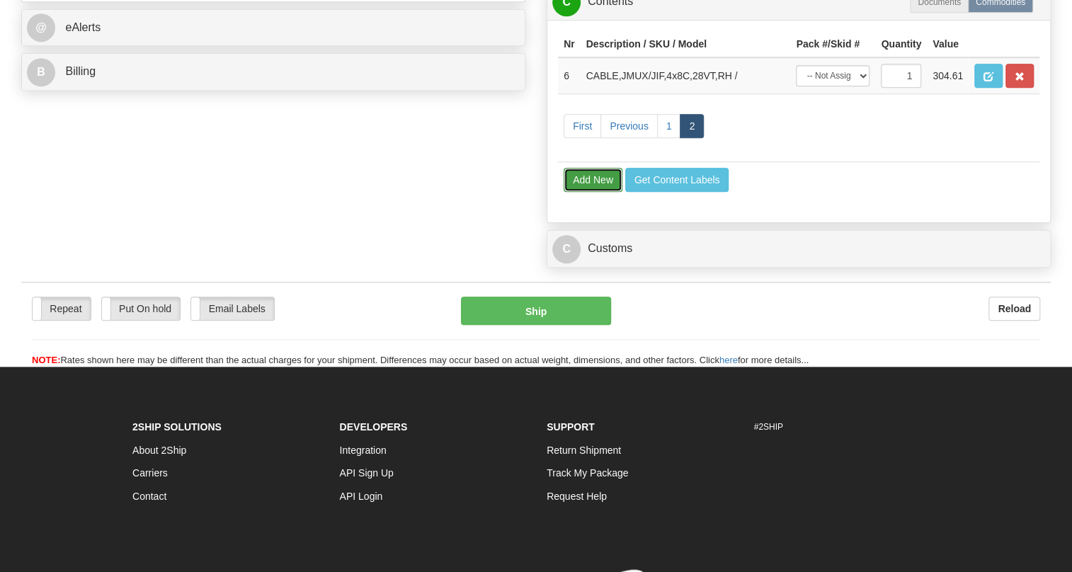
click at [584, 192] on button "Add New" at bounding box center [593, 180] width 59 height 24
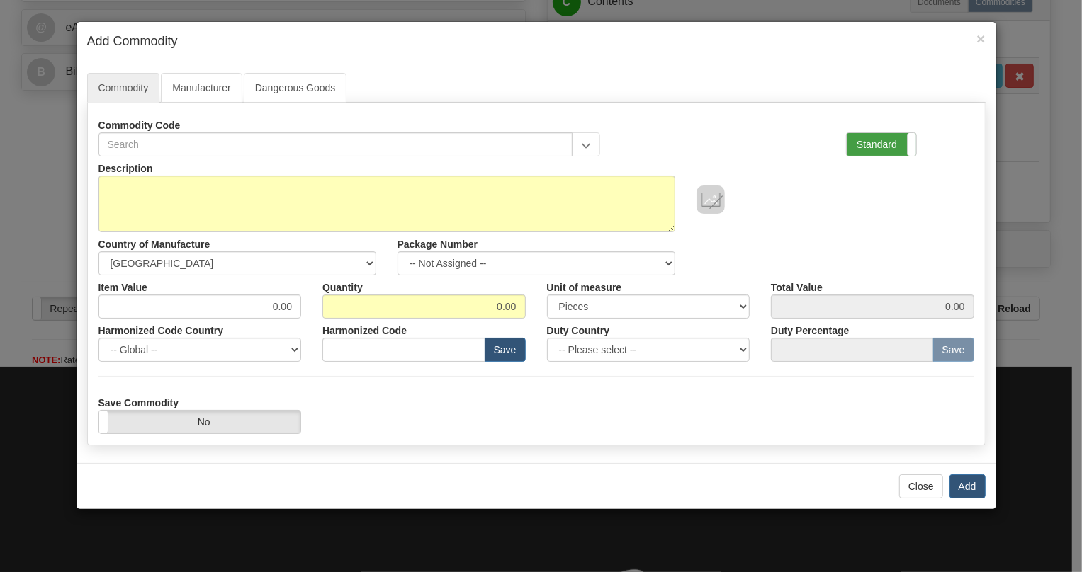
click at [878, 144] on label "Standard" at bounding box center [880, 144] width 69 height 23
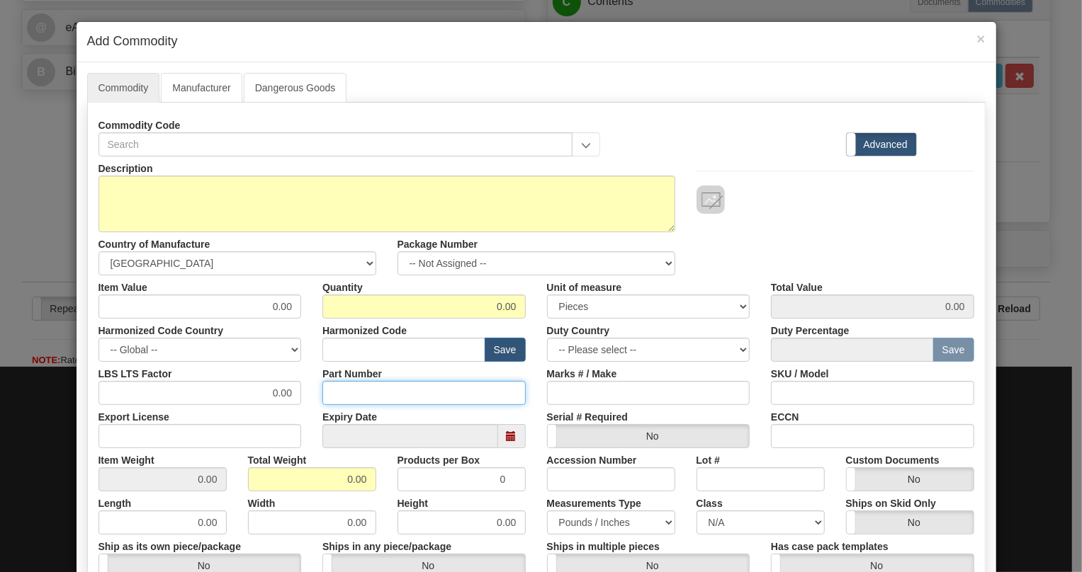
click at [349, 395] on input "Part Number" at bounding box center [423, 393] width 203 height 24
paste input "E86485-90"
type input "E86485-90"
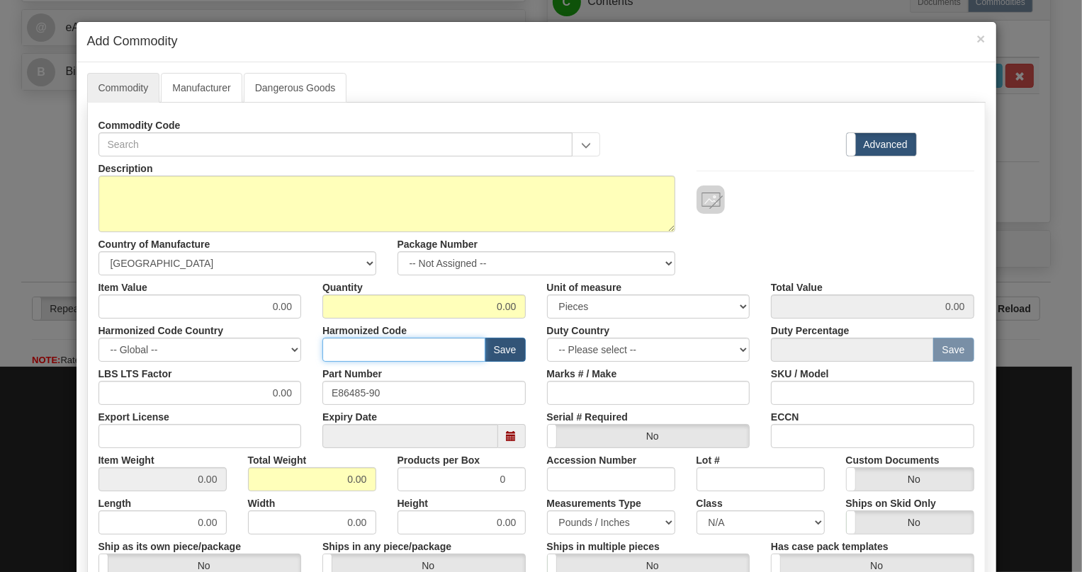
click at [340, 351] on input "text" at bounding box center [403, 350] width 163 height 24
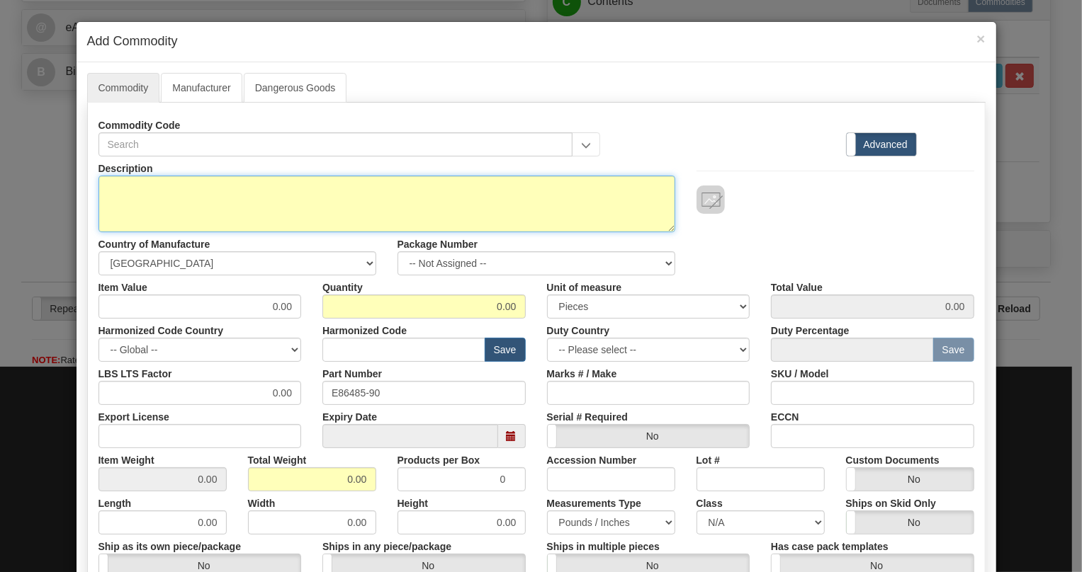
click at [143, 185] on textarea "Description" at bounding box center [386, 204] width 577 height 57
paste textarea "JIF-SHaRE PaDDLE BOaRD"
type textarea "JIF-SHaRE PaDDLE BOaRD"
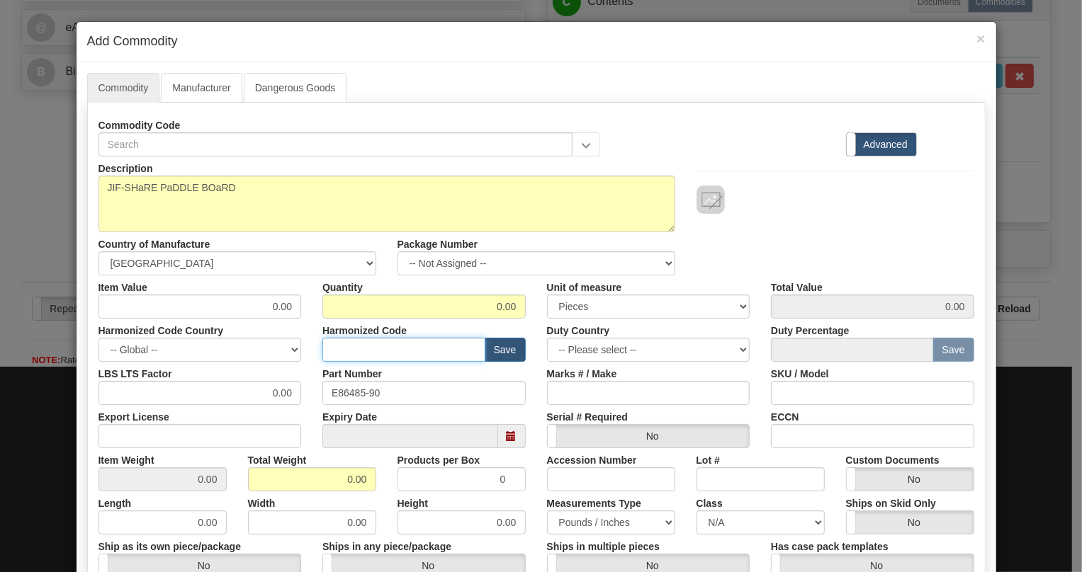
click at [367, 352] on input "text" at bounding box center [403, 350] width 163 height 24
paste input "8536.90.4000"
type input "8536.90.4000"
click at [264, 402] on input "0.00" at bounding box center [199, 393] width 203 height 24
type input "1.00"
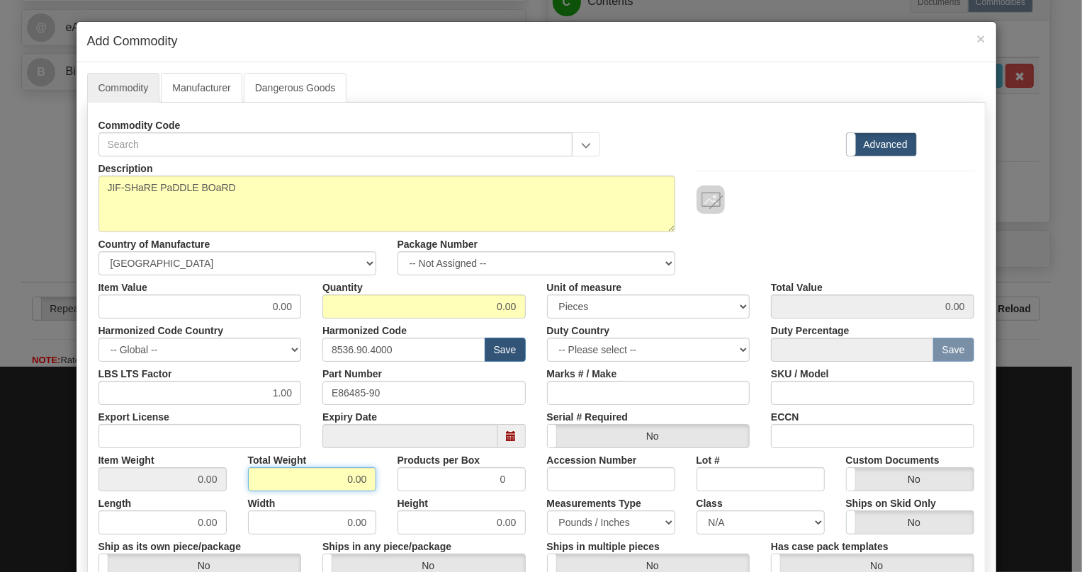
click at [329, 486] on input "0.00" at bounding box center [312, 479] width 128 height 24
type input "1.00"
type input "Infinity"
click at [283, 301] on input "0.00" at bounding box center [199, 307] width 203 height 24
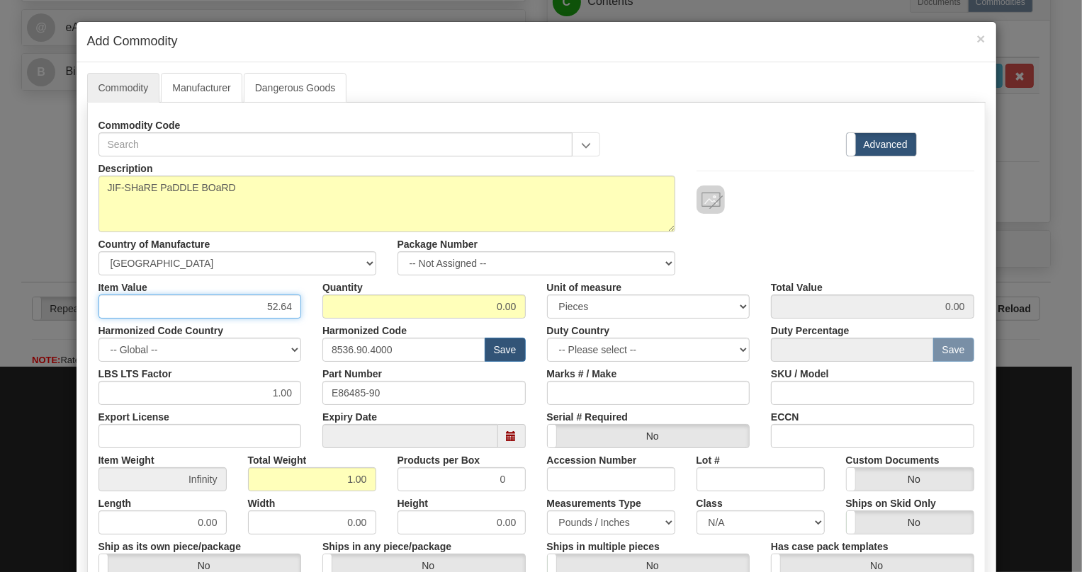
type input "52.64"
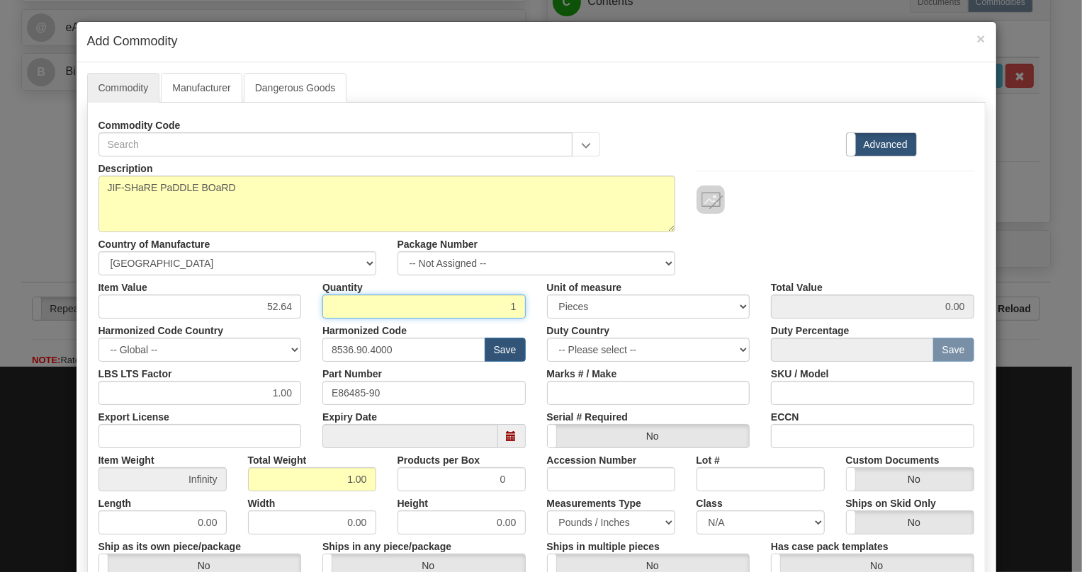
type input "1"
type input "52.64"
drag, startPoint x: 527, startPoint y: 411, endPoint x: 547, endPoint y: 405, distance: 20.8
click at [527, 411] on div "Expiry Date" at bounding box center [424, 426] width 225 height 43
click at [345, 482] on input "Infinity" at bounding box center [312, 479] width 128 height 24
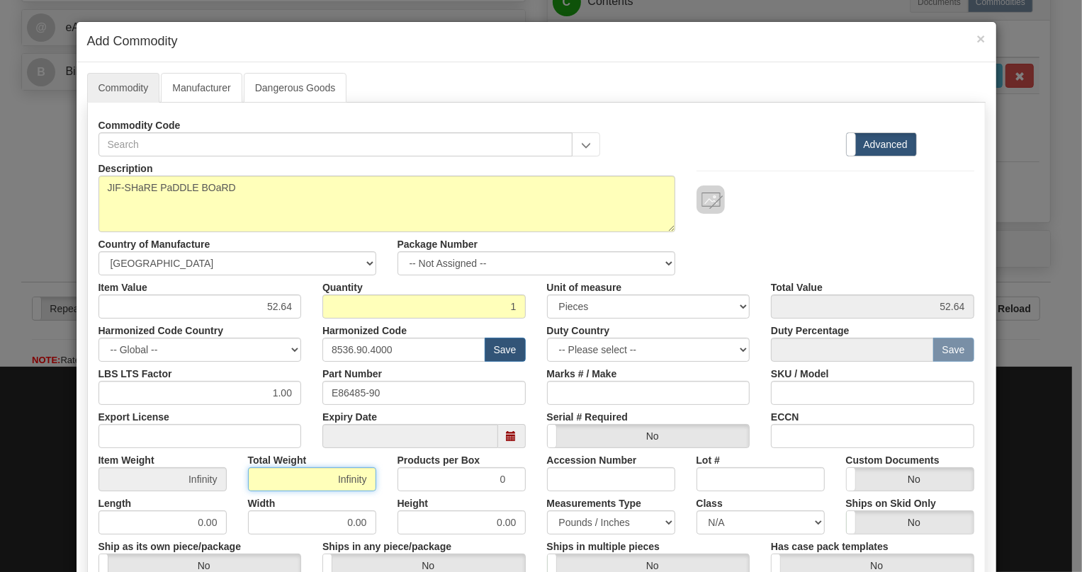
click at [345, 482] on input "Infinity" at bounding box center [312, 479] width 128 height 24
type input "1.00"
type input "1.0000"
click at [397, 508] on label "Height" at bounding box center [412, 501] width 31 height 19
click at [397, 511] on input "0.00" at bounding box center [461, 523] width 128 height 24
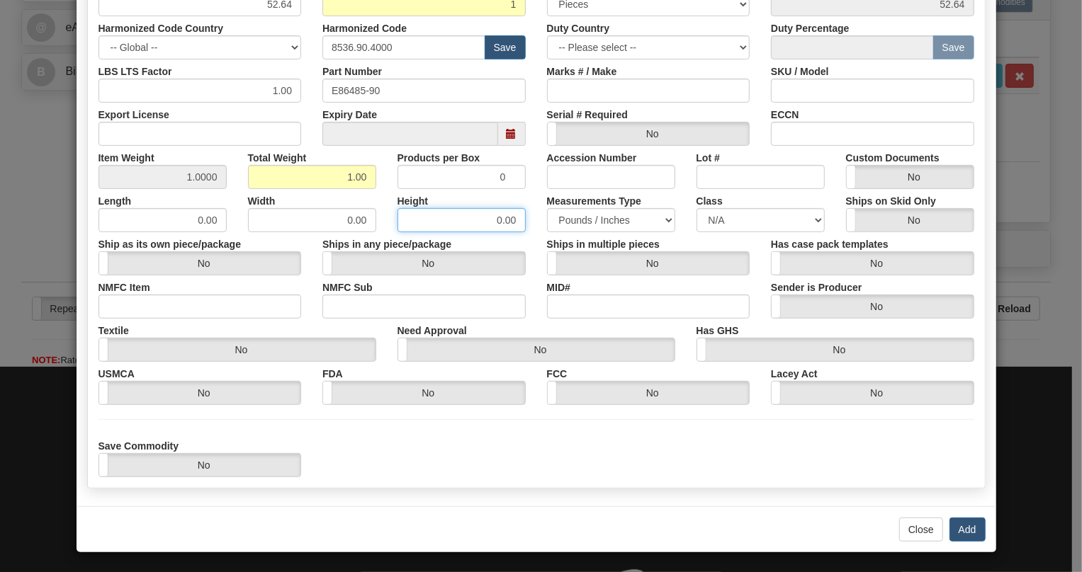
scroll to position [303, 0]
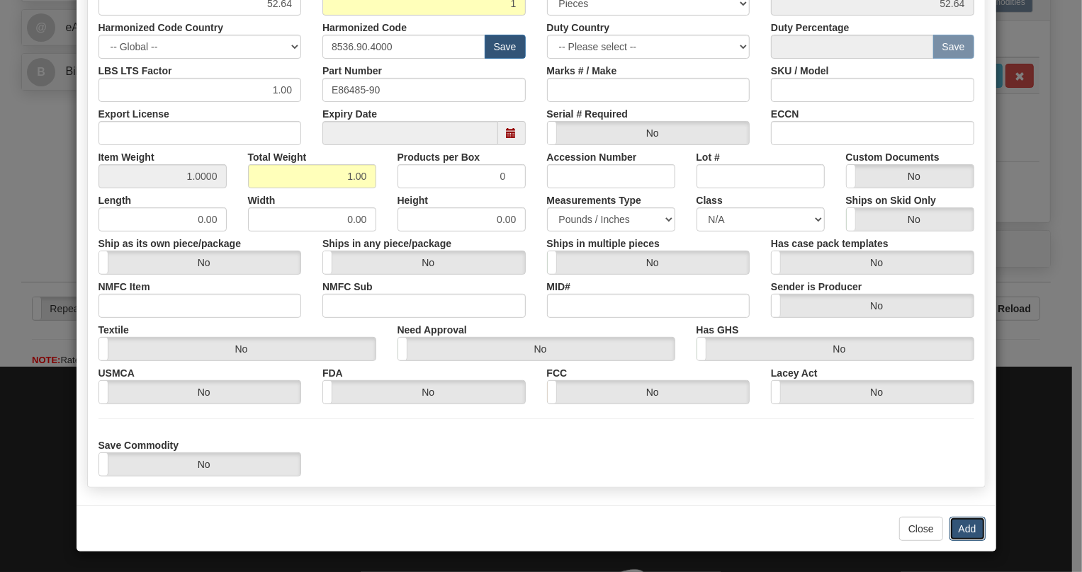
click at [964, 526] on button "Add" at bounding box center [967, 529] width 36 height 24
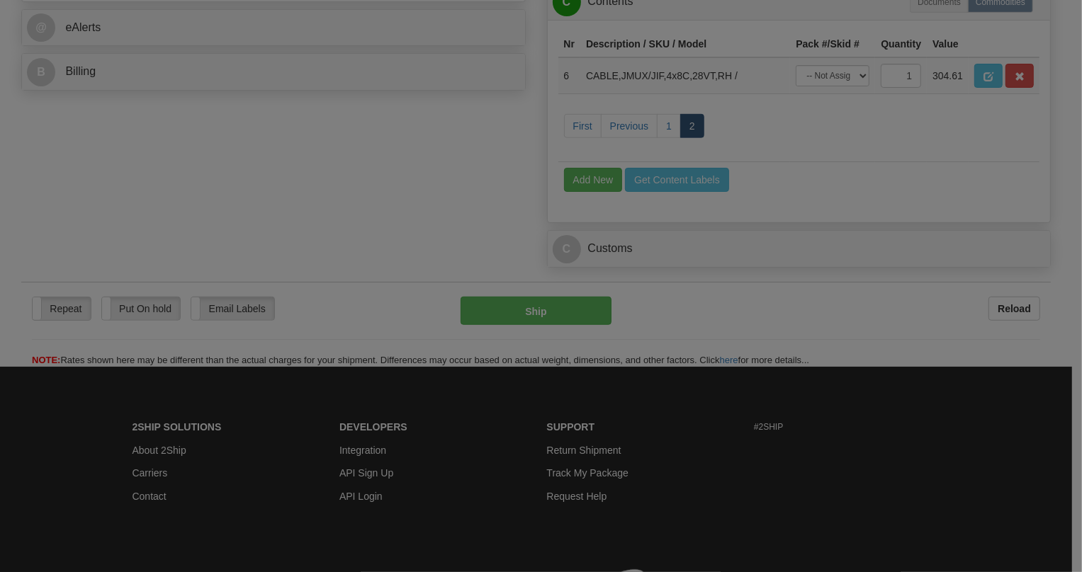
scroll to position [0, 0]
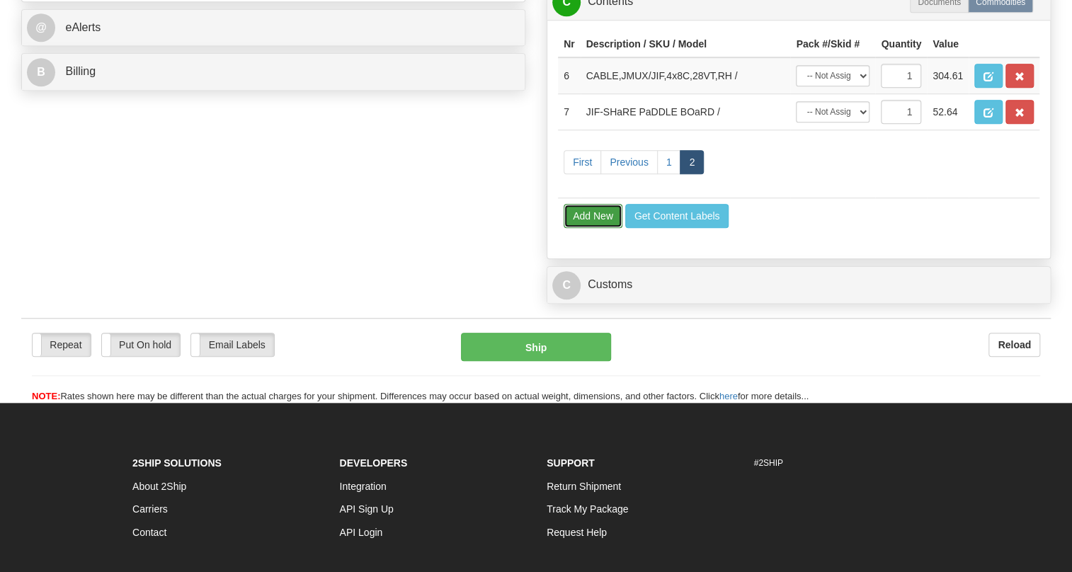
click at [584, 228] on button "Add New" at bounding box center [593, 216] width 59 height 24
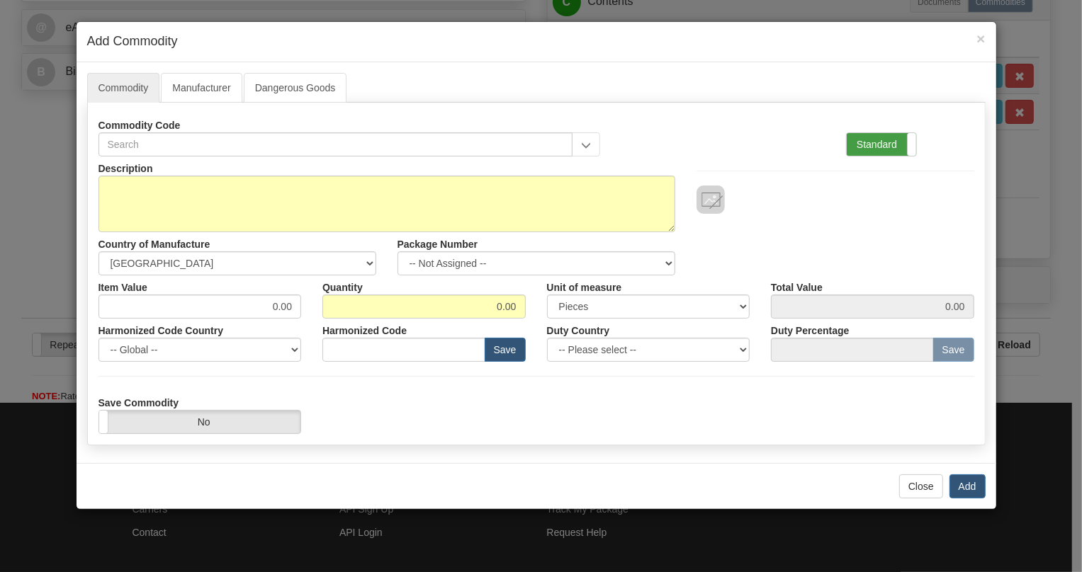
click at [873, 139] on label "Standard" at bounding box center [880, 144] width 69 height 23
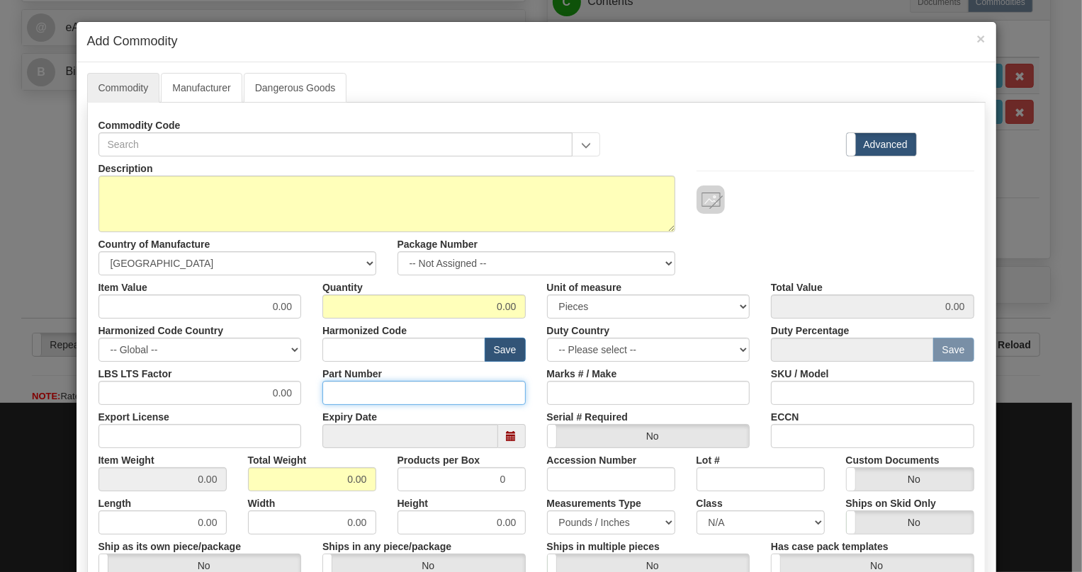
click at [348, 390] on input "Part Number" at bounding box center [423, 393] width 203 height 24
paste input "E86498-95"
type input "E86498-95"
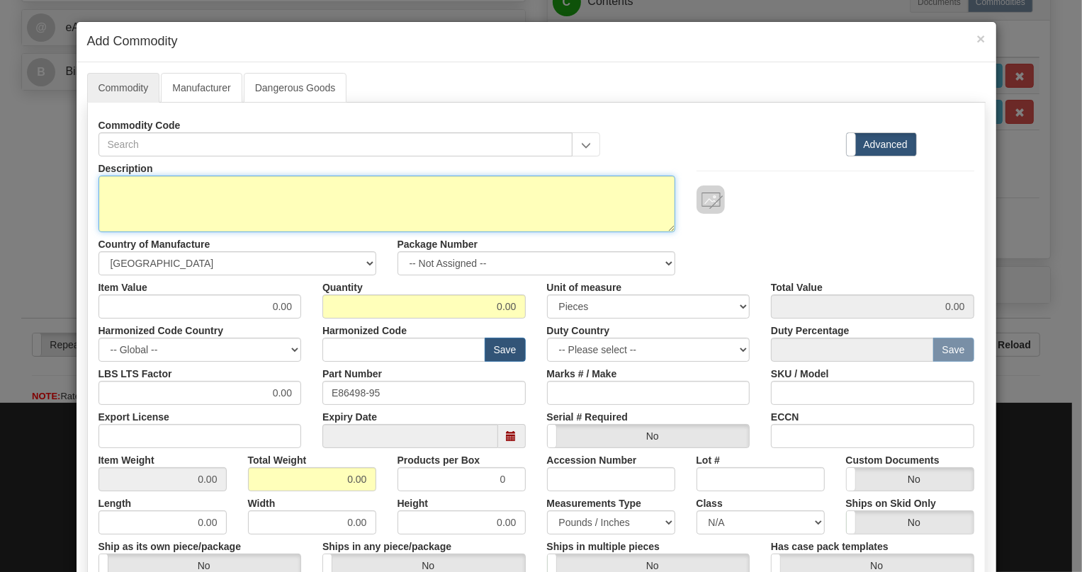
click at [157, 184] on textarea "Description" at bounding box center [386, 204] width 577 height 57
paste textarea "ETHER-1000 PaDDLEBOaRD aSSEMBLY"
type textarea "ETHER-1000 PaDDLEBOaRD aSSEMBLY"
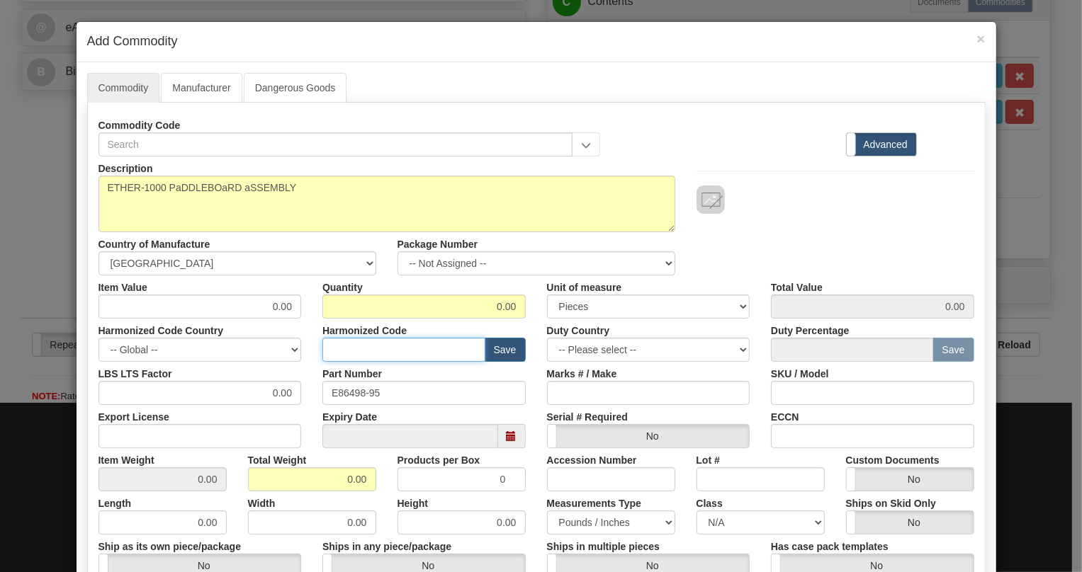
click at [348, 346] on input "text" at bounding box center [403, 350] width 163 height 24
paste input "8517.79.0000"
type input "8517.79.0000"
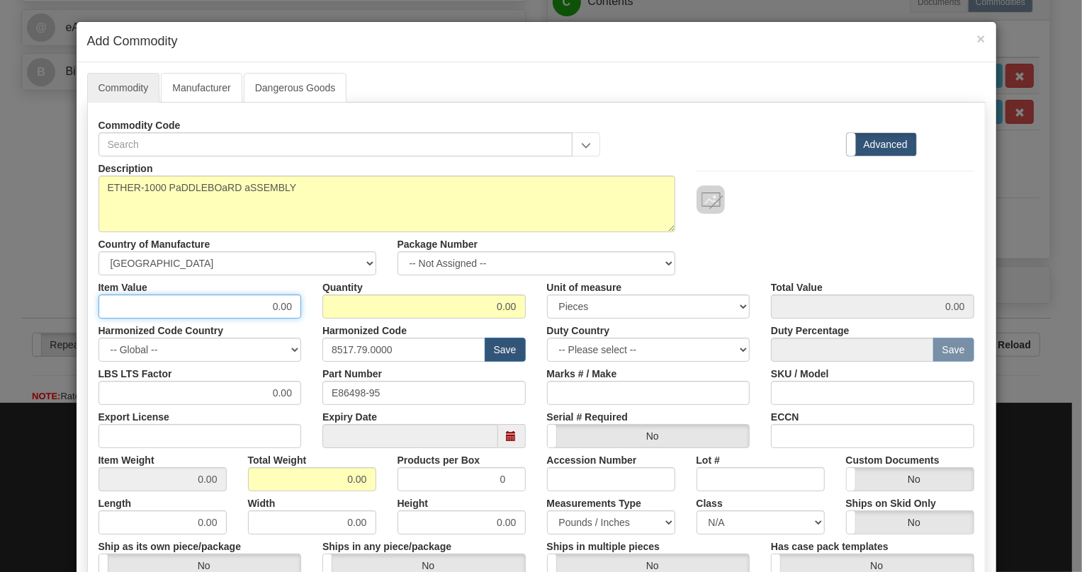
click at [287, 310] on input "0.00" at bounding box center [199, 307] width 203 height 24
paste input "839,54"
click at [278, 310] on input "839,54" at bounding box center [199, 307] width 203 height 24
type input "839.54"
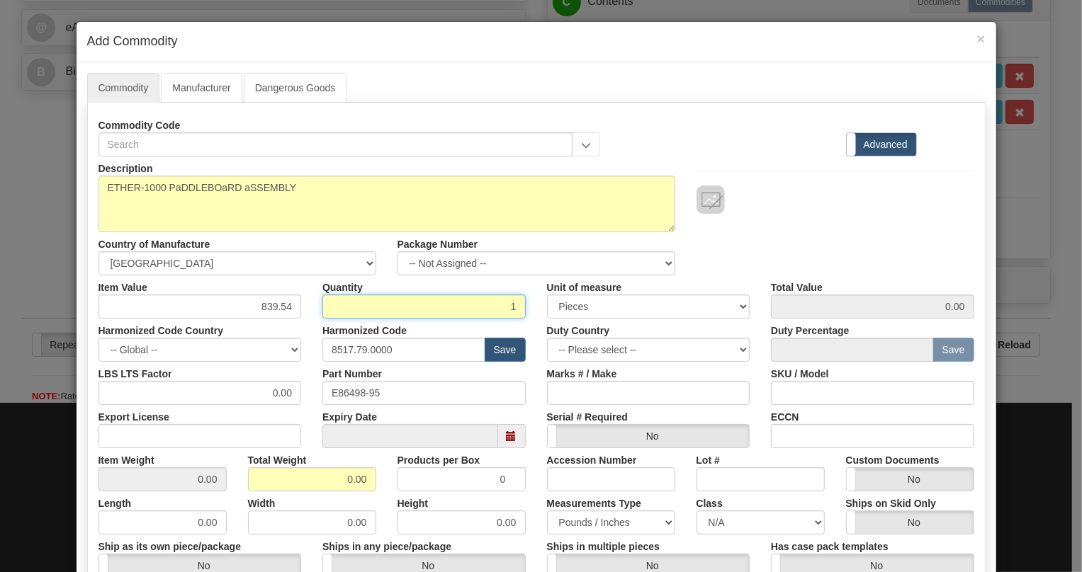
type input "1"
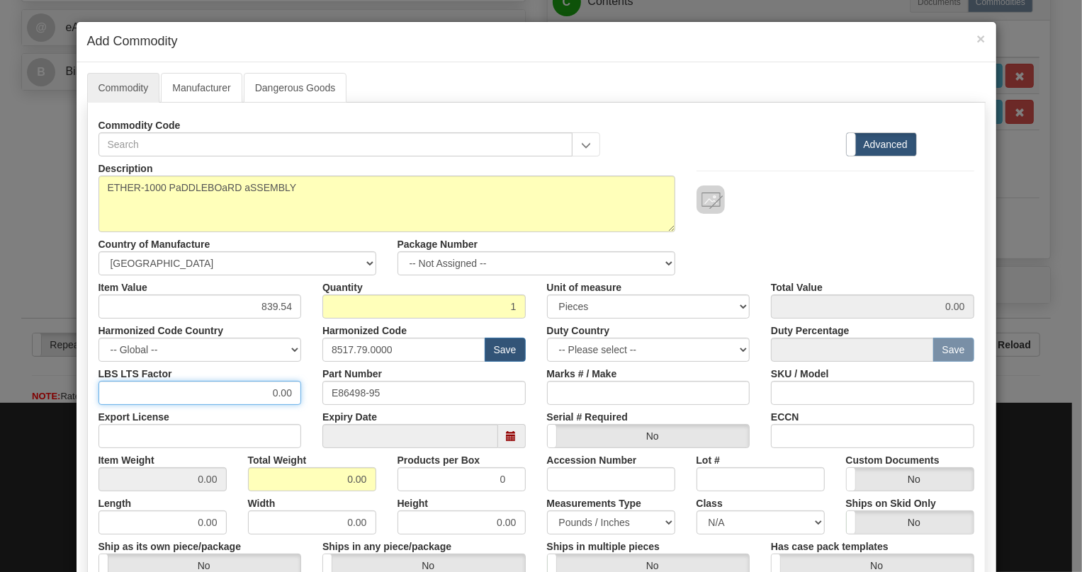
type input "839.54"
click at [257, 397] on input "0.00" at bounding box center [199, 393] width 203 height 24
type input "1.00"
click at [339, 481] on input "0.00" at bounding box center [312, 479] width 128 height 24
type input "1.00"
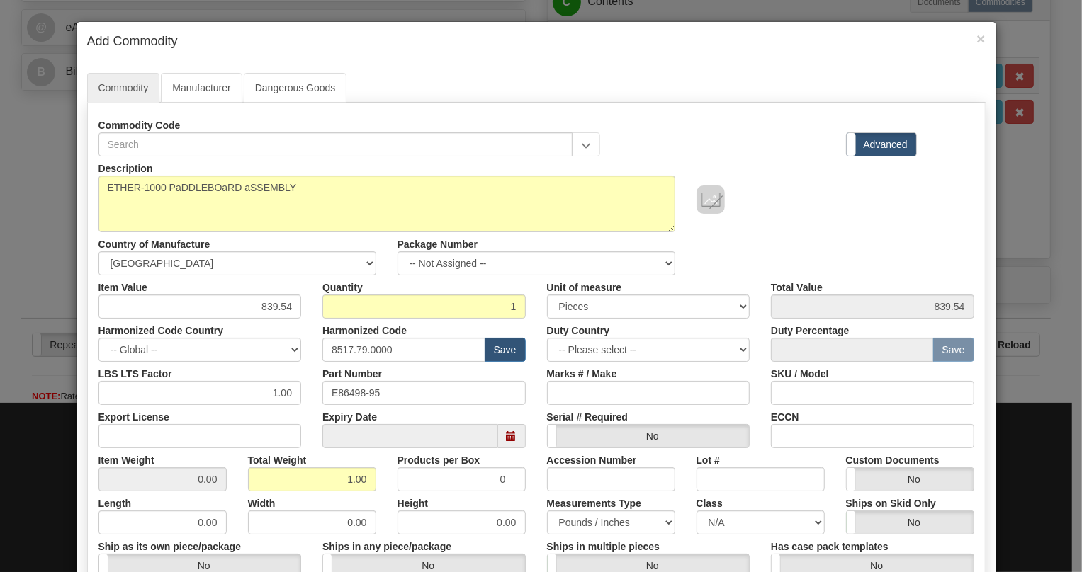
type input "1.0000"
click at [387, 479] on div "Products per Box 0" at bounding box center [461, 469] width 149 height 43
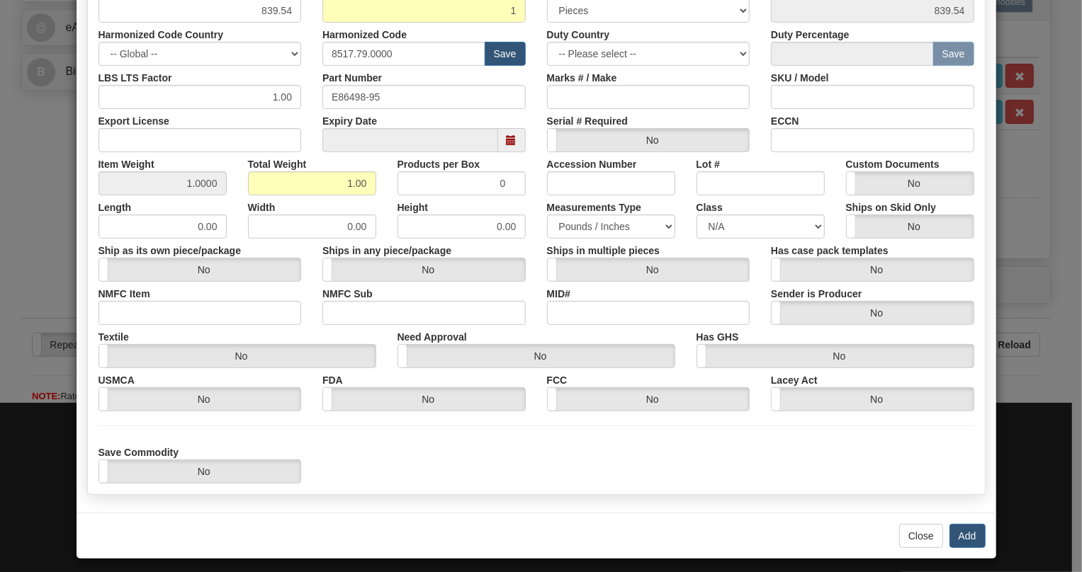
scroll to position [303, 0]
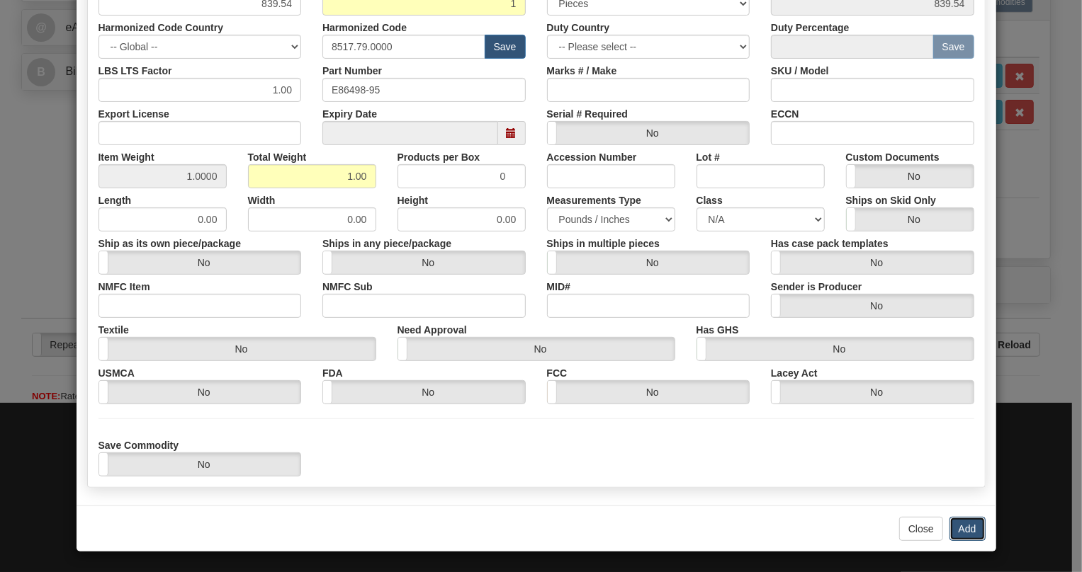
click at [956, 533] on button "Add" at bounding box center [967, 529] width 36 height 24
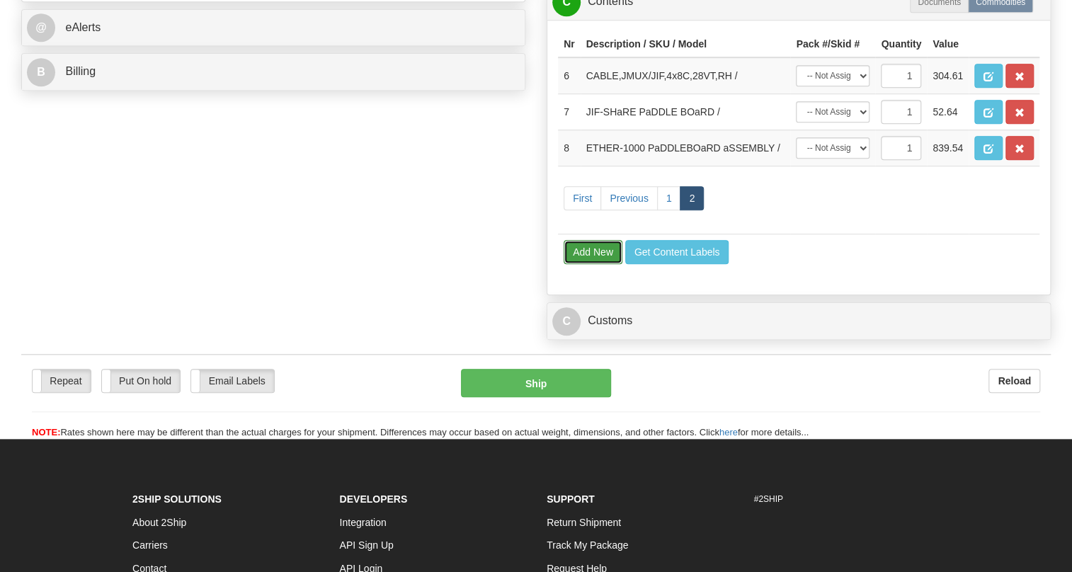
click at [585, 264] on button "Add New" at bounding box center [593, 252] width 59 height 24
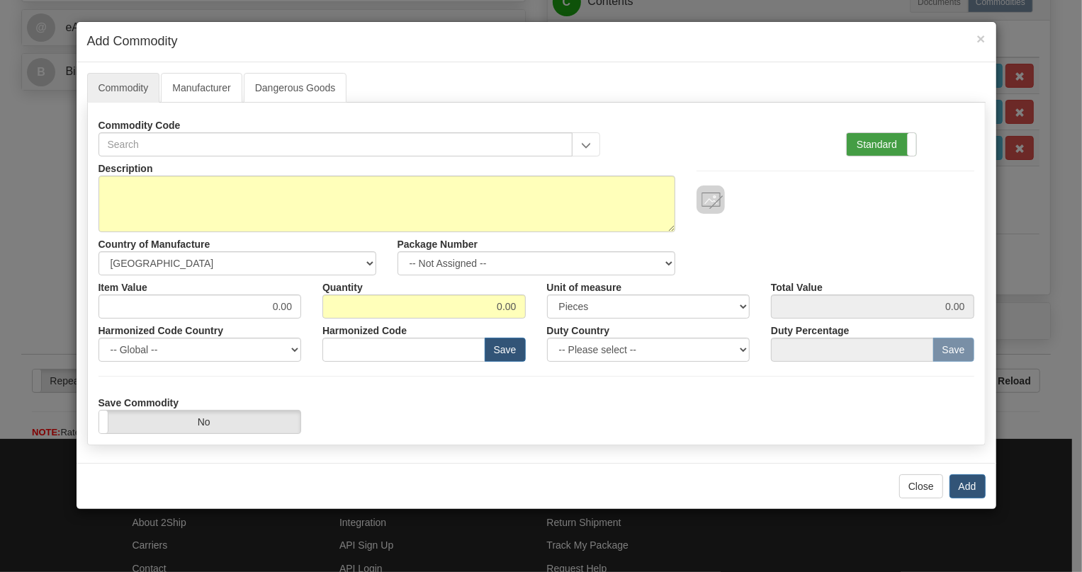
click at [863, 137] on label "Standard" at bounding box center [880, 144] width 69 height 23
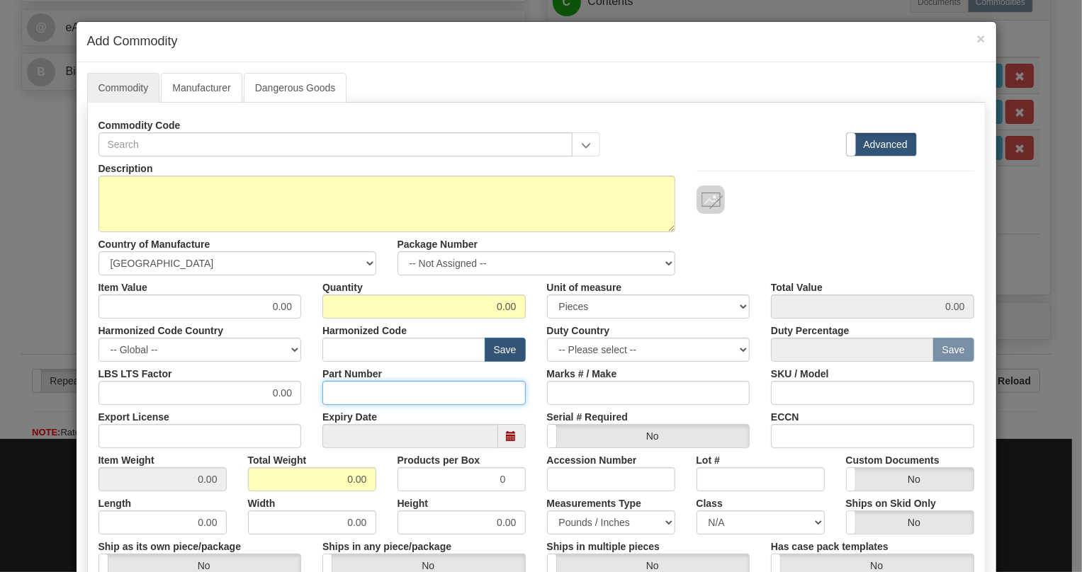
click at [343, 383] on input "Part Number" at bounding box center [423, 393] width 203 height 24
paste input "E86418-64"
type input "E86418-64"
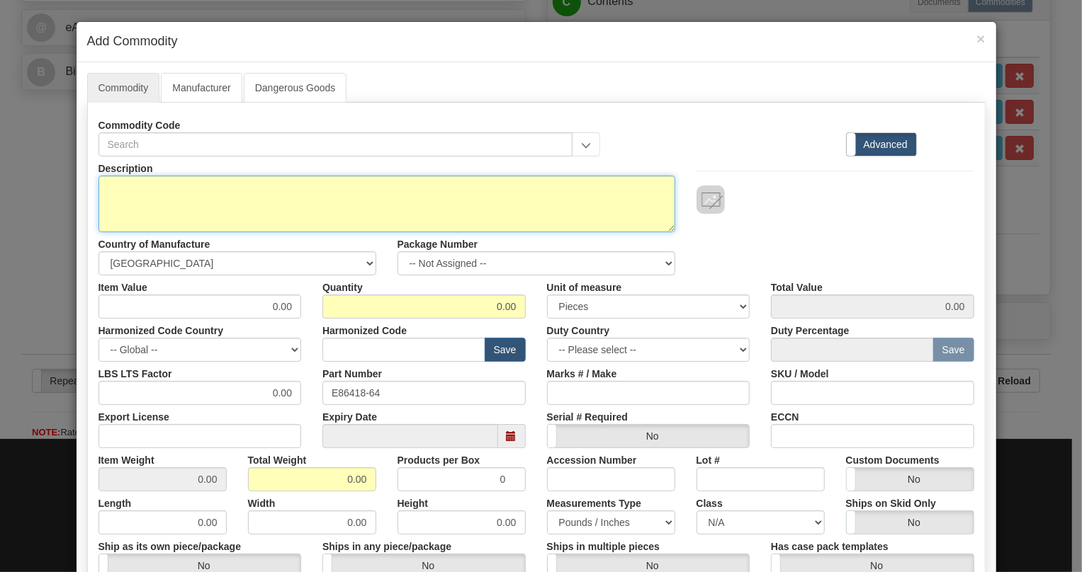
click at [212, 190] on textarea "Description" at bounding box center [386, 204] width 577 height 57
paste textarea "Paddleboard, ETHER-100 Module, Multiplexer"
type textarea "Paddleboard, ETHER-100 Module, Multiplexer"
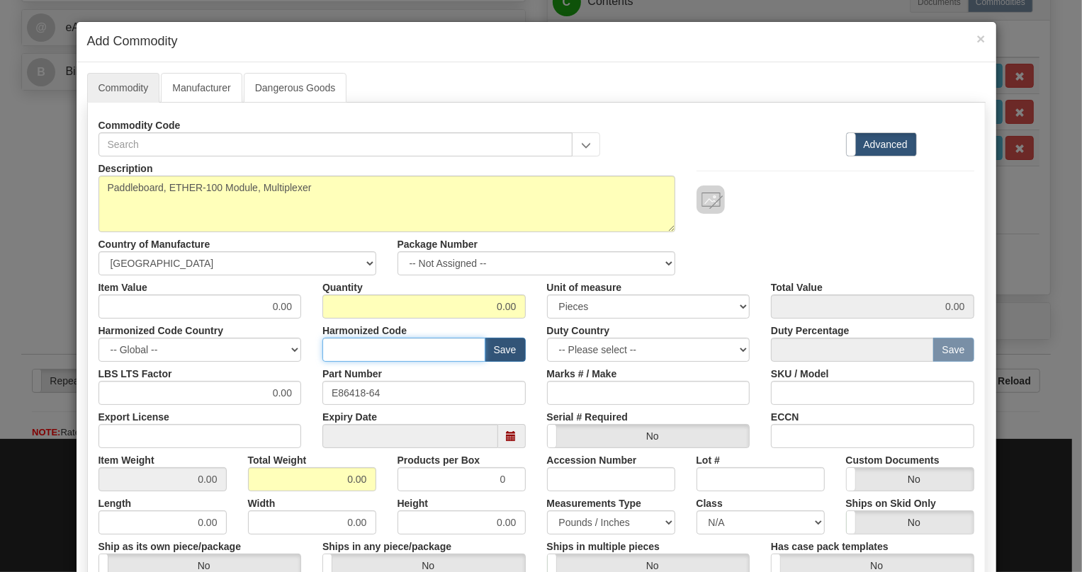
click at [366, 351] on input "text" at bounding box center [403, 350] width 163 height 24
paste input "8517.79.0000"
type input "8517.79.0000"
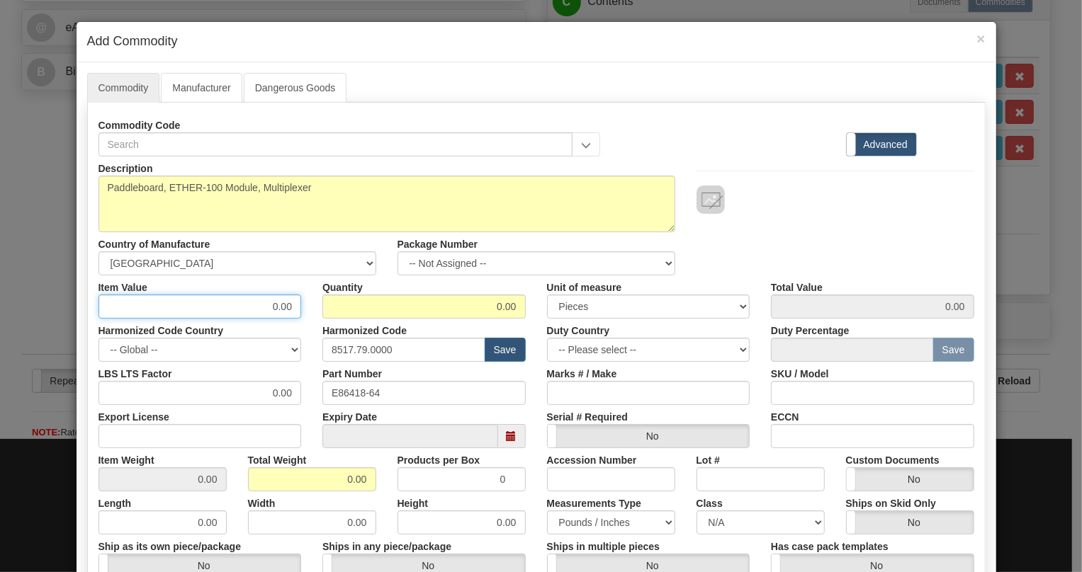
click at [283, 306] on input "0.00" at bounding box center [199, 307] width 203 height 24
paste input "254,52"
click at [276, 305] on input "254,52" at bounding box center [199, 307] width 203 height 24
type input "254.52"
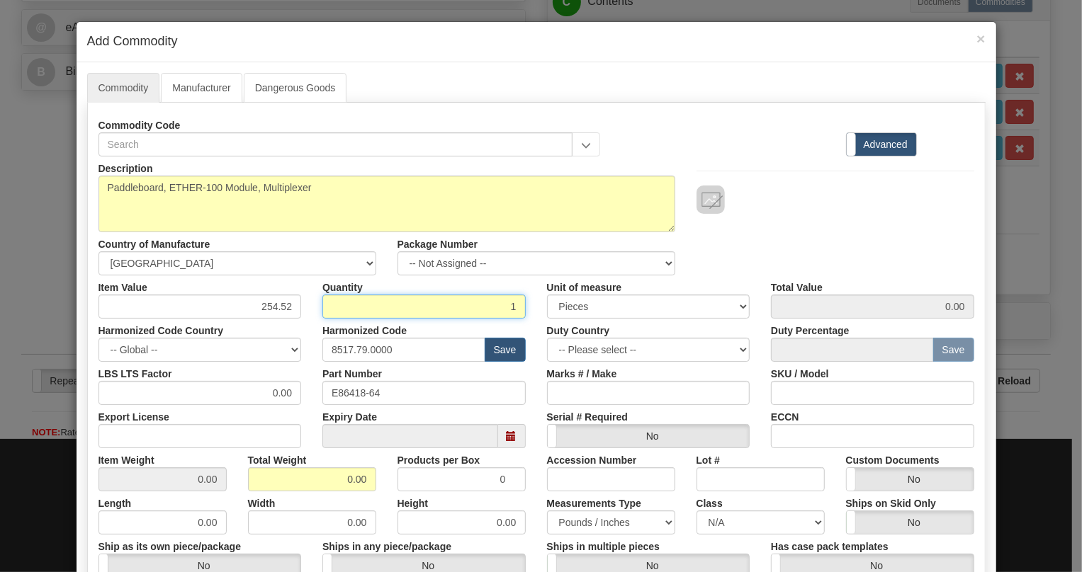
type input "1"
type input "254.52"
click at [312, 327] on div "Harmonized Code 8517.79.0000 Save" at bounding box center [424, 340] width 225 height 43
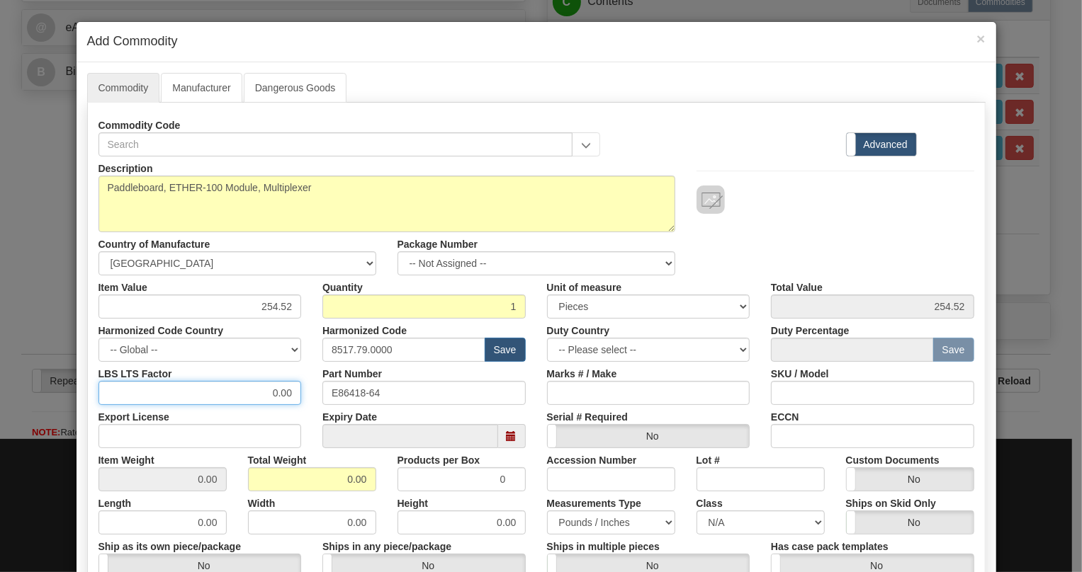
click at [265, 392] on input "0.00" at bounding box center [199, 393] width 203 height 24
type input "1.00"
click at [334, 476] on input "0.00" at bounding box center [312, 479] width 128 height 24
type input "1.00"
type input "1.0000"
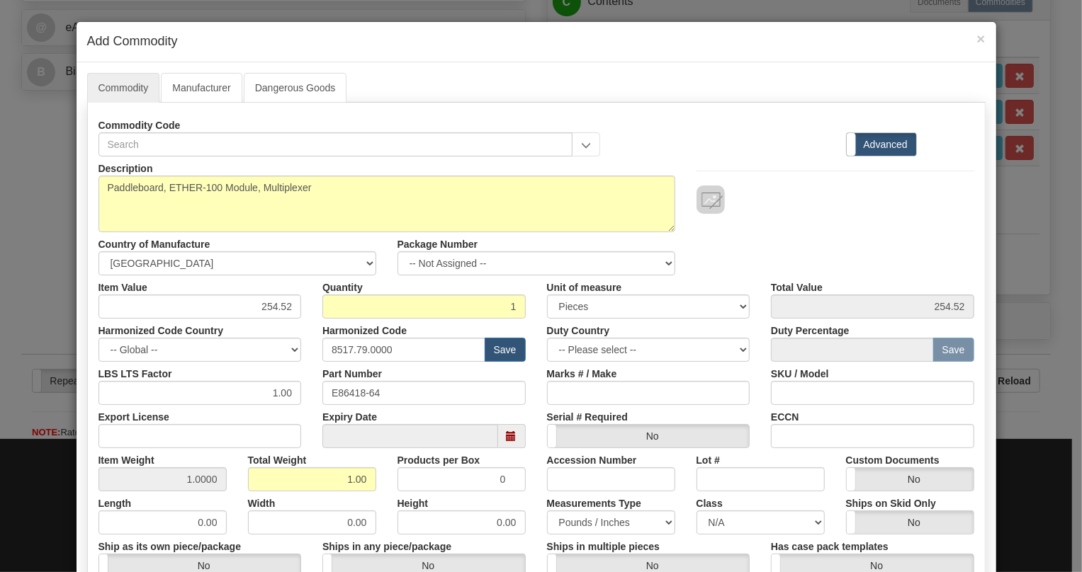
click at [380, 460] on div "Total Weight 1.00" at bounding box center [311, 469] width 149 height 43
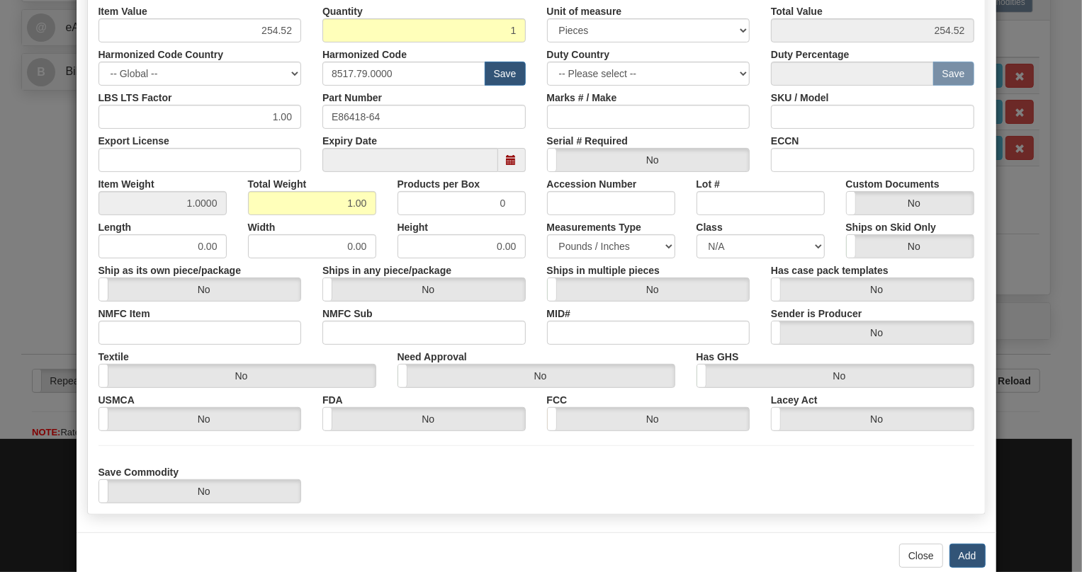
scroll to position [303, 0]
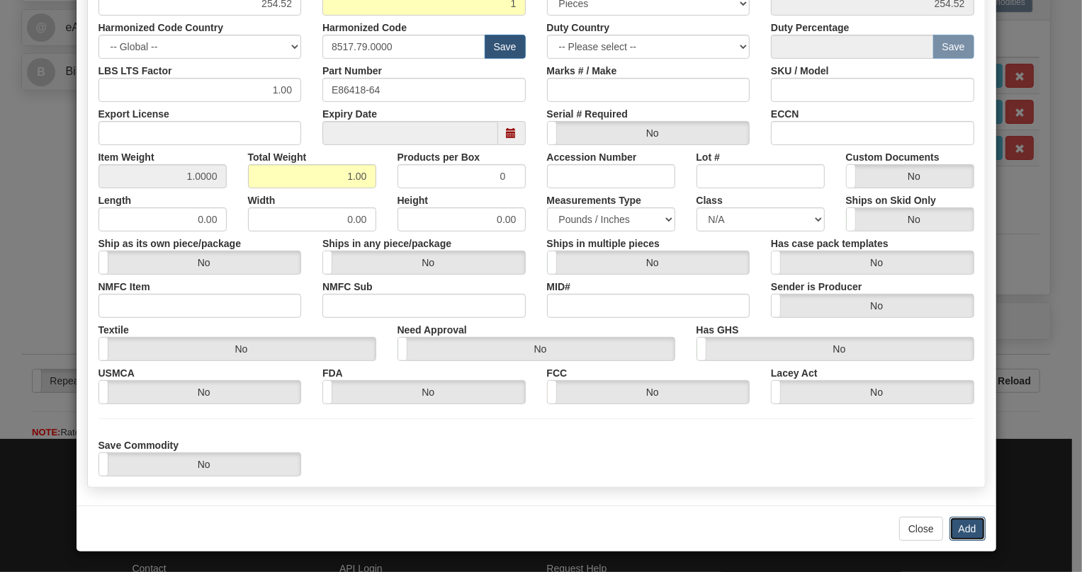
click at [964, 523] on button "Add" at bounding box center [967, 529] width 36 height 24
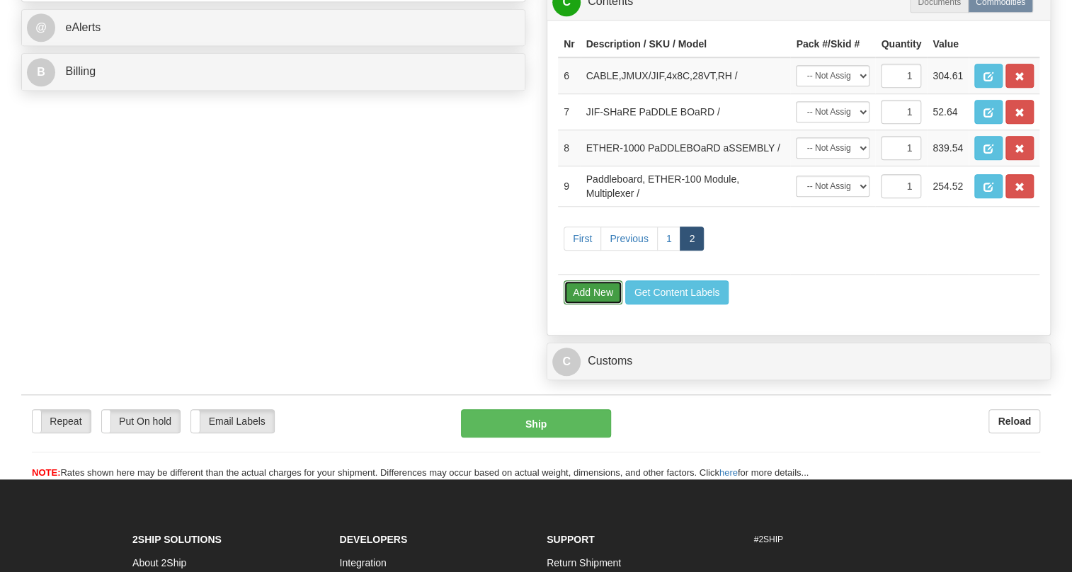
click at [598, 305] on button "Add New" at bounding box center [593, 292] width 59 height 24
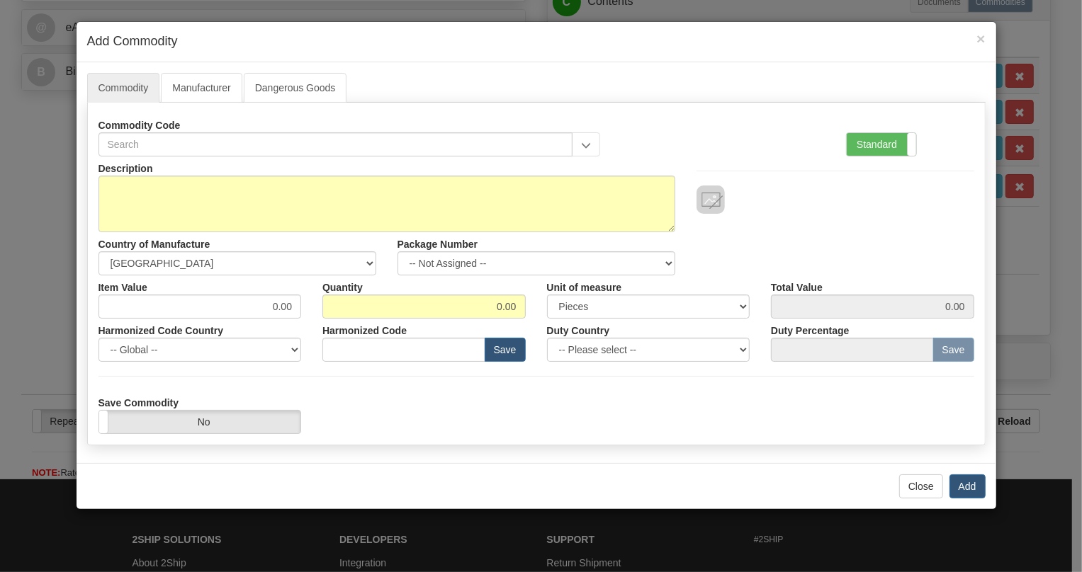
drag, startPoint x: 871, startPoint y: 139, endPoint x: 785, endPoint y: 140, distance: 85.7
click at [871, 139] on label "Standard" at bounding box center [880, 144] width 69 height 23
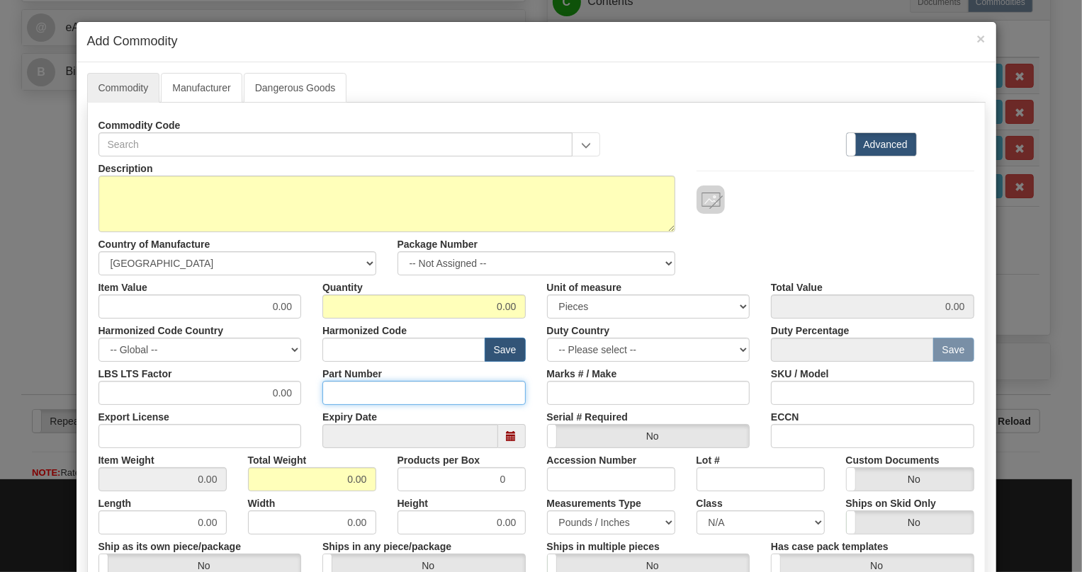
click at [346, 389] on input "Part Number" at bounding box center [423, 393] width 203 height 24
paste input "E86418/DD"
type input "E86418/DD"
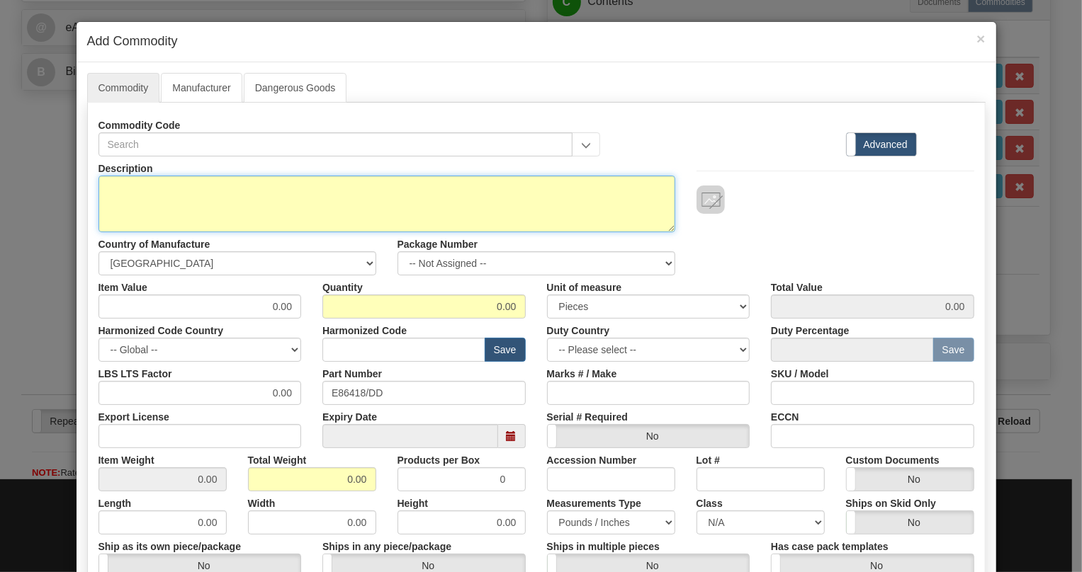
click at [167, 189] on textarea "Description" at bounding box center [386, 204] width 577 height 57
paste textarea "ETHER-100,1310nm SR MM"
type textarea "ETHER-100,1310nm SR MM"
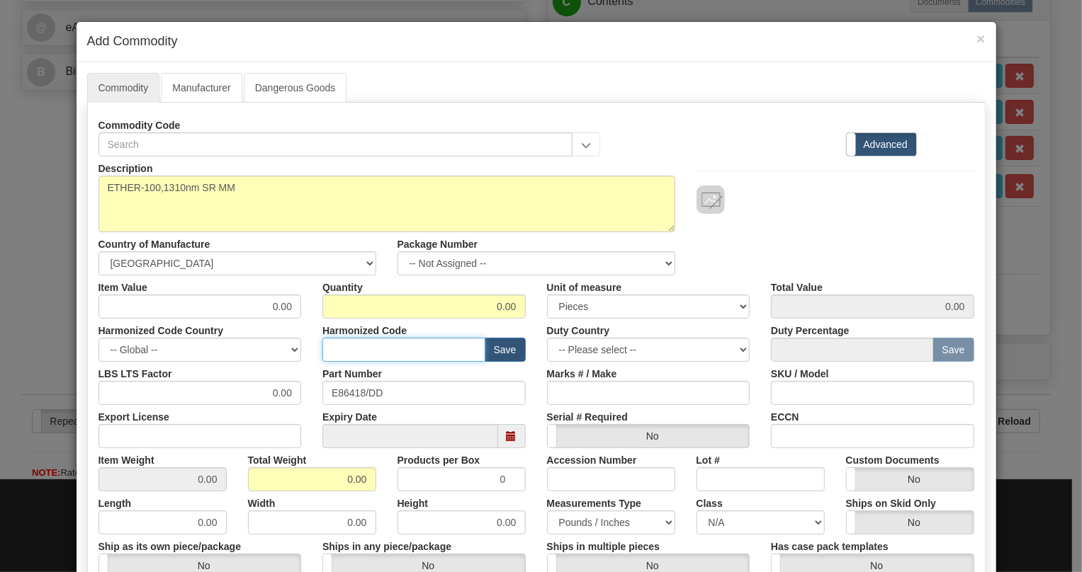
click at [337, 351] on input "text" at bounding box center [403, 350] width 163 height 24
paste input "8517.79.0000"
type input "8517.79.0000"
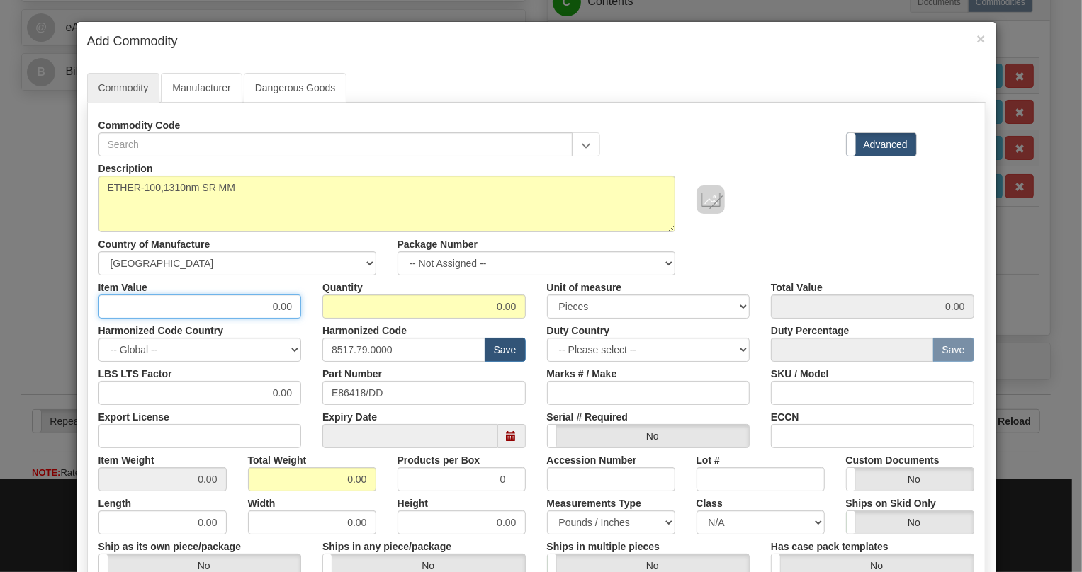
click at [289, 308] on input "0.00" at bounding box center [199, 307] width 203 height 24
paste input "436,38"
click at [277, 311] on input "436,38" at bounding box center [199, 307] width 203 height 24
type input "436.38"
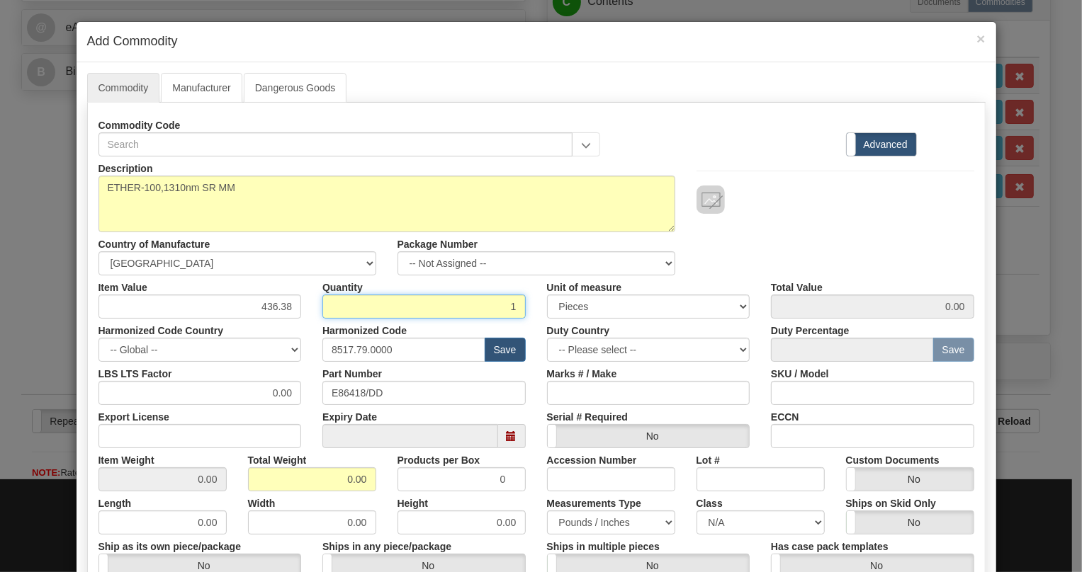
type input "1"
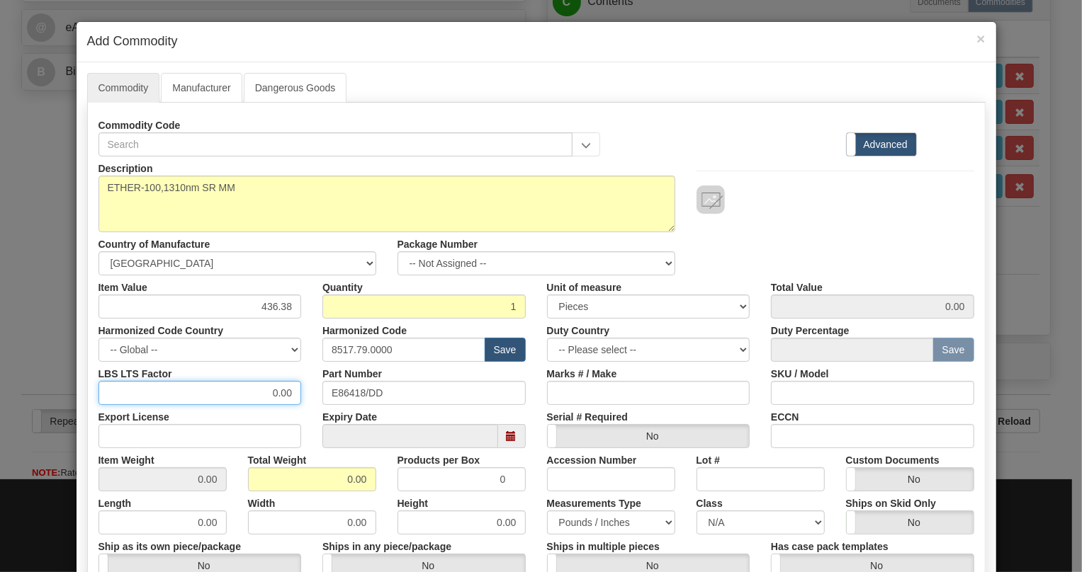
type input "436.38"
click at [260, 393] on input "0.00" at bounding box center [199, 393] width 203 height 24
type input "1.00"
click at [339, 471] on input "0.00" at bounding box center [312, 479] width 128 height 24
type input "1.00"
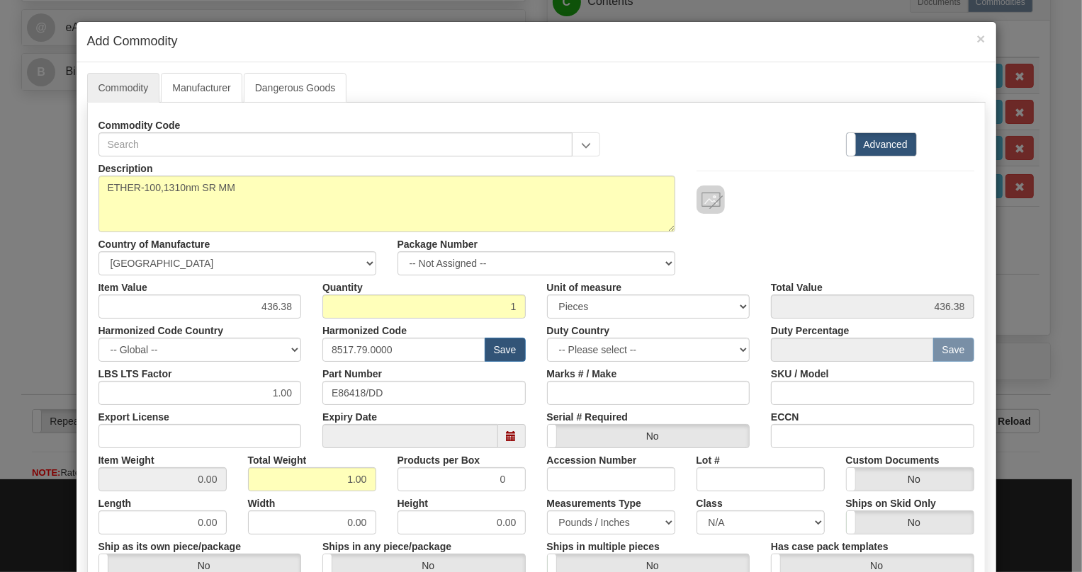
type input "1.0000"
click at [370, 496] on div "Width 0.00" at bounding box center [311, 513] width 149 height 43
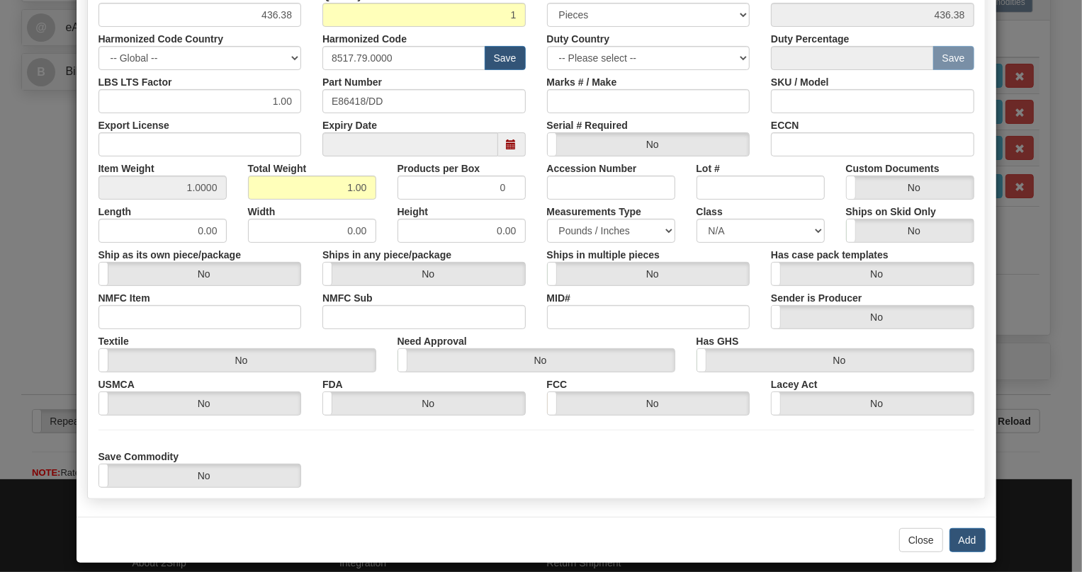
scroll to position [303, 0]
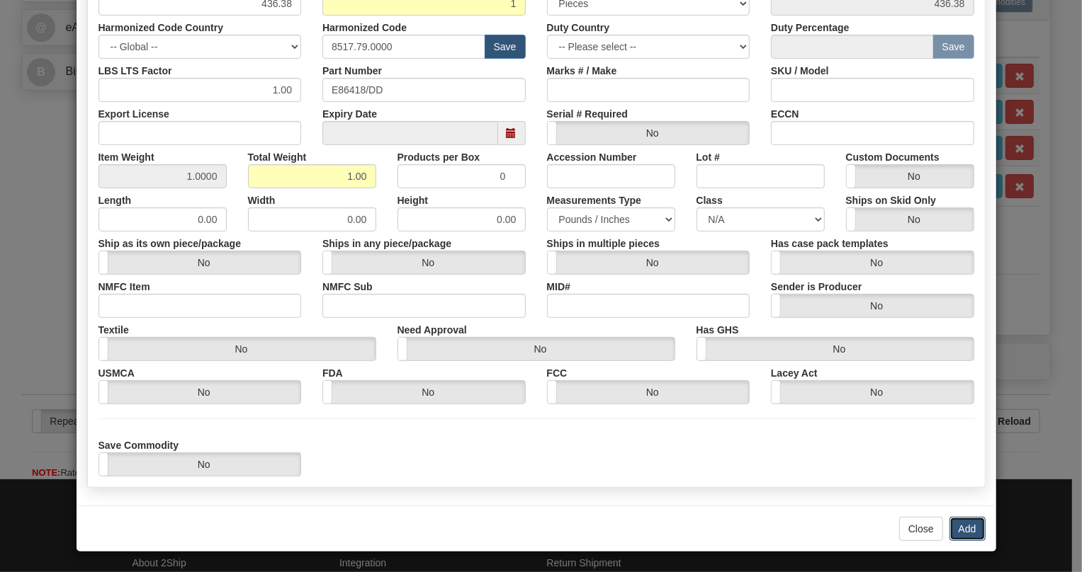
click at [963, 526] on button "Add" at bounding box center [967, 529] width 36 height 24
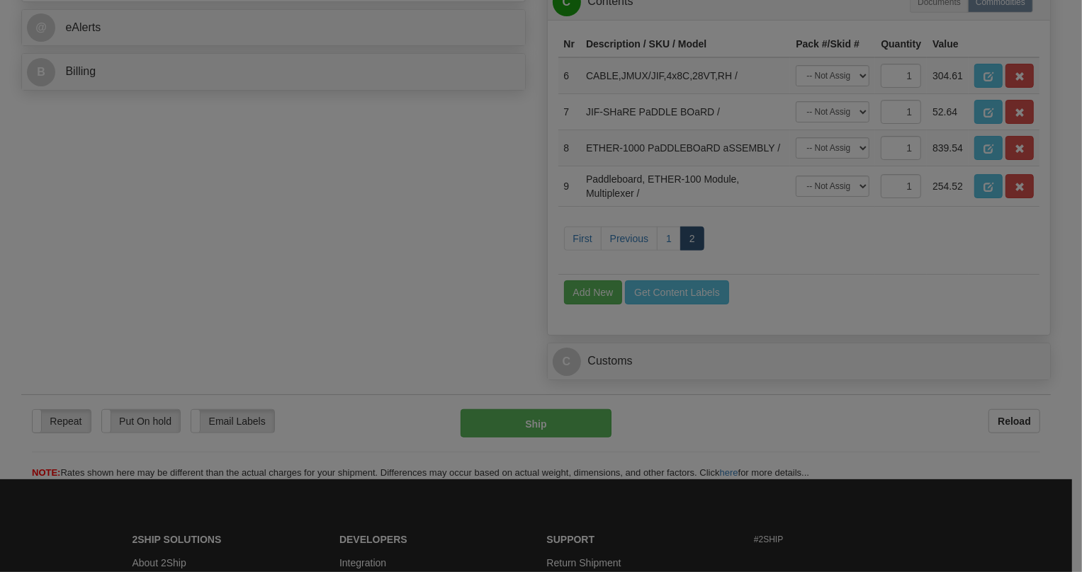
scroll to position [0, 0]
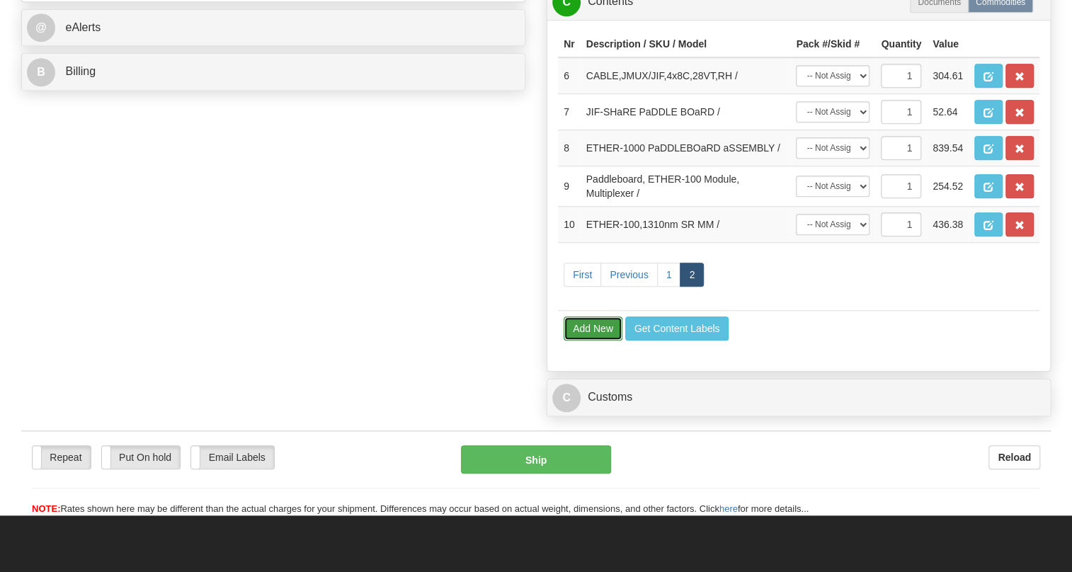
click at [591, 341] on button "Add New" at bounding box center [593, 329] width 59 height 24
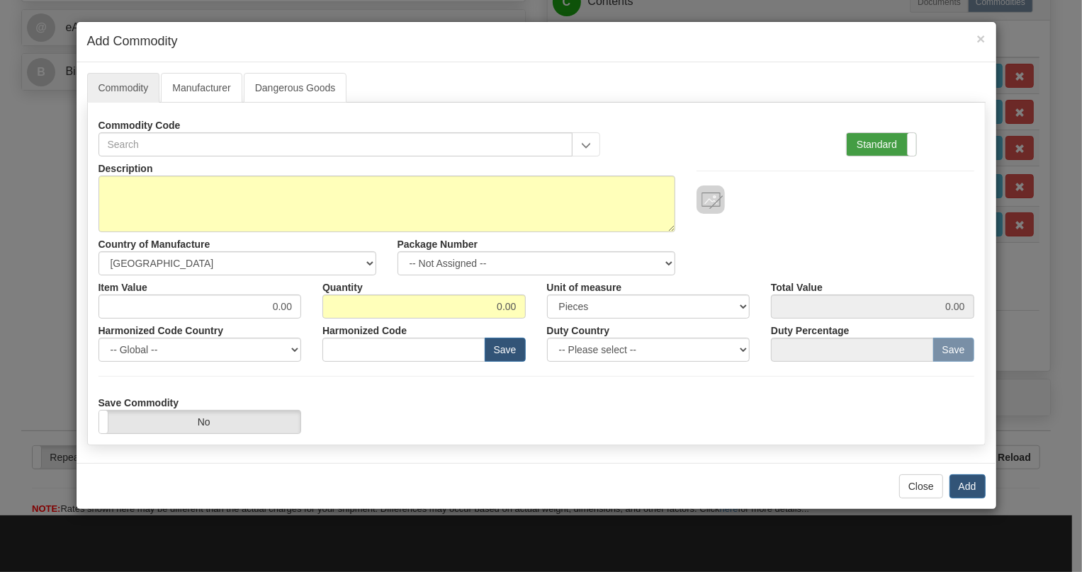
click at [878, 144] on label "Standard" at bounding box center [880, 144] width 69 height 23
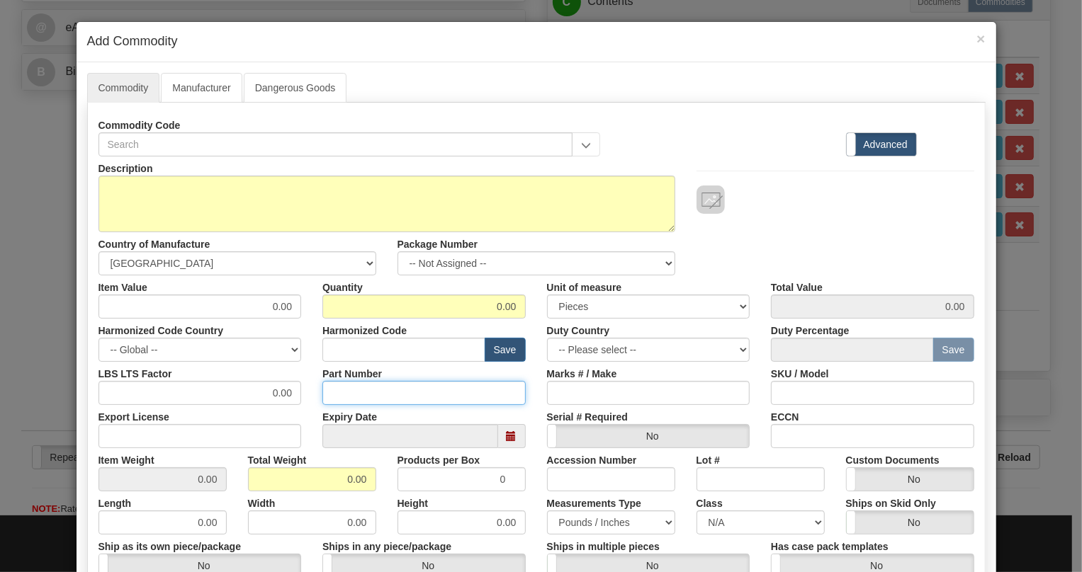
click at [343, 390] on input "Part Number" at bounding box center [423, 393] width 203 height 24
paste input "E35-86430-70"
type input "E35-86430-70"
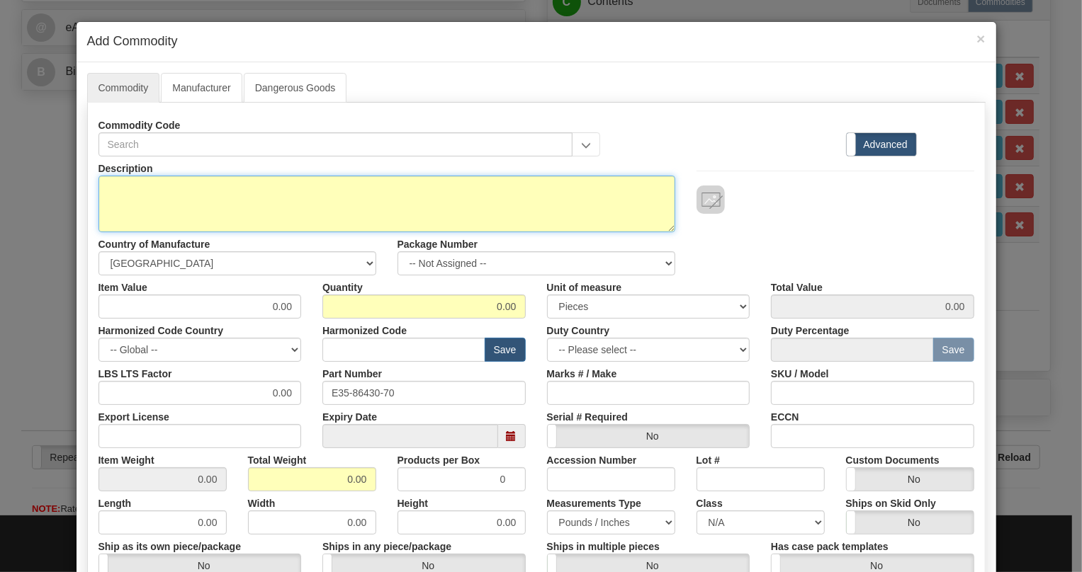
click at [170, 187] on textarea "Description" at bounding box center [386, 204] width 577 height 57
paste textarea "CABLE,OC-3/OC-3,18 IN"
type textarea "CABLE,OC-3/OC-3,18 IN"
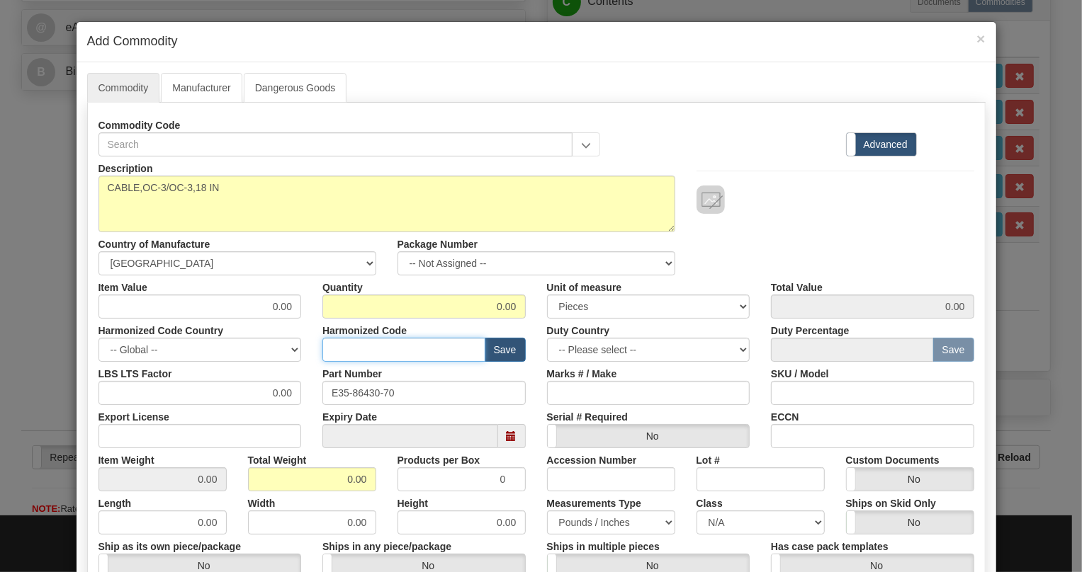
click at [336, 344] on input "text" at bounding box center [403, 350] width 163 height 24
paste input "8544.42.2000"
type input "8544.42.2000"
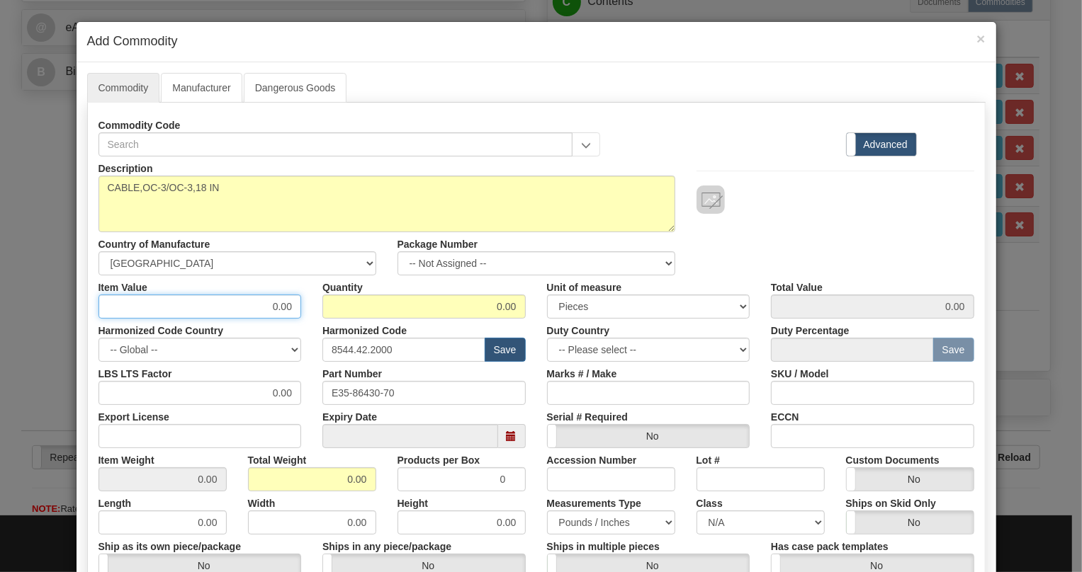
click at [283, 305] on input "0.00" at bounding box center [199, 307] width 203 height 24
click at [283, 304] on input "0.00" at bounding box center [199, 307] width 203 height 24
paste input "276,68"
click at [278, 309] on input "276,68" at bounding box center [199, 307] width 203 height 24
type input "276.68"
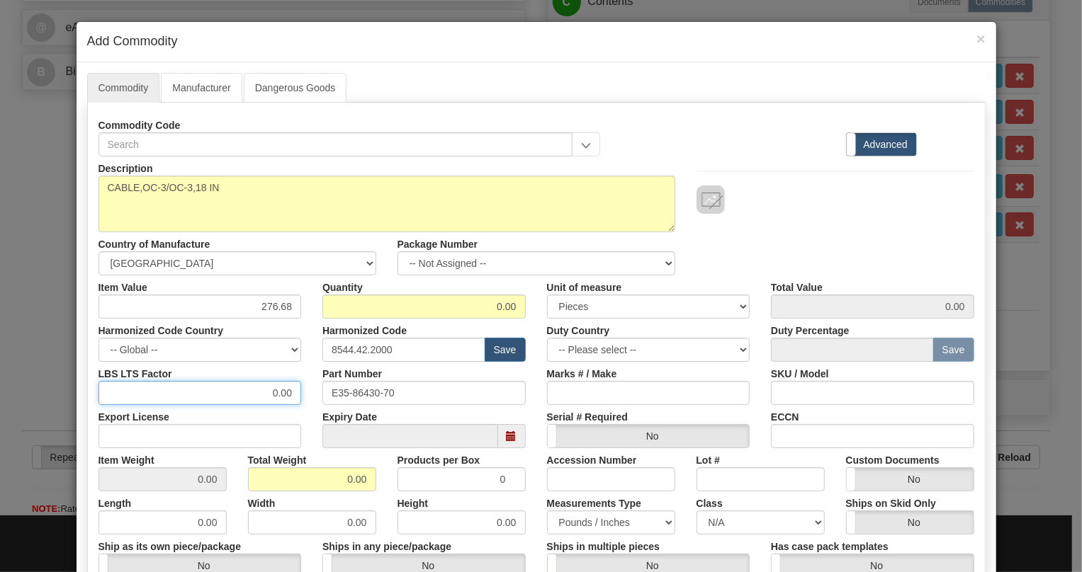
click at [266, 393] on input "0.00" at bounding box center [199, 393] width 203 height 24
type input "1.00"
click at [340, 479] on input "0.00" at bounding box center [312, 479] width 128 height 24
type input "1.00"
type input "Infinity"
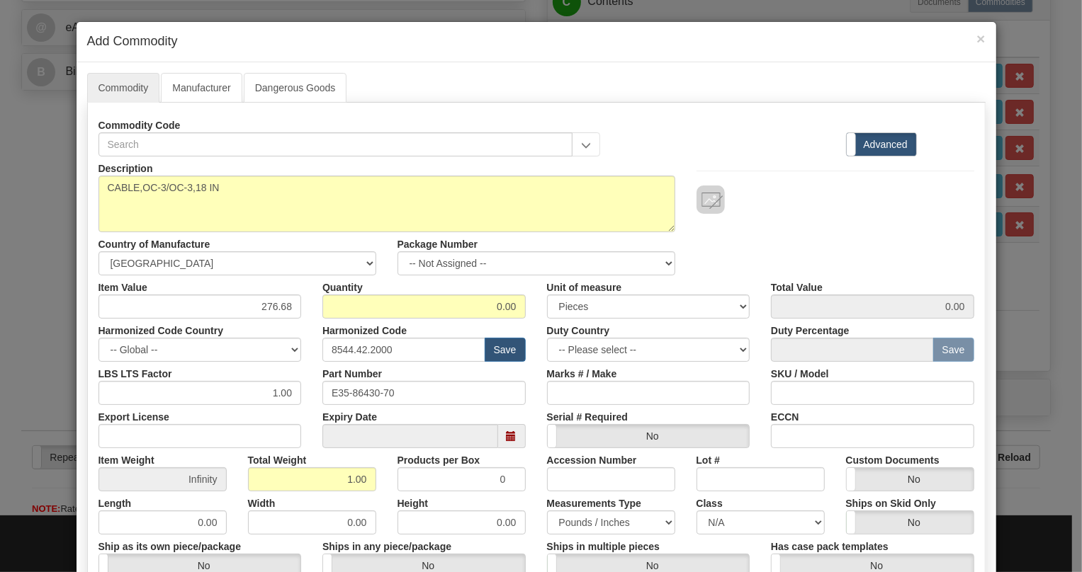
click at [536, 492] on div "Measurements Type Pounds / Inches Kilograms / Centimeters" at bounding box center [610, 513] width 149 height 43
click at [487, 304] on input "0.00" at bounding box center [423, 307] width 203 height 24
type input "1"
type input "276.68"
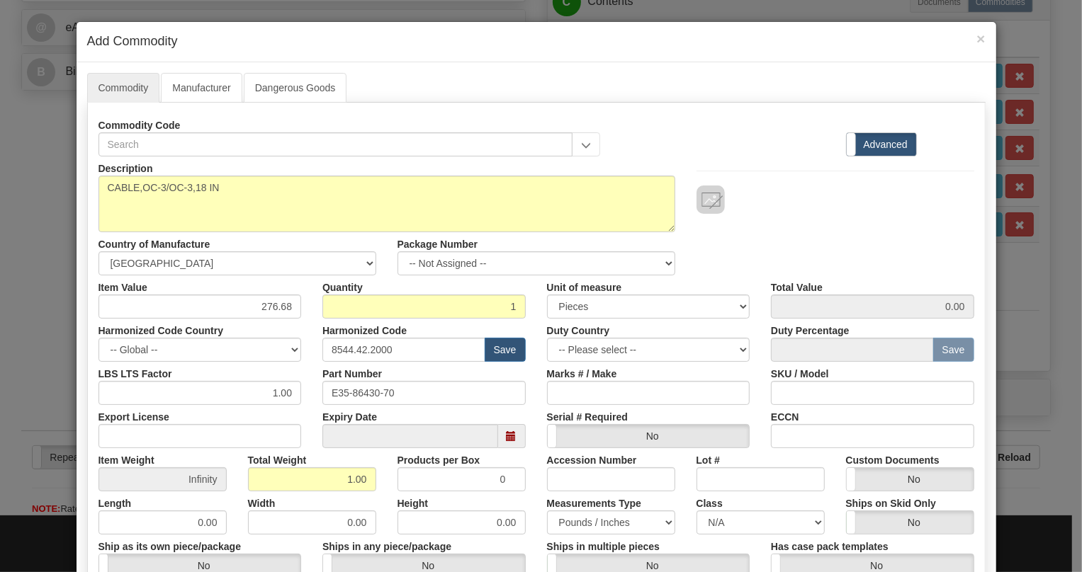
type input "Infinity"
click at [536, 327] on div "Duty Country -- Please select -- [GEOGRAPHIC_DATA] [GEOGRAPHIC_DATA] [GEOGRAPHI…" at bounding box center [648, 340] width 225 height 43
click at [510, 307] on input "1" at bounding box center [423, 307] width 203 height 24
type input "2"
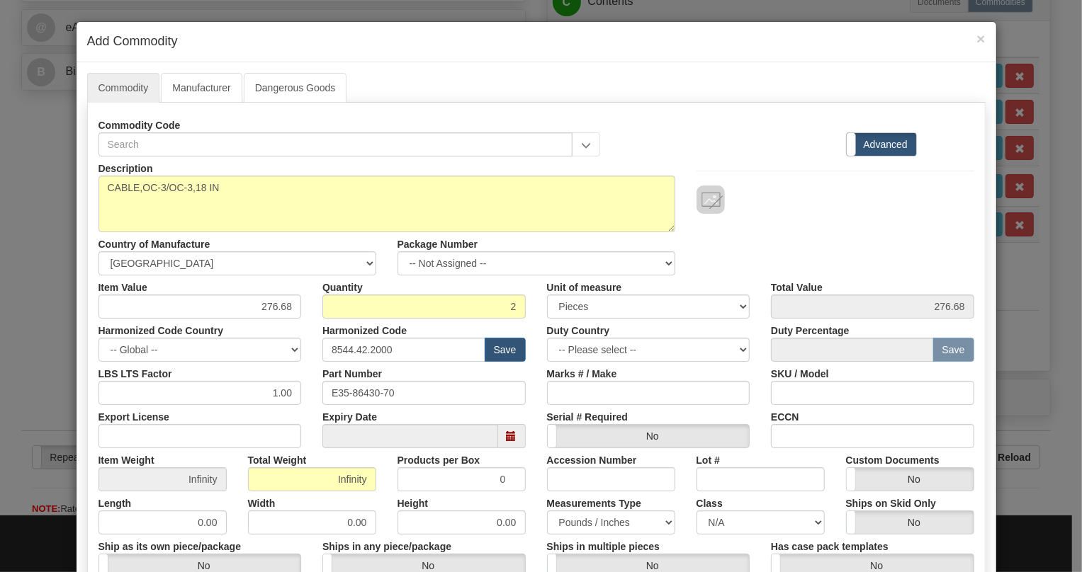
type input "553.36"
click at [536, 373] on div "Marks # / Make" at bounding box center [648, 383] width 225 height 43
click at [346, 475] on input "Infinity" at bounding box center [312, 479] width 128 height 24
type input "1.00"
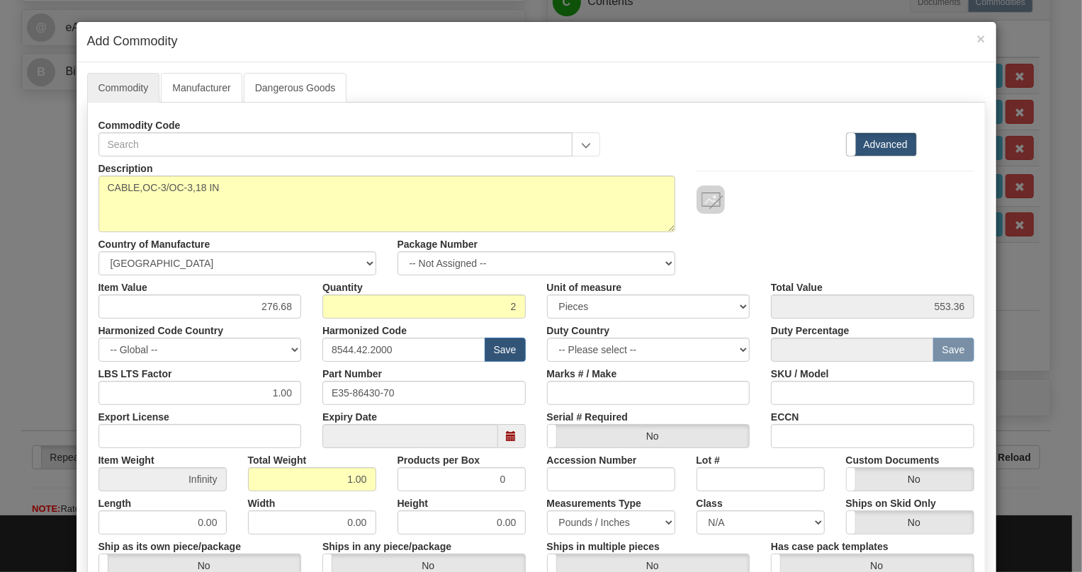
type input "0.5000"
click at [397, 499] on label "Height" at bounding box center [412, 501] width 31 height 19
click at [397, 511] on input "0.00" at bounding box center [461, 523] width 128 height 24
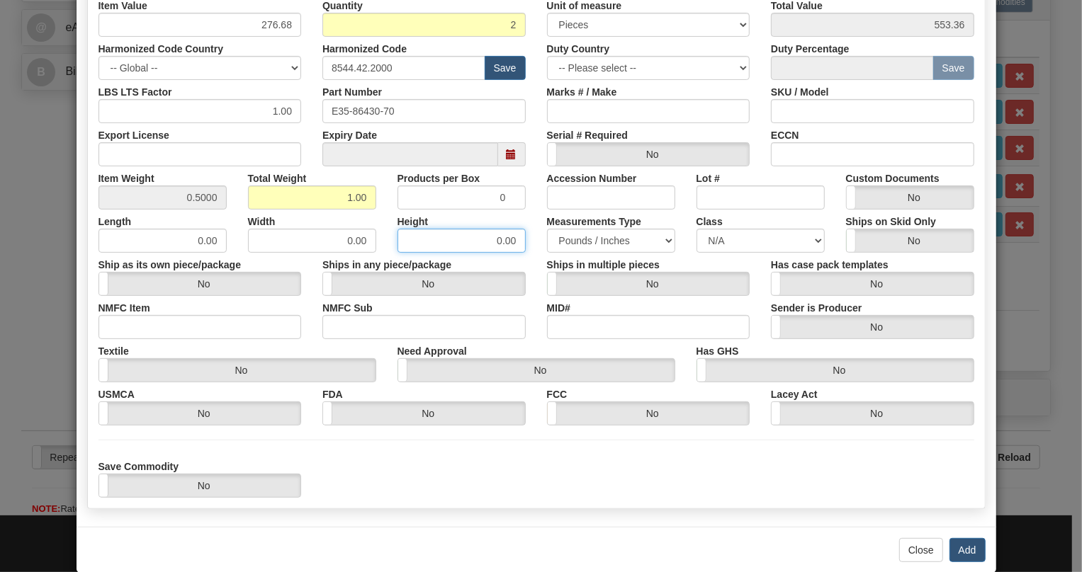
scroll to position [303, 0]
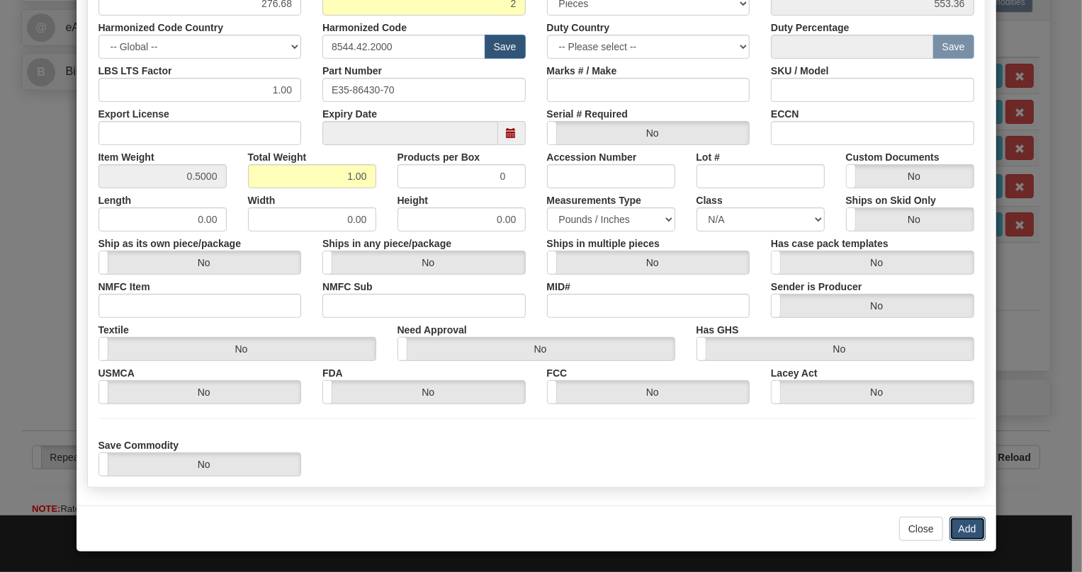
click at [963, 525] on button "Add" at bounding box center [967, 529] width 36 height 24
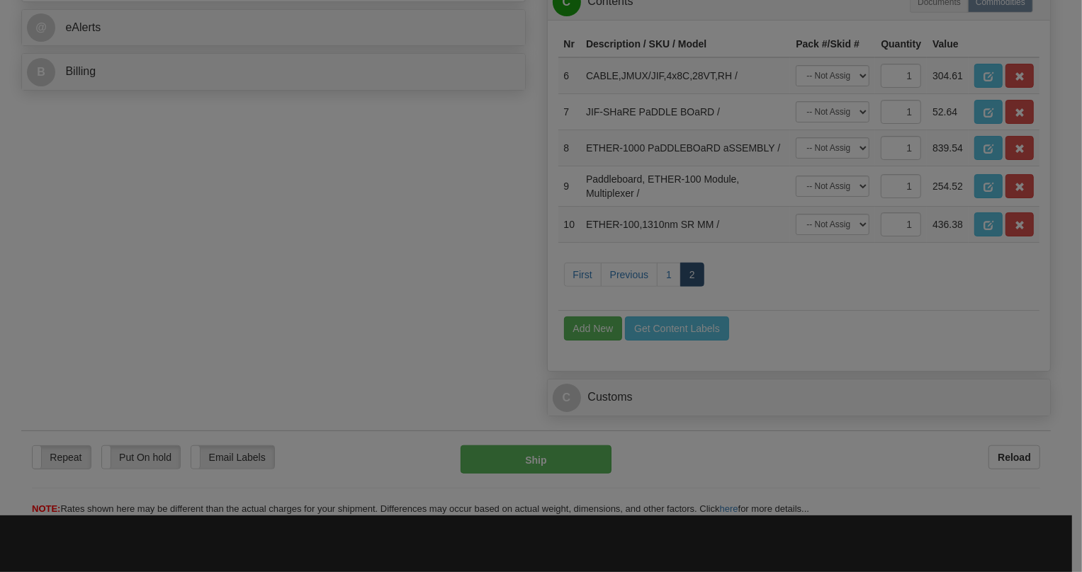
scroll to position [0, 0]
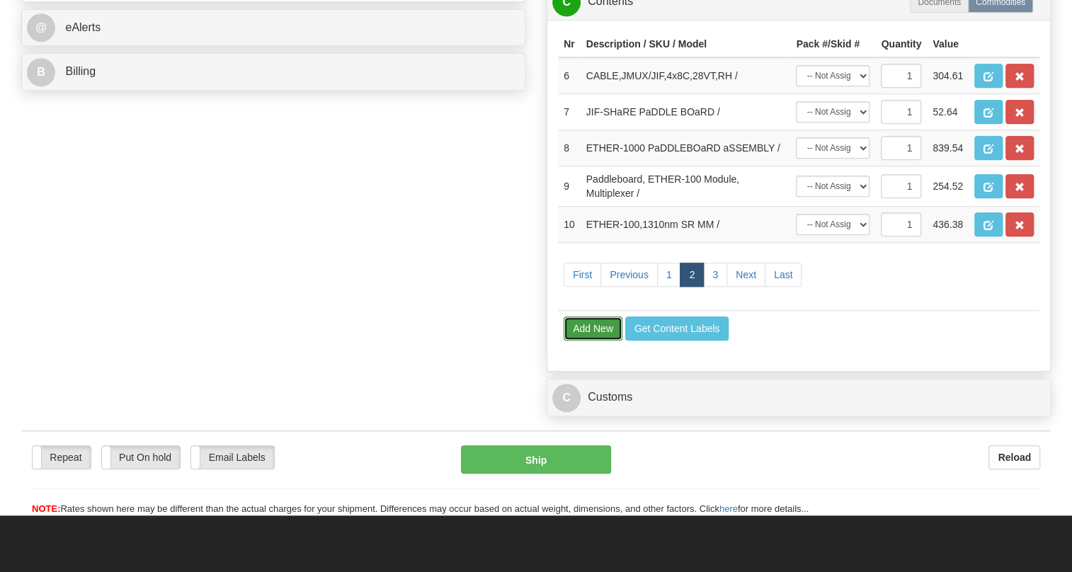
click at [589, 341] on button "Add New" at bounding box center [593, 329] width 59 height 24
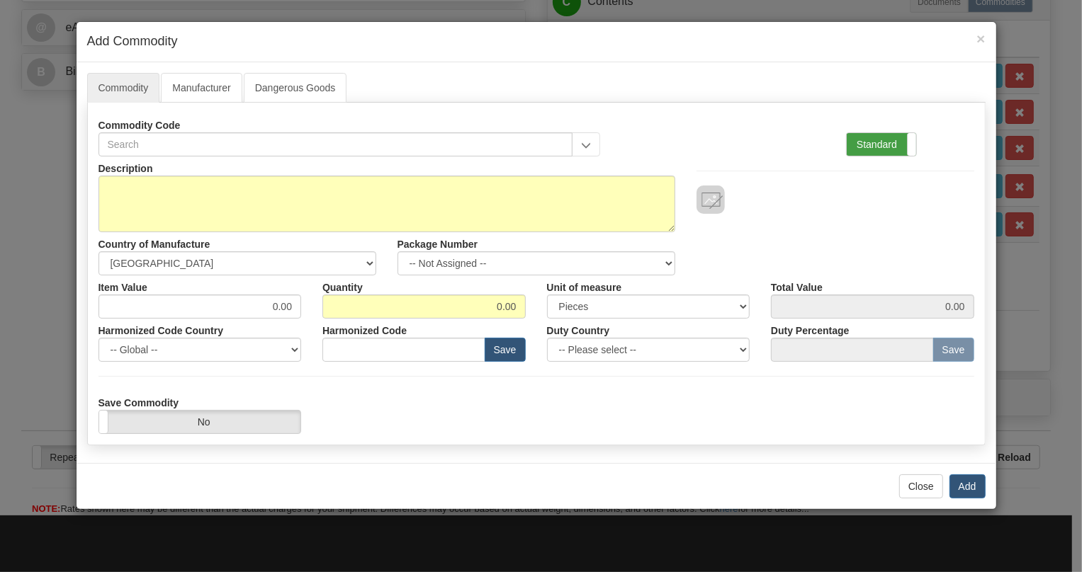
click at [869, 144] on label "Standard" at bounding box center [880, 144] width 69 height 23
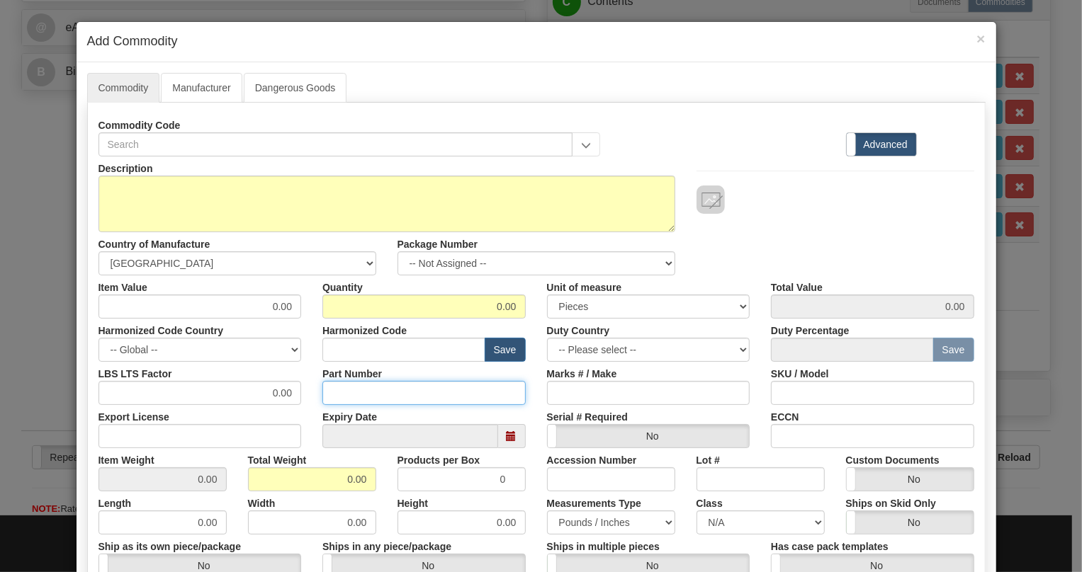
click at [351, 384] on input "Part Number" at bounding box center [423, 393] width 203 height 24
paste input "EB86445-32"
type input "EB86445-32"
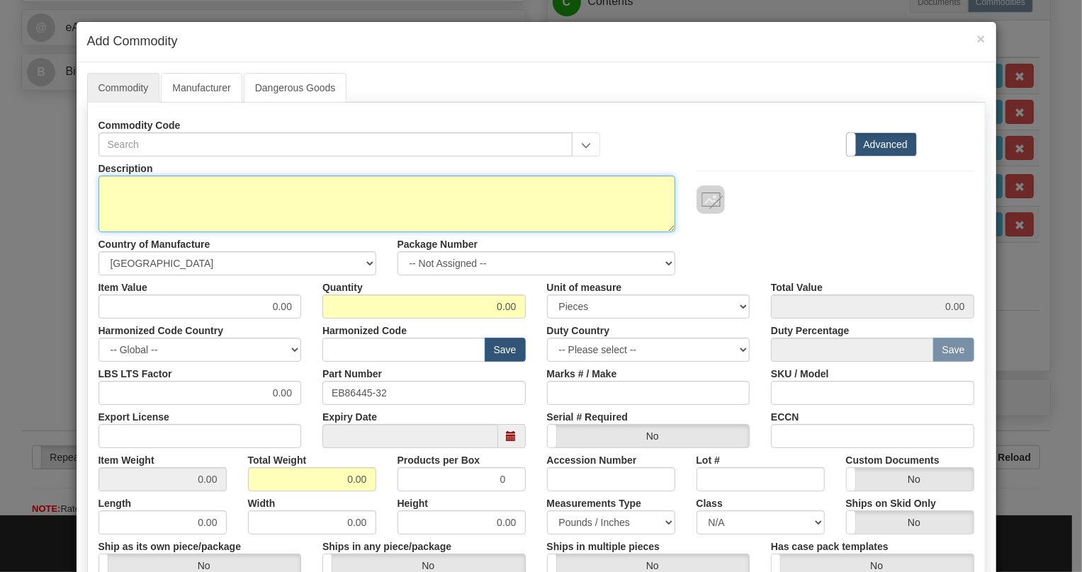
click at [127, 183] on textarea "Description" at bounding box center [386, 204] width 577 height 57
paste textarea "2W VF FXS UNIT"
type textarea "2W VF FXS UNIT"
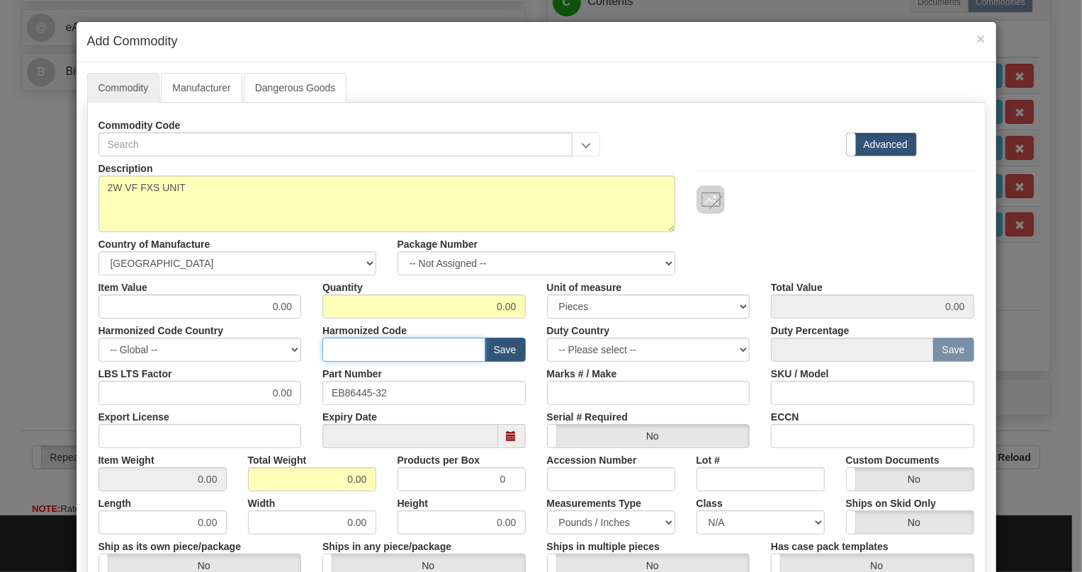
click at [325, 351] on input "text" at bounding box center [403, 350] width 163 height 24
paste input "8517.79.0000"
type input "8517.79.0000"
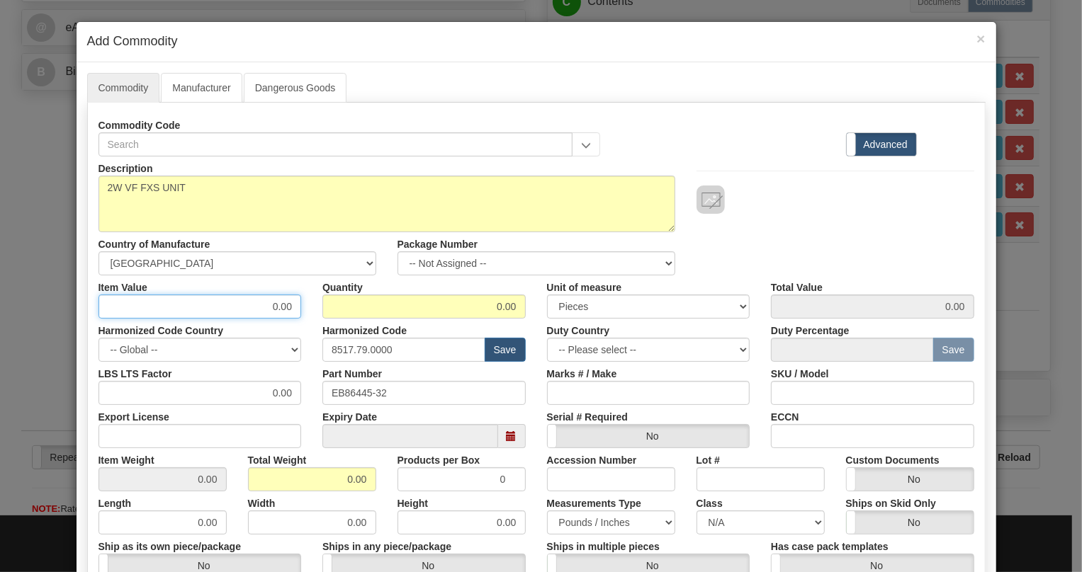
click at [276, 304] on input "0.00" at bounding box center [199, 307] width 203 height 24
paste input "970,72"
click at [276, 304] on input "970,72" at bounding box center [199, 307] width 203 height 24
type input "970.72"
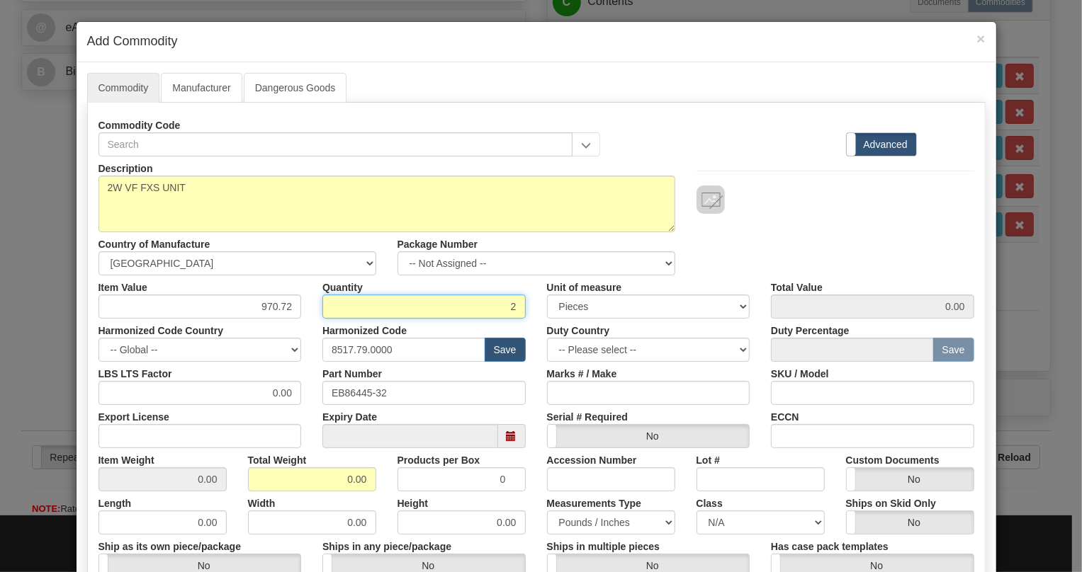
type input "2"
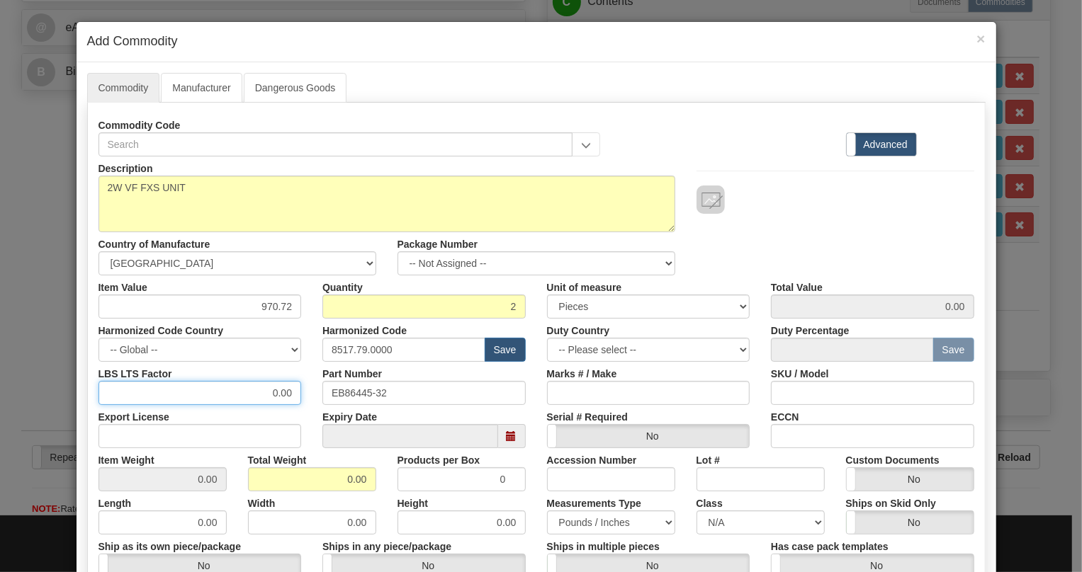
type input "1941.44"
click at [263, 390] on input "0.00" at bounding box center [199, 393] width 203 height 24
type input "1.00"
click at [334, 482] on input "0.00" at bounding box center [312, 479] width 128 height 24
type input "1.00"
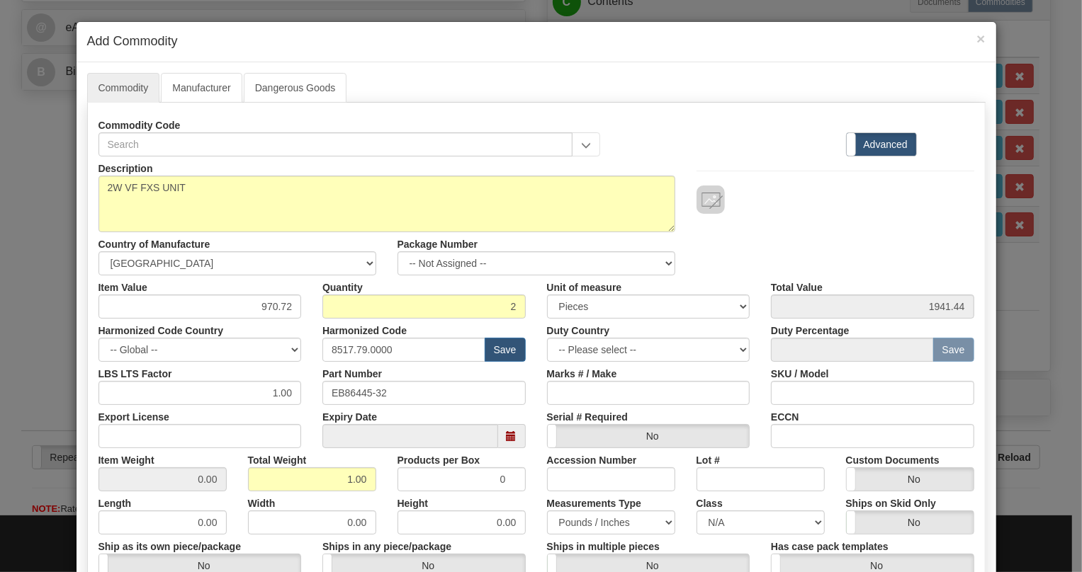
type input "0.5000"
click at [380, 492] on div "Width 0.00" at bounding box center [311, 513] width 149 height 43
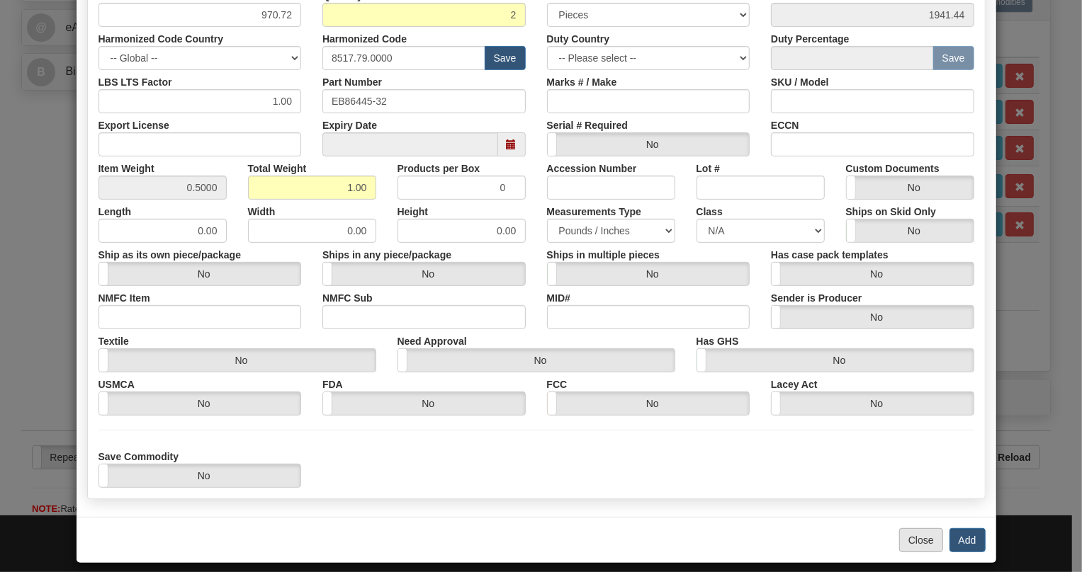
scroll to position [303, 0]
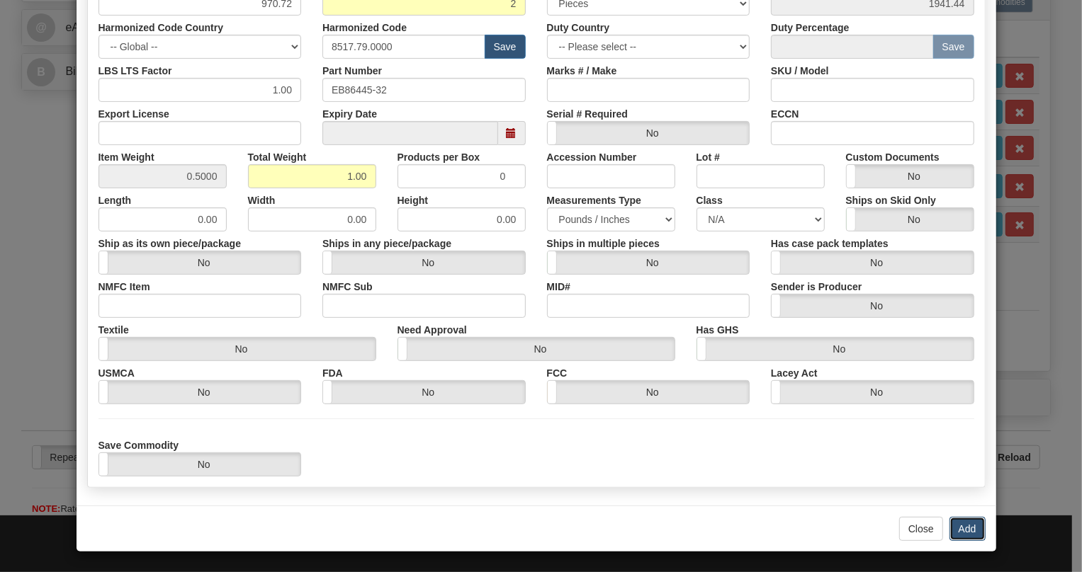
click at [963, 529] on button "Add" at bounding box center [967, 529] width 36 height 24
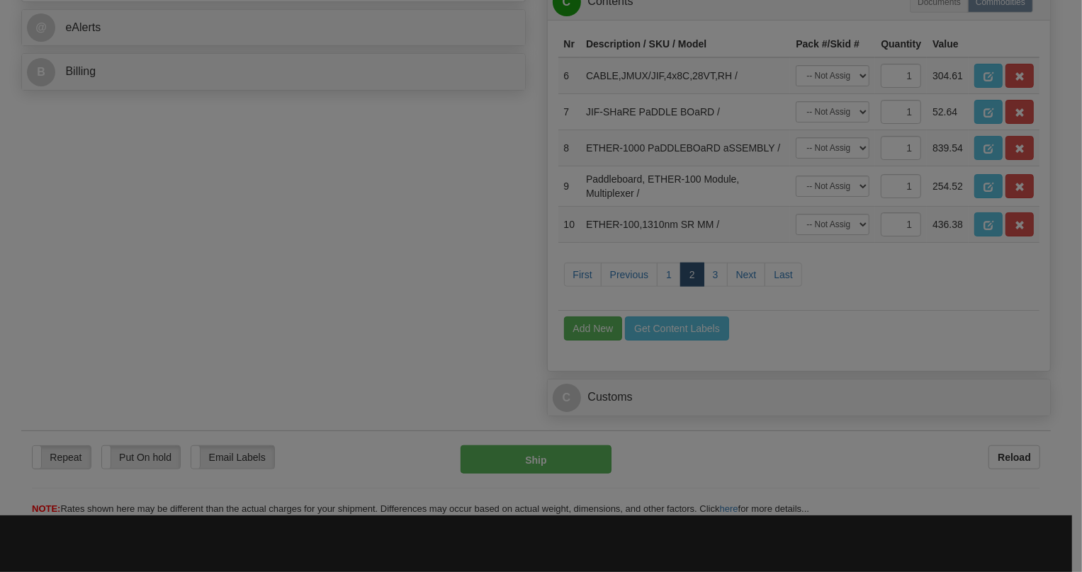
scroll to position [0, 0]
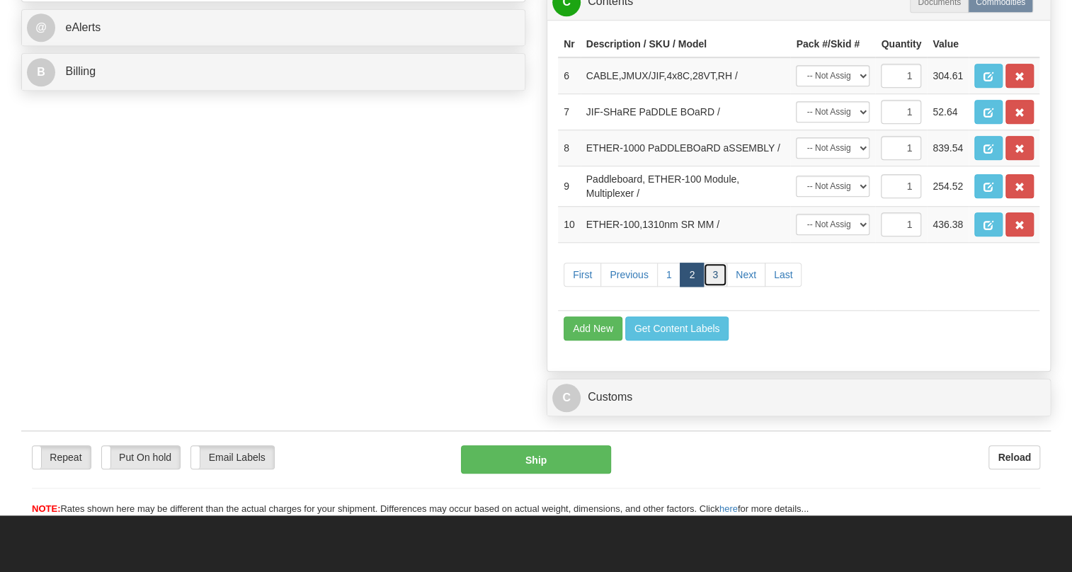
click at [713, 287] on link "3" at bounding box center [715, 275] width 24 height 24
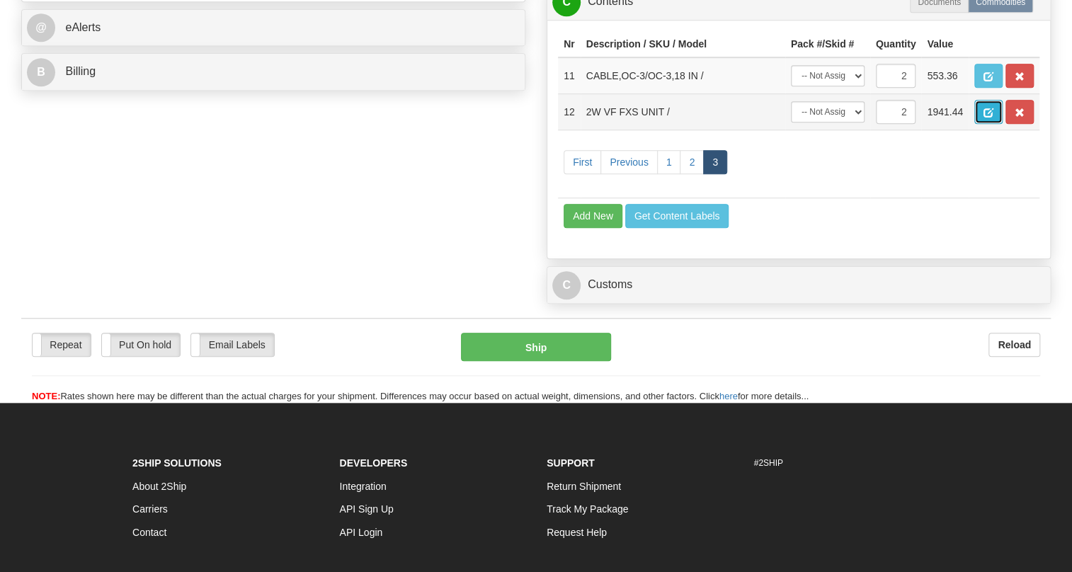
click at [984, 118] on span "button" at bounding box center [989, 112] width 10 height 9
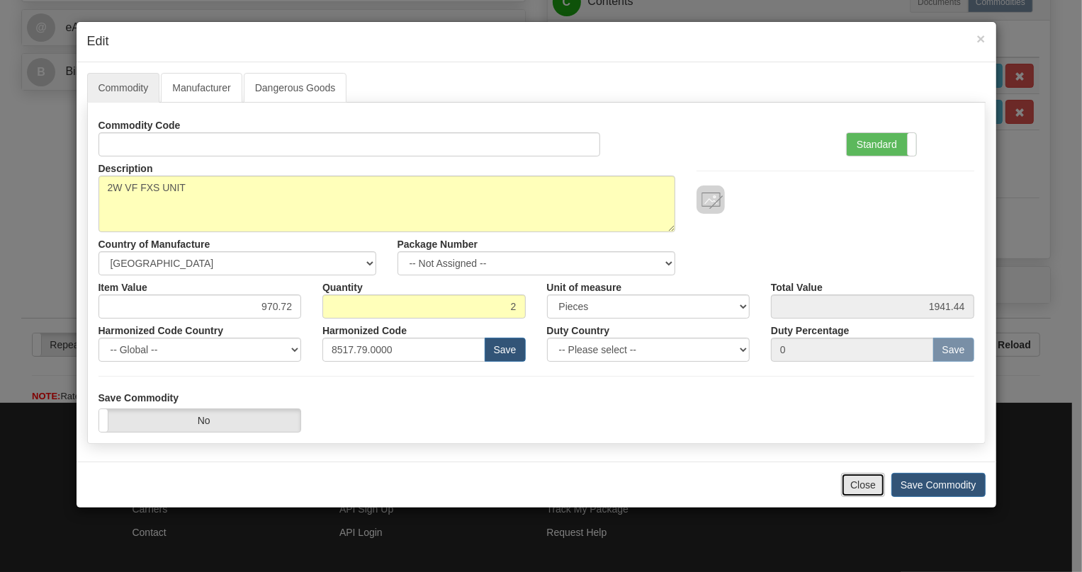
click at [858, 489] on button "Close" at bounding box center [863, 485] width 44 height 24
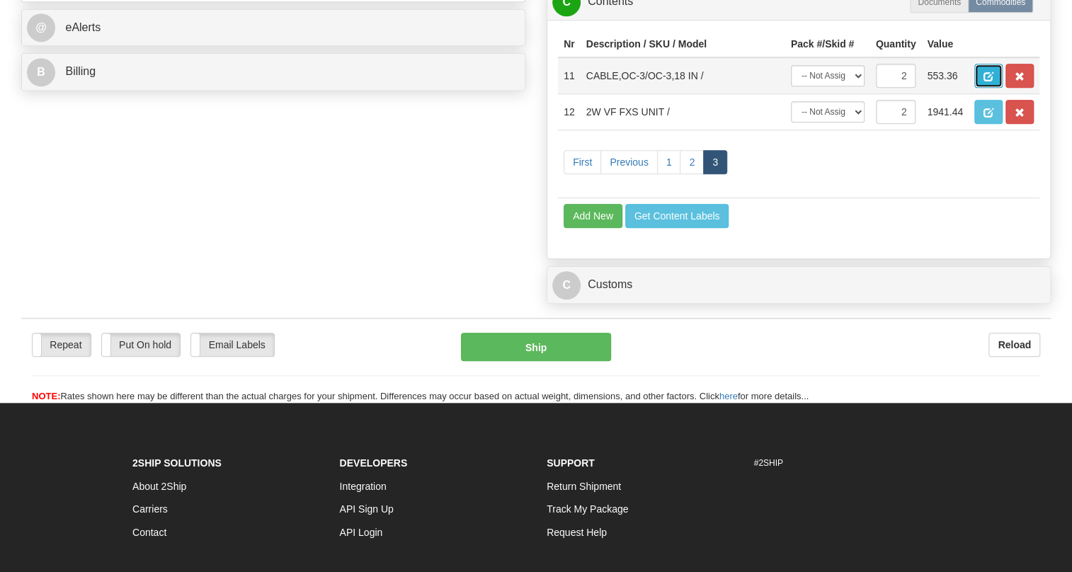
click at [990, 81] on span "button" at bounding box center [989, 76] width 10 height 9
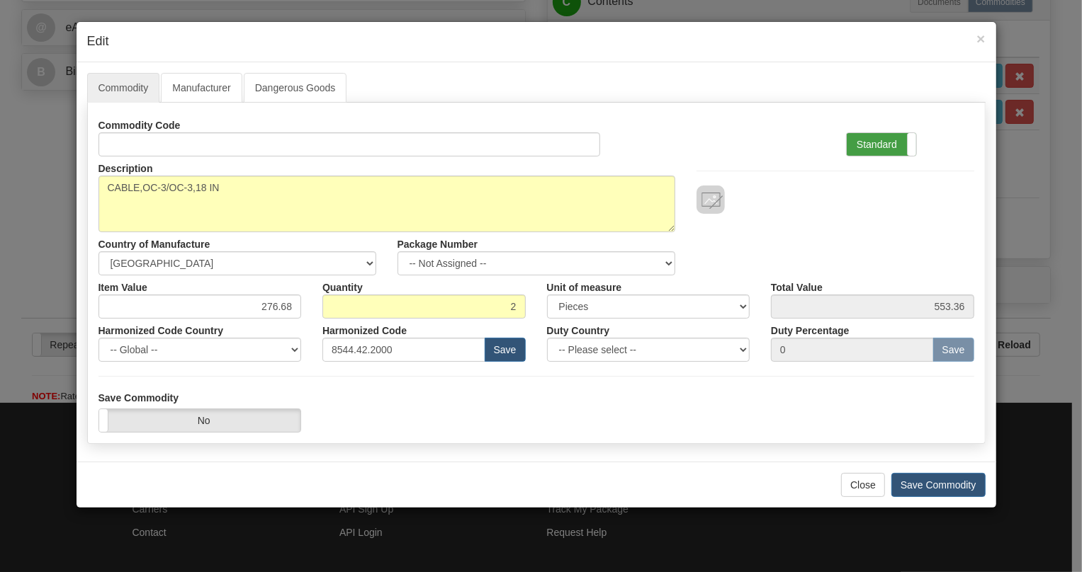
click at [875, 145] on label "Standard" at bounding box center [880, 144] width 69 height 23
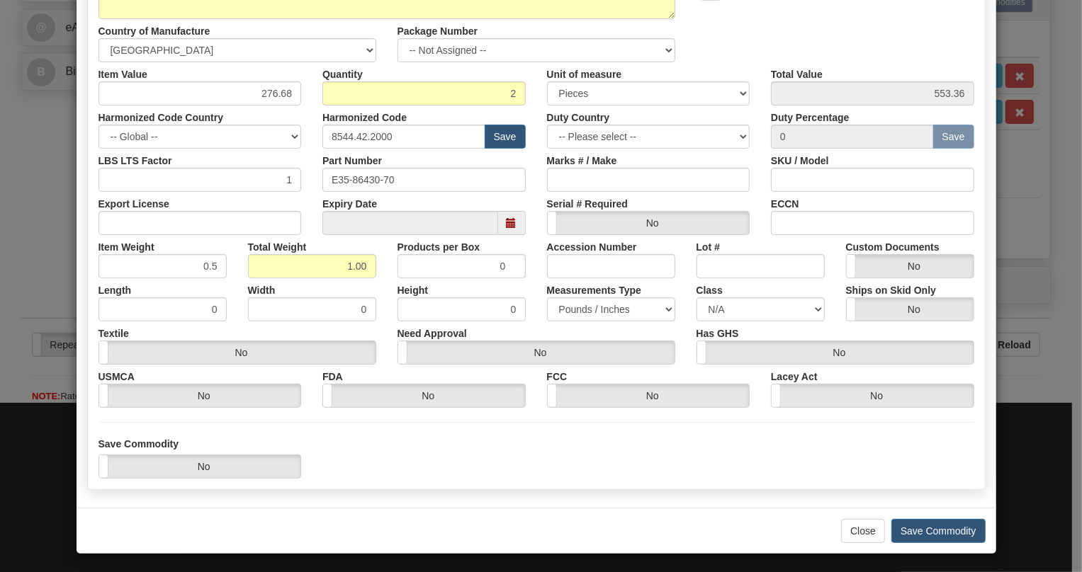
scroll to position [215, 0]
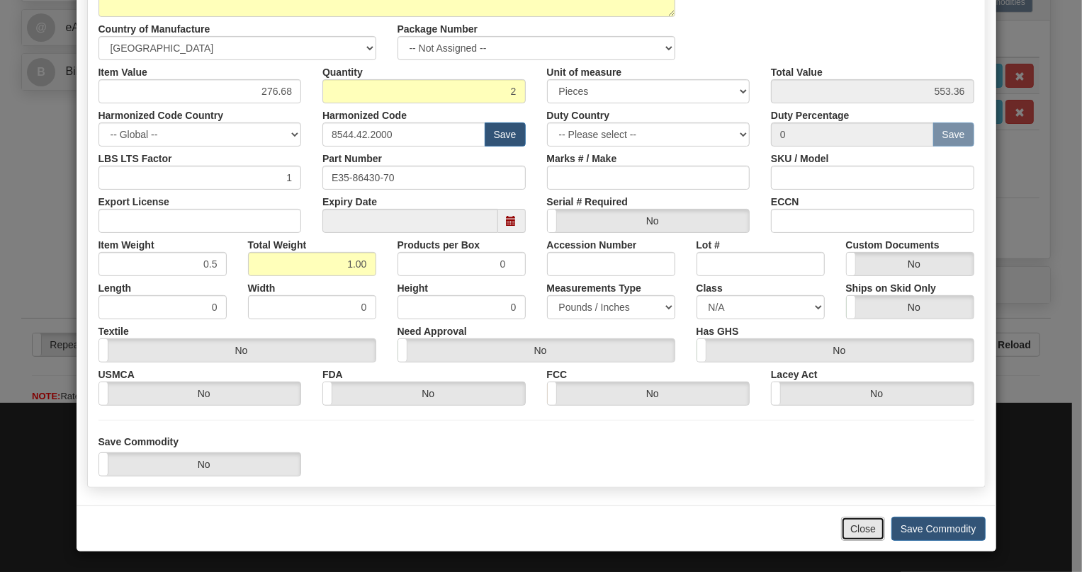
click at [854, 524] on button "Close" at bounding box center [863, 529] width 44 height 24
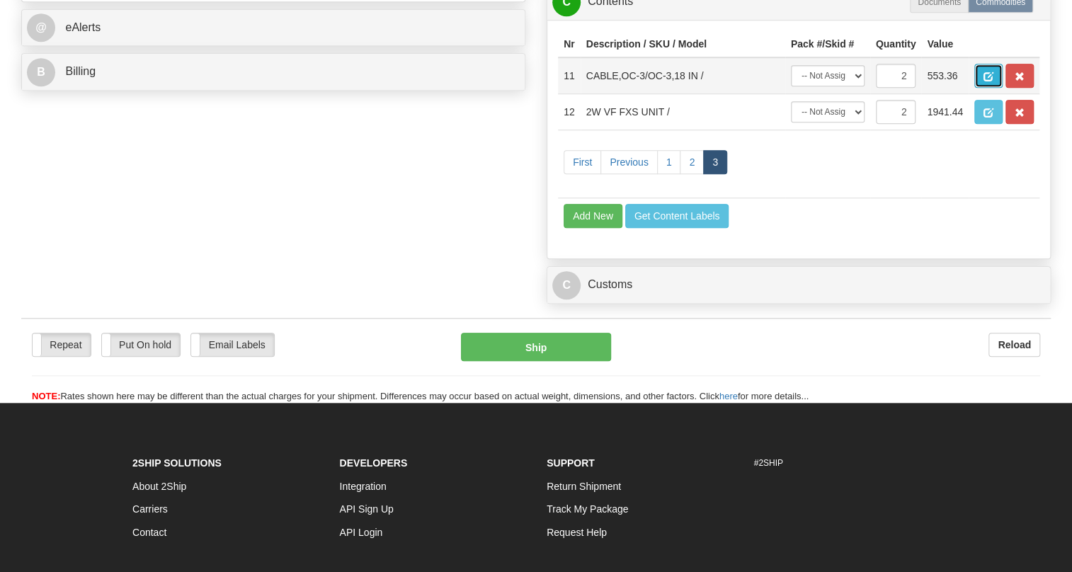
click at [990, 81] on span "button" at bounding box center [989, 76] width 10 height 9
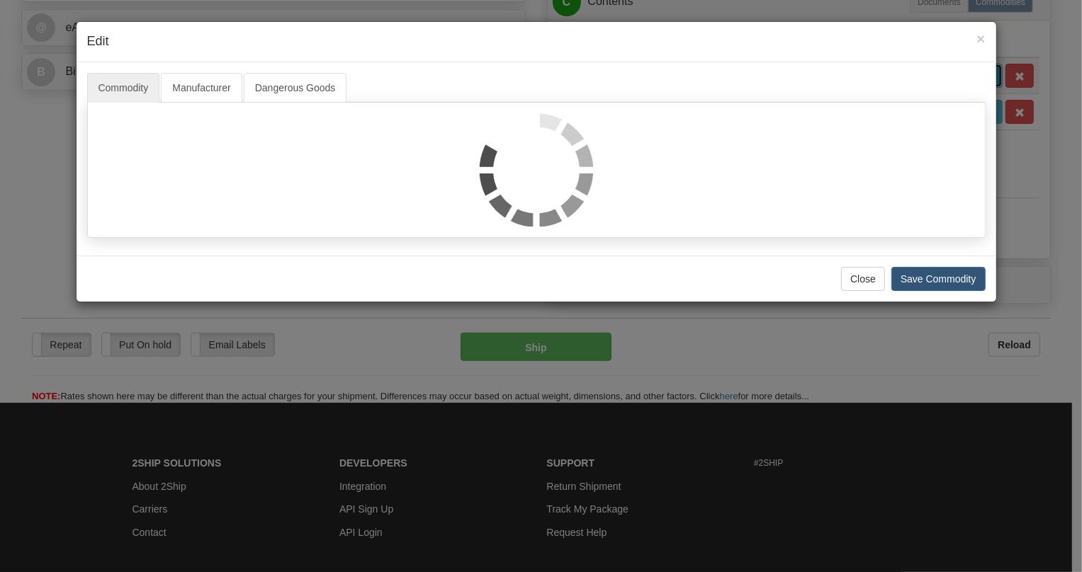
scroll to position [0, 0]
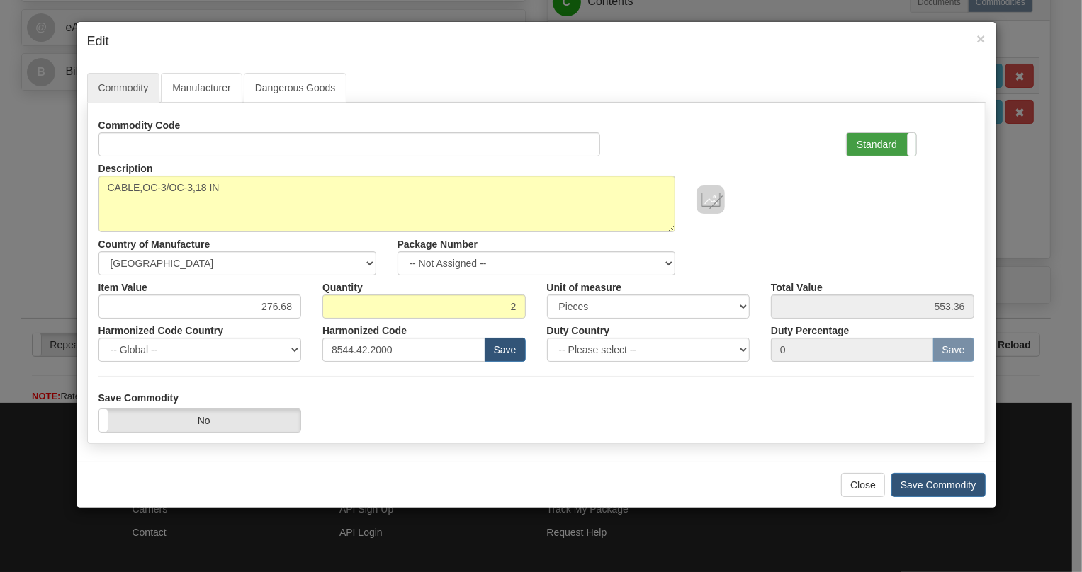
click at [858, 142] on label "Standard" at bounding box center [880, 144] width 69 height 23
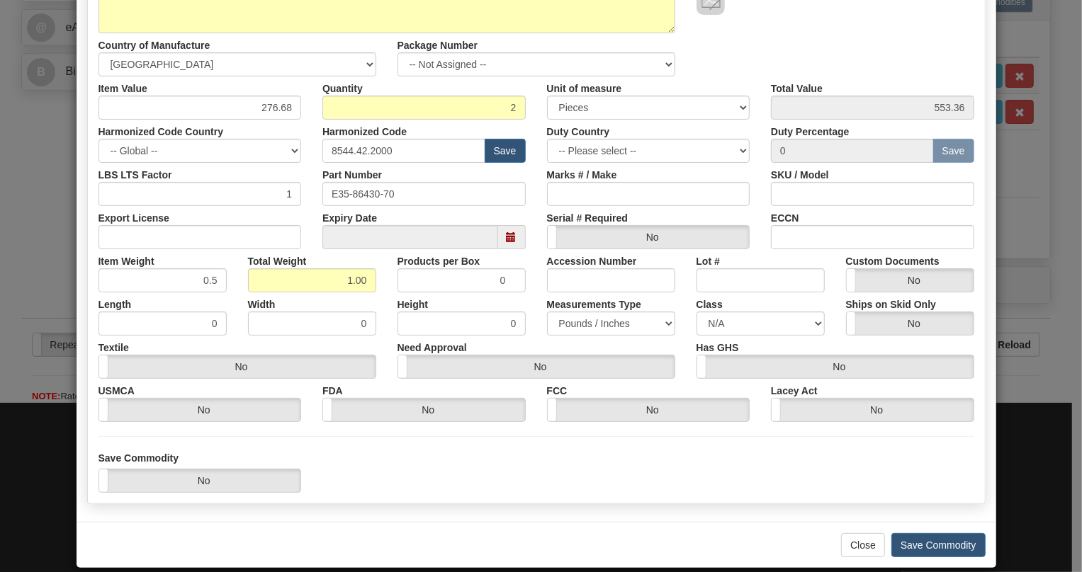
scroll to position [215, 0]
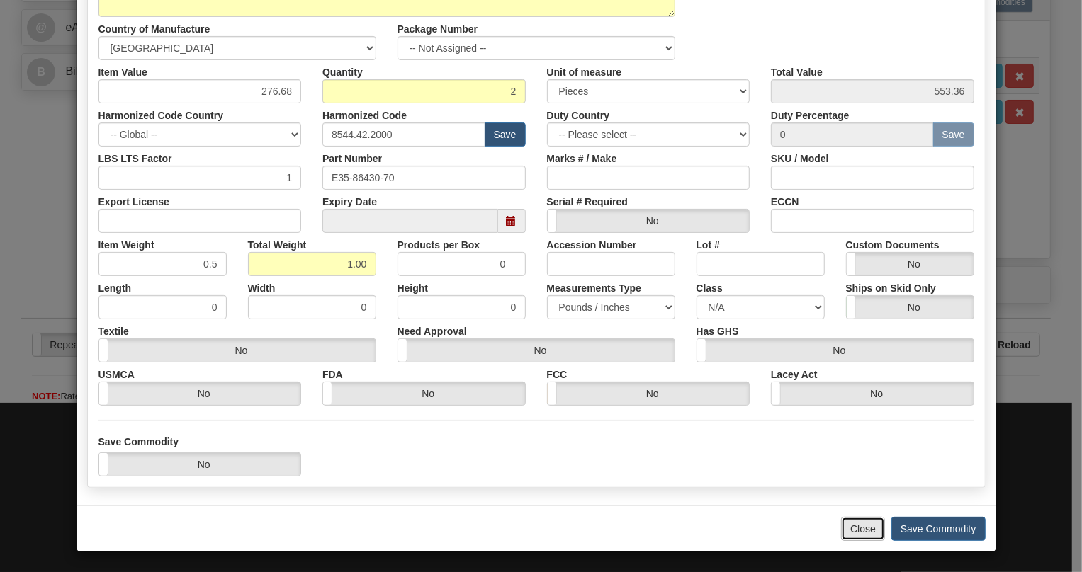
click at [857, 530] on button "Close" at bounding box center [863, 529] width 44 height 24
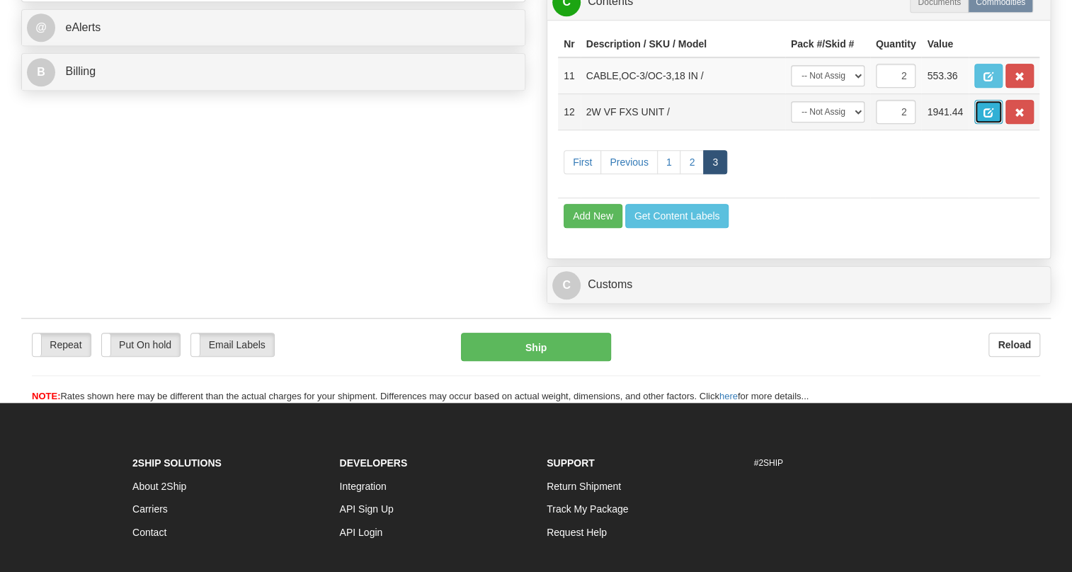
click at [984, 118] on span "button" at bounding box center [989, 112] width 10 height 9
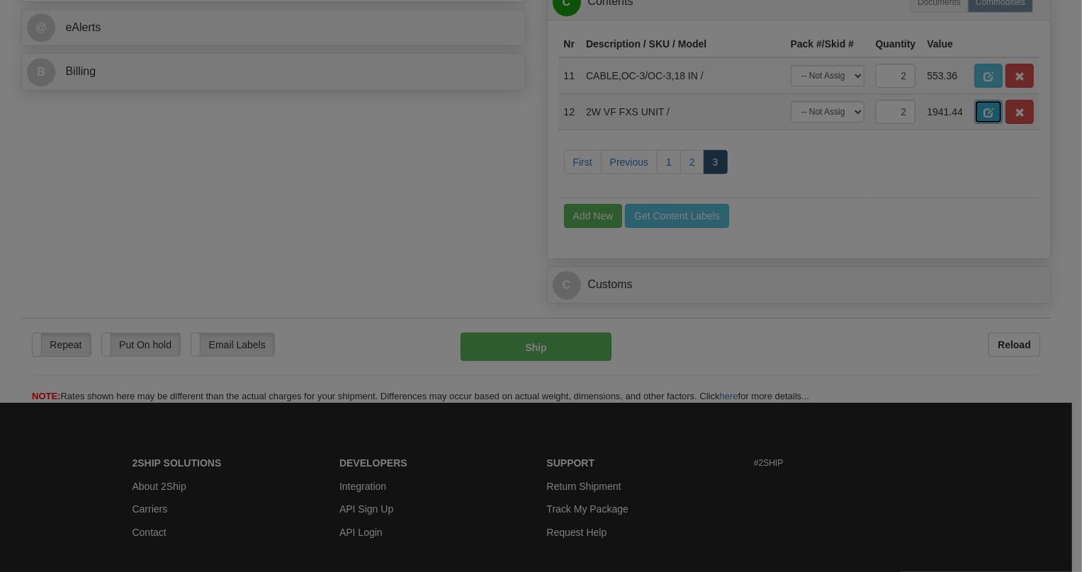
scroll to position [0, 0]
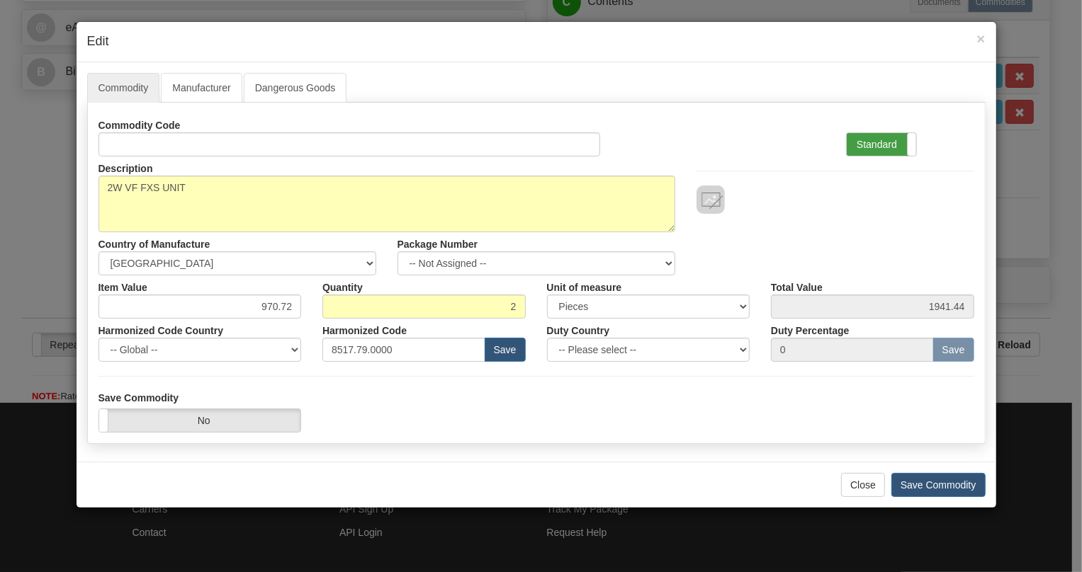
click at [875, 137] on label "Standard" at bounding box center [880, 144] width 69 height 23
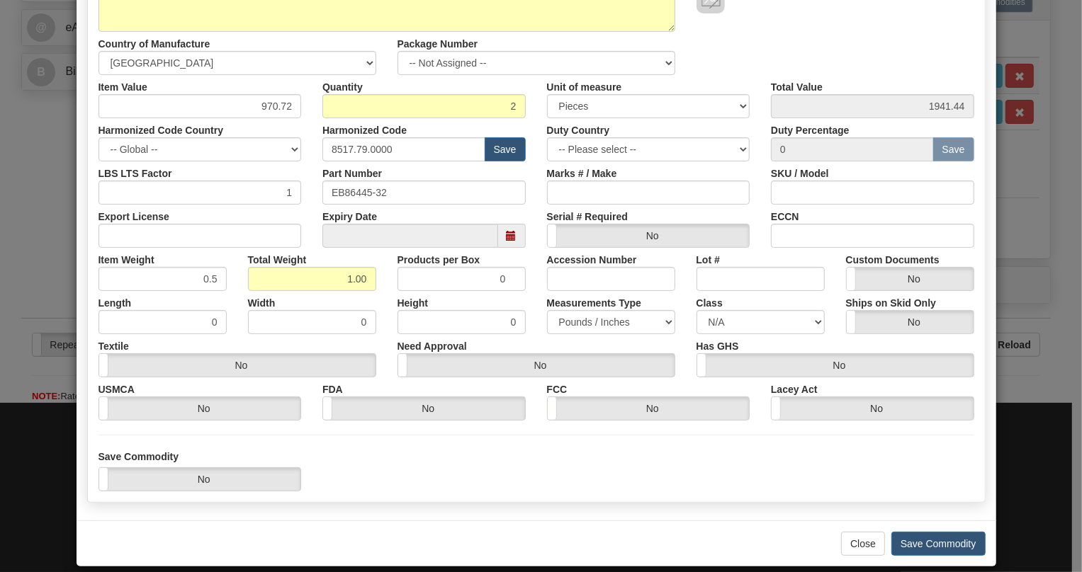
scroll to position [215, 0]
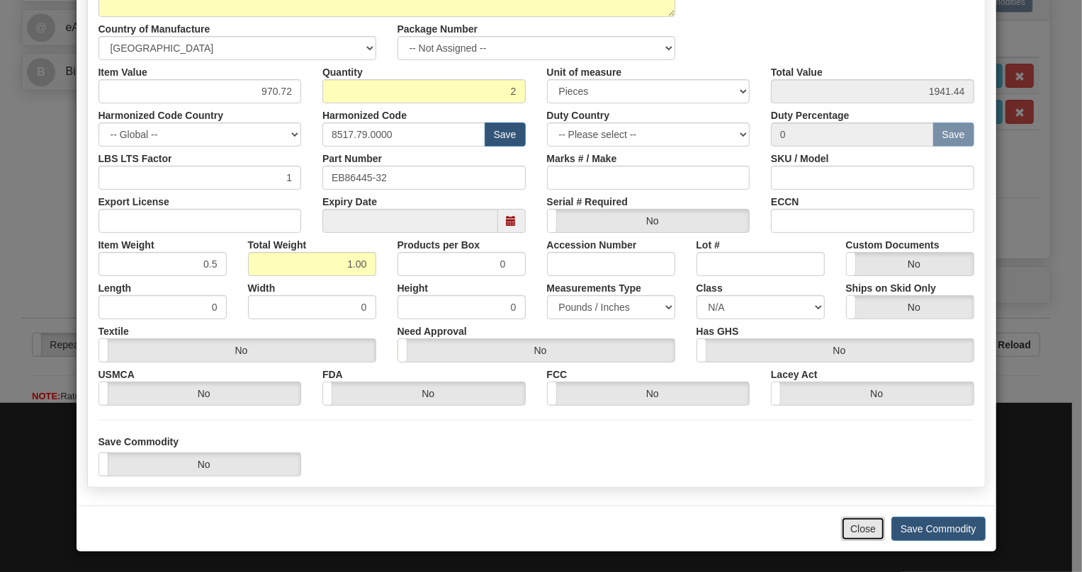
click at [861, 528] on button "Close" at bounding box center [863, 529] width 44 height 24
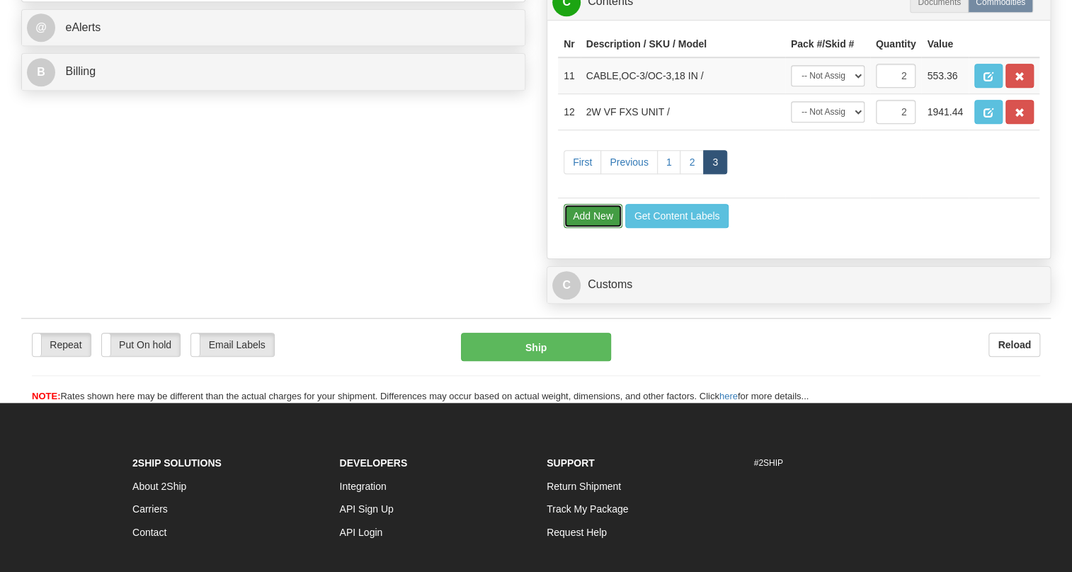
click at [584, 228] on button "Add New" at bounding box center [593, 216] width 59 height 24
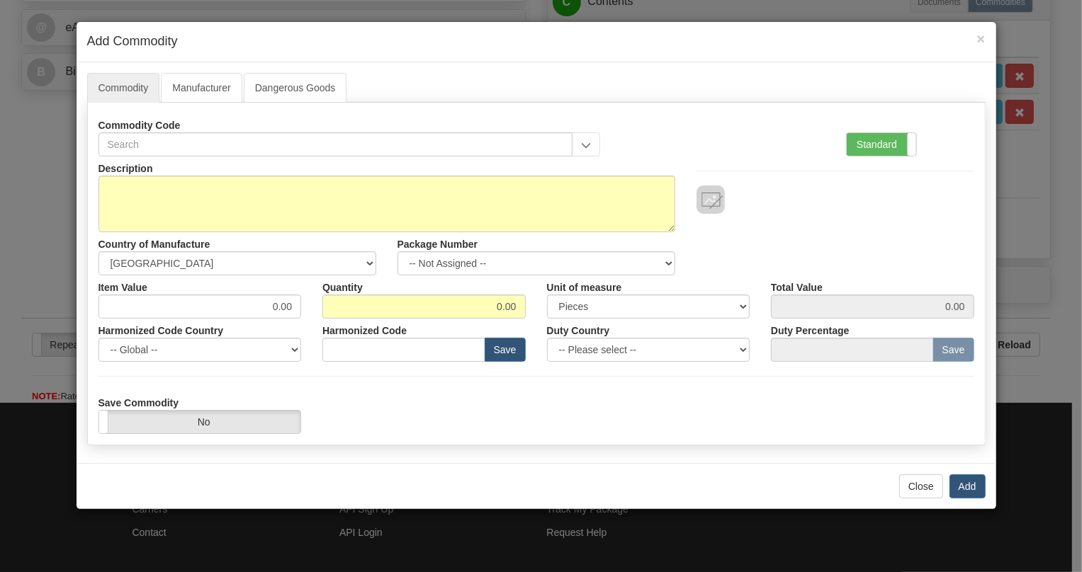
drag, startPoint x: 865, startPoint y: 144, endPoint x: 849, endPoint y: 157, distance: 20.6
click at [865, 144] on label "Standard" at bounding box center [880, 144] width 69 height 23
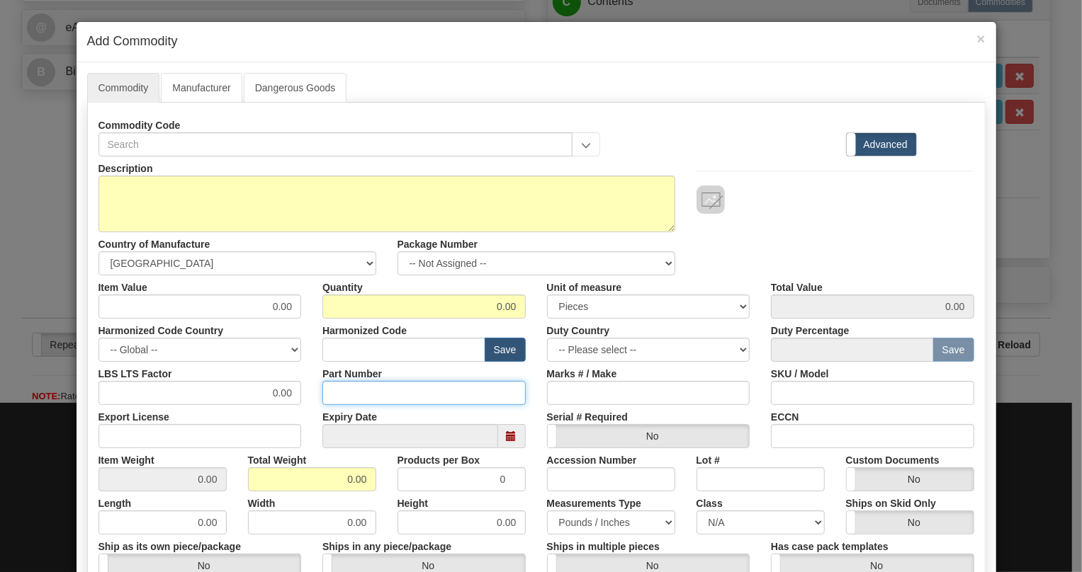
click at [344, 392] on input "Part Number" at bounding box center [423, 393] width 203 height 24
paste input "E86445-94"
type input "E86445-94"
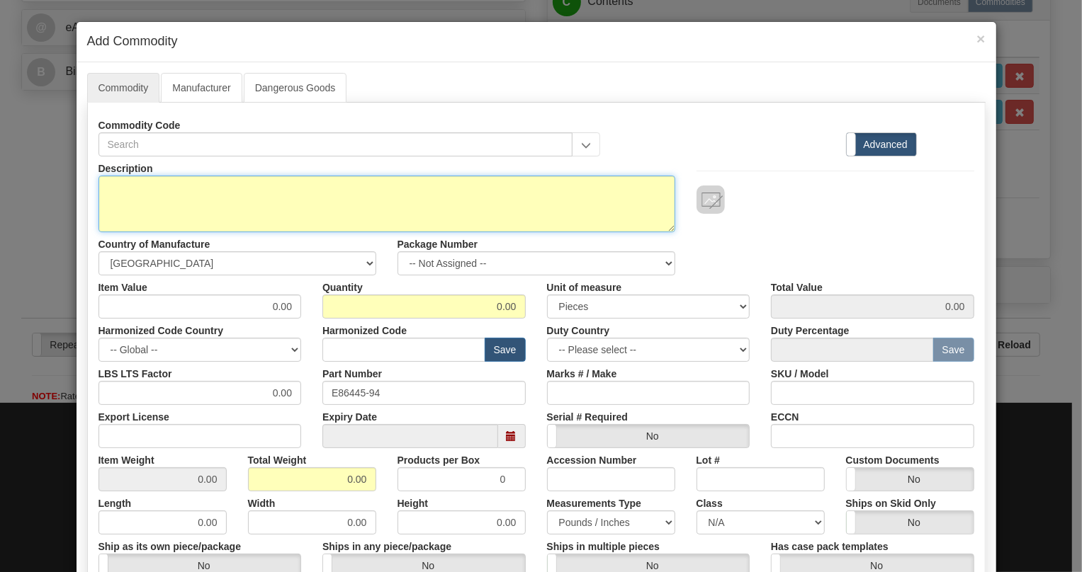
click at [116, 179] on textarea "Description" at bounding box center [386, 204] width 577 height 57
paste textarea "2W FXO PaDDLEBOaRD"
type textarea "2W FXO PaDDLEBOaRD"
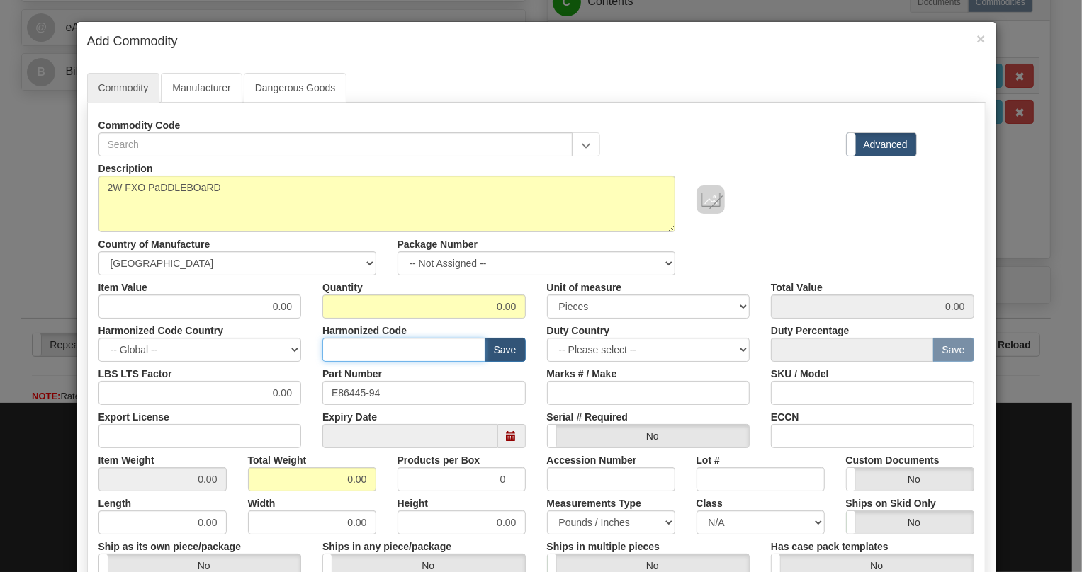
click at [339, 339] on input "text" at bounding box center [403, 350] width 163 height 24
paste input "8536.90.4000"
type input "8536.90.4000"
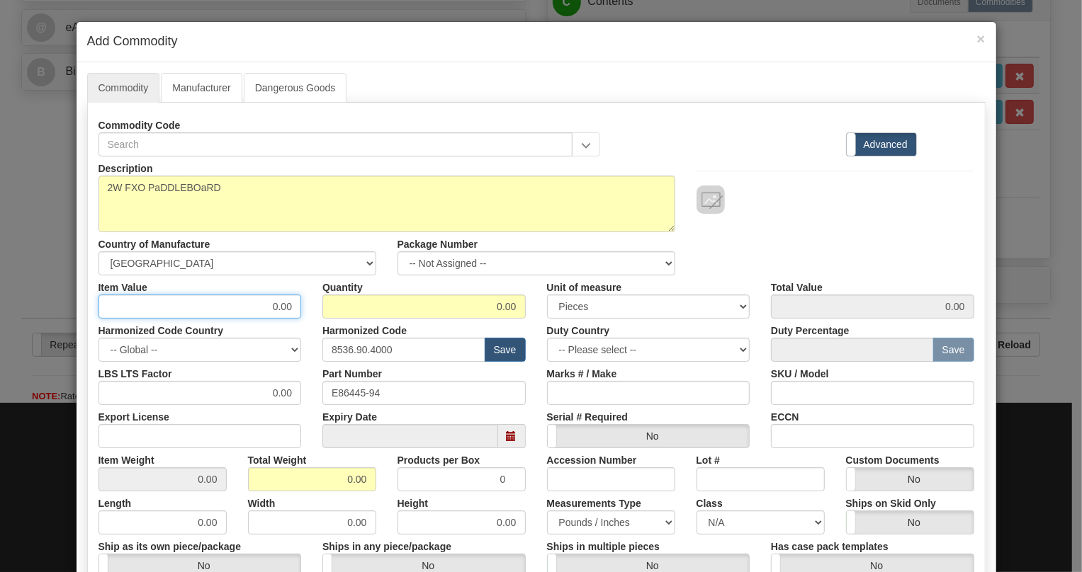
click at [280, 306] on input "0.00" at bounding box center [199, 307] width 203 height 24
type input "33.71"
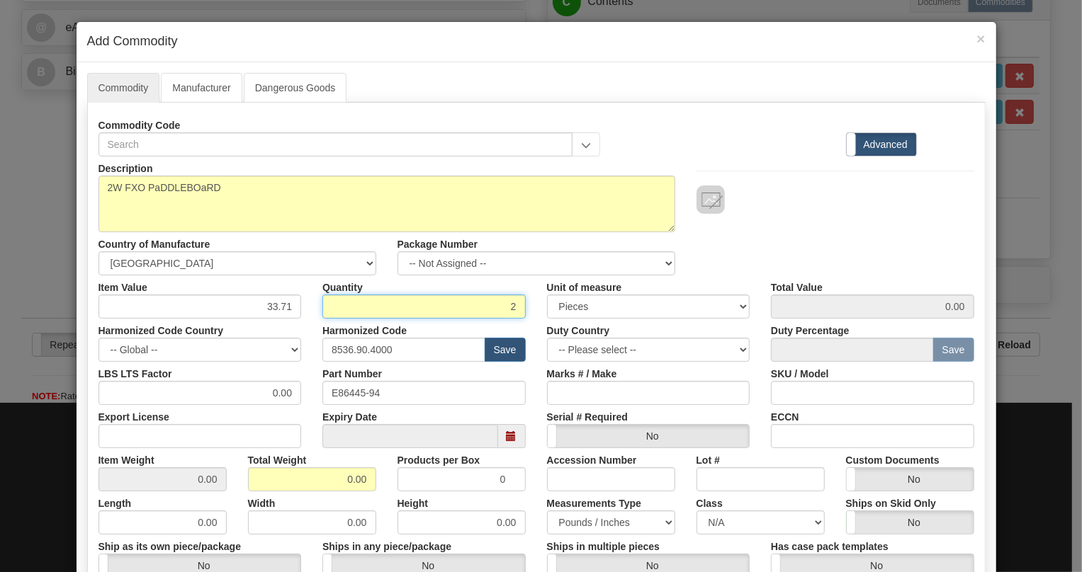
type input "2"
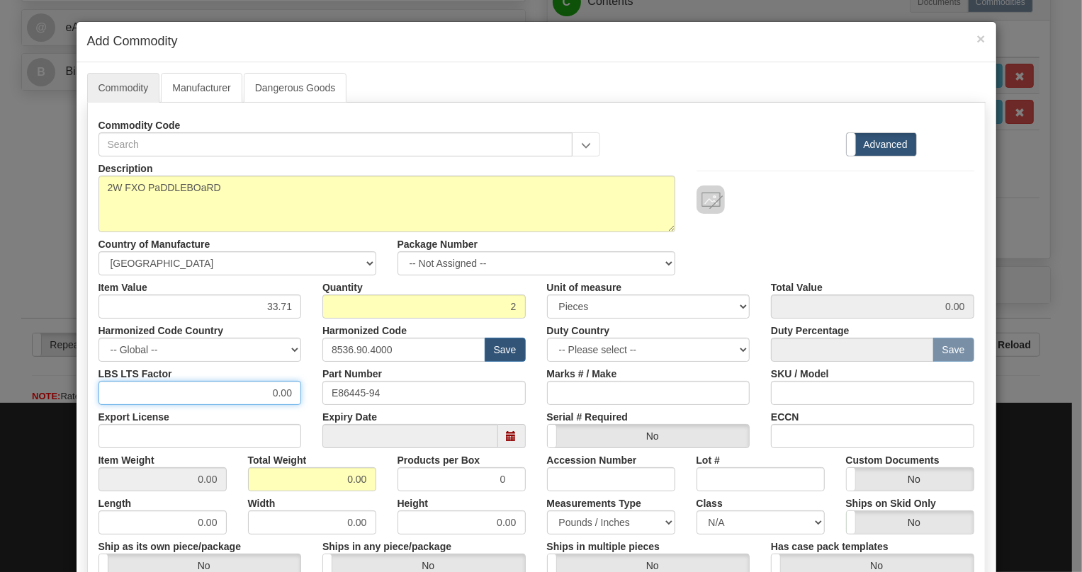
type input "67.42"
click at [261, 381] on input "0.00" at bounding box center [199, 393] width 203 height 24
type input "1.00"
click at [331, 482] on input "0.00" at bounding box center [312, 479] width 128 height 24
type input "1.00"
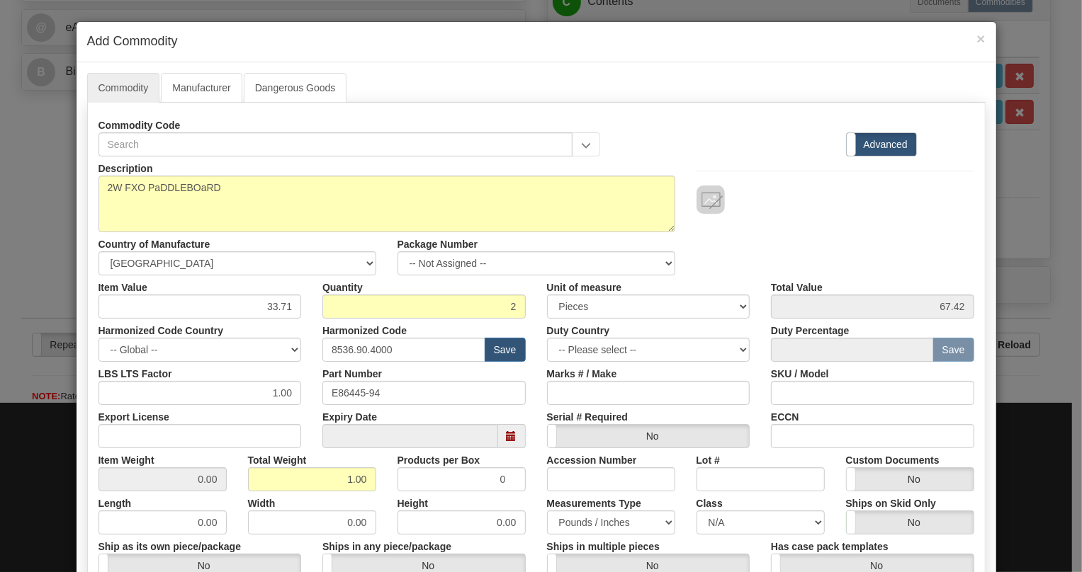
type input "0.5000"
click at [380, 497] on div "Width 0.00" at bounding box center [311, 513] width 149 height 43
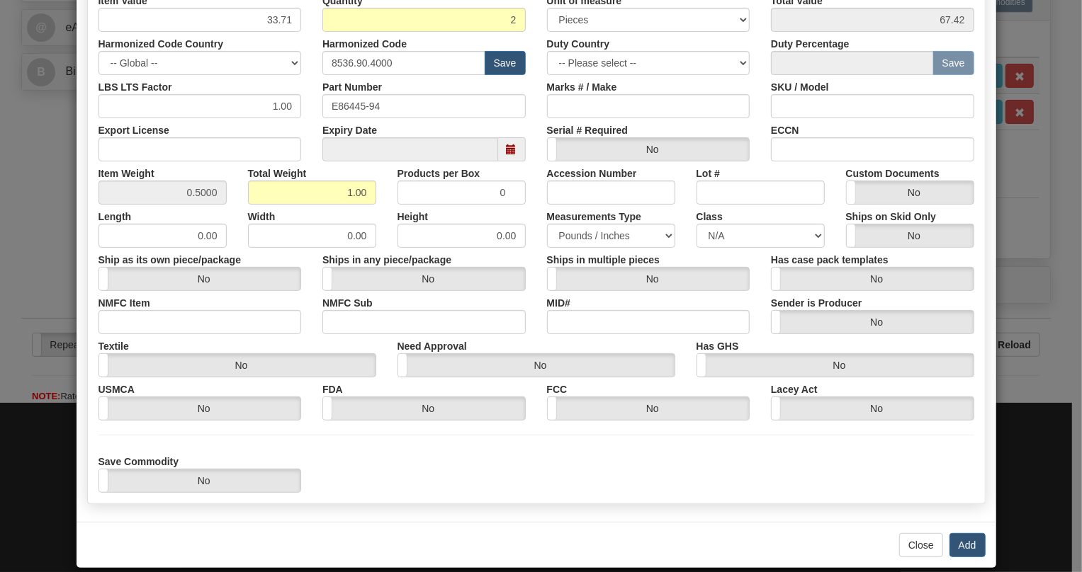
scroll to position [303, 0]
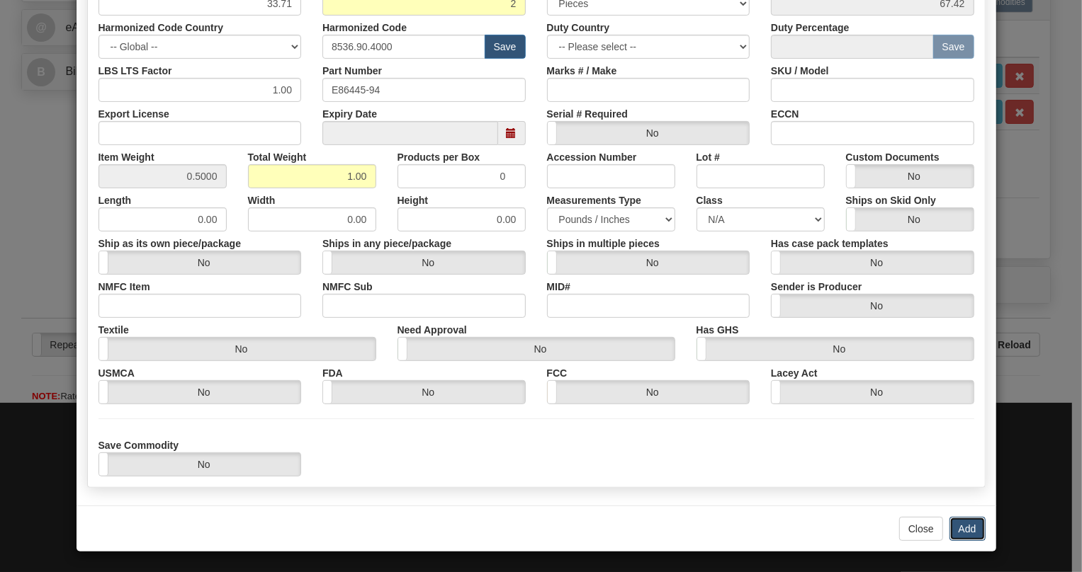
click at [964, 530] on button "Add" at bounding box center [967, 529] width 36 height 24
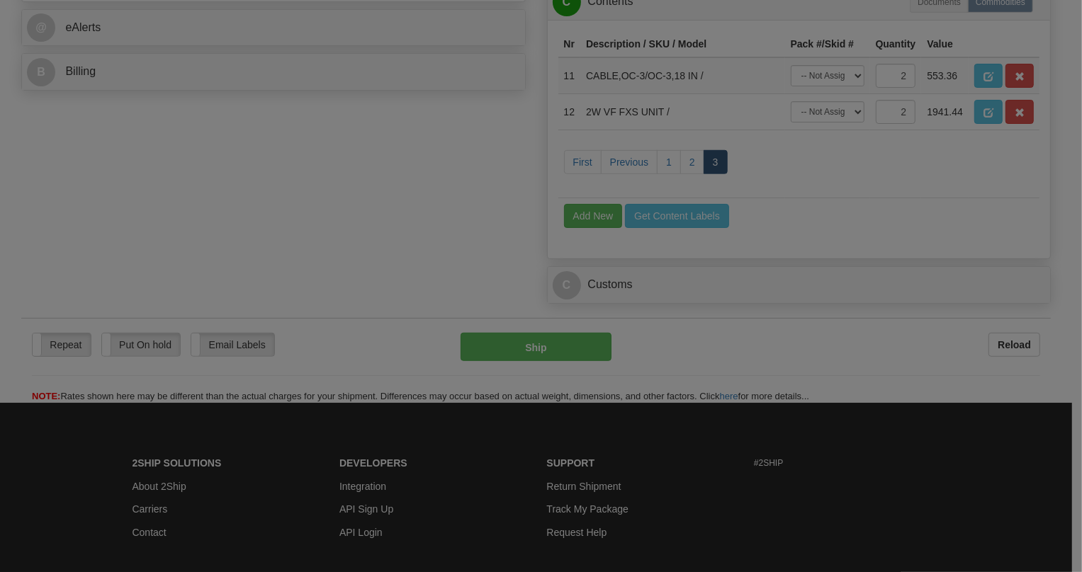
scroll to position [0, 0]
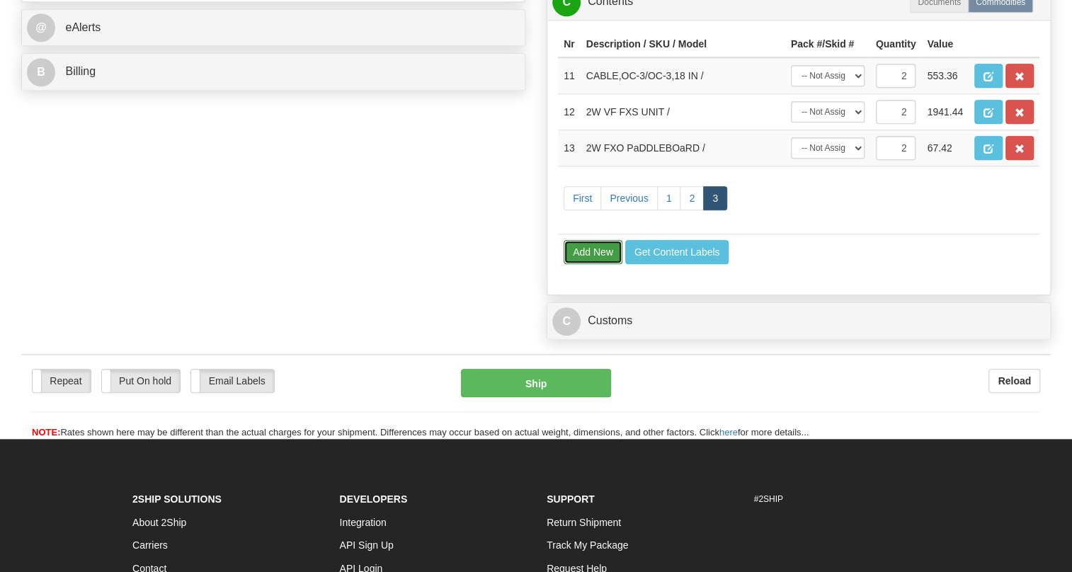
click at [596, 264] on button "Add New" at bounding box center [593, 252] width 59 height 24
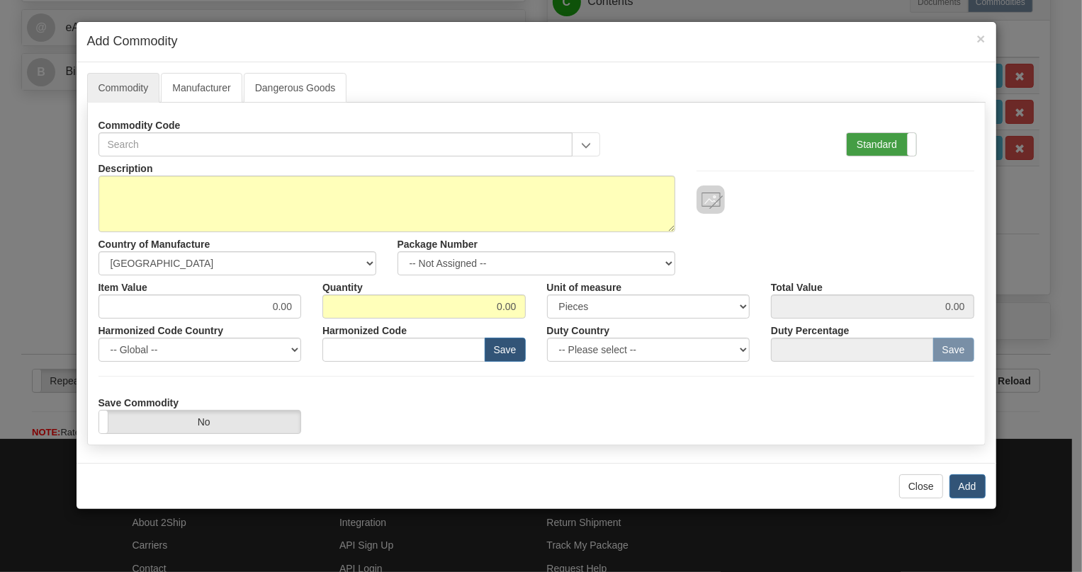
click at [880, 137] on label "Standard" at bounding box center [880, 144] width 69 height 23
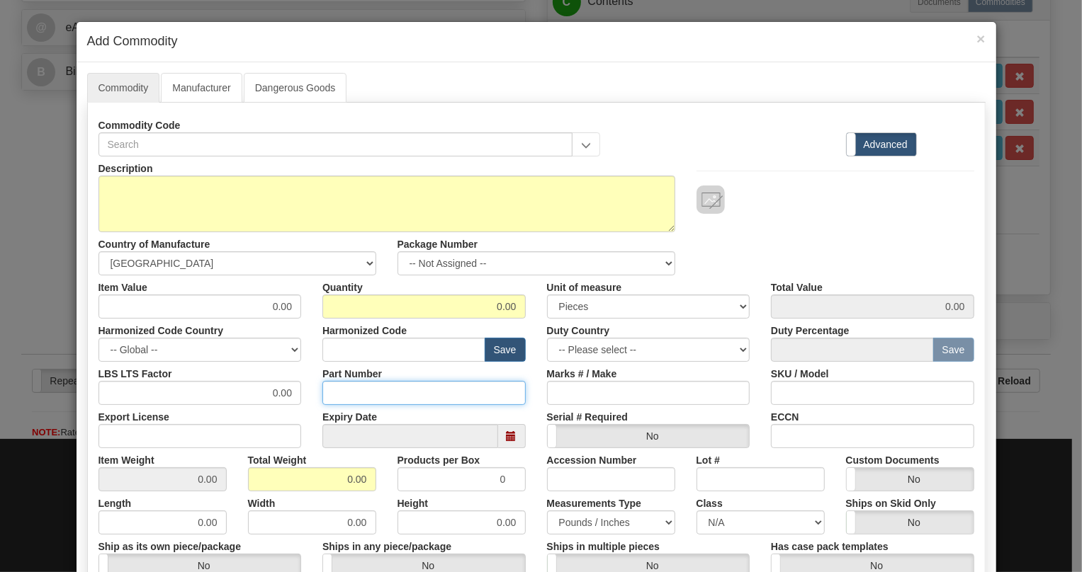
click at [334, 392] on input "Part Number" at bounding box center [423, 393] width 203 height 24
paste input "EB86448-03"
type input "EB86448-03"
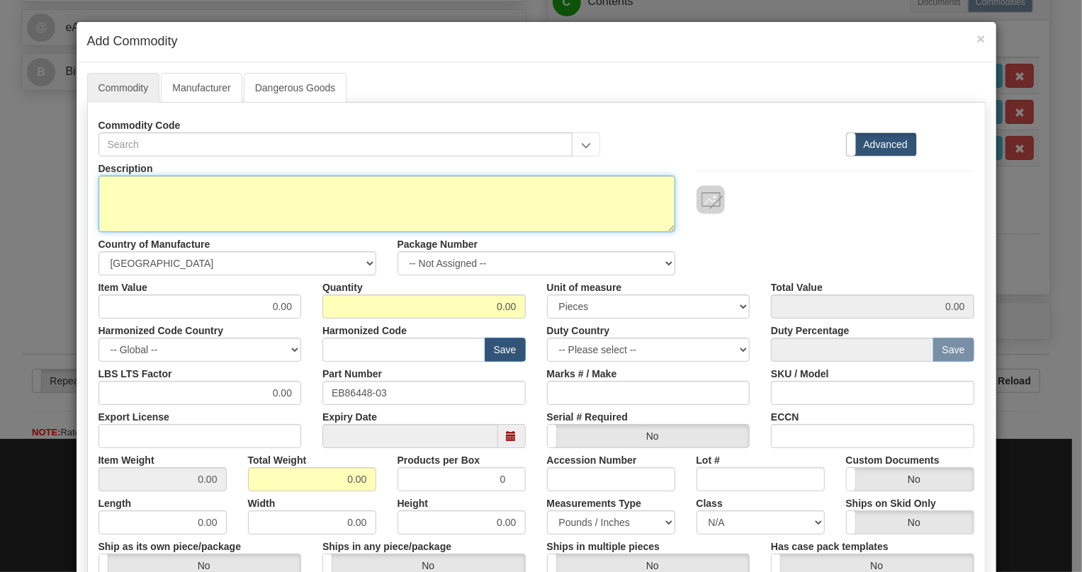
click at [130, 178] on textarea "Description" at bounding box center [386, 204] width 577 height 57
paste textarea "DATA-LS UNIT"
type textarea "DATA-LS UNIT"
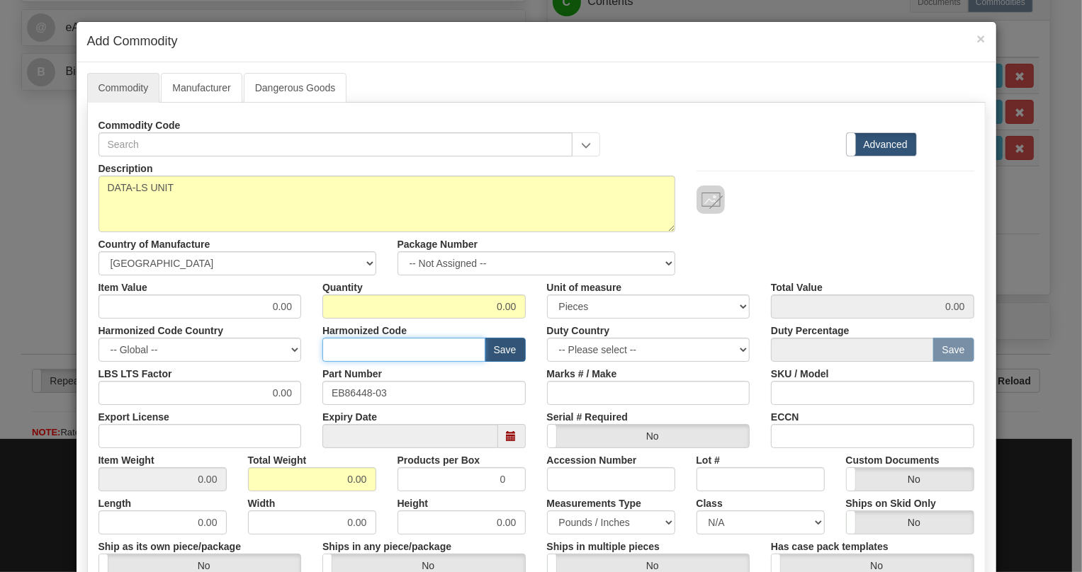
click at [346, 353] on input "text" at bounding box center [403, 350] width 163 height 24
paste input "8517.62.0090"
type input "8517.62.0090"
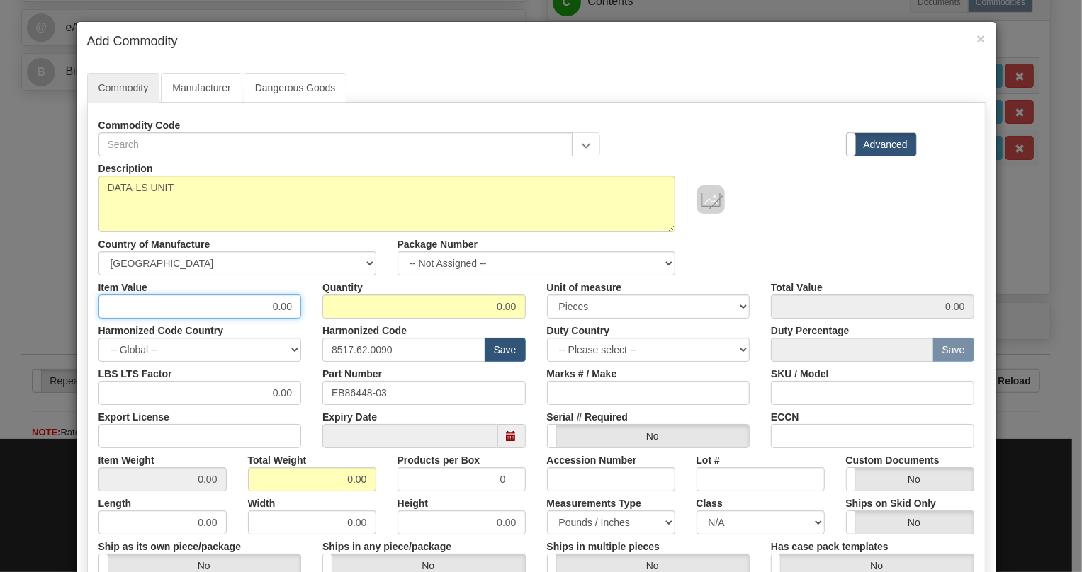
click at [289, 304] on input "0.00" at bounding box center [199, 307] width 203 height 24
paste input "606,05"
click at [275, 314] on input "606,05" at bounding box center [199, 307] width 203 height 24
type input "606.05"
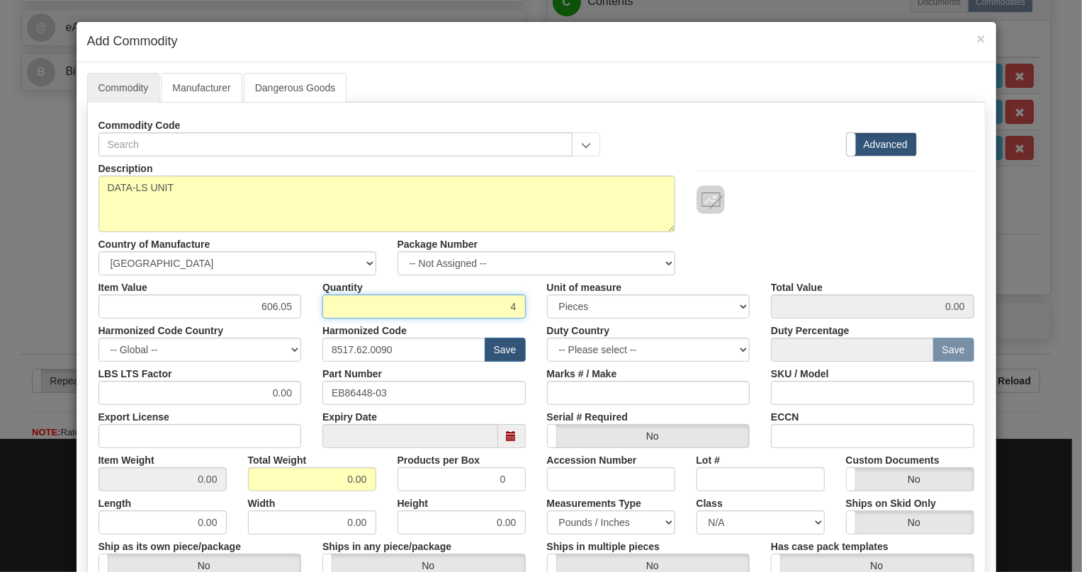
type input "4"
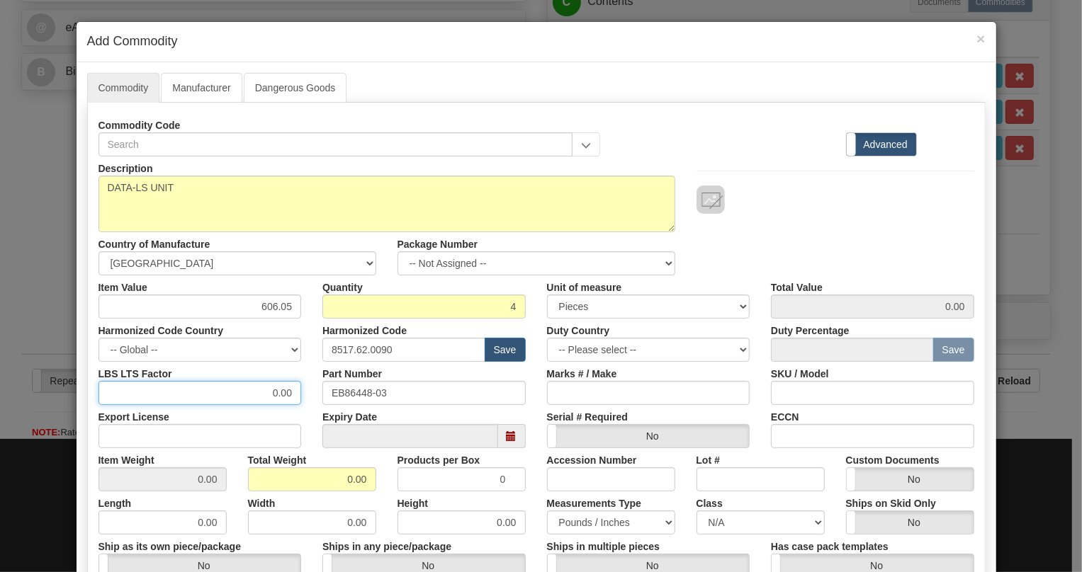
type input "2424.20"
click at [263, 399] on input "0.00" at bounding box center [199, 393] width 203 height 24
type input "1.00"
click at [339, 478] on input "0.00" at bounding box center [312, 479] width 128 height 24
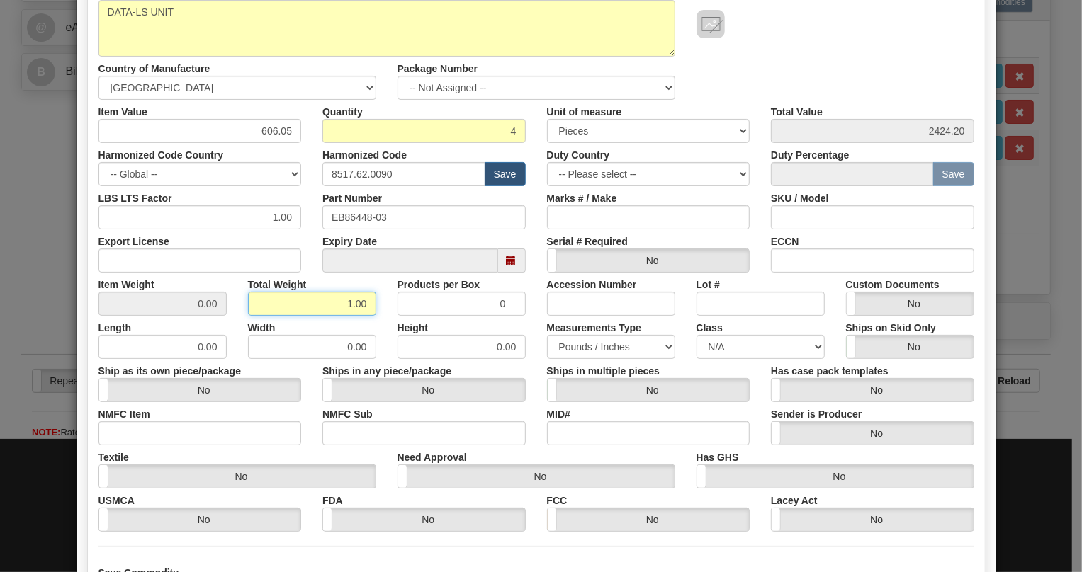
scroll to position [303, 0]
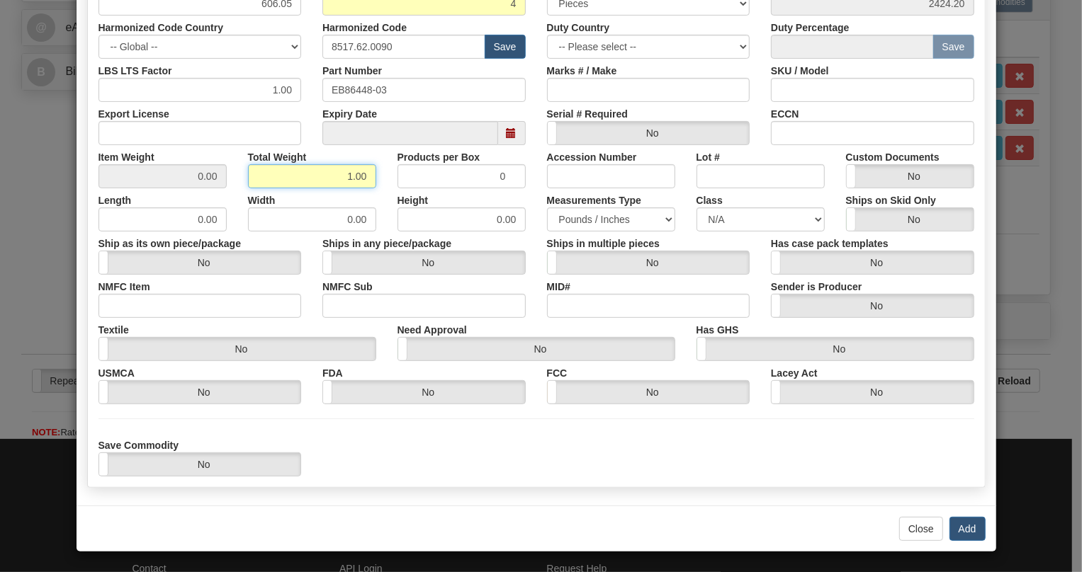
type input "1.00"
type input "0.2500"
click at [809, 439] on div "Save Commodity Yes No" at bounding box center [536, 454] width 897 height 43
click at [954, 531] on button "Add" at bounding box center [967, 529] width 36 height 24
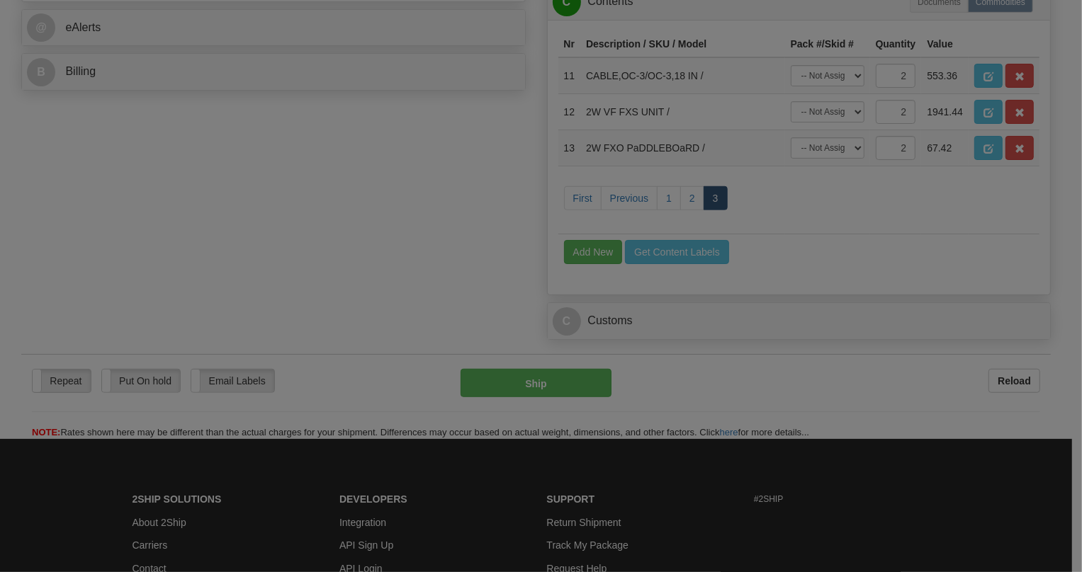
scroll to position [0, 0]
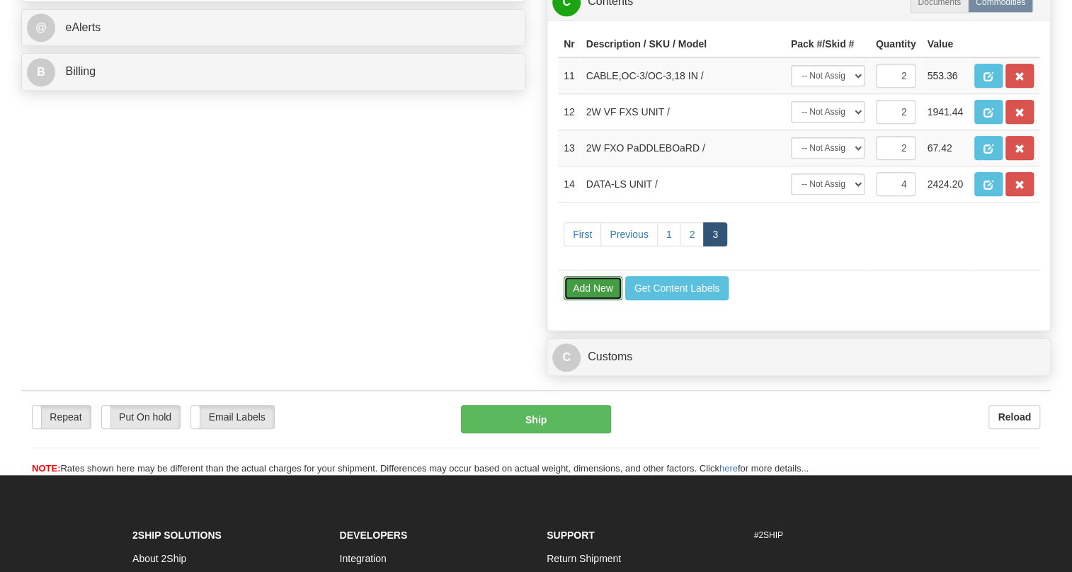
click at [594, 300] on button "Add New" at bounding box center [593, 288] width 59 height 24
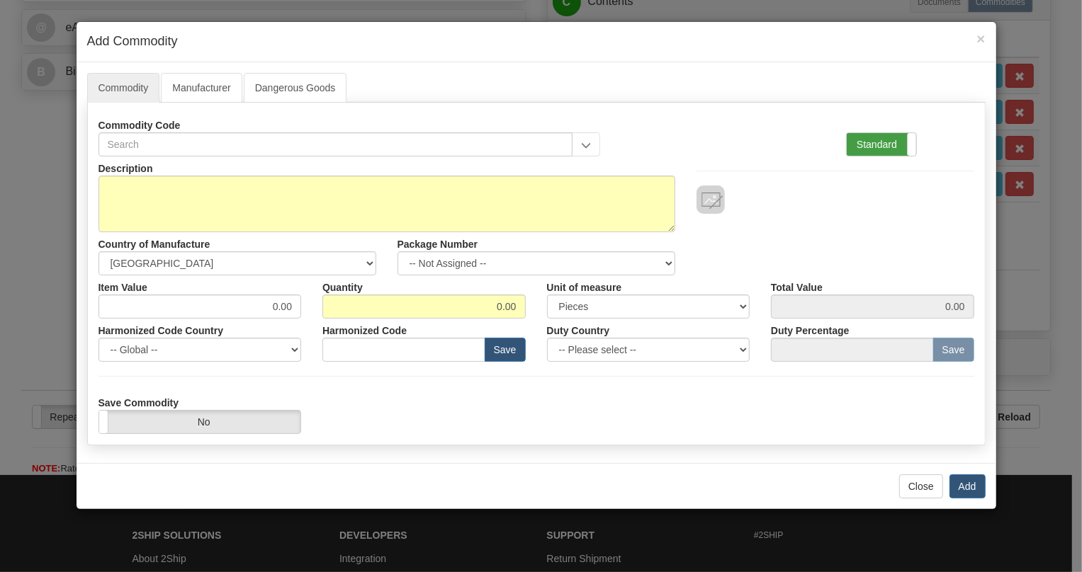
click at [874, 142] on label "Standard" at bounding box center [880, 144] width 69 height 23
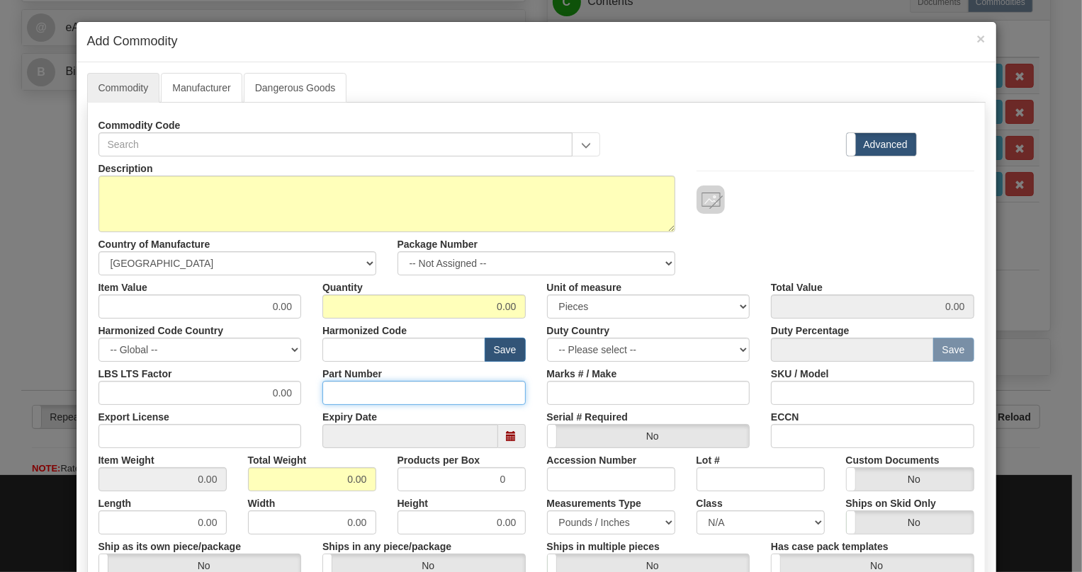
click at [358, 395] on input "Part Number" at bounding box center [423, 393] width 203 height 24
paste input "EB86464-01"
type input "EB86464-01"
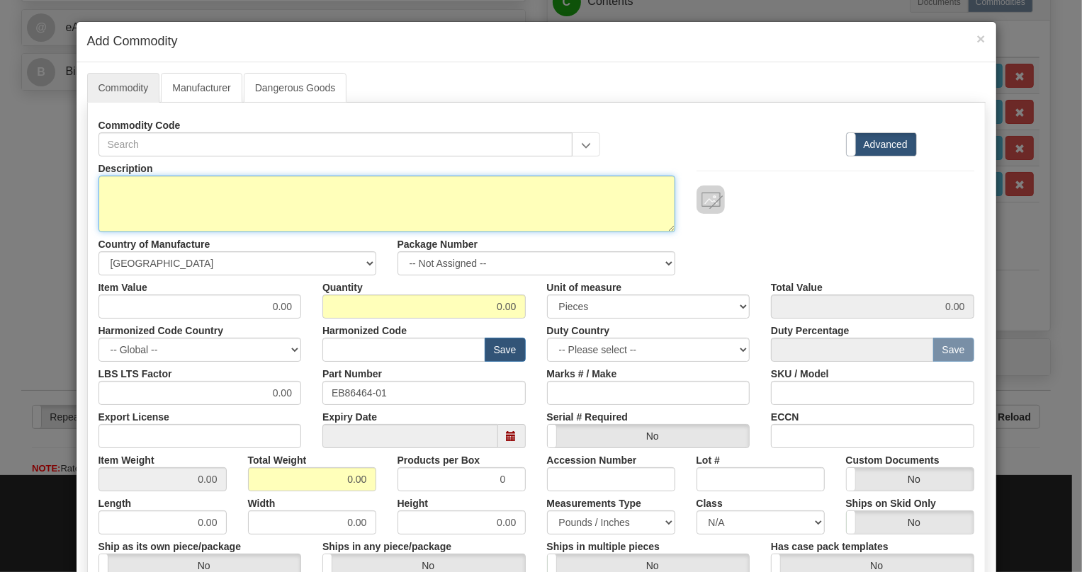
click at [150, 183] on textarea "Description" at bounding box center [386, 204] width 577 height 57
paste textarea "DATA-Nx64 UNIT (64-768K) (CM TST)"
type textarea "DATA-Nx64 UNIT (64-768K) (CM TST)"
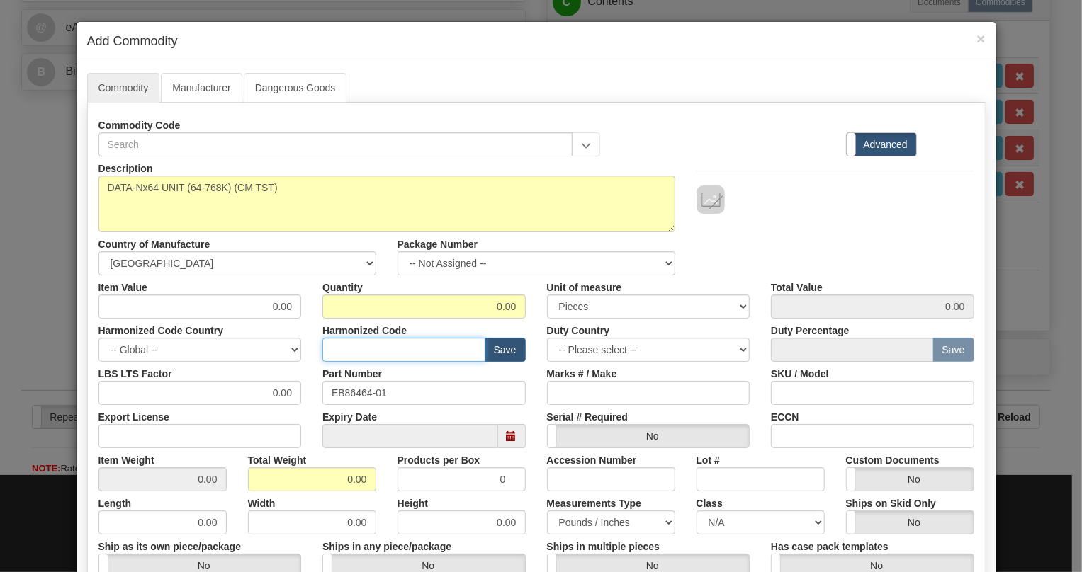
click at [335, 351] on input "text" at bounding box center [403, 350] width 163 height 24
paste input "8517.62.0090"
type input "8517.62.0090"
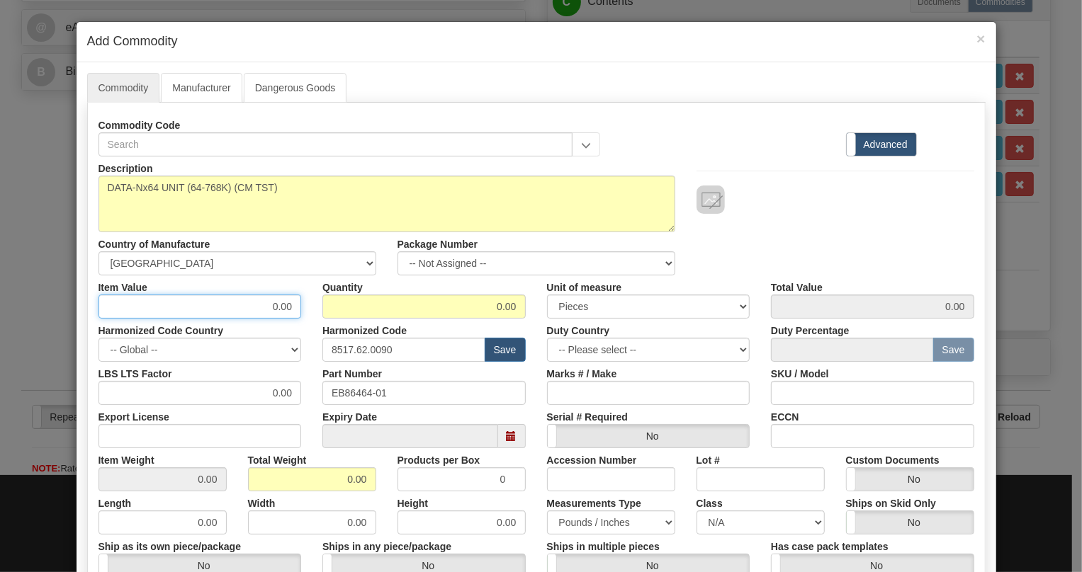
click at [290, 305] on input "0.00" at bounding box center [199, 307] width 203 height 24
paste input "607,16"
click at [276, 314] on input "607,16" at bounding box center [199, 307] width 203 height 24
type input "607.16"
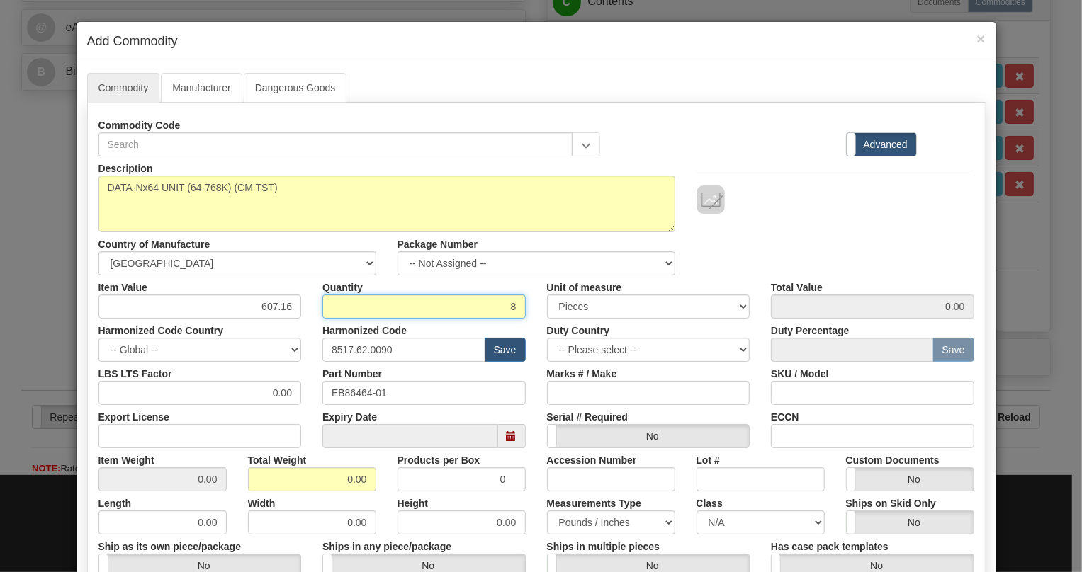
type input "8"
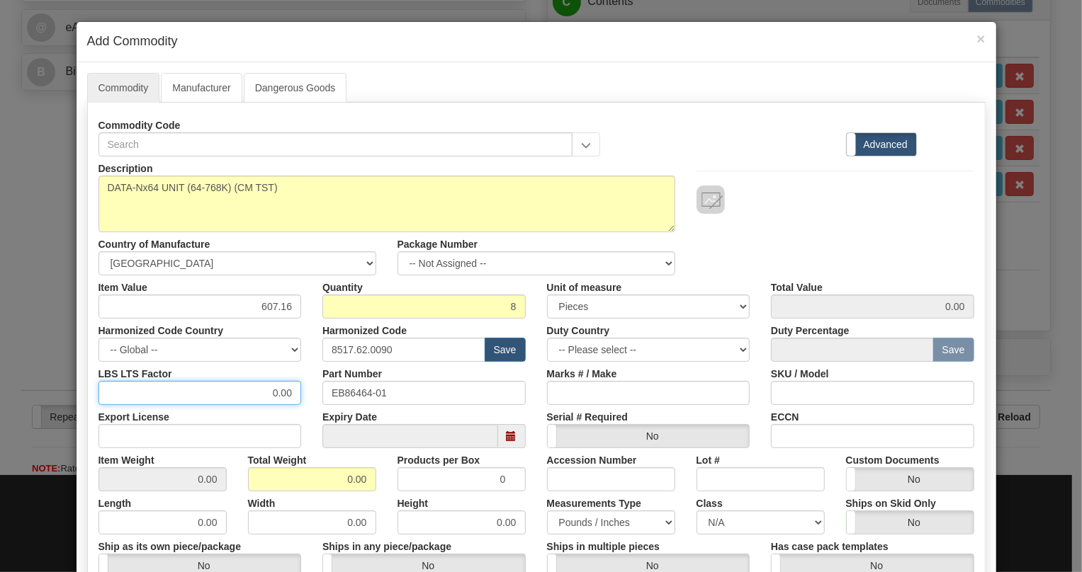
type input "4857.28"
click at [267, 400] on input "0.00" at bounding box center [199, 393] width 203 height 24
type input "1.00"
click at [334, 480] on input "0.00" at bounding box center [312, 479] width 128 height 24
type input "1.00"
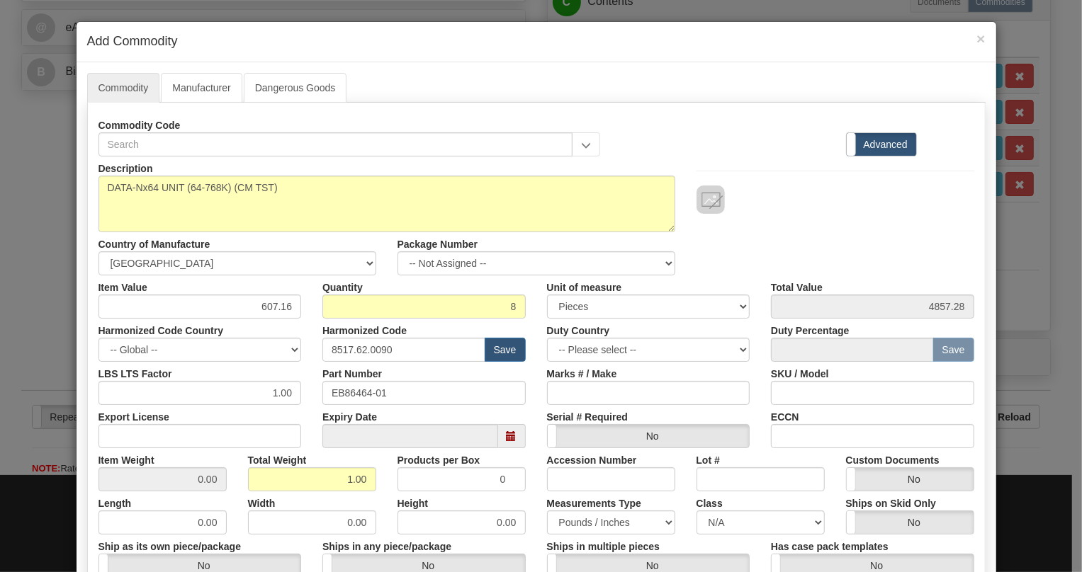
type input "0.1250"
click at [376, 501] on div "Width 0.00" at bounding box center [311, 513] width 149 height 43
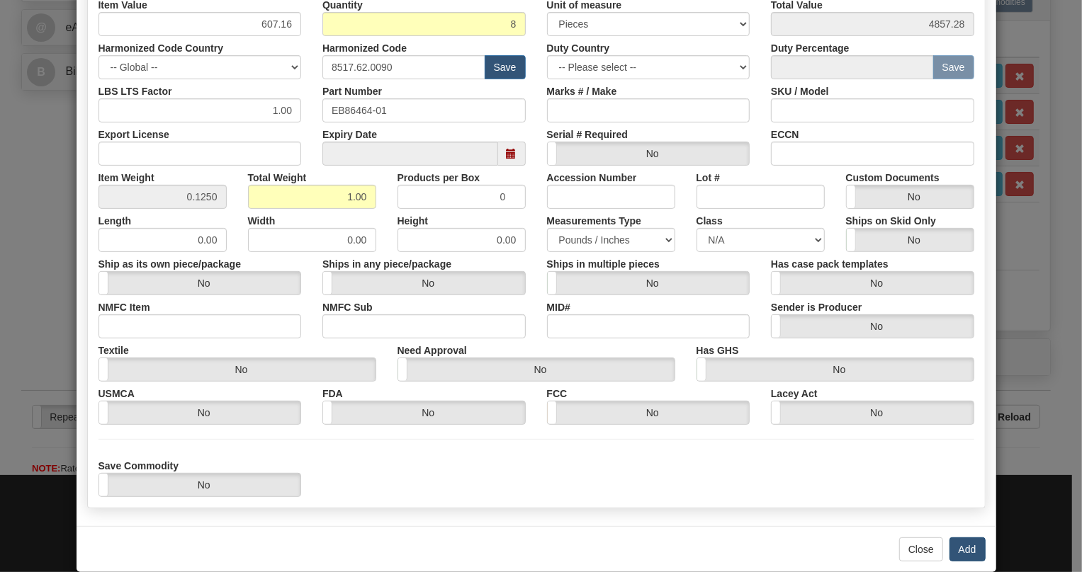
scroll to position [303, 0]
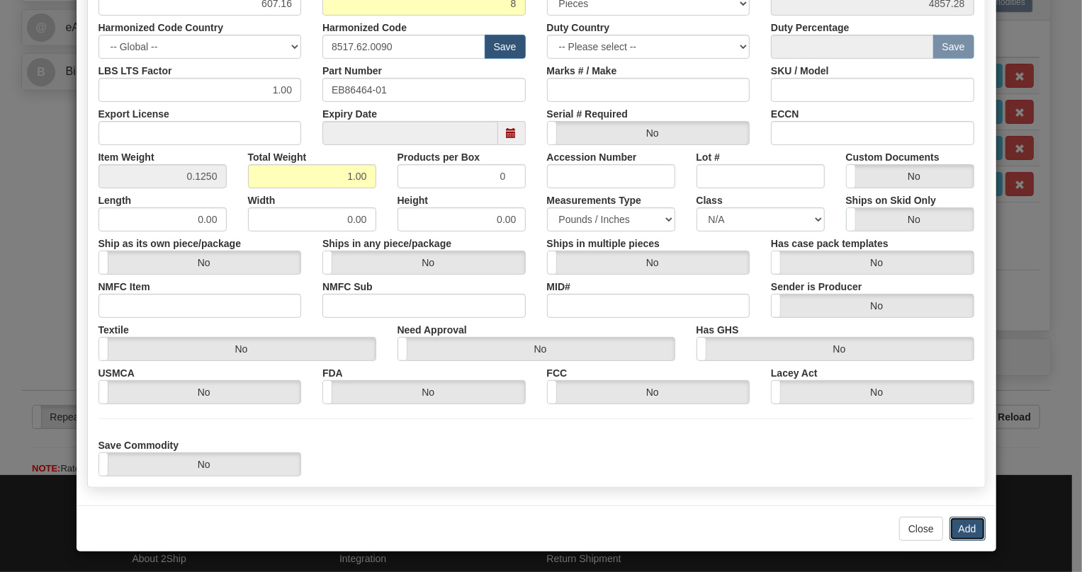
click at [963, 533] on button "Add" at bounding box center [967, 529] width 36 height 24
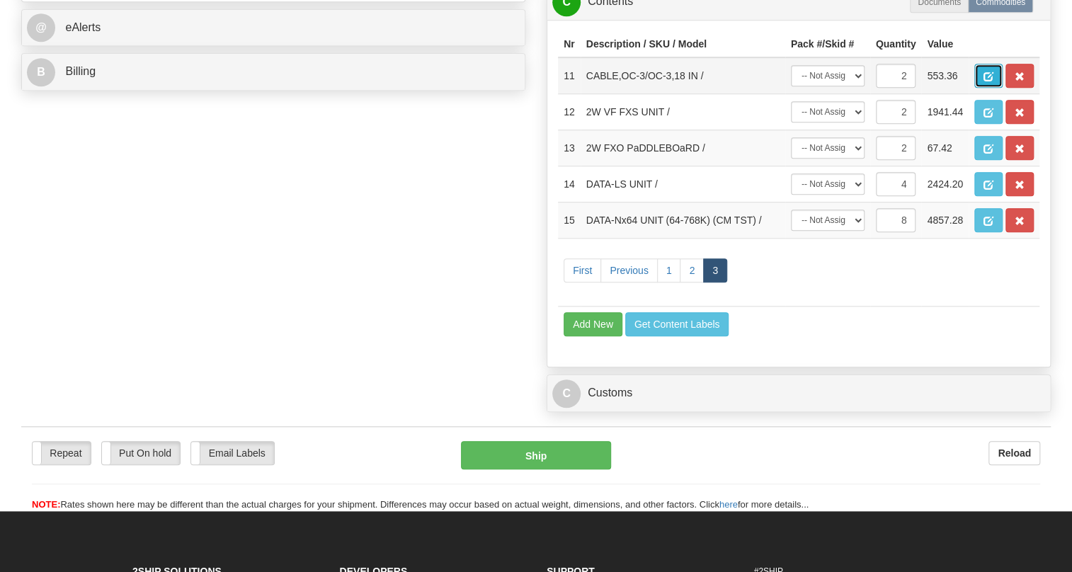
click at [991, 81] on span "button" at bounding box center [989, 76] width 10 height 9
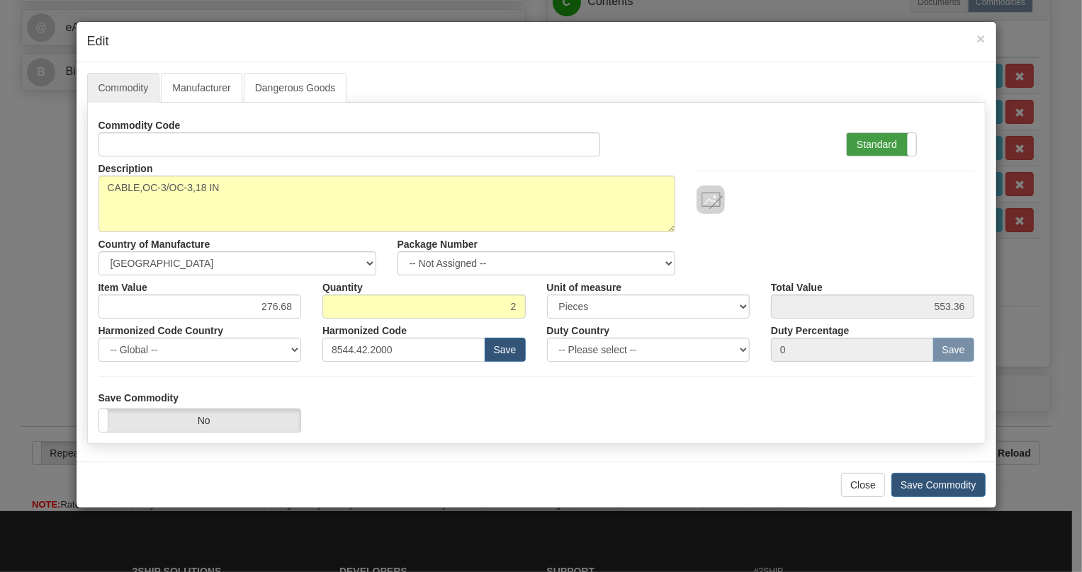
click at [876, 142] on label "Standard" at bounding box center [880, 144] width 69 height 23
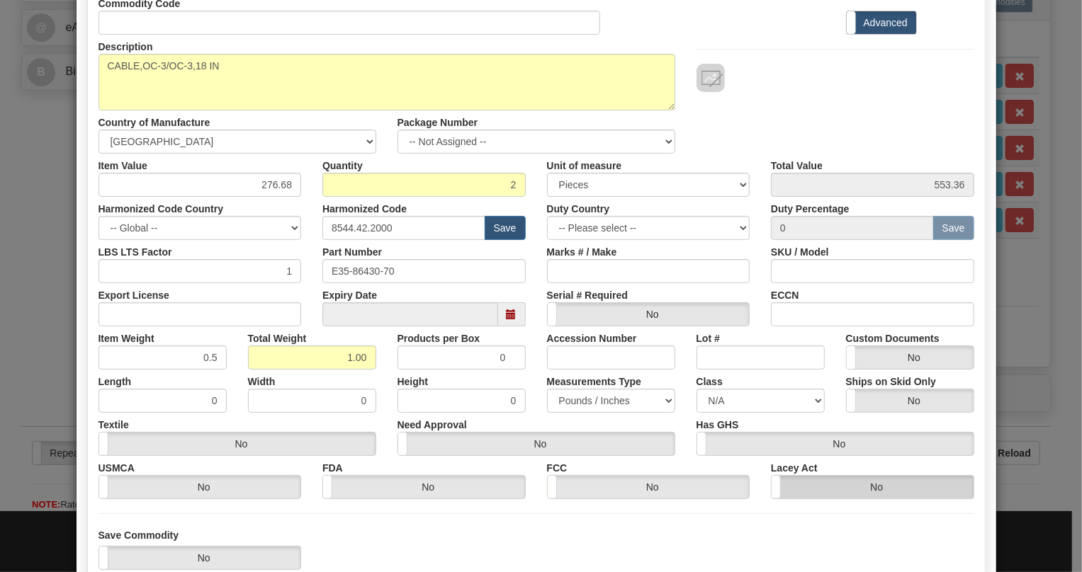
scroll to position [215, 0]
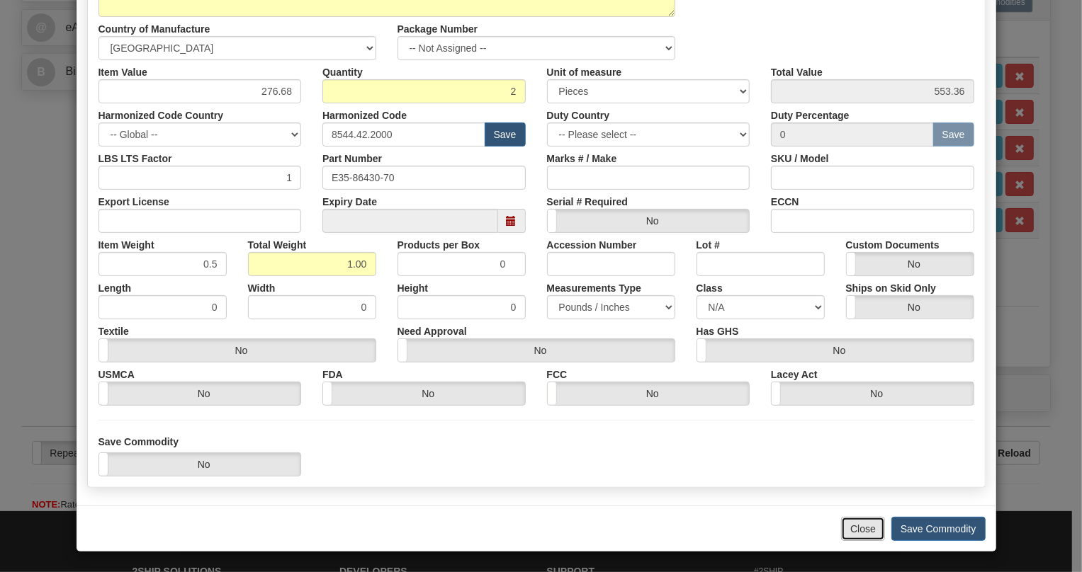
click at [850, 524] on button "Close" at bounding box center [863, 529] width 44 height 24
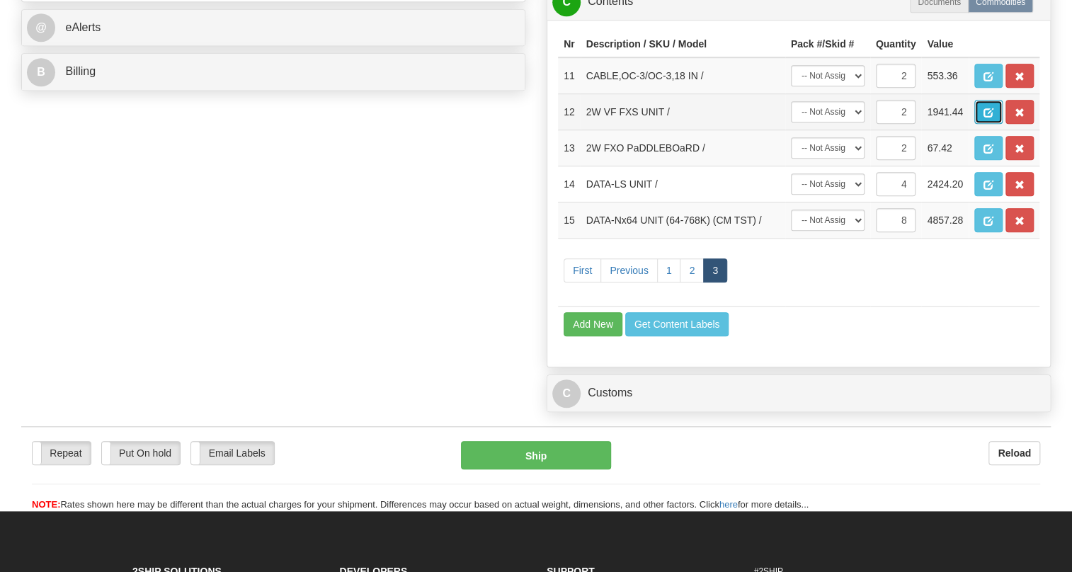
click at [989, 118] on span "button" at bounding box center [989, 112] width 10 height 9
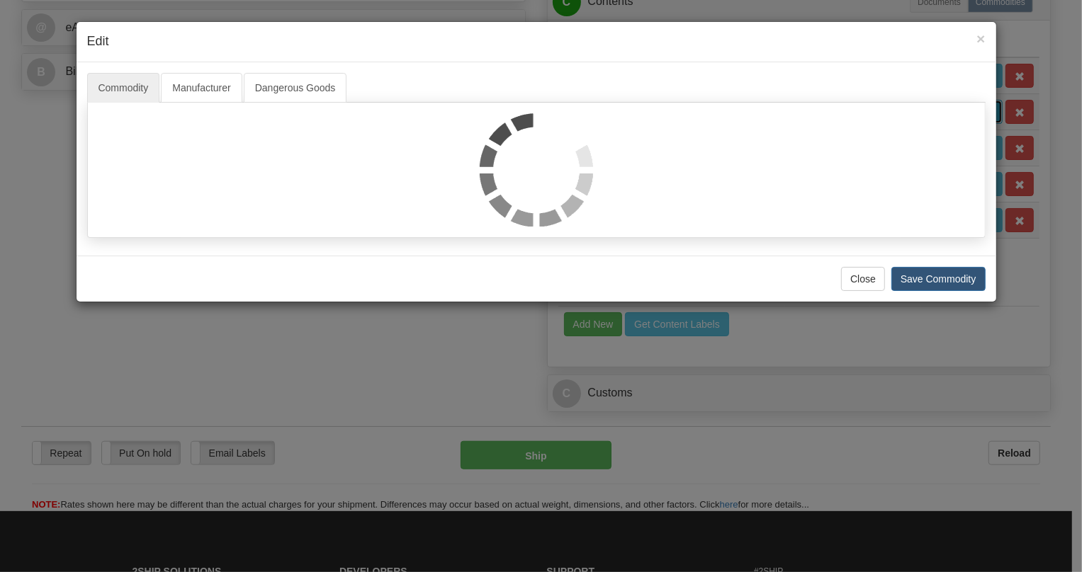
scroll to position [0, 0]
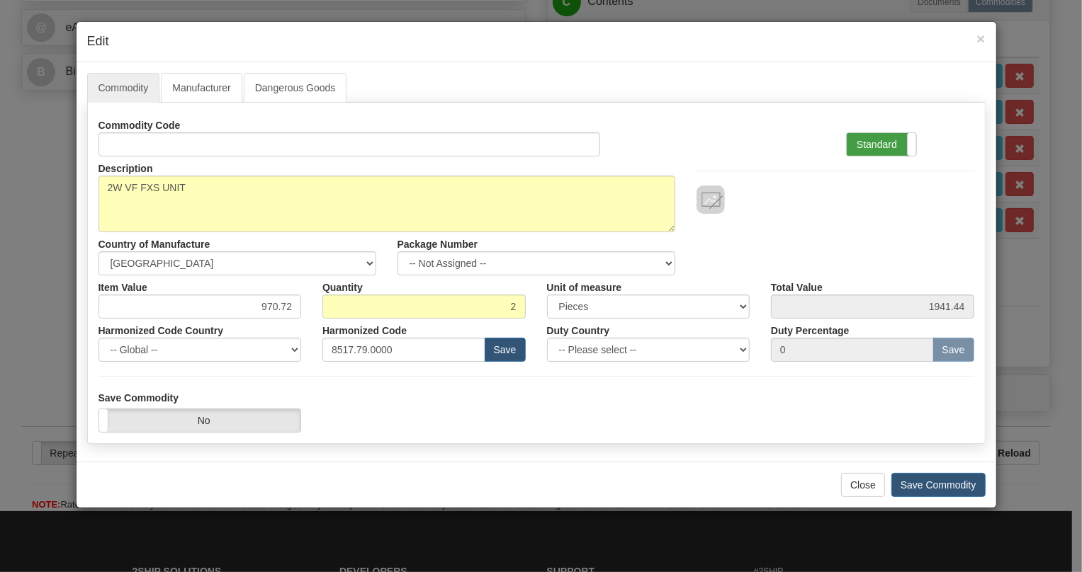
click at [872, 144] on label "Standard" at bounding box center [880, 144] width 69 height 23
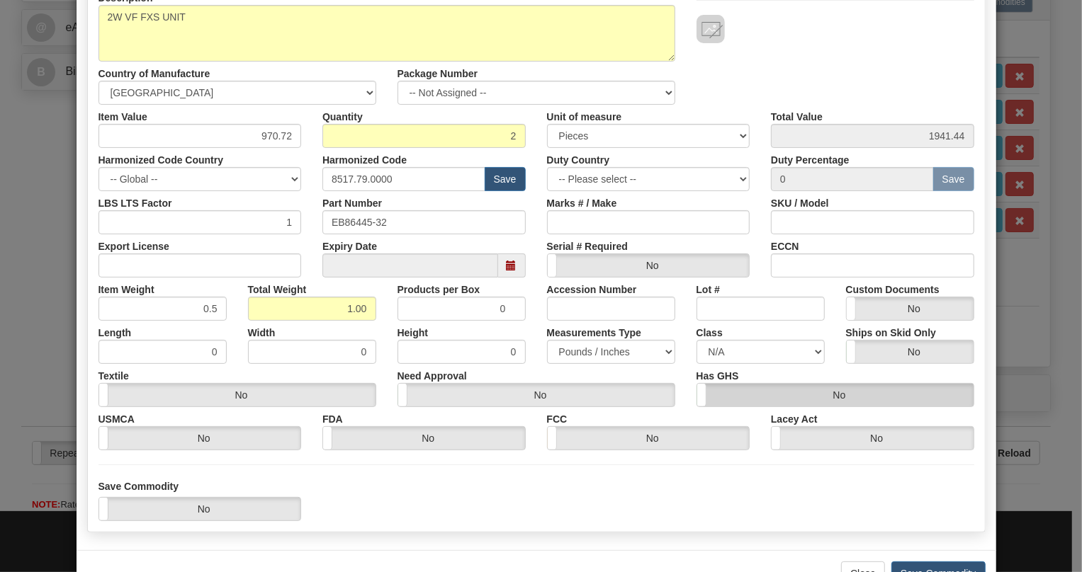
scroll to position [215, 0]
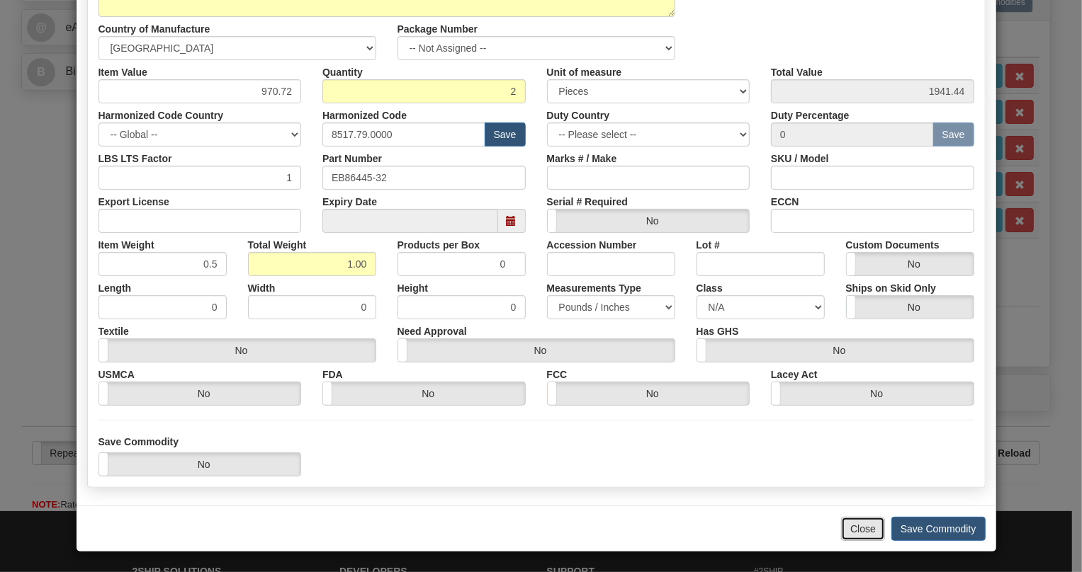
click at [858, 529] on button "Close" at bounding box center [863, 529] width 44 height 24
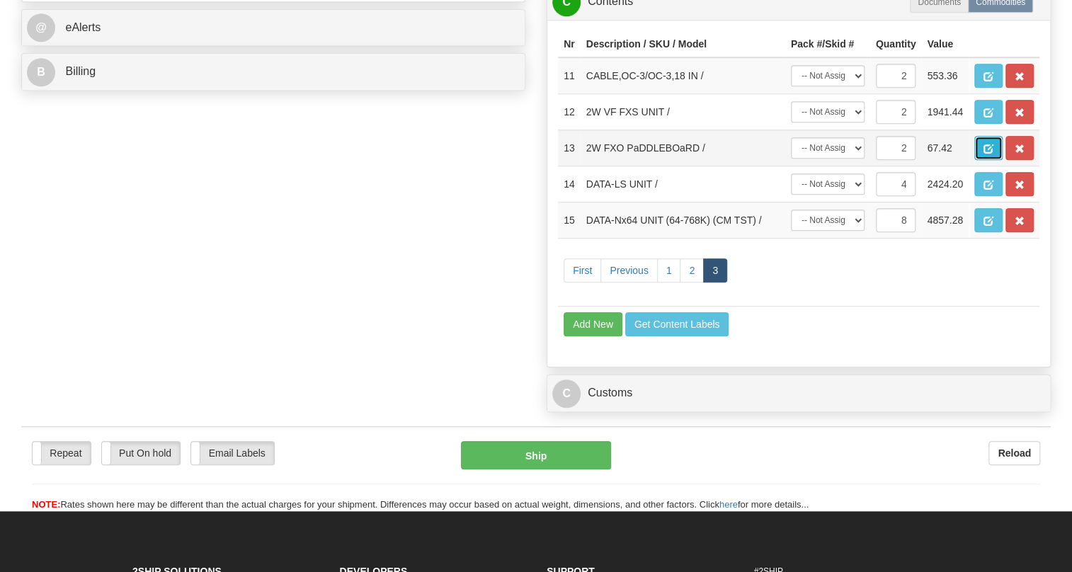
click at [984, 154] on span "button" at bounding box center [989, 148] width 10 height 9
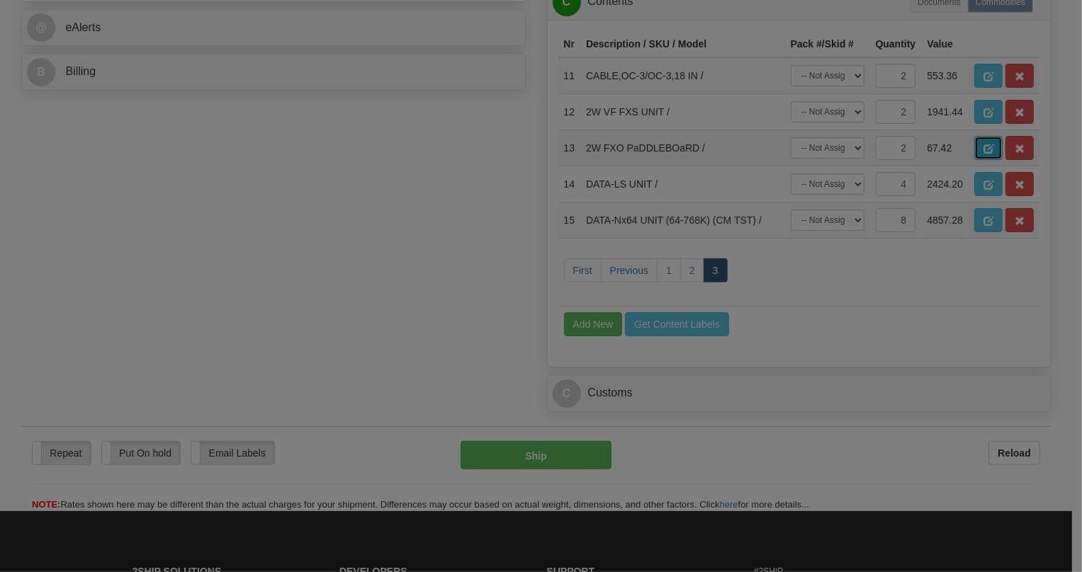
scroll to position [0, 0]
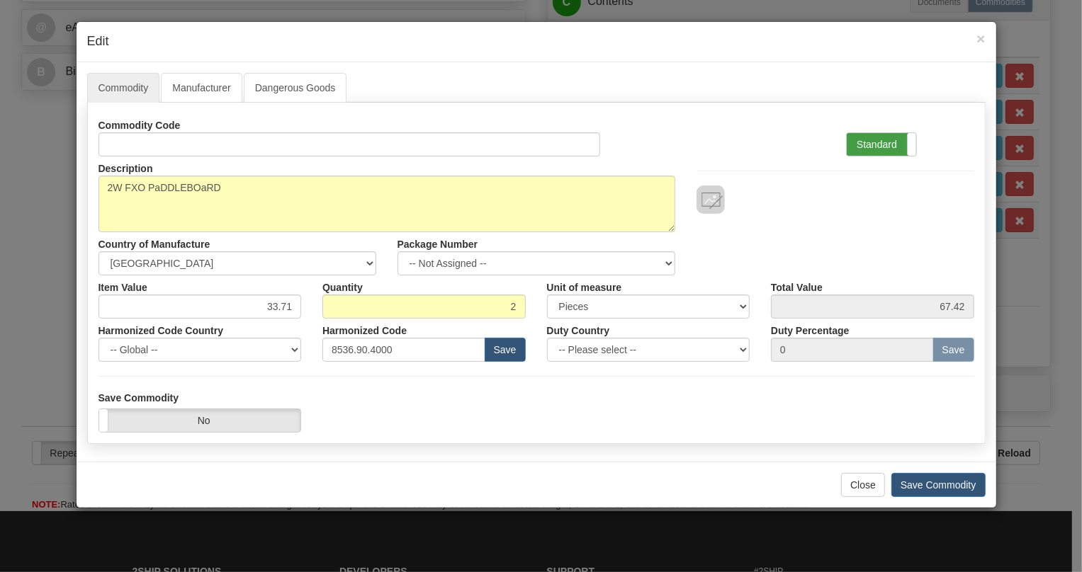
click at [878, 144] on label "Standard" at bounding box center [880, 144] width 69 height 23
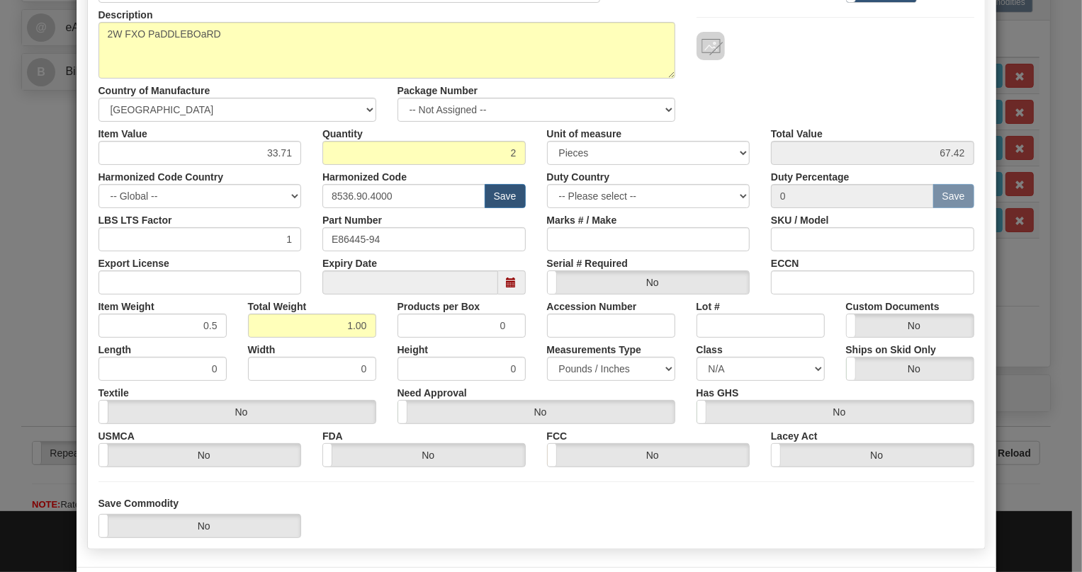
scroll to position [215, 0]
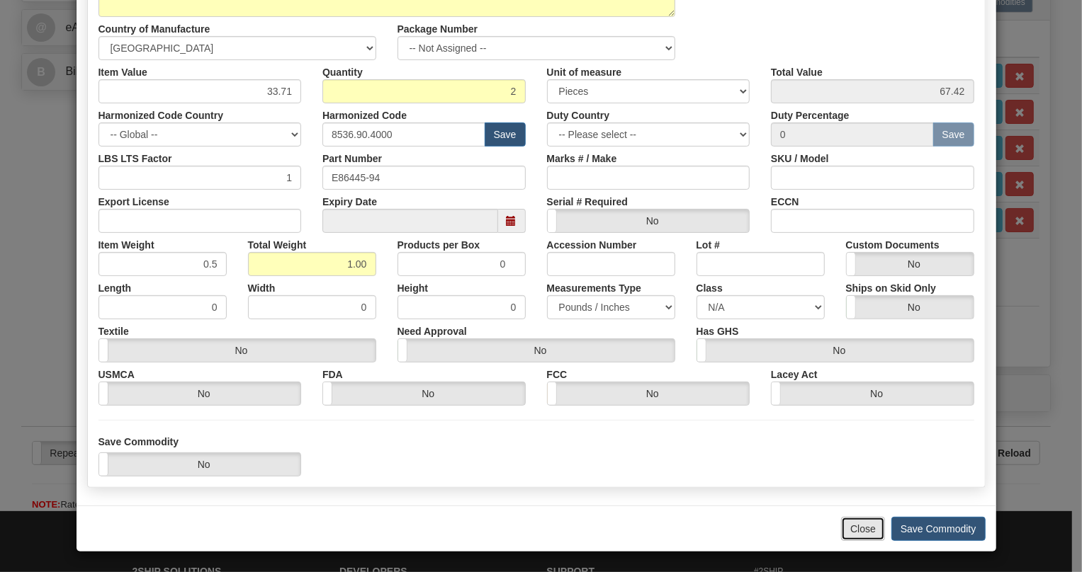
click at [848, 530] on button "Close" at bounding box center [863, 529] width 44 height 24
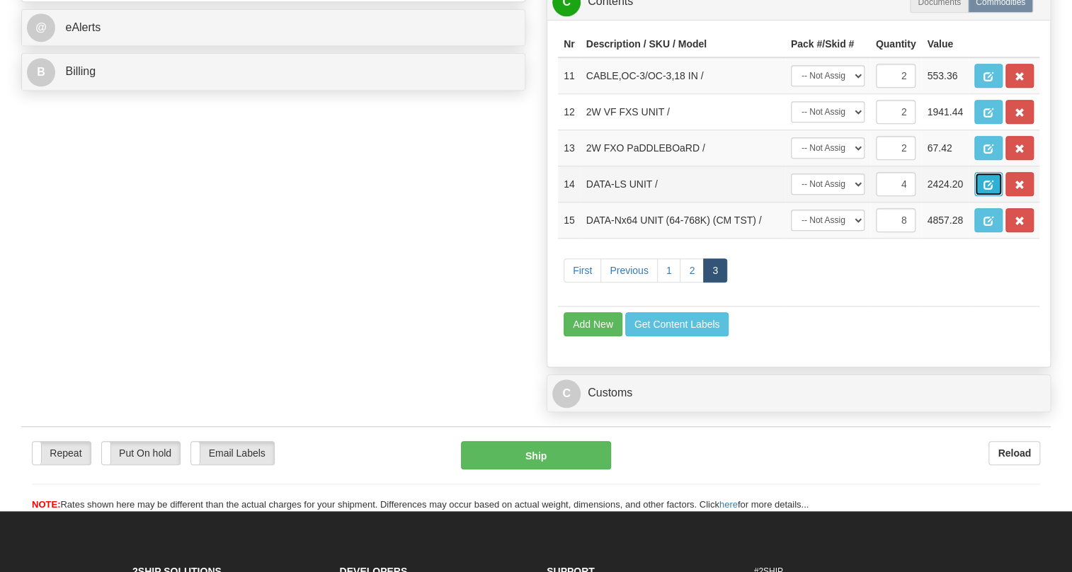
click at [987, 190] on span "button" at bounding box center [989, 185] width 10 height 9
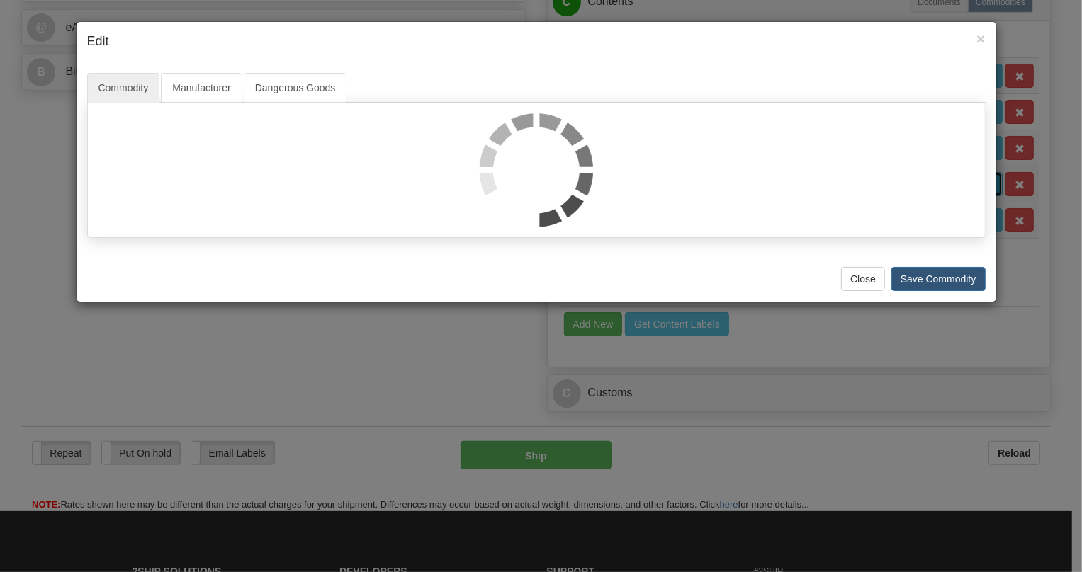
scroll to position [0, 0]
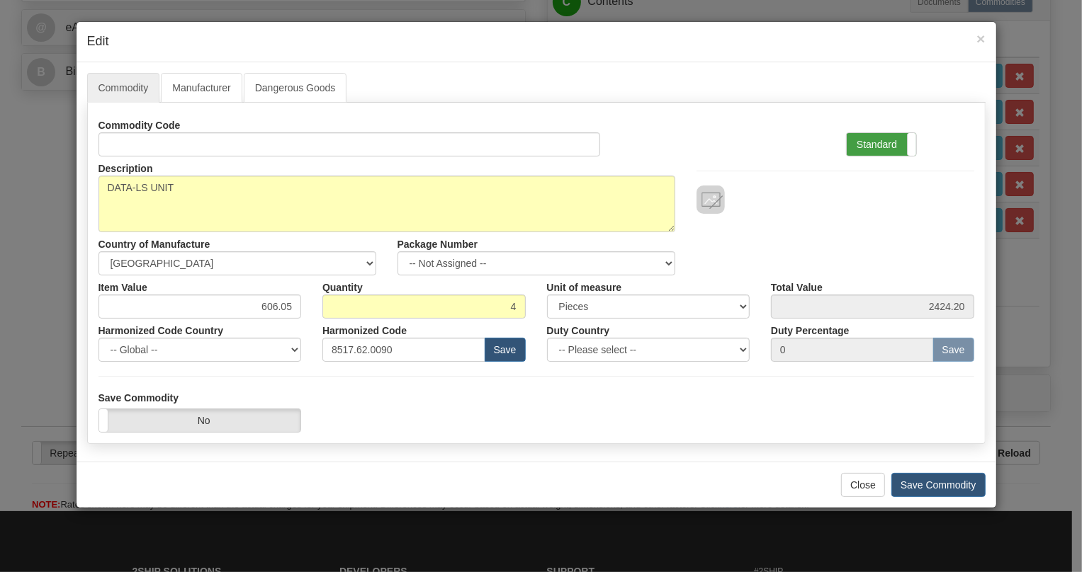
click at [871, 138] on label "Standard" at bounding box center [880, 144] width 69 height 23
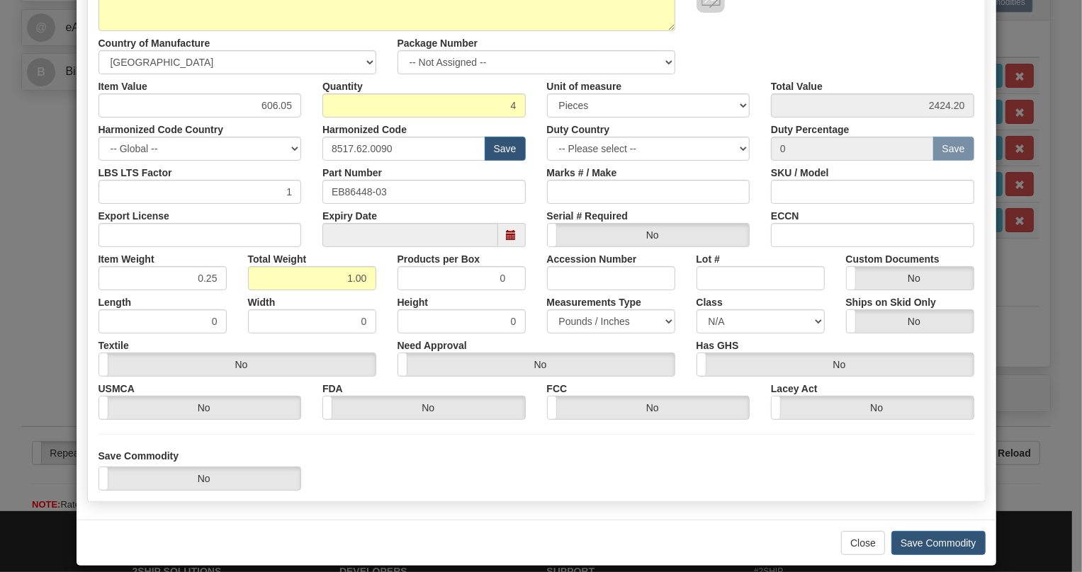
scroll to position [215, 0]
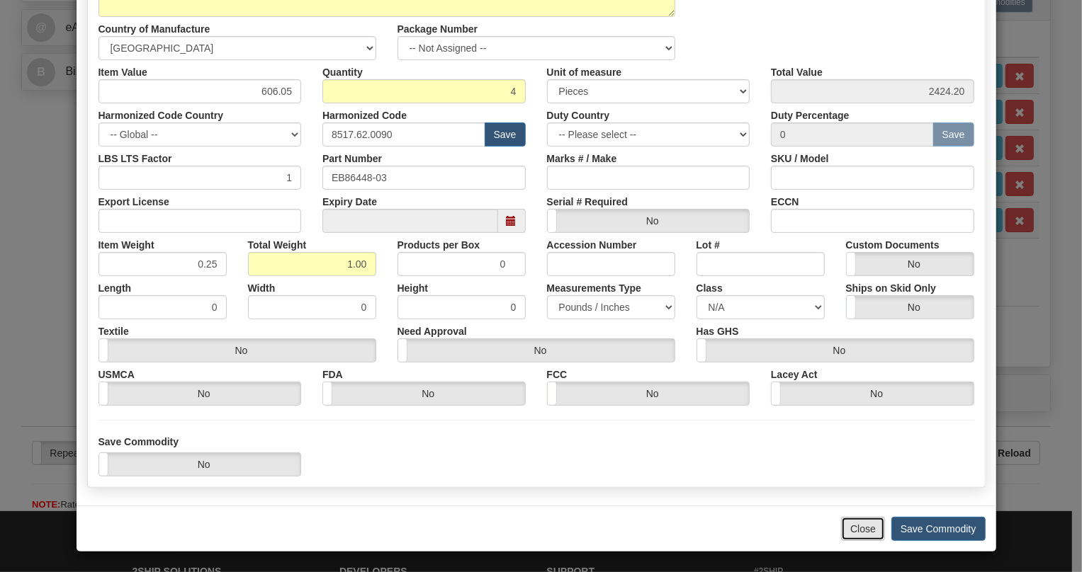
click at [853, 533] on button "Close" at bounding box center [863, 529] width 44 height 24
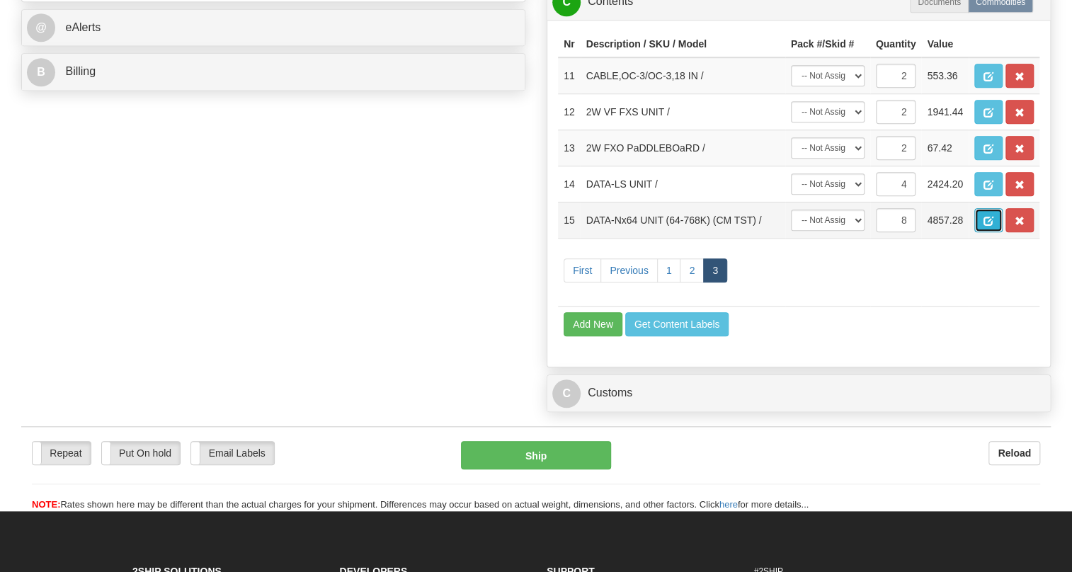
click at [986, 226] on span "button" at bounding box center [989, 221] width 10 height 9
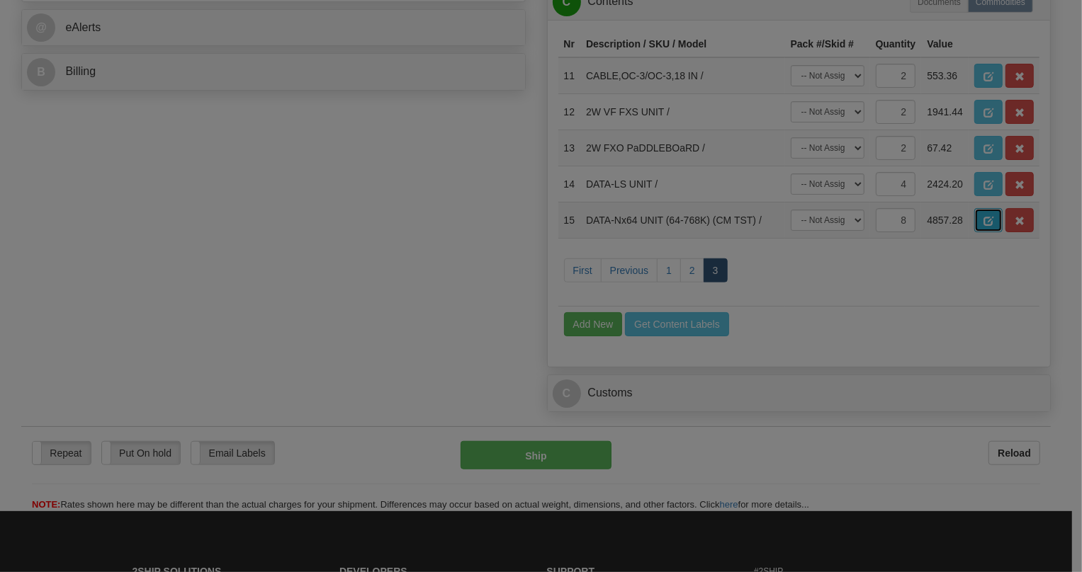
scroll to position [0, 0]
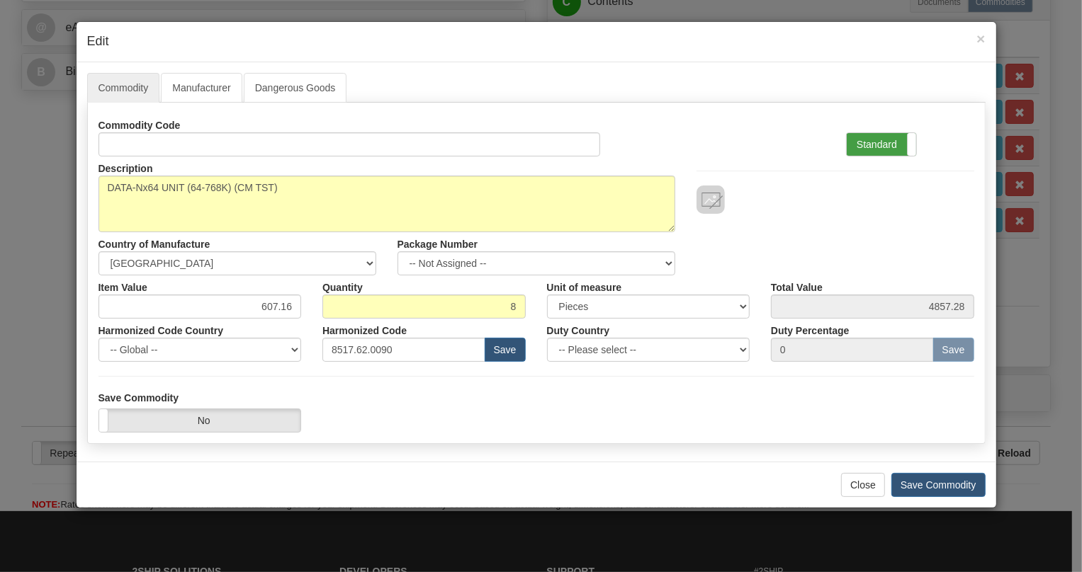
click at [867, 147] on label "Standard" at bounding box center [880, 144] width 69 height 23
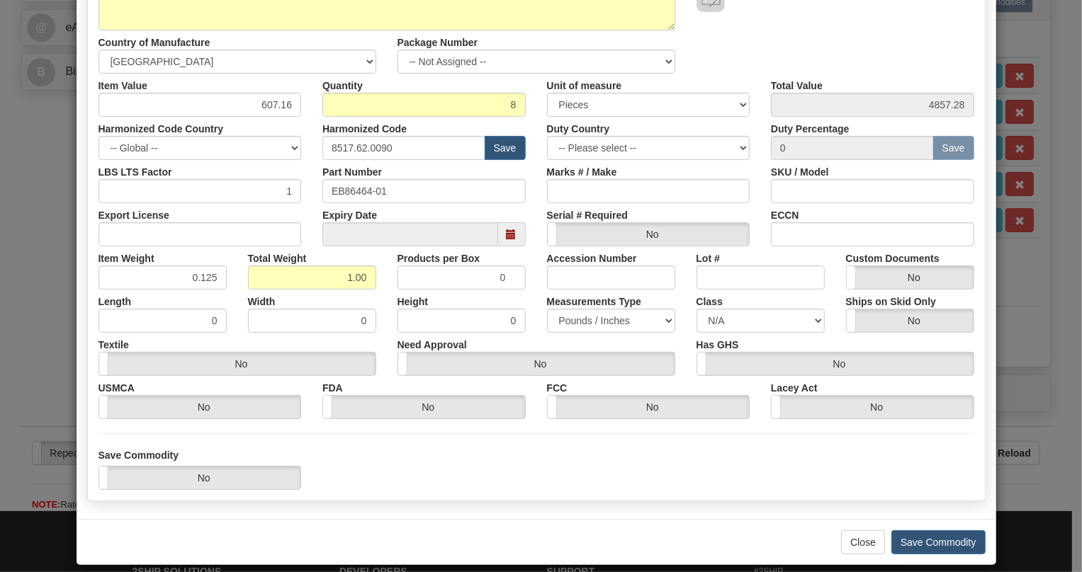
scroll to position [215, 0]
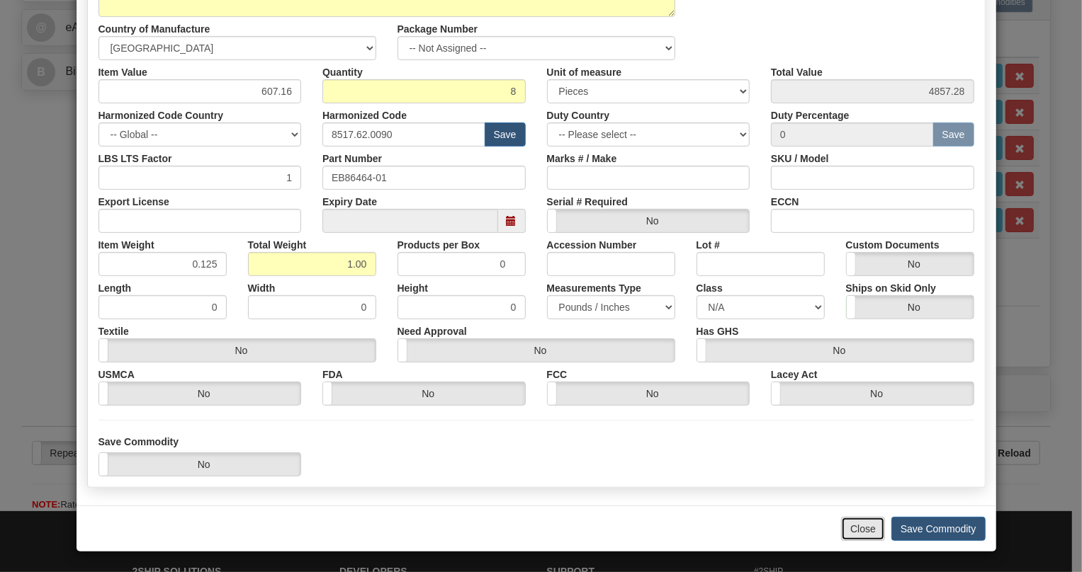
click at [857, 528] on button "Close" at bounding box center [863, 529] width 44 height 24
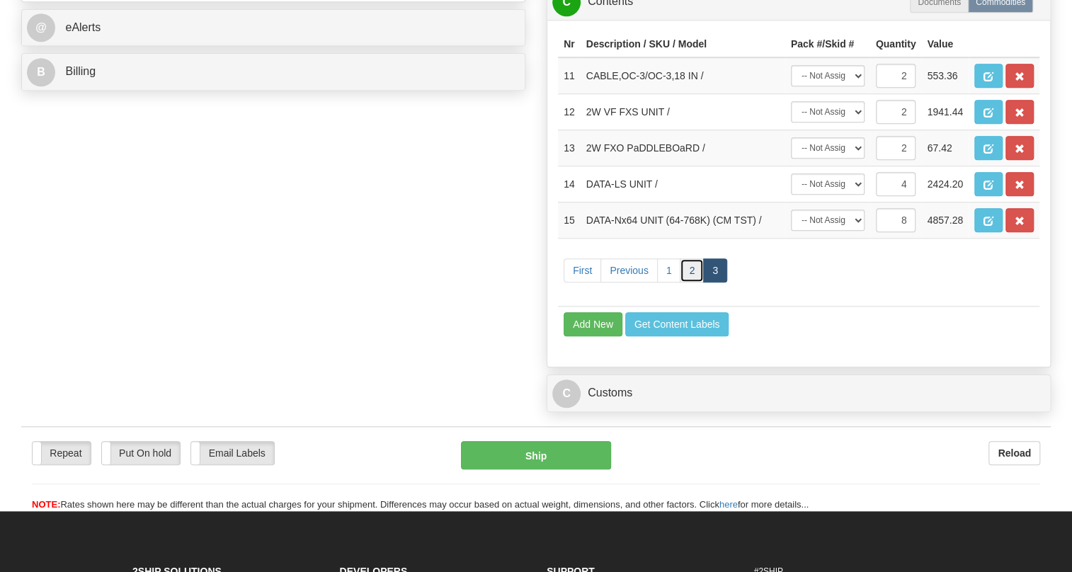
click at [692, 283] on link "2" at bounding box center [692, 271] width 24 height 24
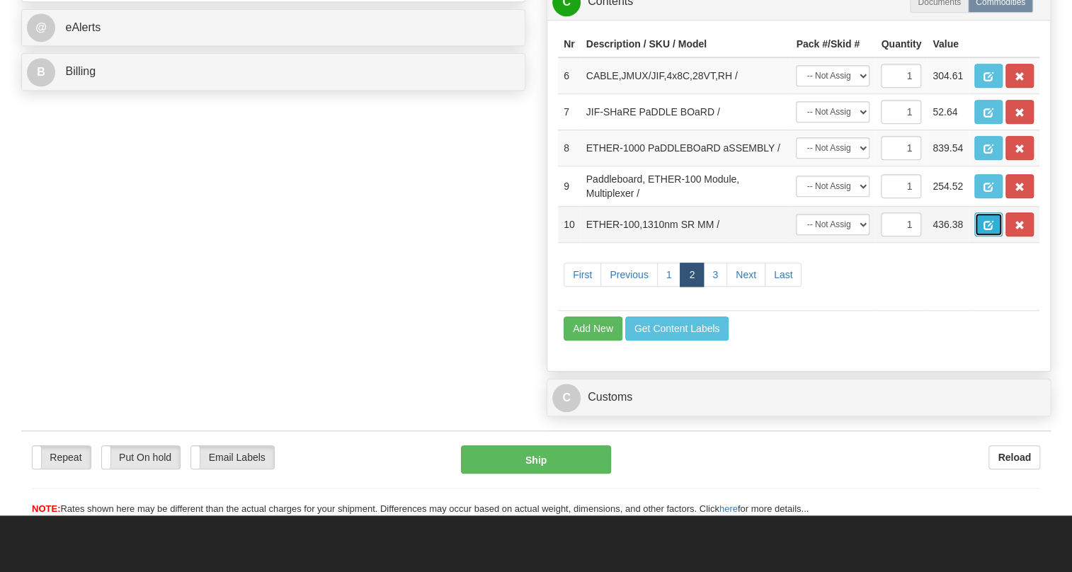
click at [986, 230] on span "button" at bounding box center [989, 225] width 10 height 9
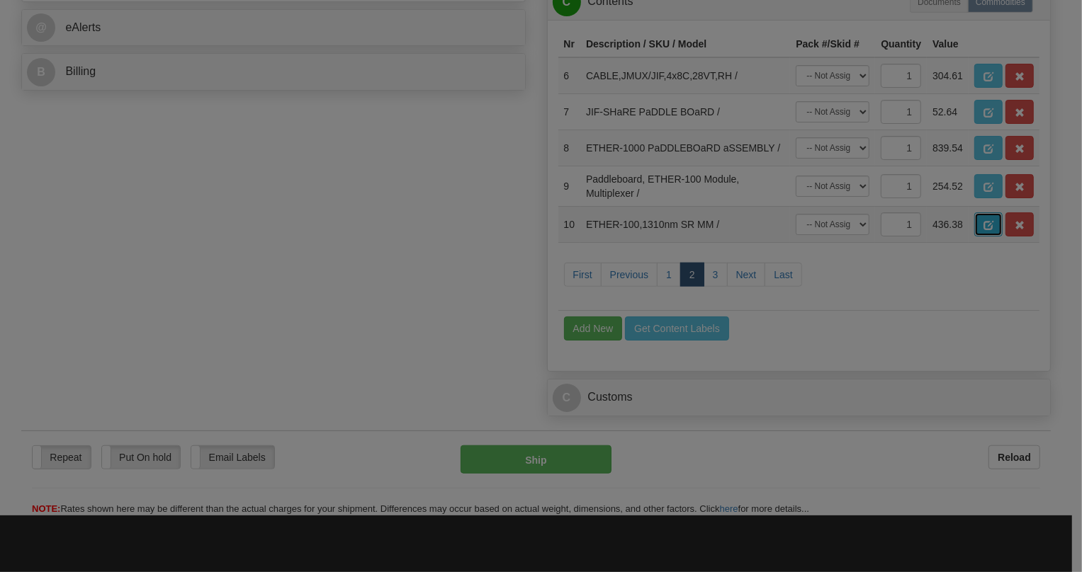
scroll to position [0, 0]
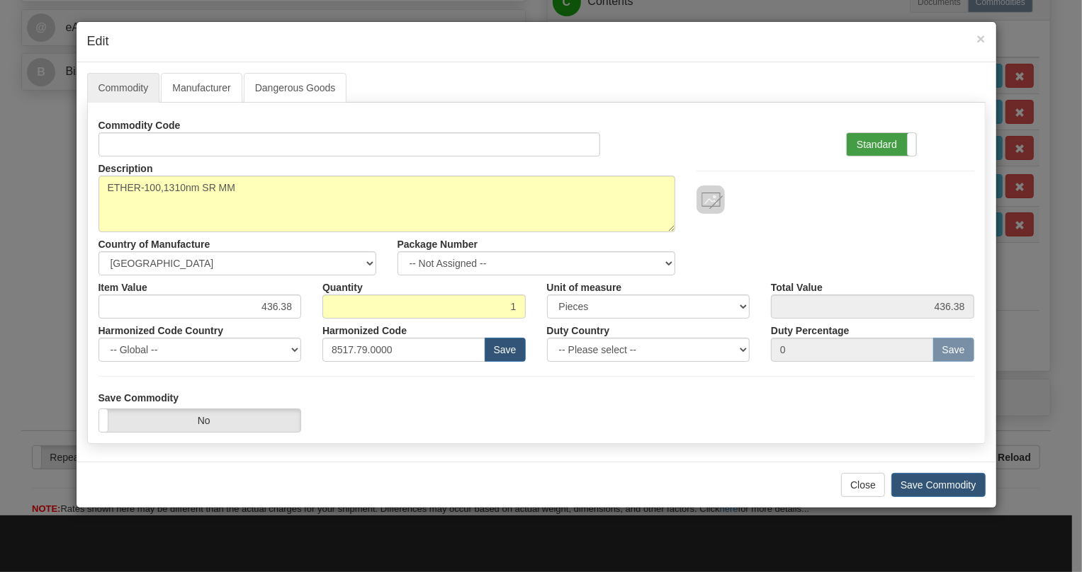
click at [878, 147] on label "Standard" at bounding box center [880, 144] width 69 height 23
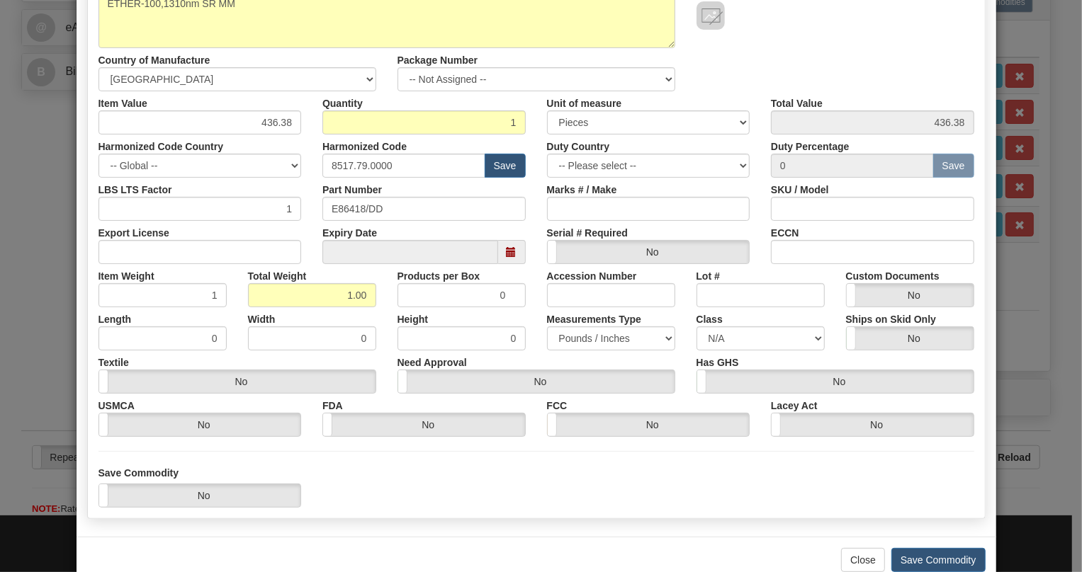
scroll to position [215, 0]
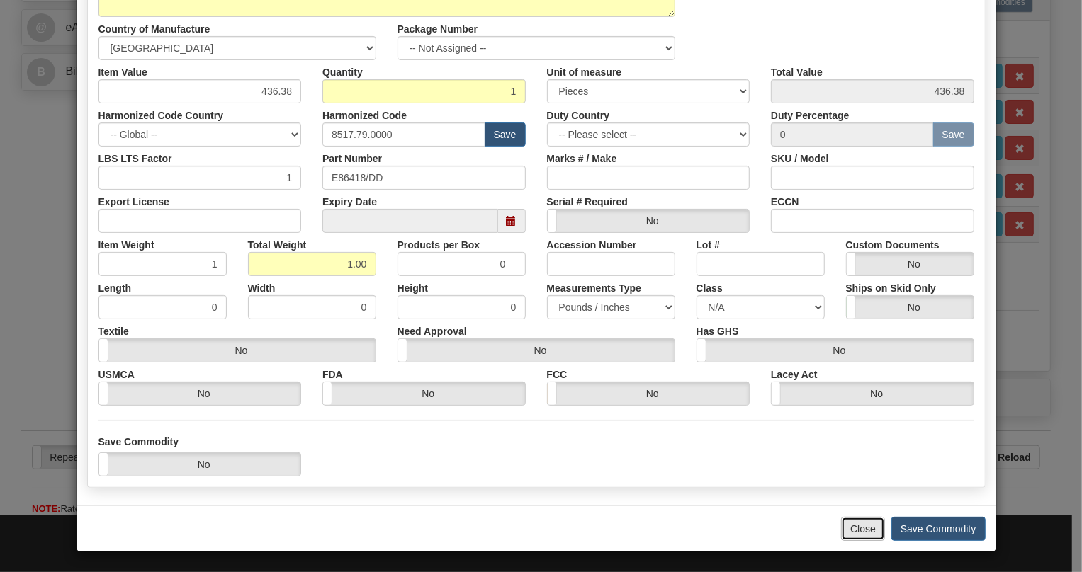
click at [858, 528] on button "Close" at bounding box center [863, 529] width 44 height 24
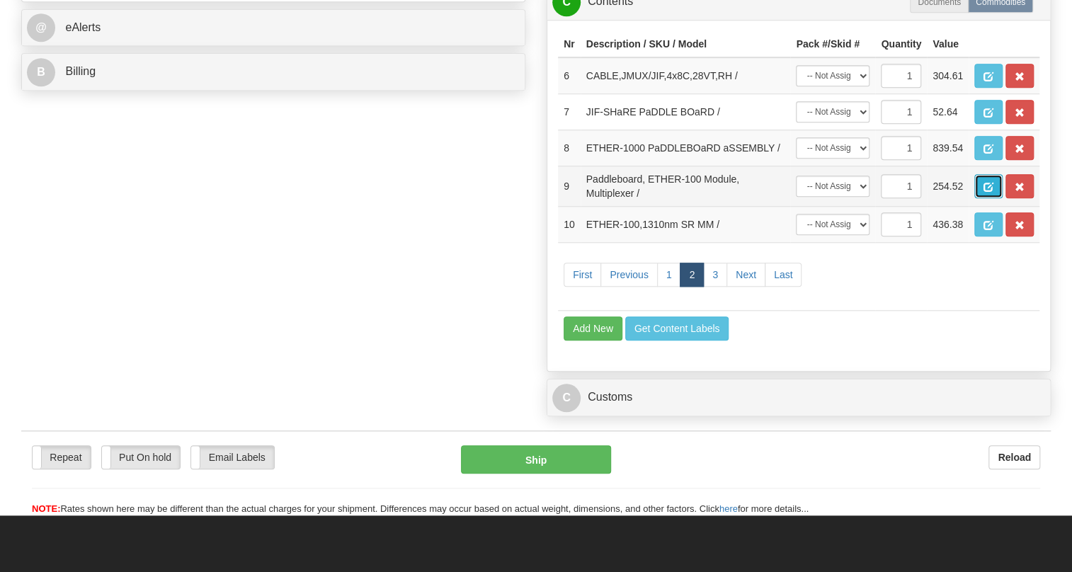
click at [988, 192] on span "button" at bounding box center [989, 187] width 10 height 9
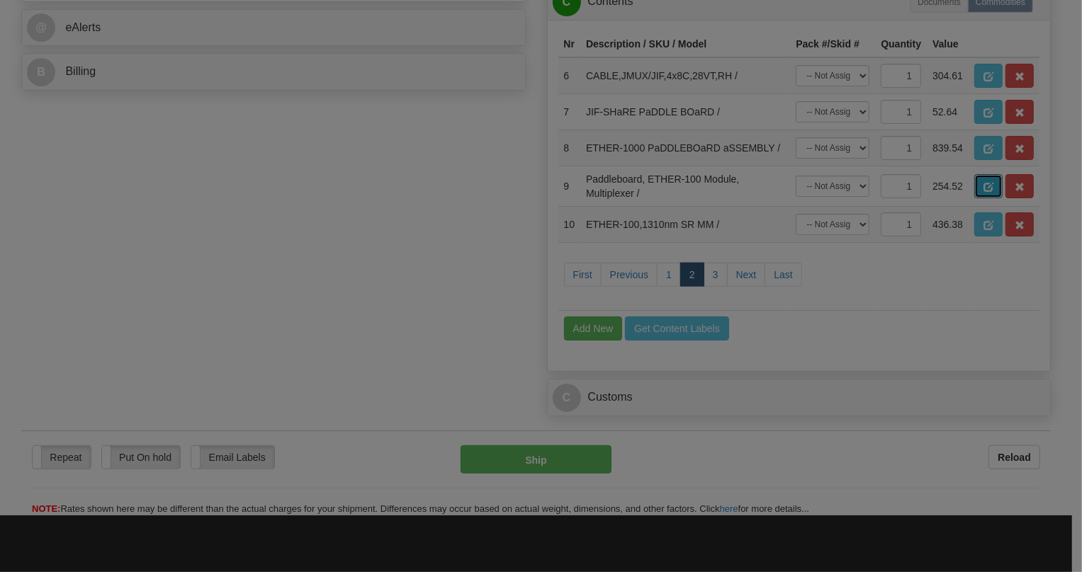
scroll to position [0, 0]
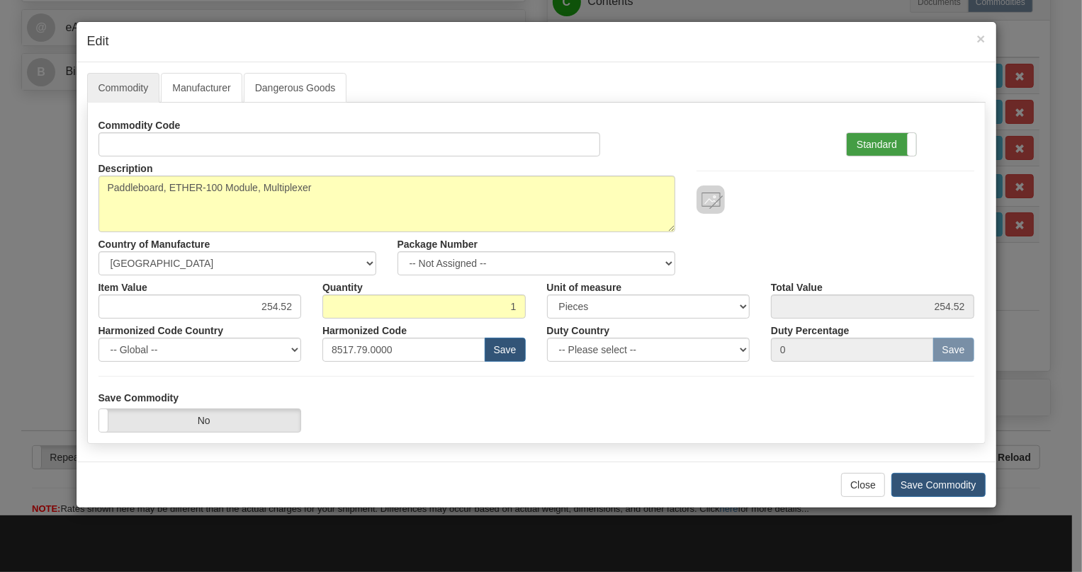
click at [877, 142] on label "Standard" at bounding box center [880, 144] width 69 height 23
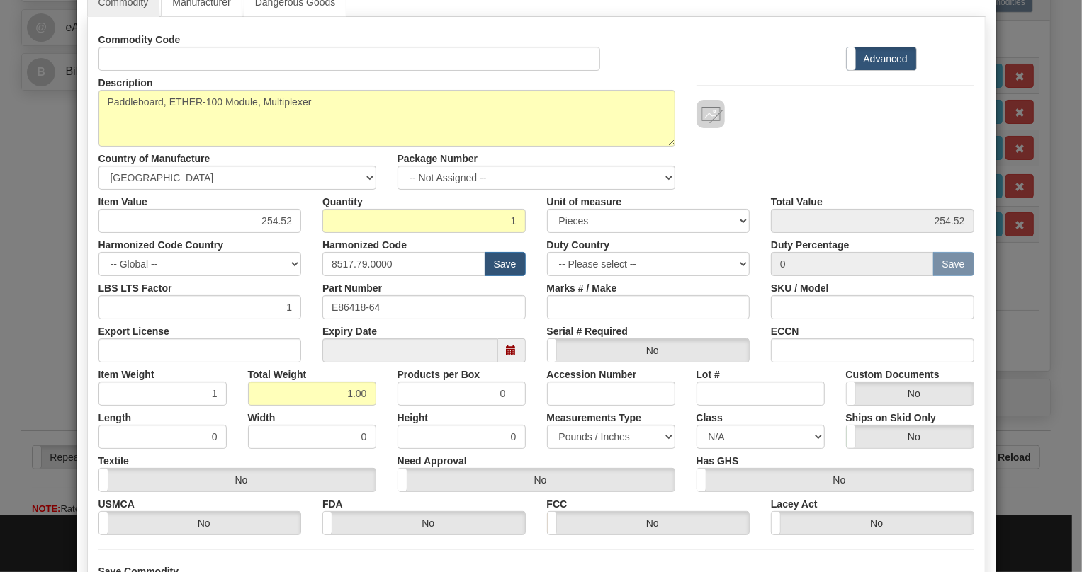
scroll to position [215, 0]
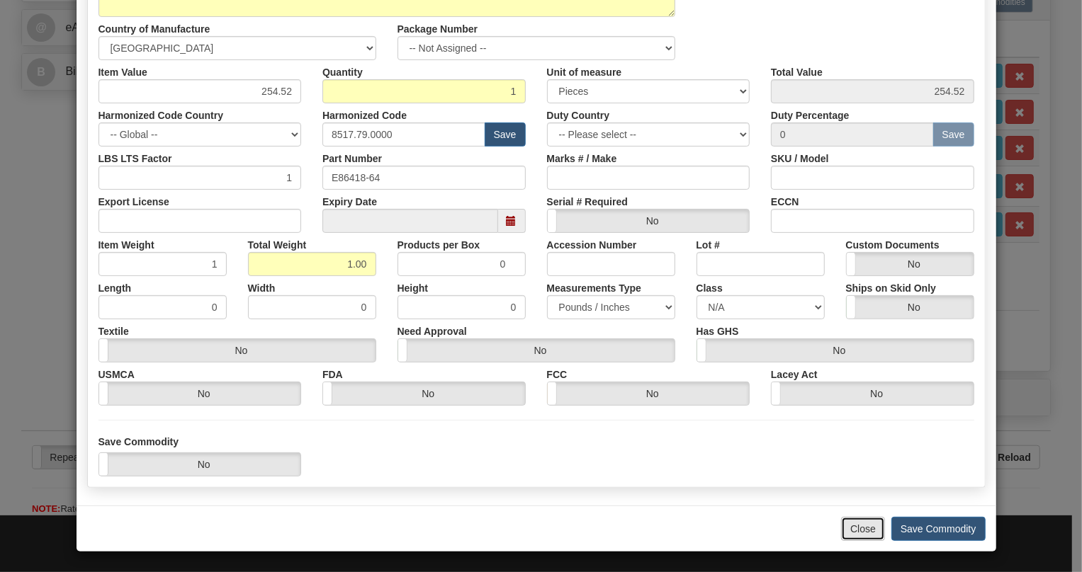
click at [855, 533] on button "Close" at bounding box center [863, 529] width 44 height 24
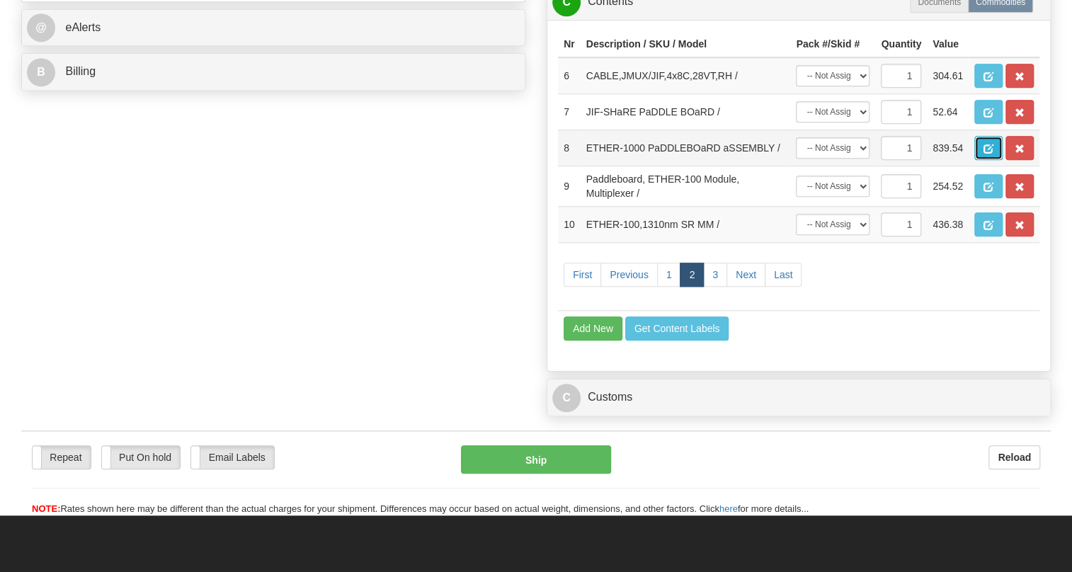
click at [988, 154] on span "button" at bounding box center [989, 148] width 10 height 9
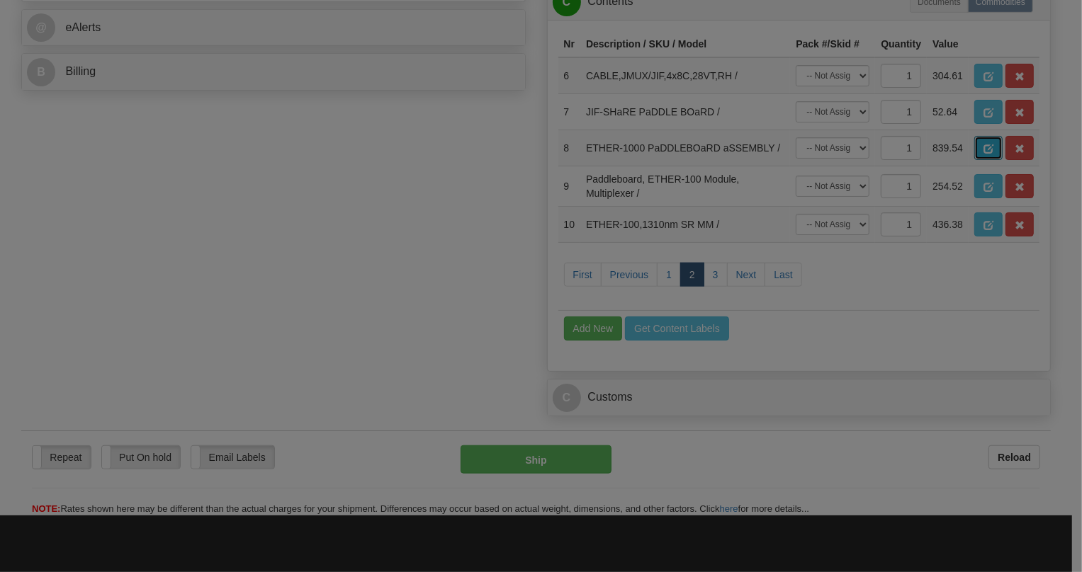
scroll to position [0, 0]
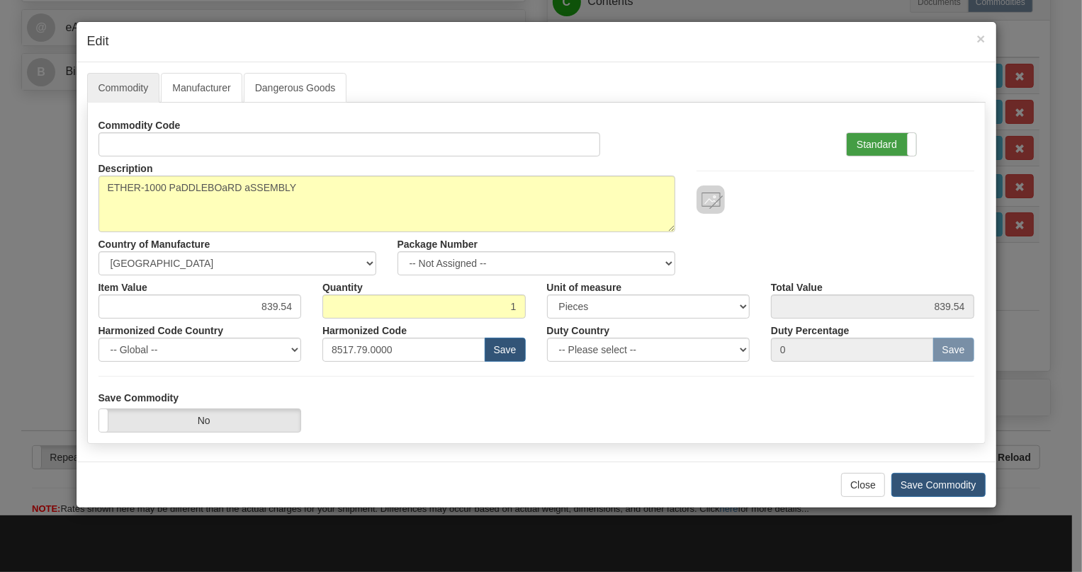
click at [885, 147] on label "Standard" at bounding box center [880, 144] width 69 height 23
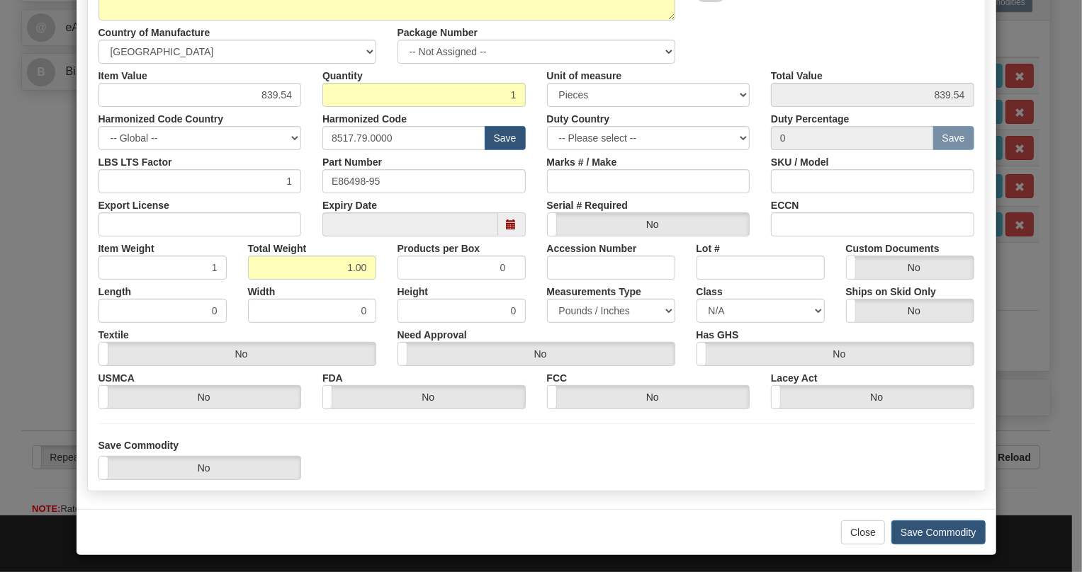
scroll to position [215, 0]
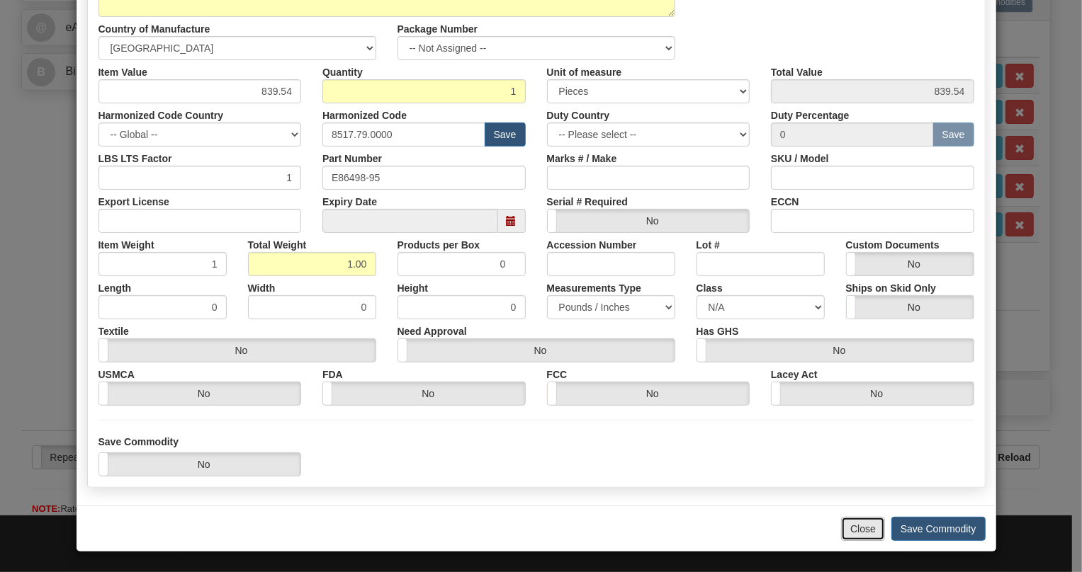
click at [855, 531] on button "Close" at bounding box center [863, 529] width 44 height 24
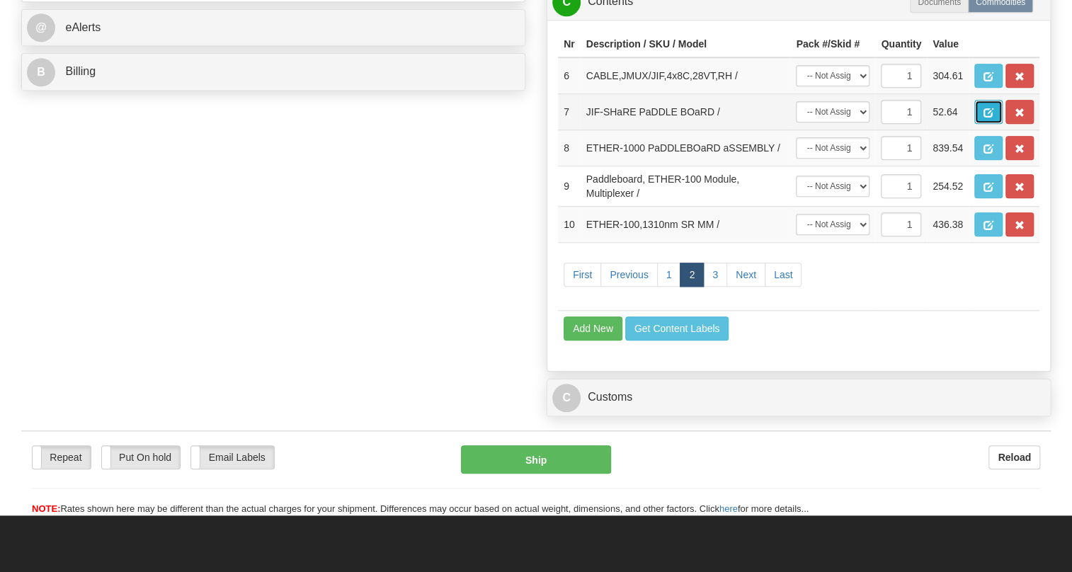
click at [991, 124] on button "button" at bounding box center [989, 112] width 28 height 24
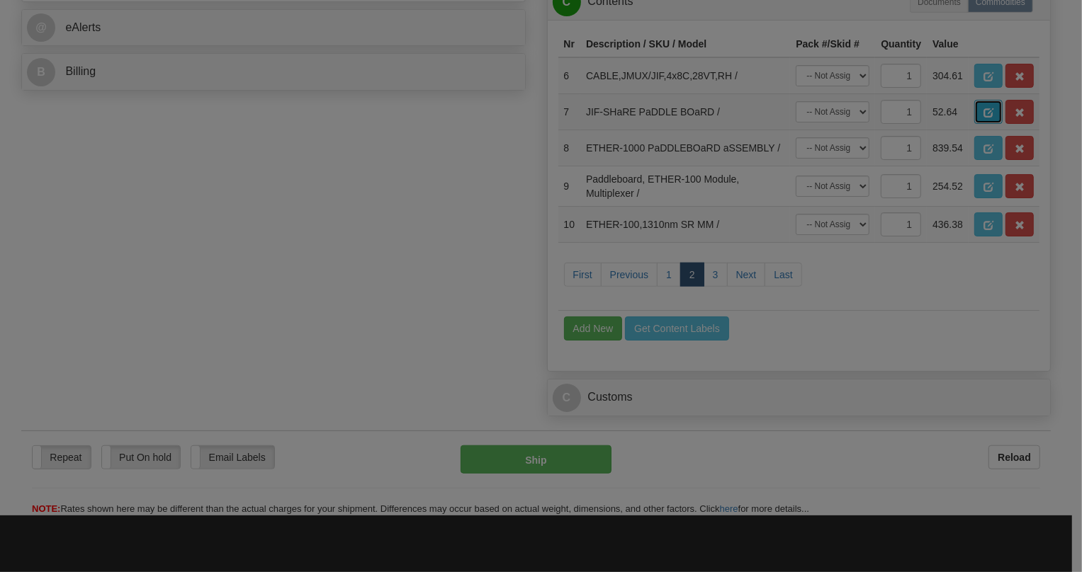
scroll to position [0, 0]
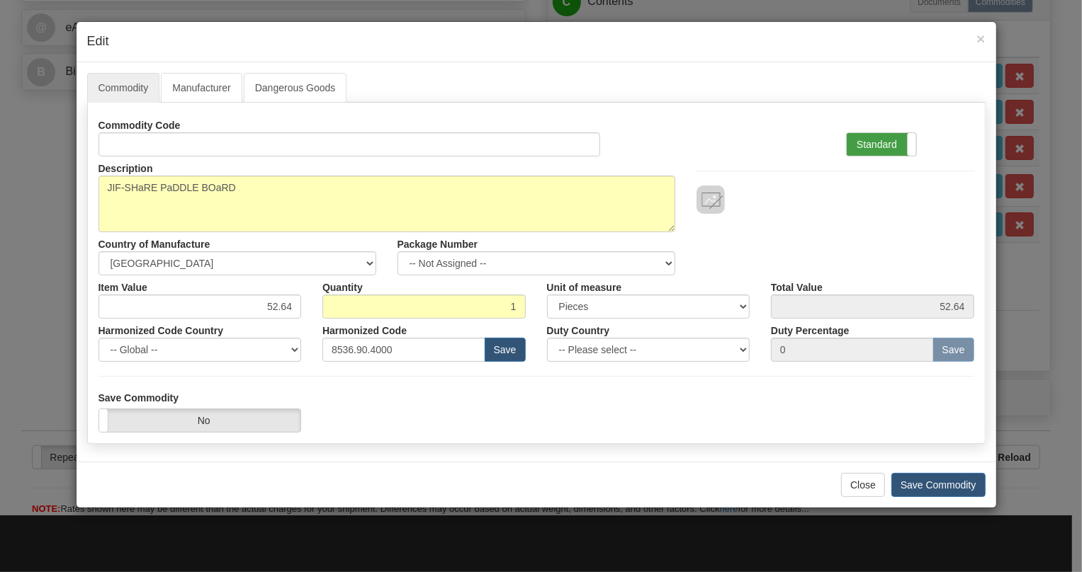
click at [868, 145] on label "Standard" at bounding box center [880, 144] width 69 height 23
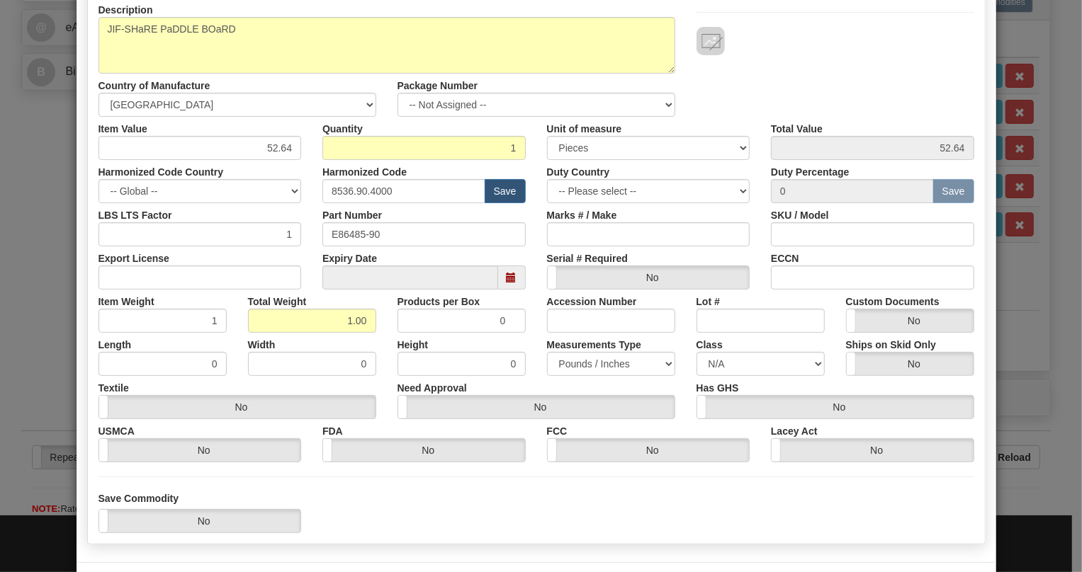
scroll to position [215, 0]
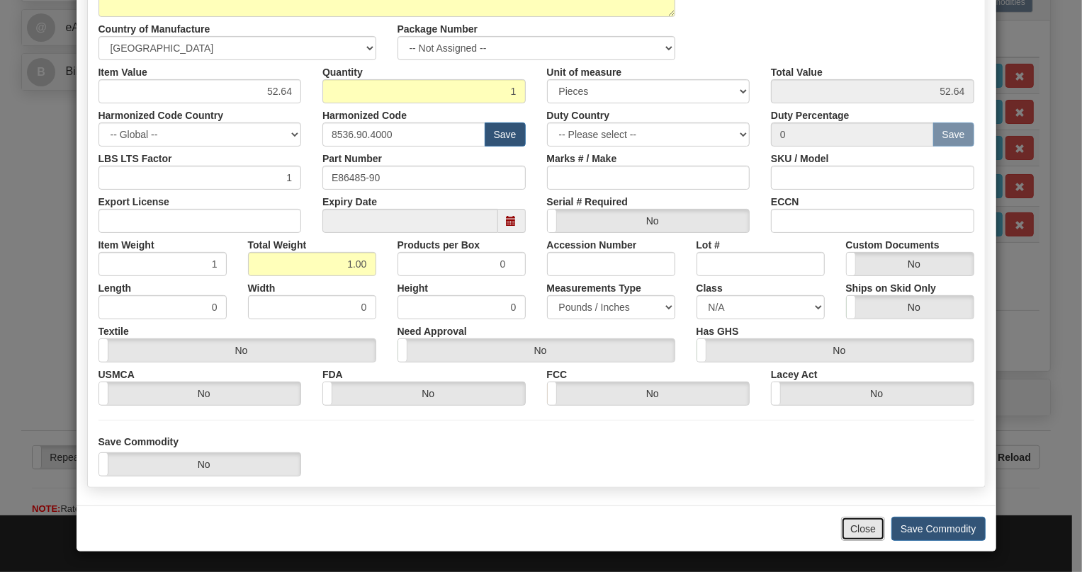
click at [858, 530] on button "Close" at bounding box center [863, 529] width 44 height 24
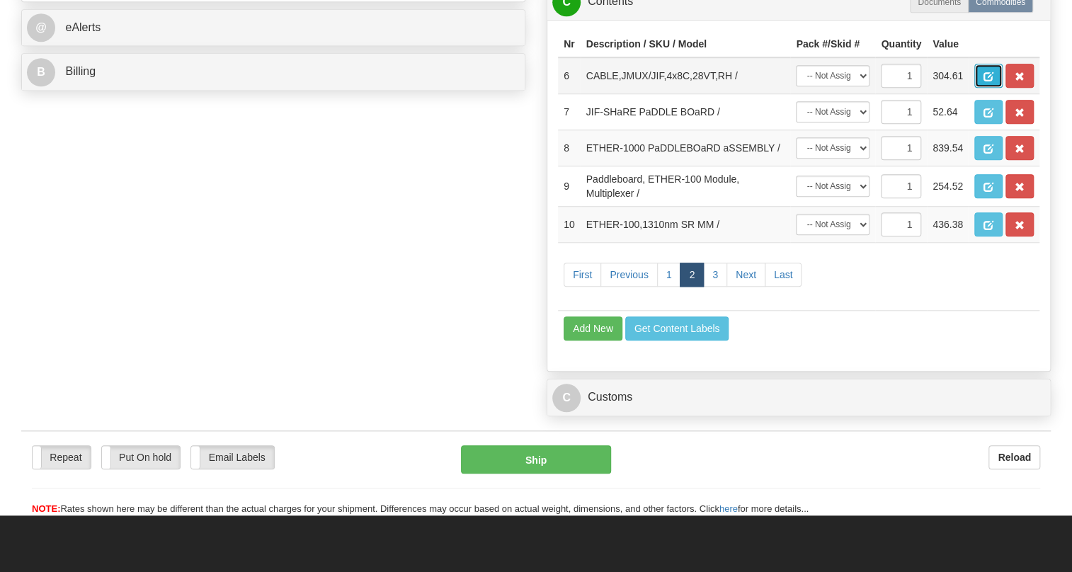
click at [984, 81] on span "button" at bounding box center [989, 76] width 10 height 9
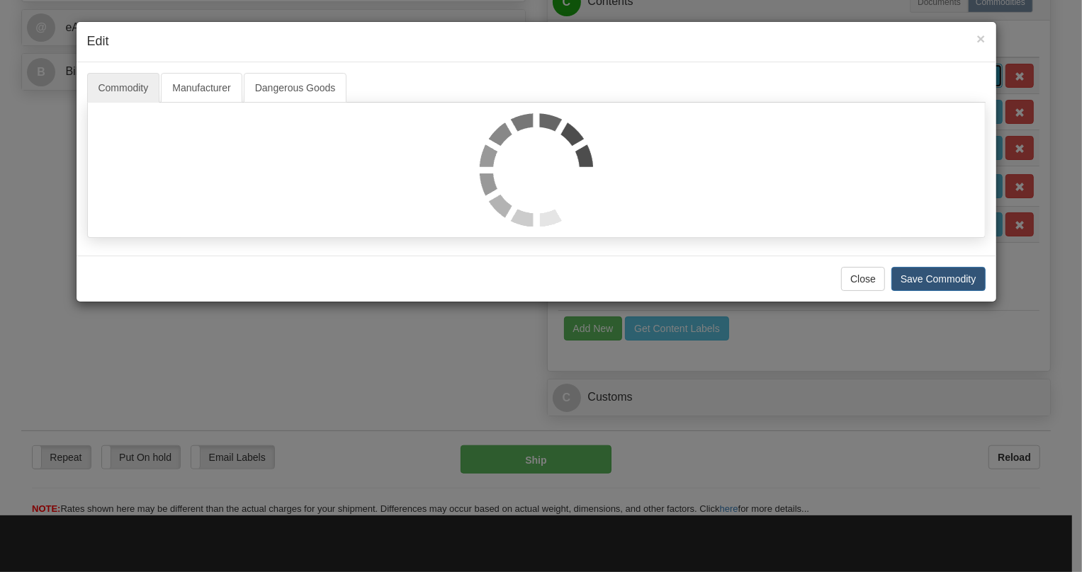
scroll to position [0, 0]
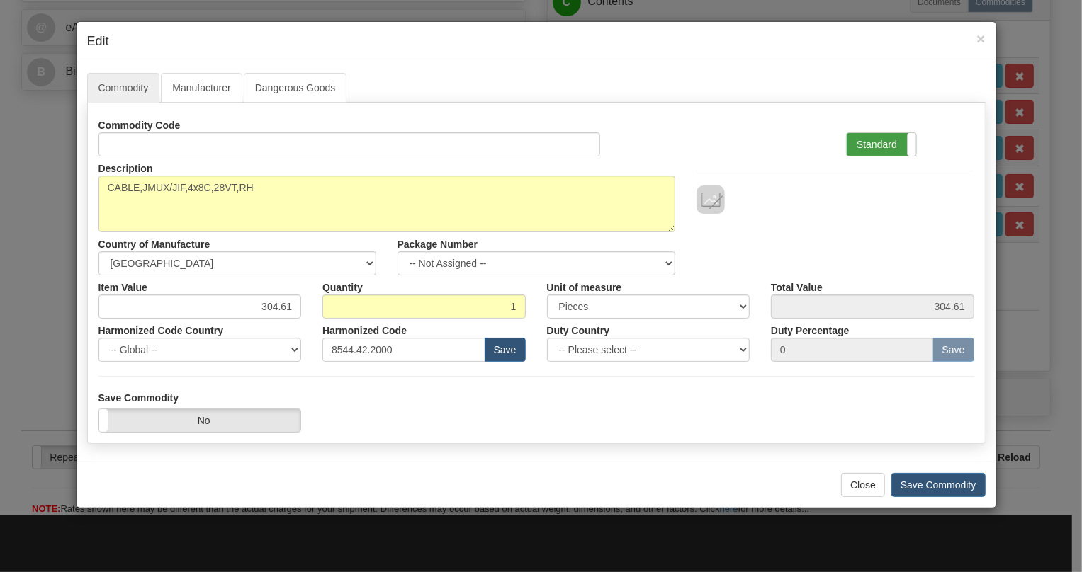
click at [873, 142] on label "Standard" at bounding box center [880, 144] width 69 height 23
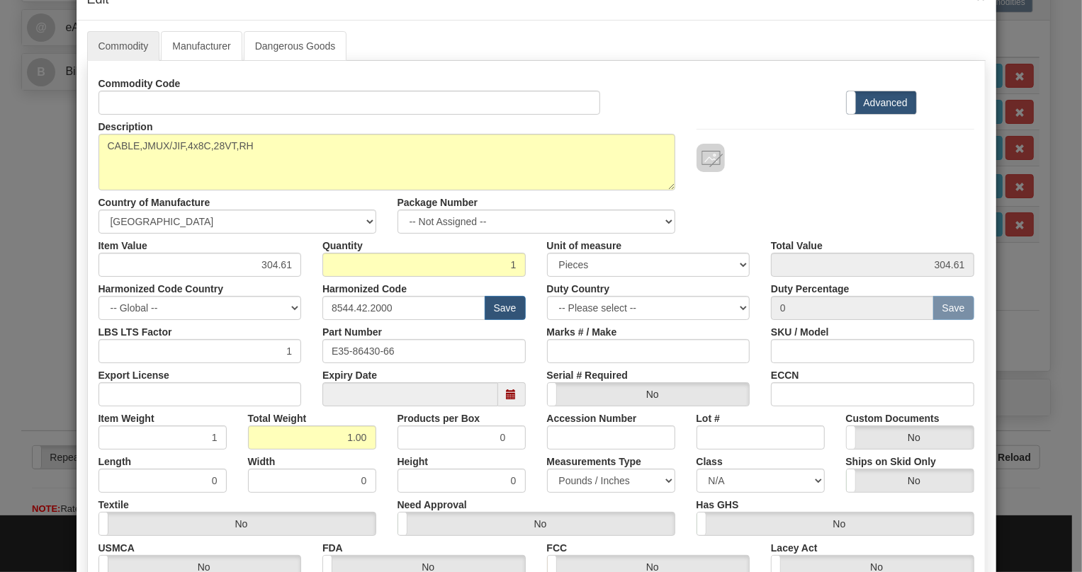
scroll to position [215, 0]
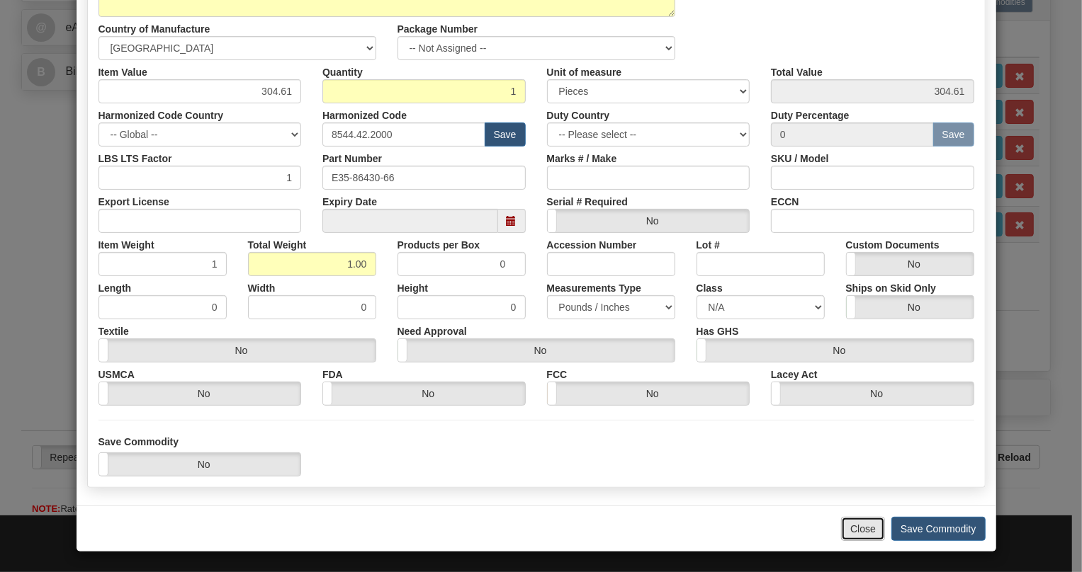
click at [853, 533] on button "Close" at bounding box center [863, 529] width 44 height 24
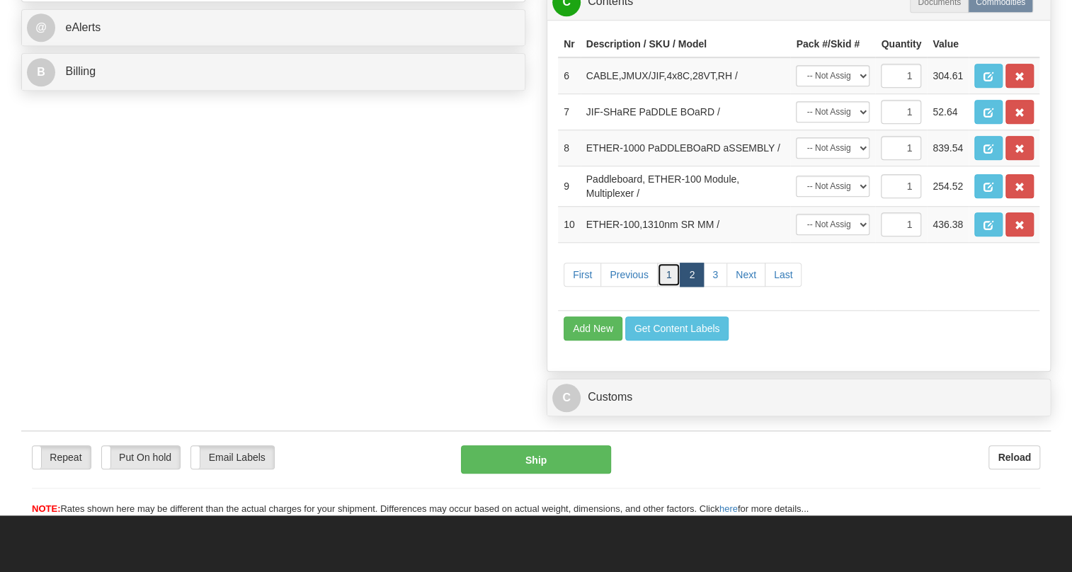
click at [663, 287] on link "1" at bounding box center [669, 275] width 24 height 24
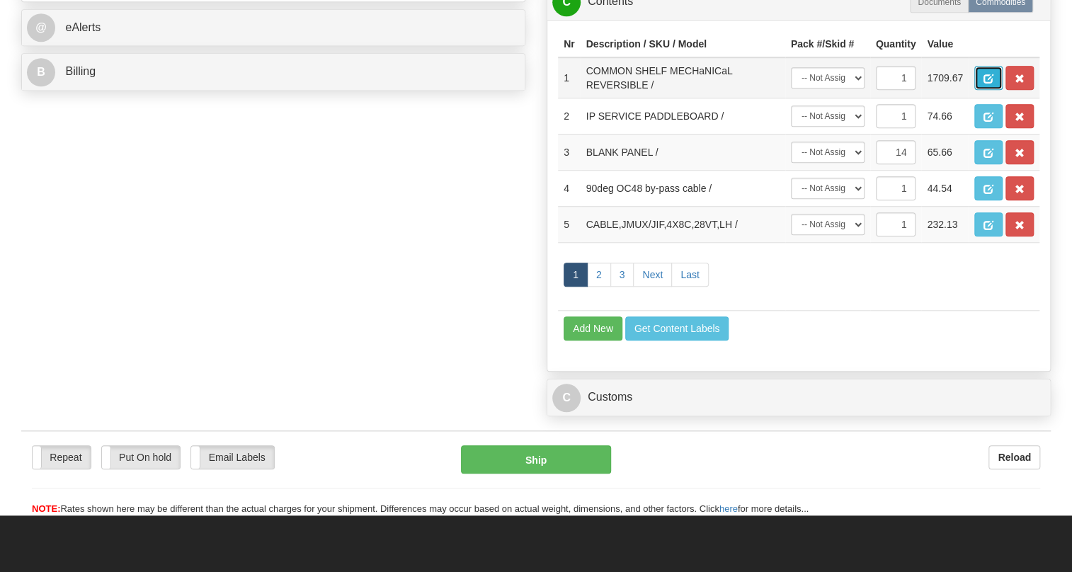
click at [990, 84] on span "button" at bounding box center [989, 78] width 10 height 9
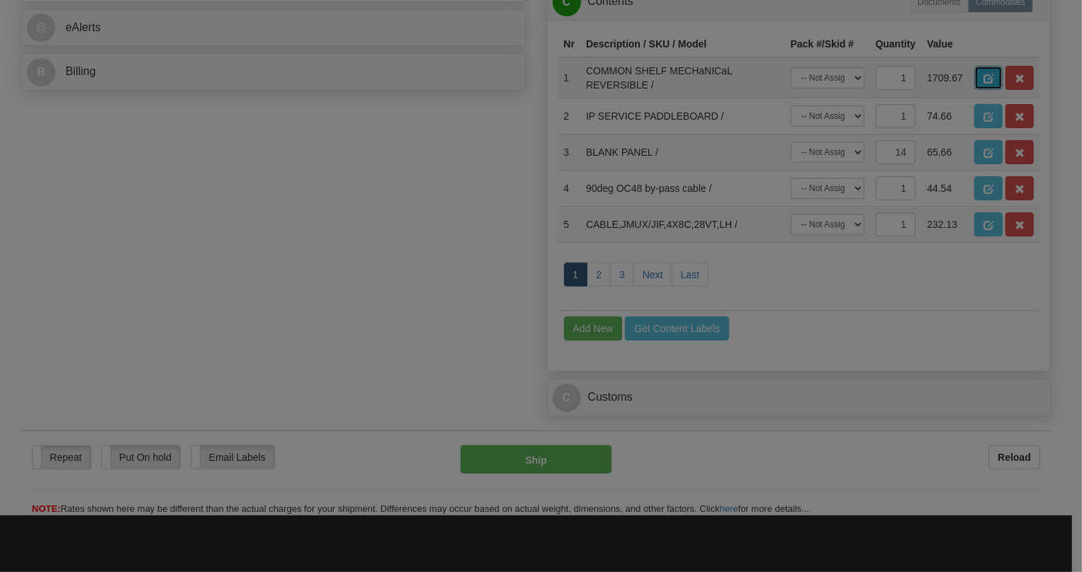
scroll to position [0, 0]
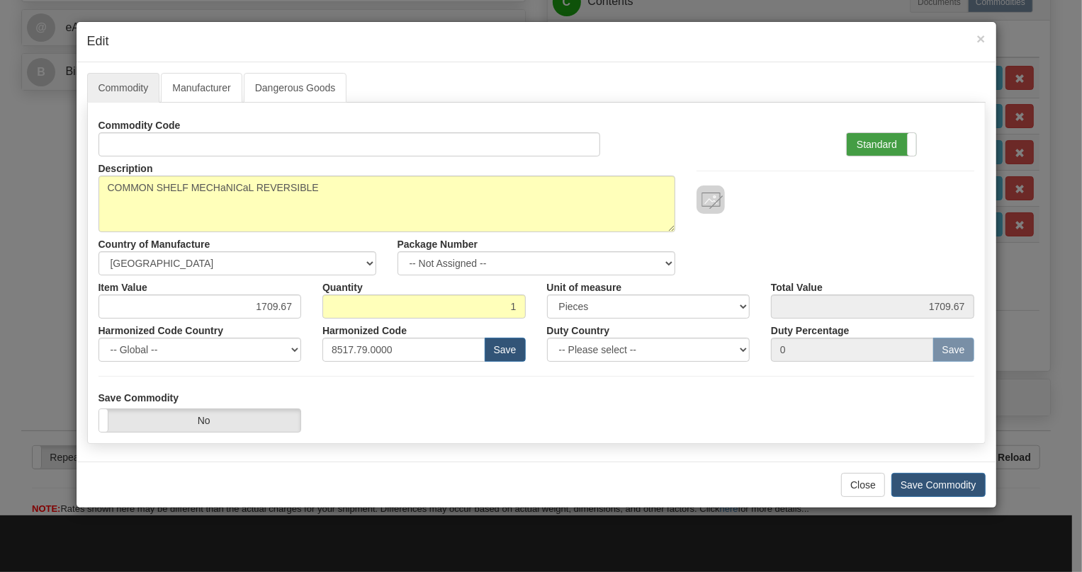
click at [861, 147] on label "Standard" at bounding box center [880, 144] width 69 height 23
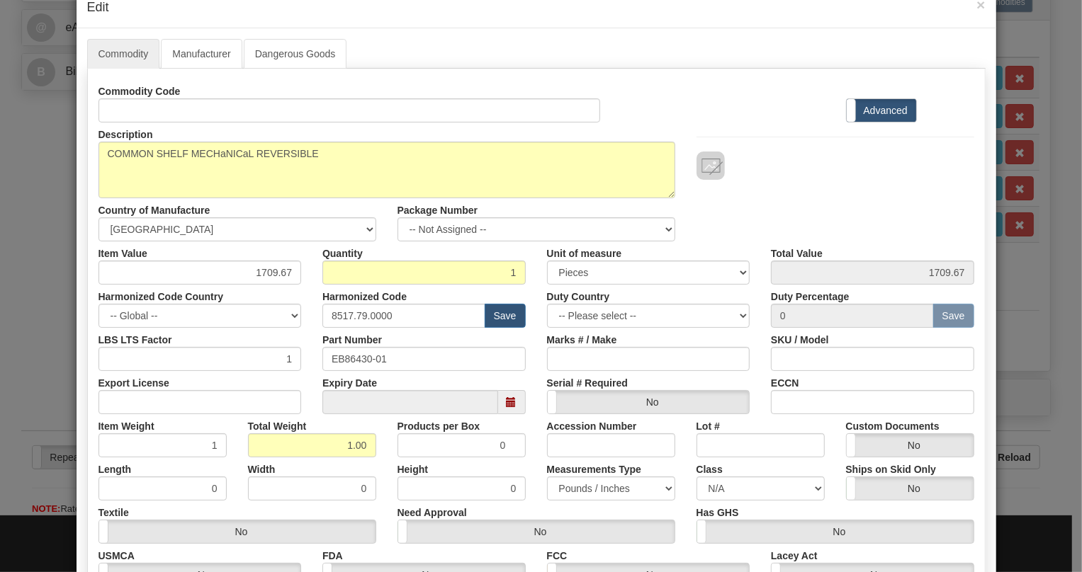
scroll to position [215, 0]
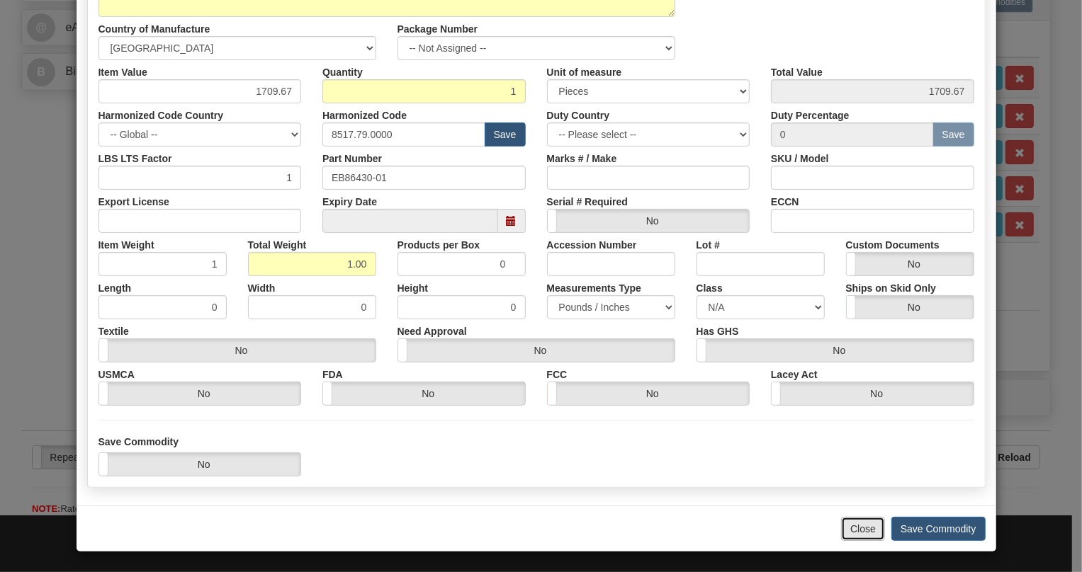
click at [855, 529] on button "Close" at bounding box center [863, 529] width 44 height 24
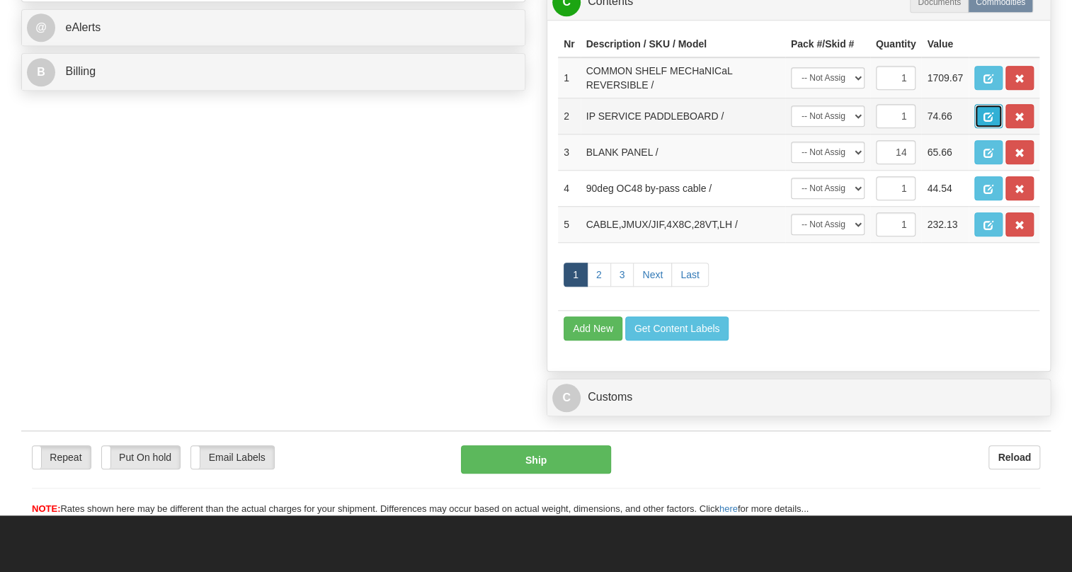
click at [987, 122] on span "button" at bounding box center [989, 117] width 10 height 9
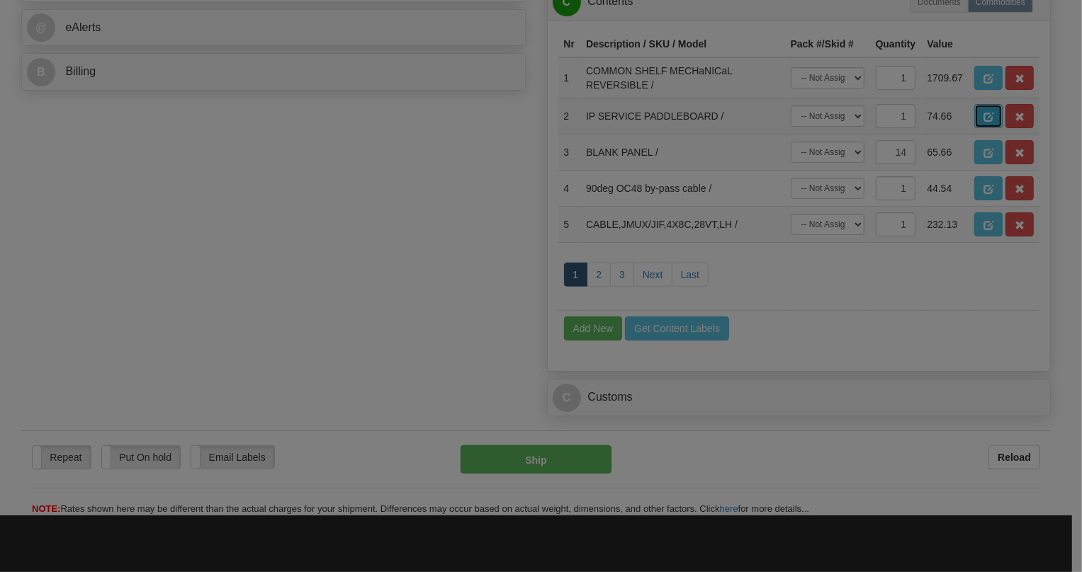
scroll to position [0, 0]
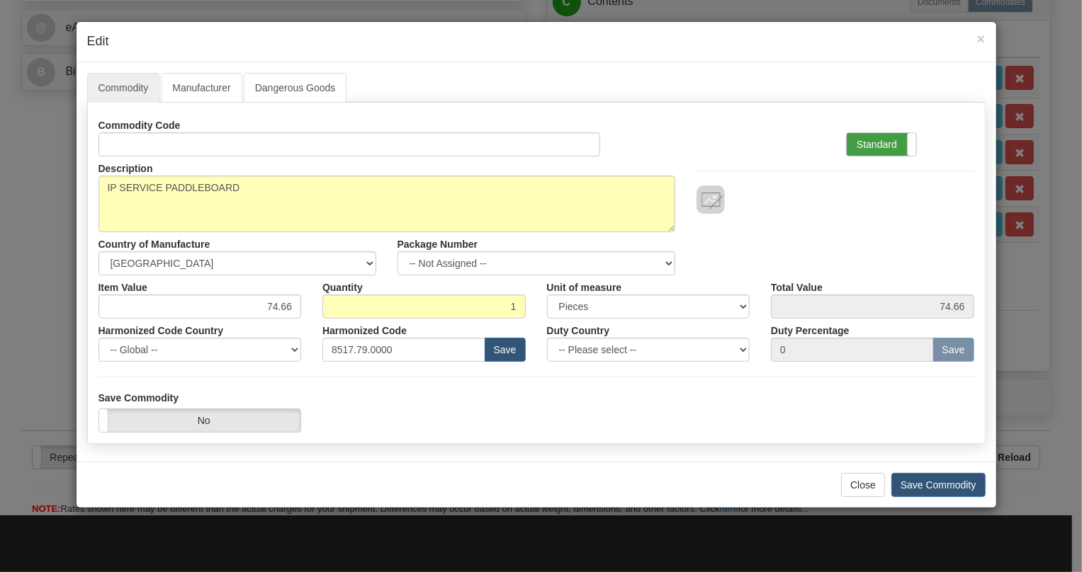
click at [863, 140] on label "Standard" at bounding box center [880, 144] width 69 height 23
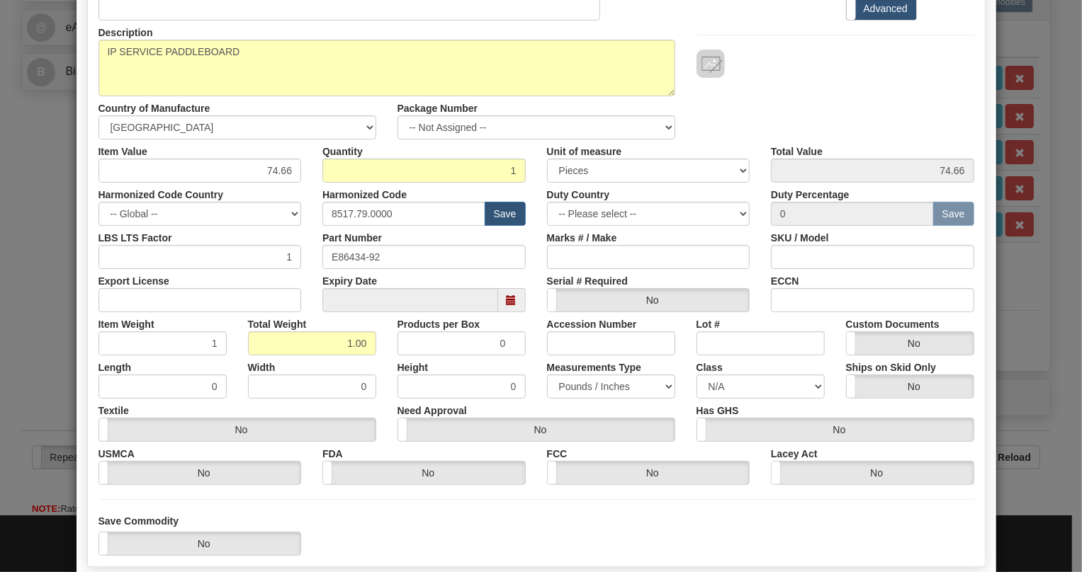
scroll to position [215, 0]
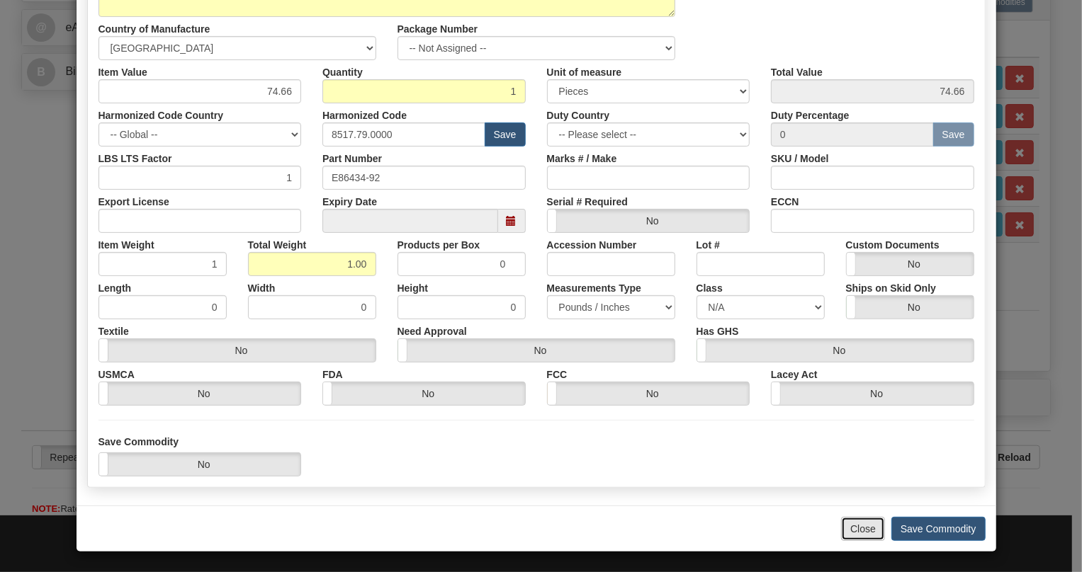
click at [856, 527] on button "Close" at bounding box center [863, 529] width 44 height 24
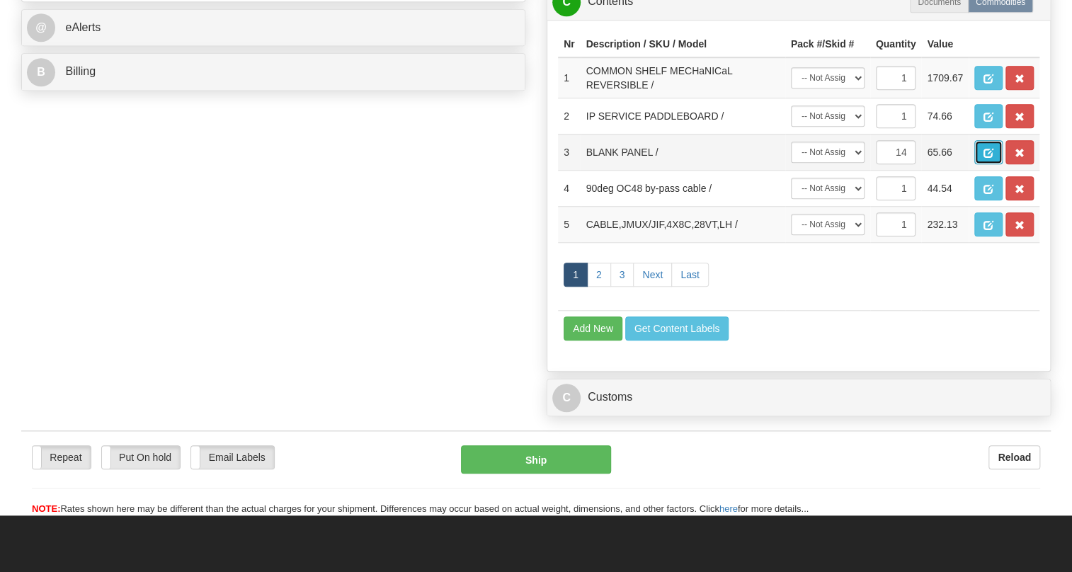
click at [992, 158] on span "button" at bounding box center [989, 153] width 10 height 9
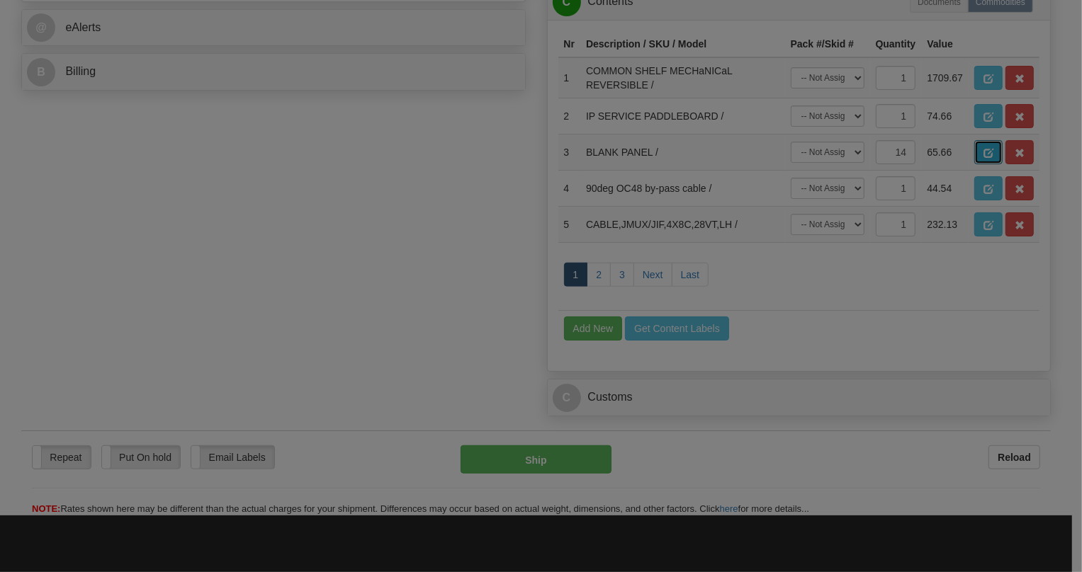
scroll to position [0, 0]
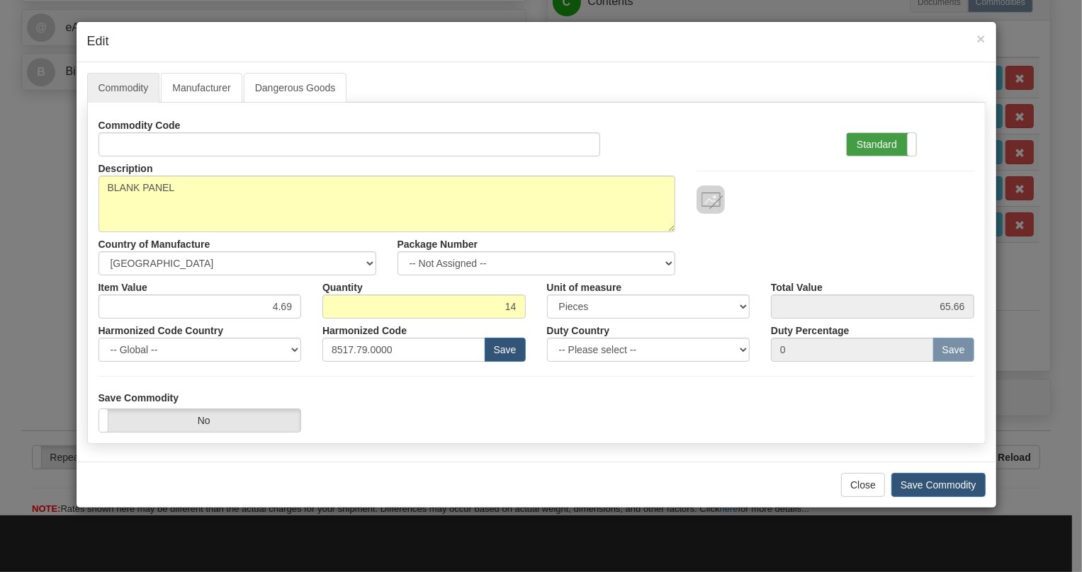
click at [876, 142] on label "Standard" at bounding box center [880, 144] width 69 height 23
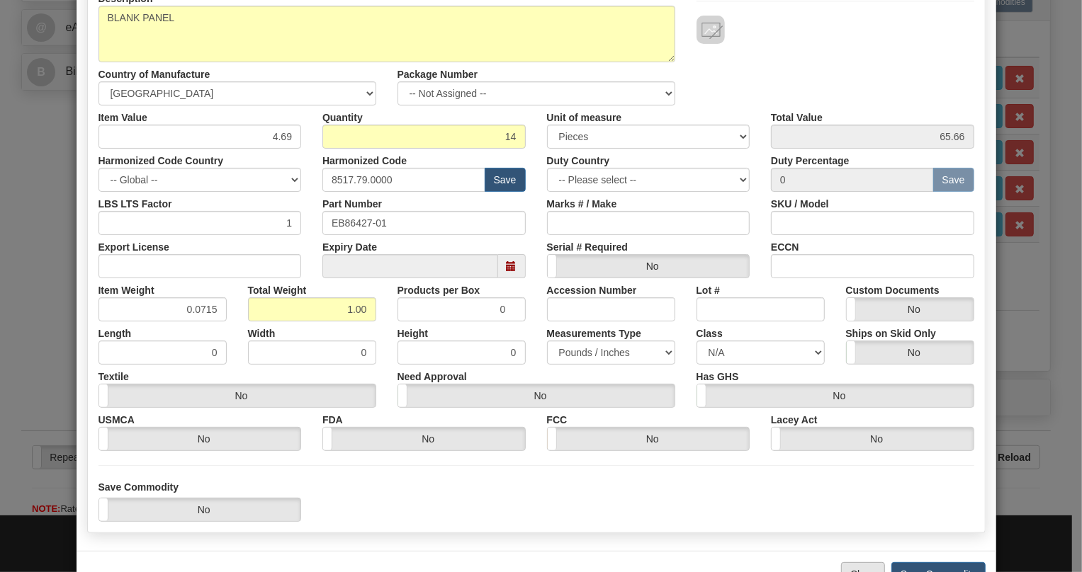
scroll to position [215, 0]
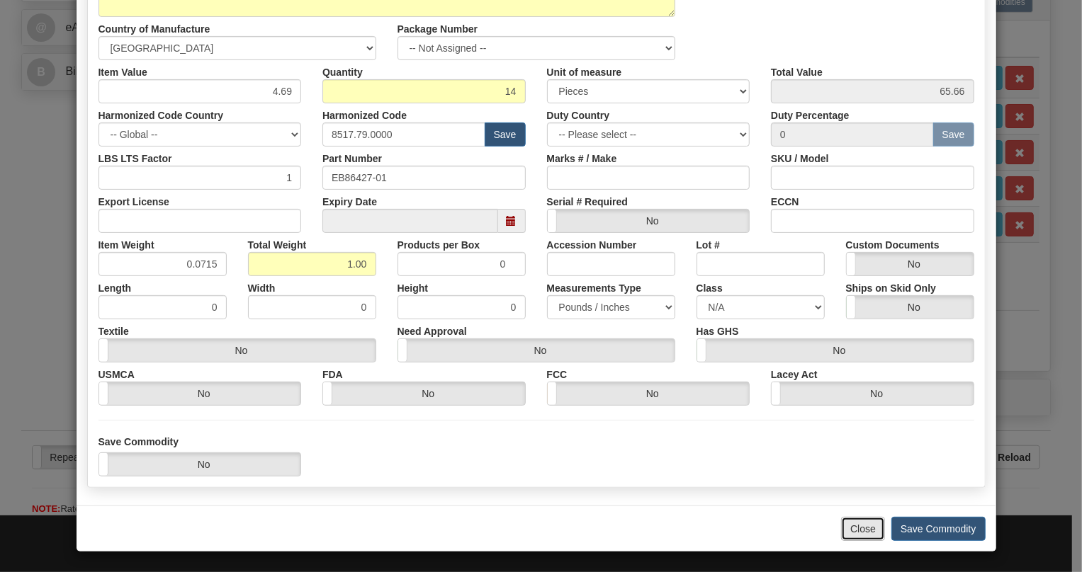
click at [853, 528] on button "Close" at bounding box center [863, 529] width 44 height 24
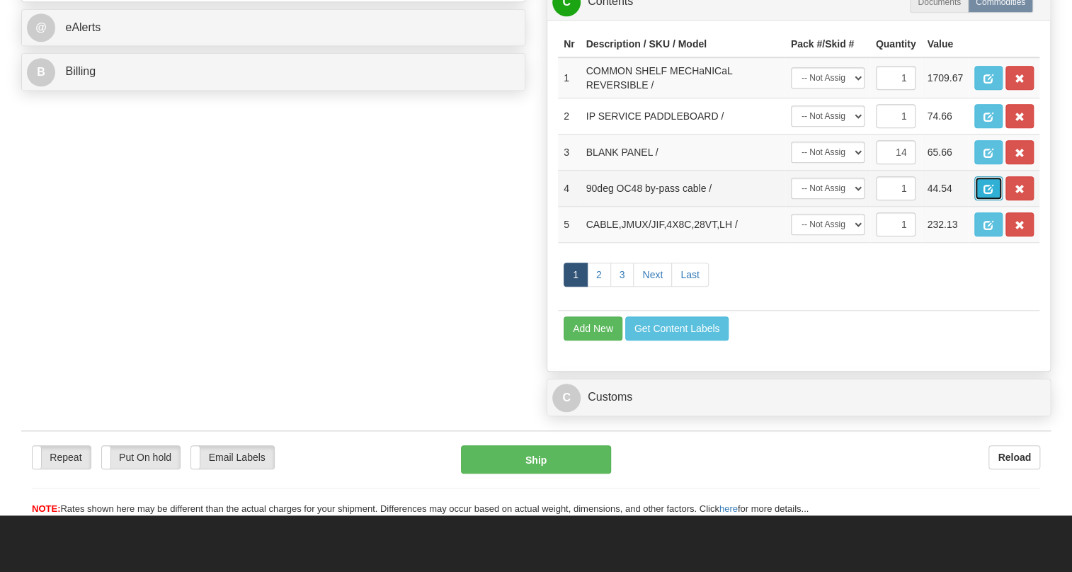
click at [990, 194] on span "button" at bounding box center [989, 189] width 10 height 9
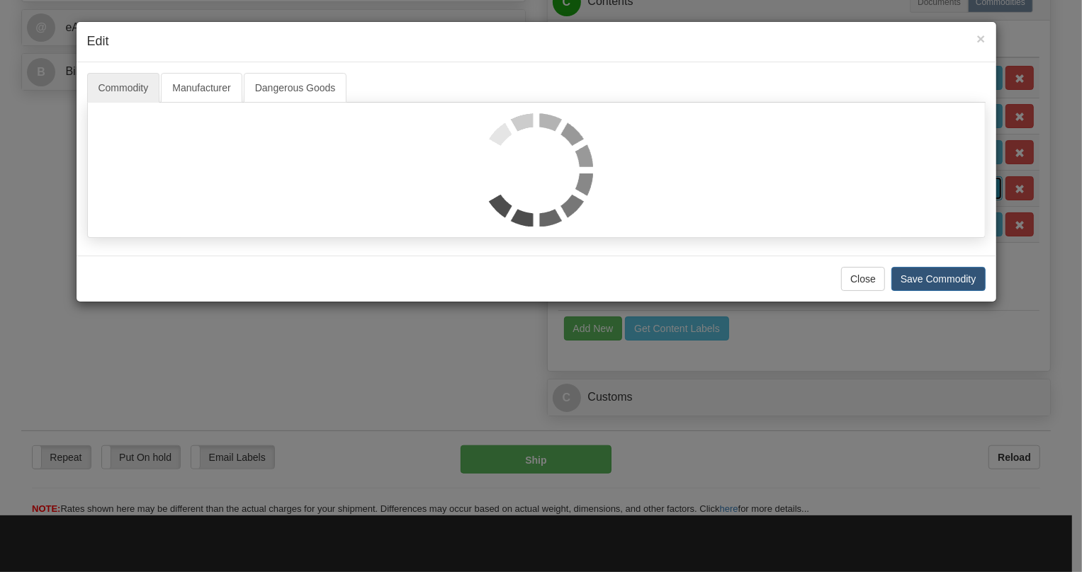
scroll to position [0, 0]
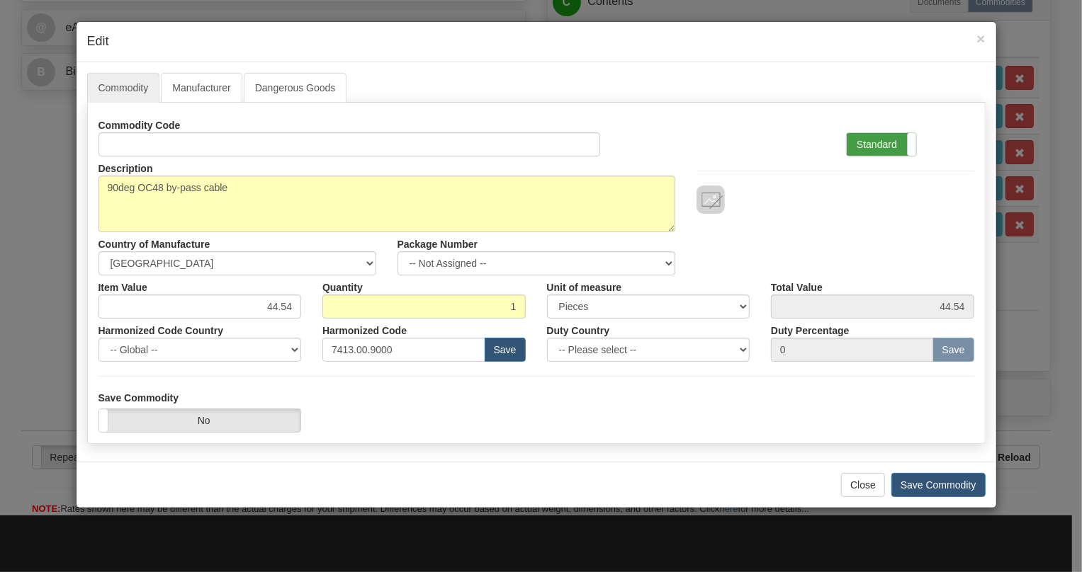
click at [888, 145] on label "Standard" at bounding box center [880, 144] width 69 height 23
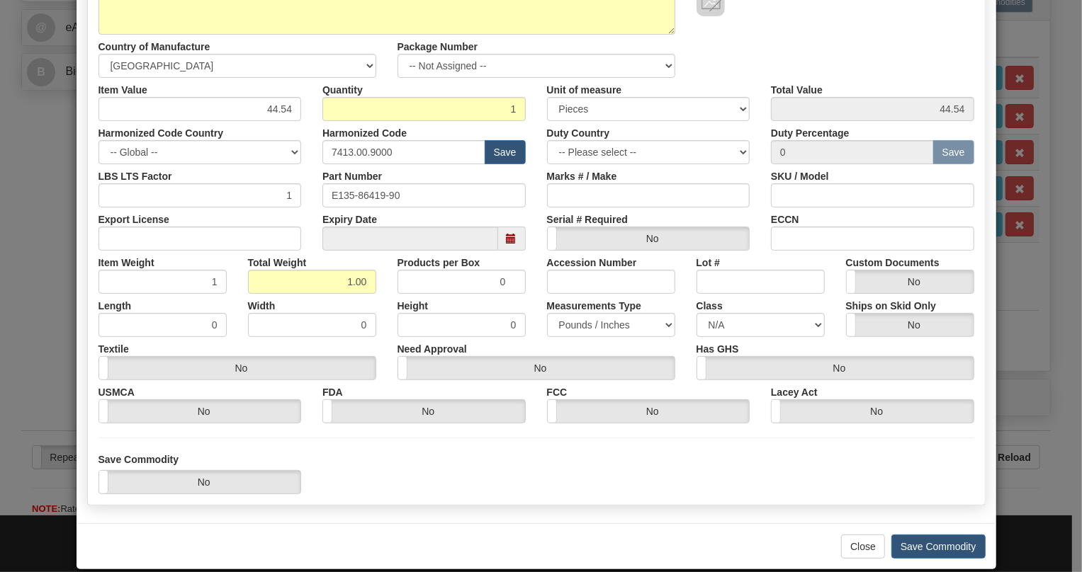
scroll to position [215, 0]
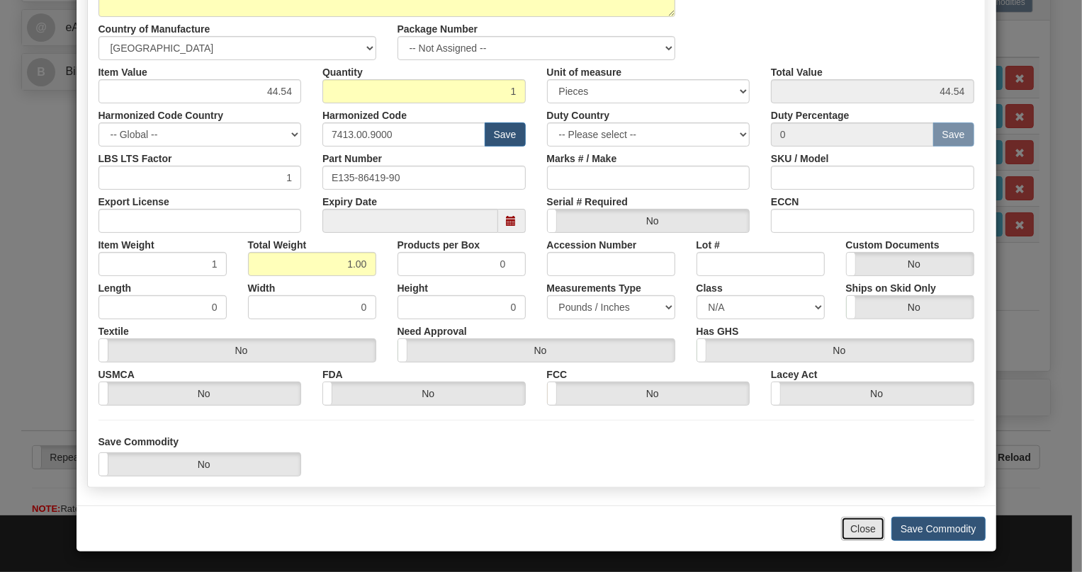
click at [857, 526] on button "Close" at bounding box center [863, 529] width 44 height 24
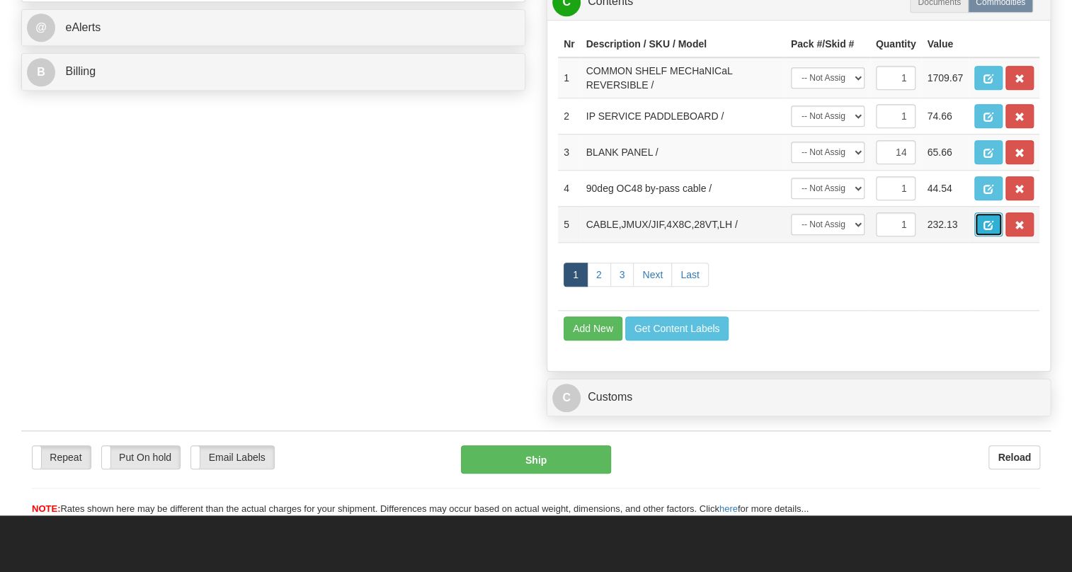
click at [980, 237] on button "button" at bounding box center [989, 224] width 28 height 24
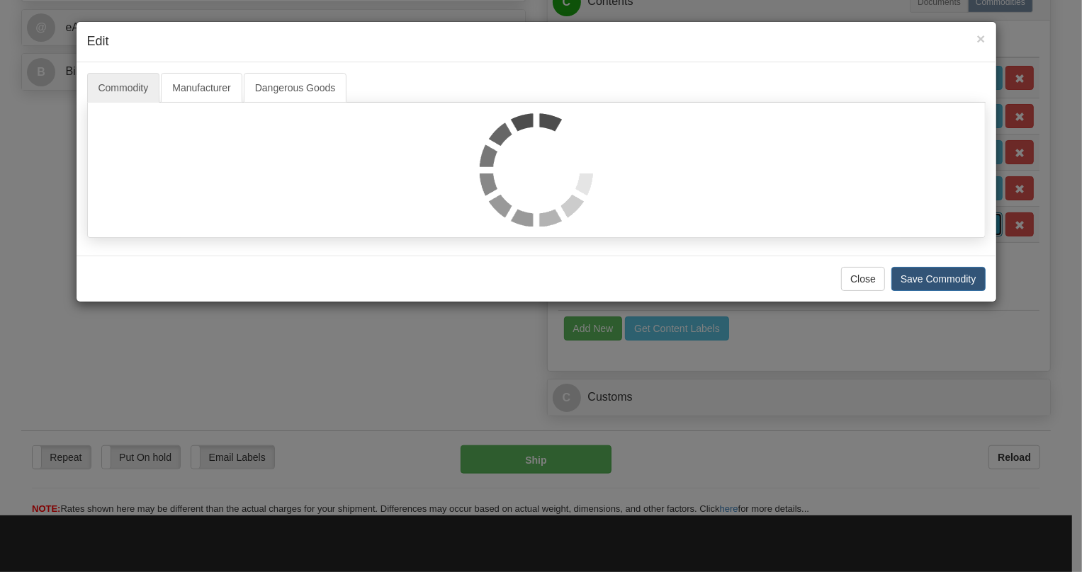
scroll to position [0, 0]
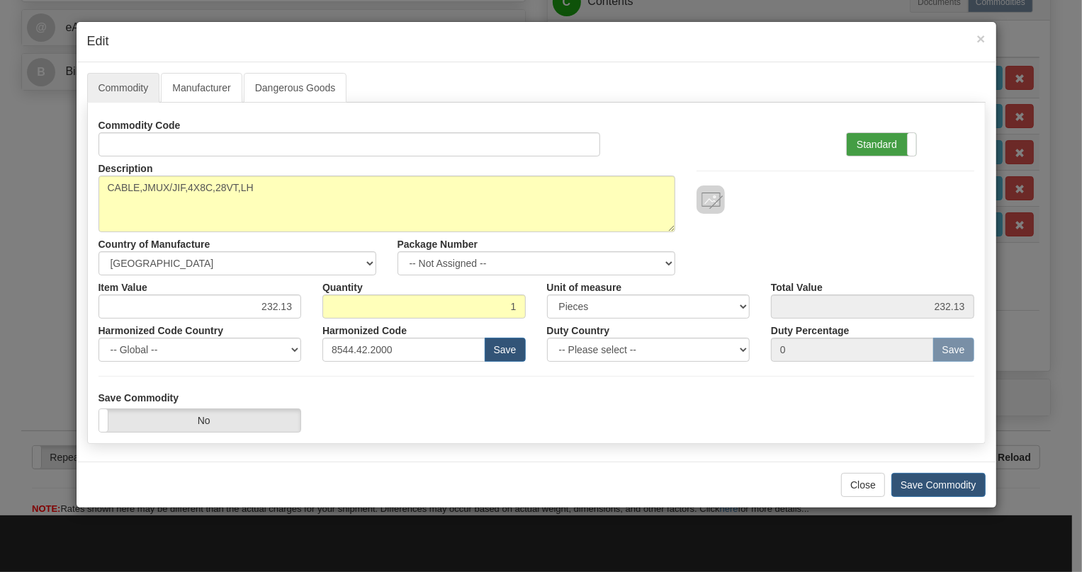
click at [887, 145] on label "Standard" at bounding box center [880, 144] width 69 height 23
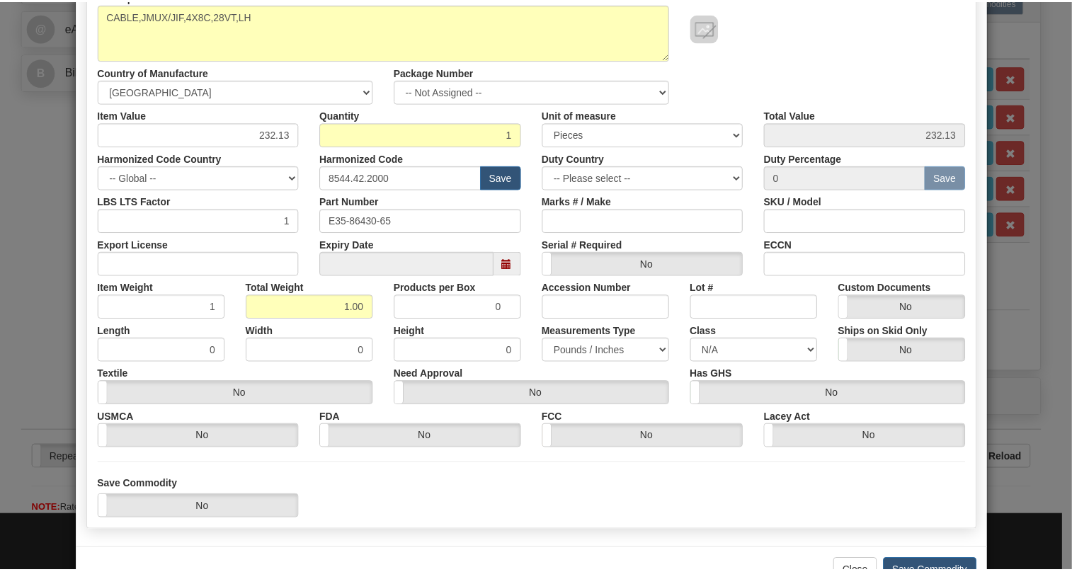
scroll to position [215, 0]
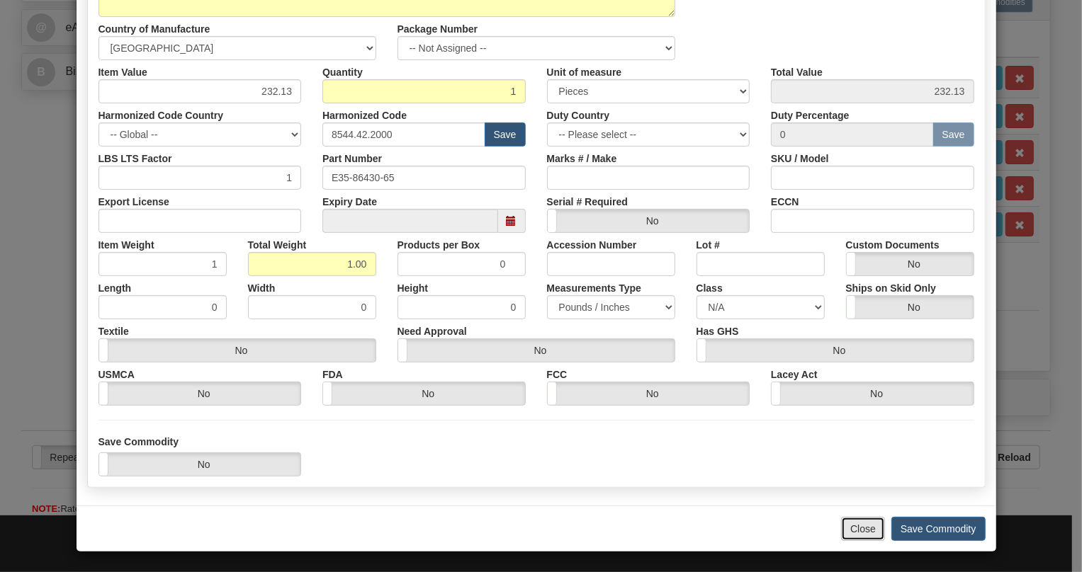
click at [850, 528] on button "Close" at bounding box center [863, 529] width 44 height 24
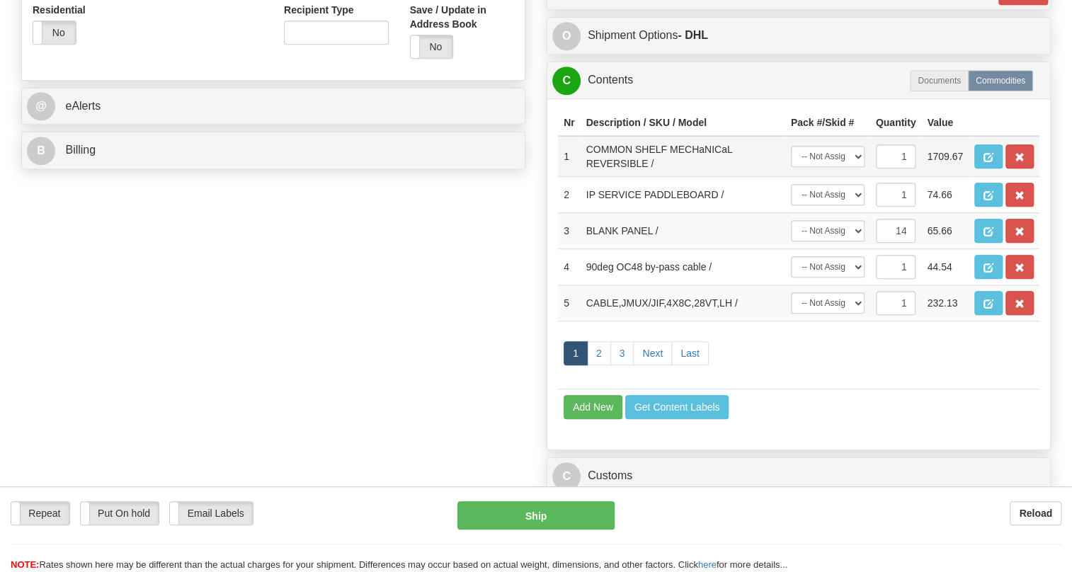
scroll to position [435, 0]
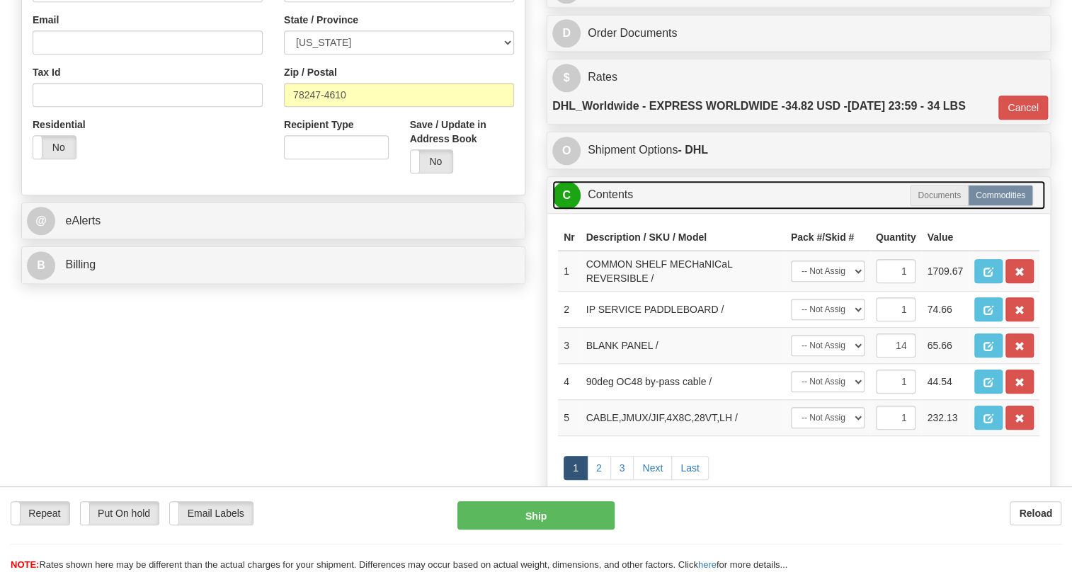
click at [614, 210] on link "C Contents" at bounding box center [798, 195] width 493 height 29
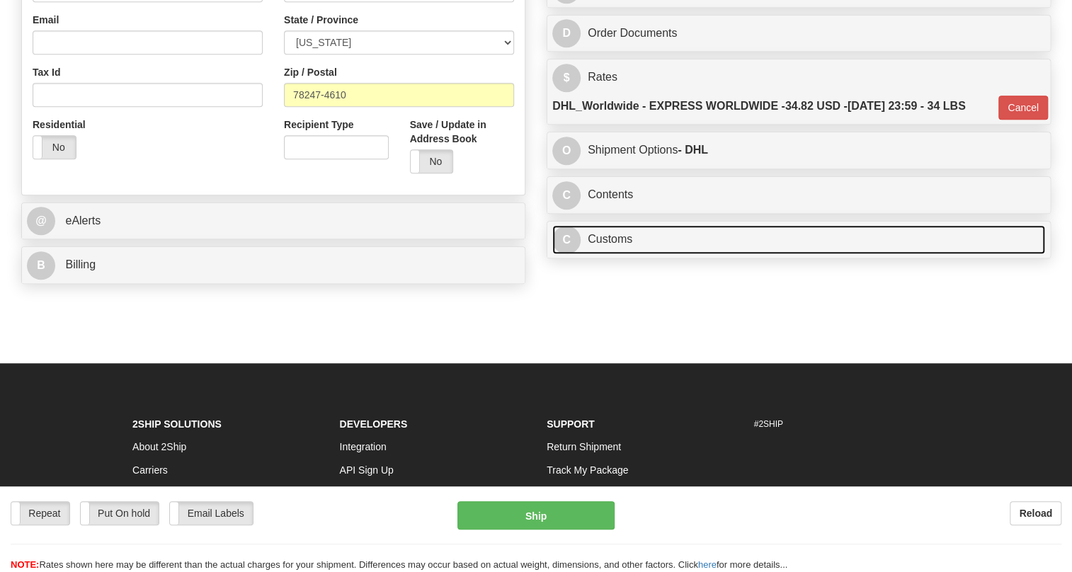
click at [611, 254] on link "C Customs" at bounding box center [798, 239] width 493 height 29
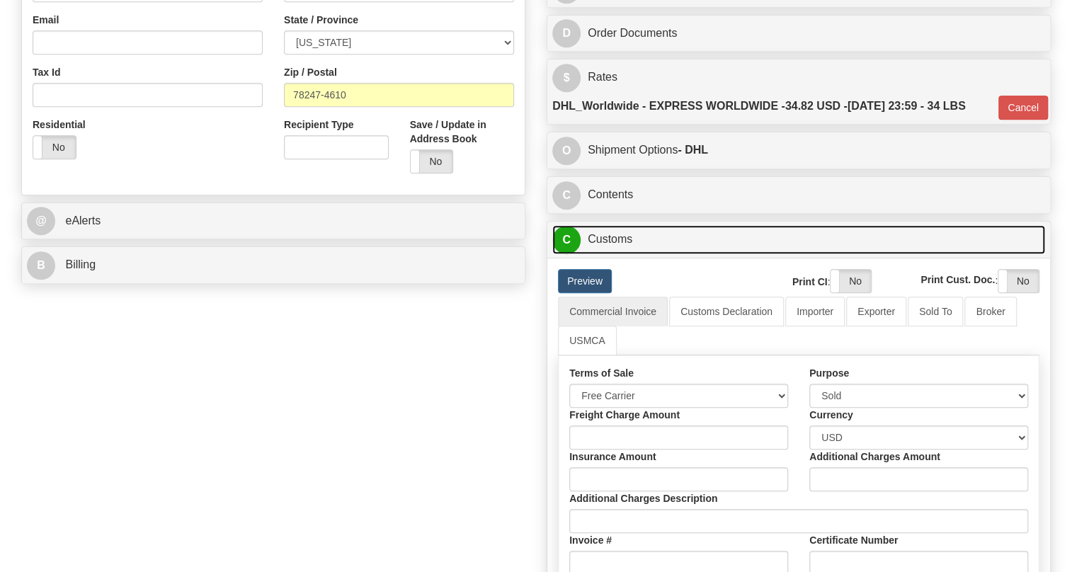
click at [615, 254] on link "C Customs" at bounding box center [798, 239] width 493 height 29
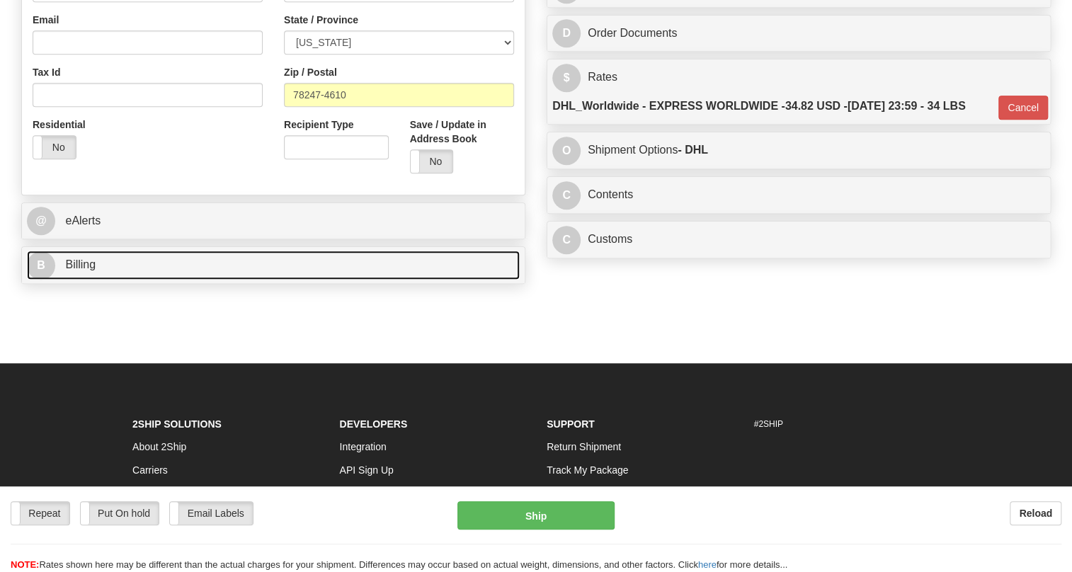
click at [78, 271] on span "Billing" at bounding box center [80, 265] width 30 height 12
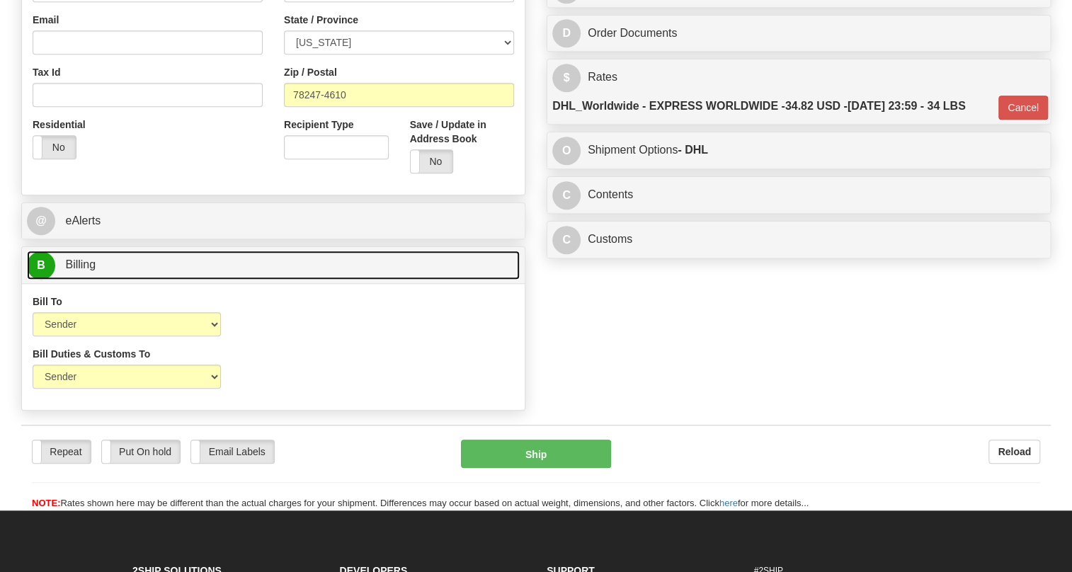
click at [78, 271] on span "Billing" at bounding box center [80, 265] width 30 height 12
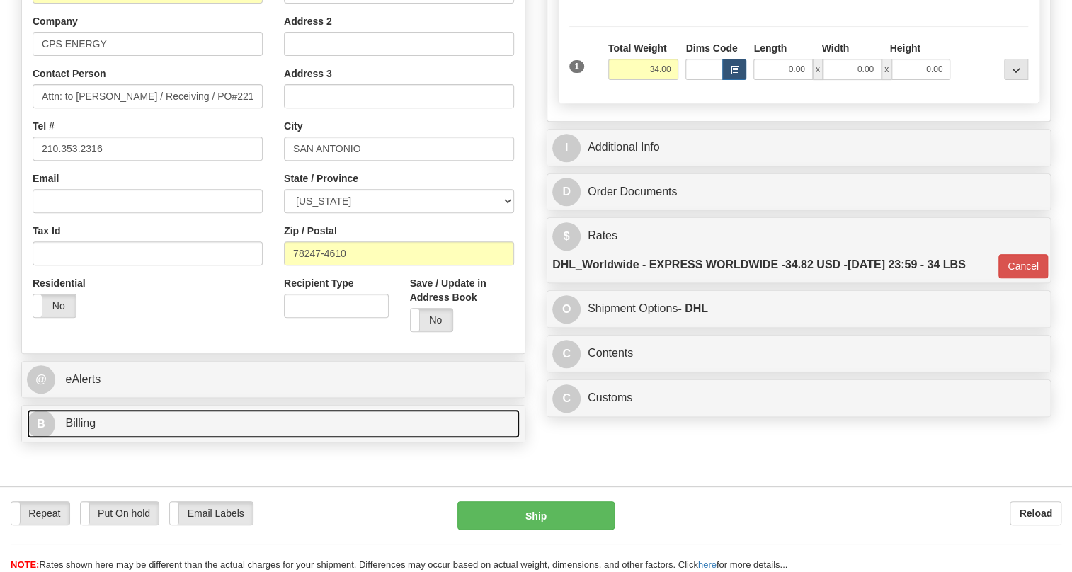
scroll to position [242, 0]
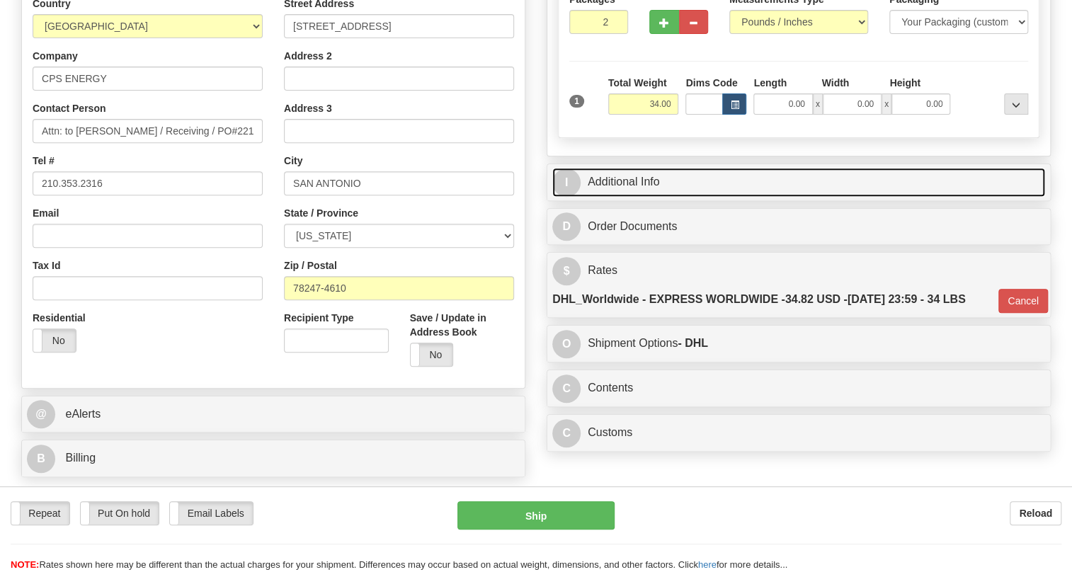
click at [635, 197] on link "I Additional Info" at bounding box center [798, 182] width 493 height 29
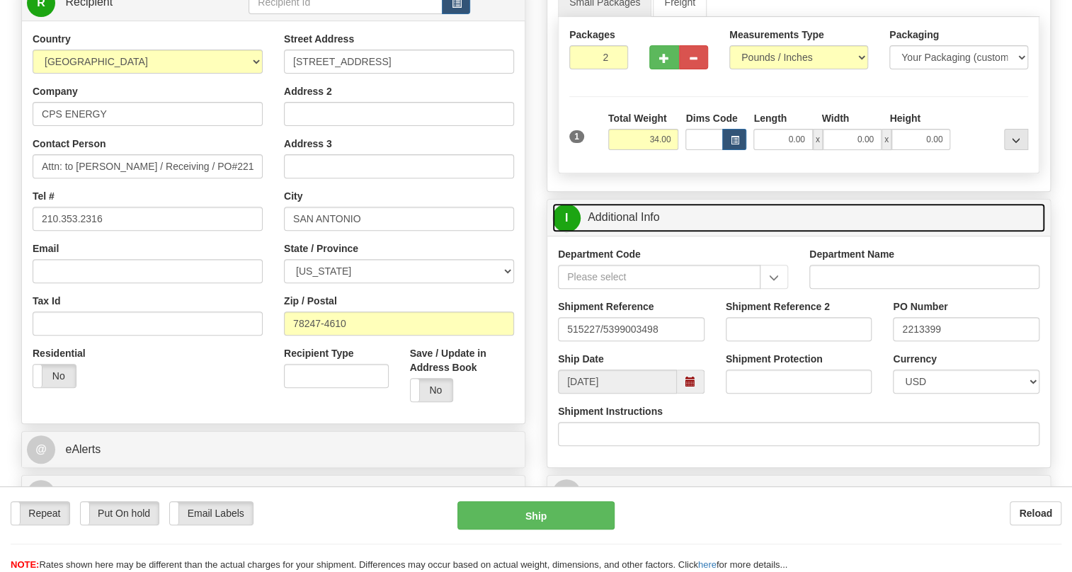
scroll to position [177, 0]
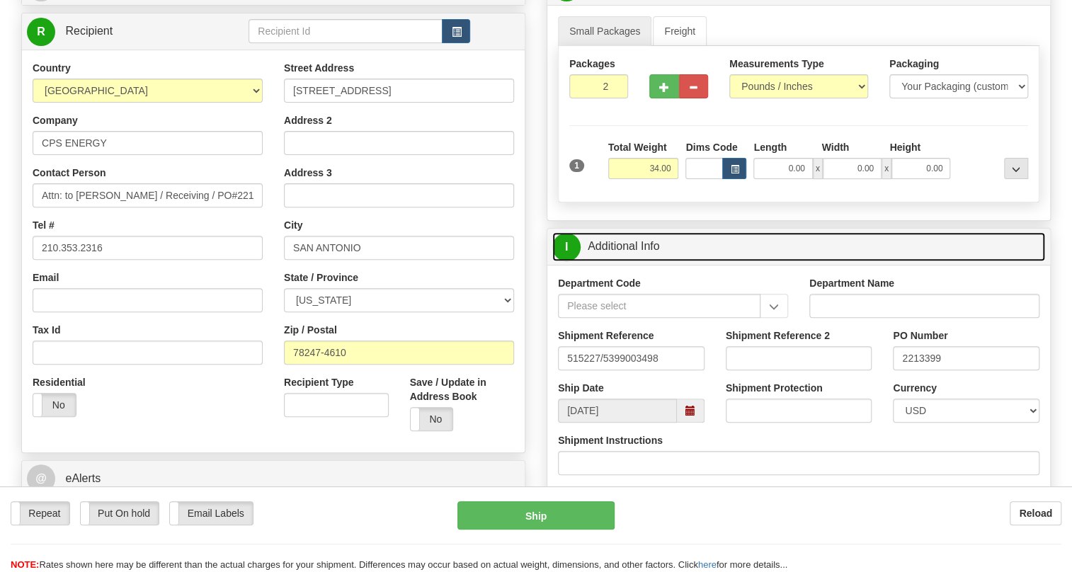
click at [620, 261] on link "I Additional Info" at bounding box center [798, 246] width 493 height 29
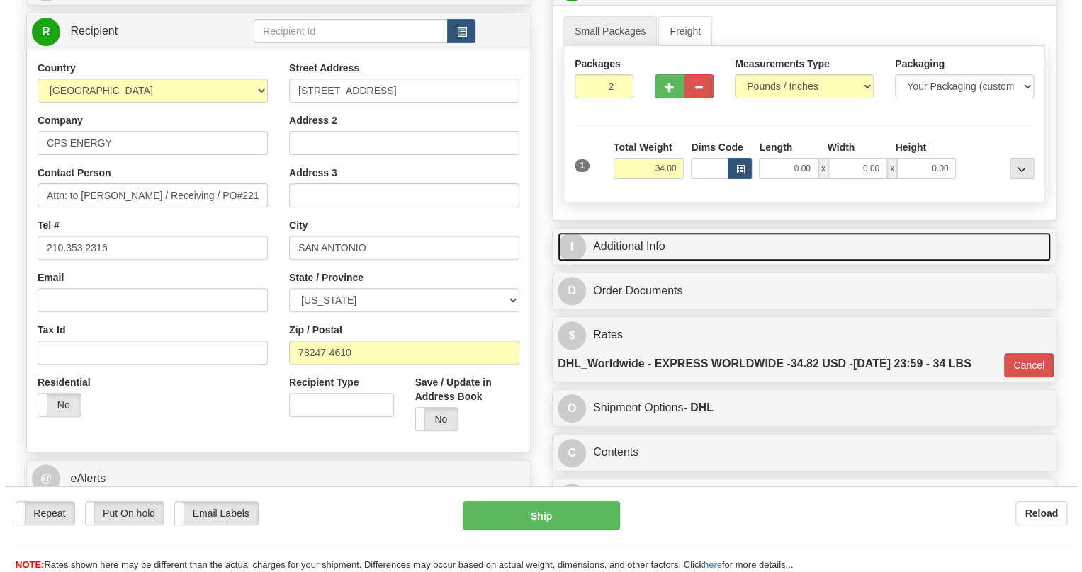
scroll to position [113, 0]
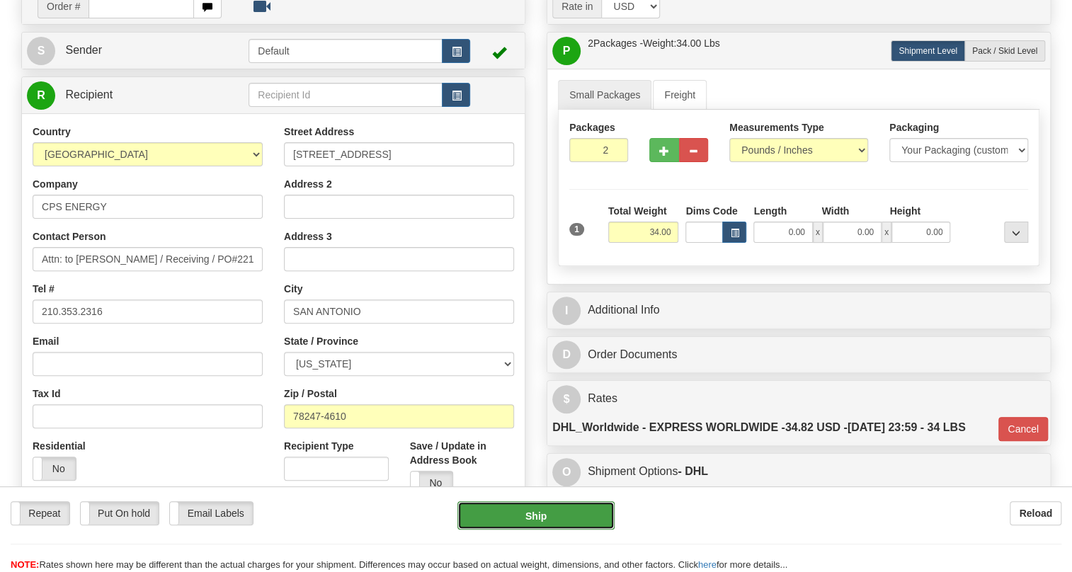
click at [538, 516] on button "Ship" at bounding box center [536, 515] width 157 height 28
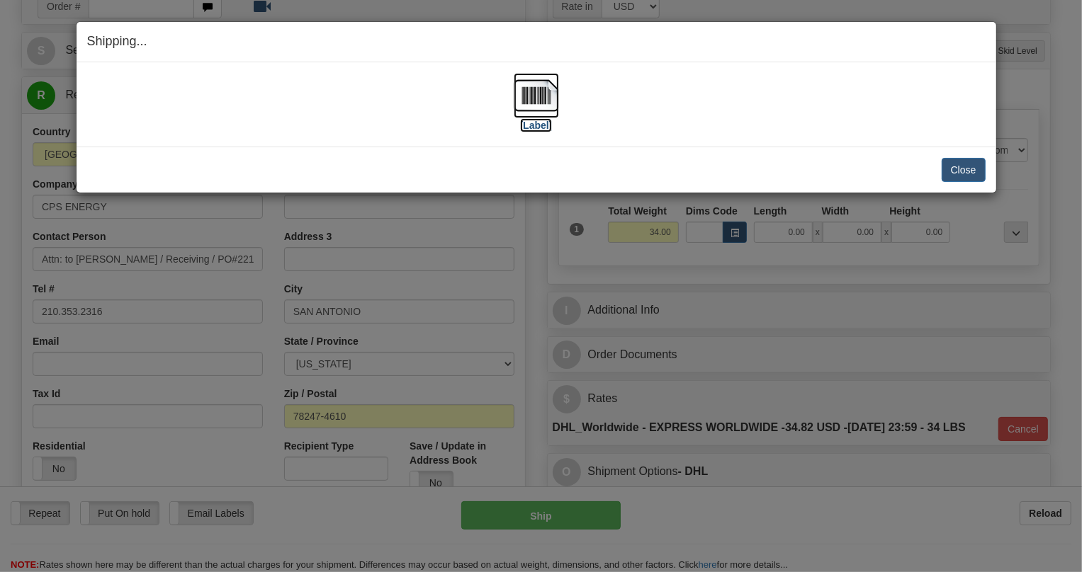
click at [542, 97] on img at bounding box center [535, 95] width 45 height 45
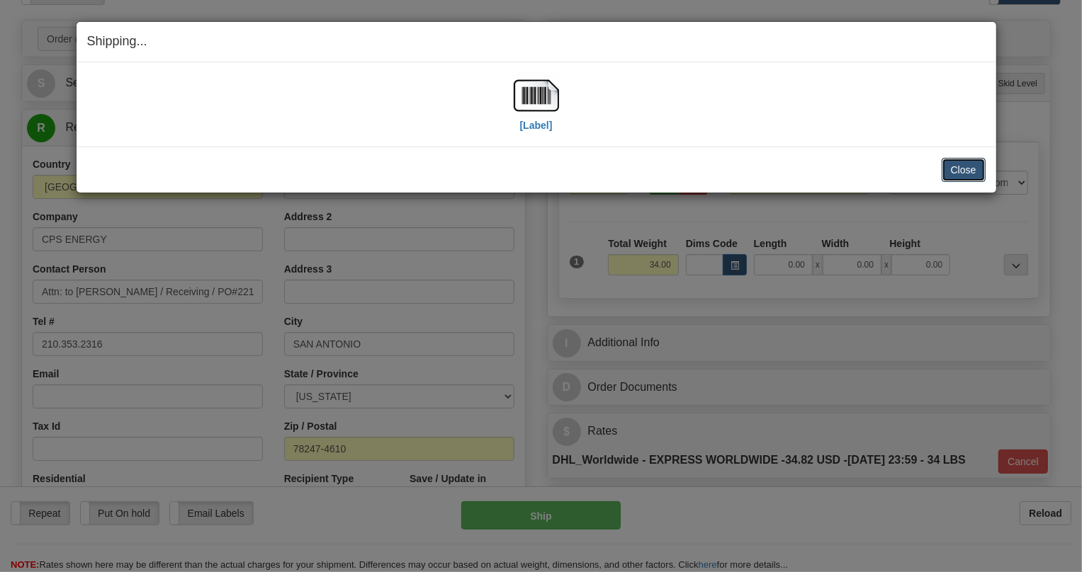
drag, startPoint x: 965, startPoint y: 167, endPoint x: 679, endPoint y: 152, distance: 286.6
click at [949, 164] on button "Close" at bounding box center [963, 170] width 44 height 24
